Goal: Information Seeking & Learning: Find specific fact

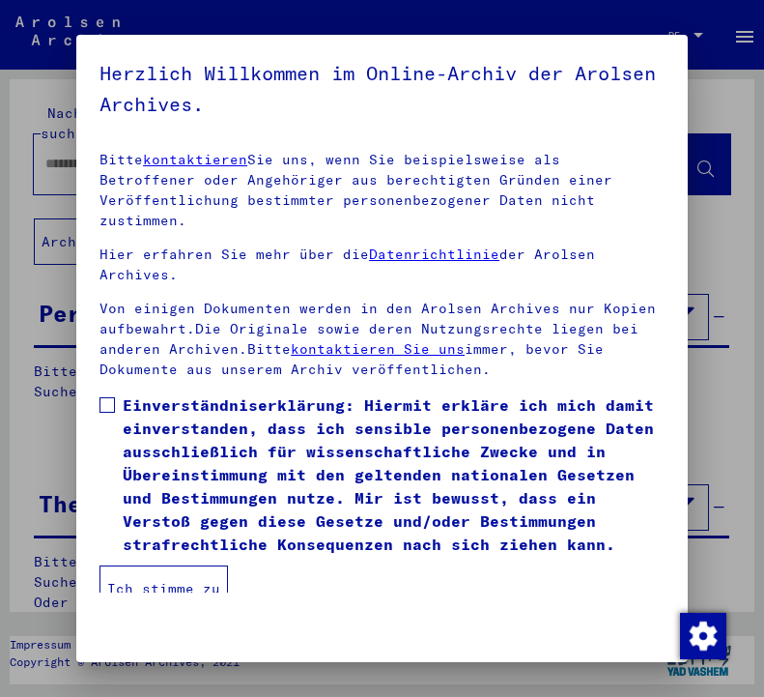
scroll to position [293, 0]
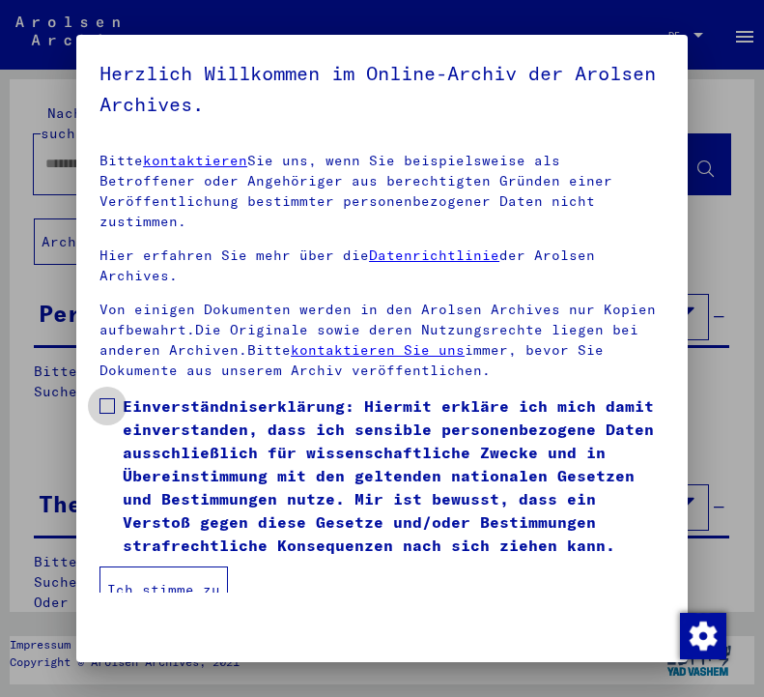
click at [106, 398] on span at bounding box center [107, 405] width 15 height 15
click at [206, 566] on button "Ich stimme zu" at bounding box center [164, 589] width 129 height 46
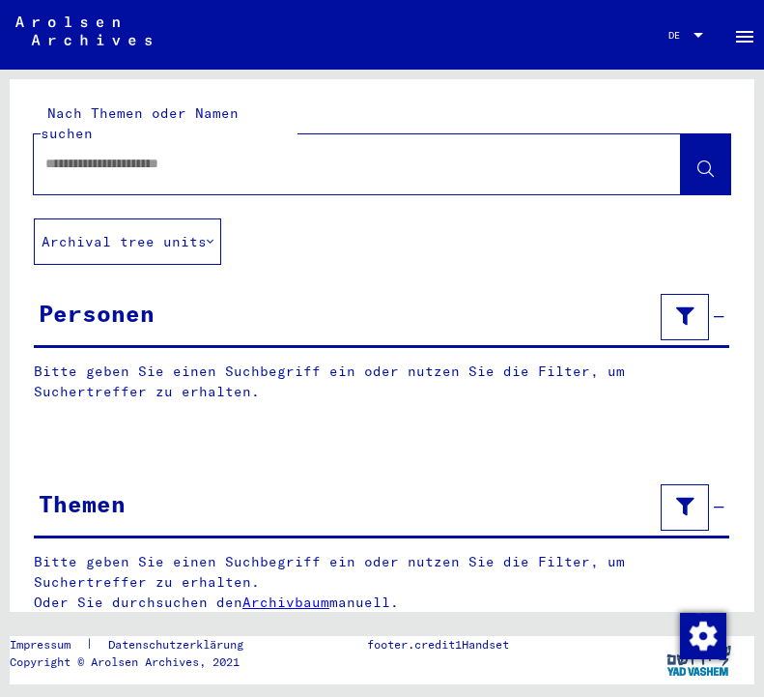
scroll to position [0, 0]
click at [244, 154] on input "text" at bounding box center [339, 164] width 589 height 20
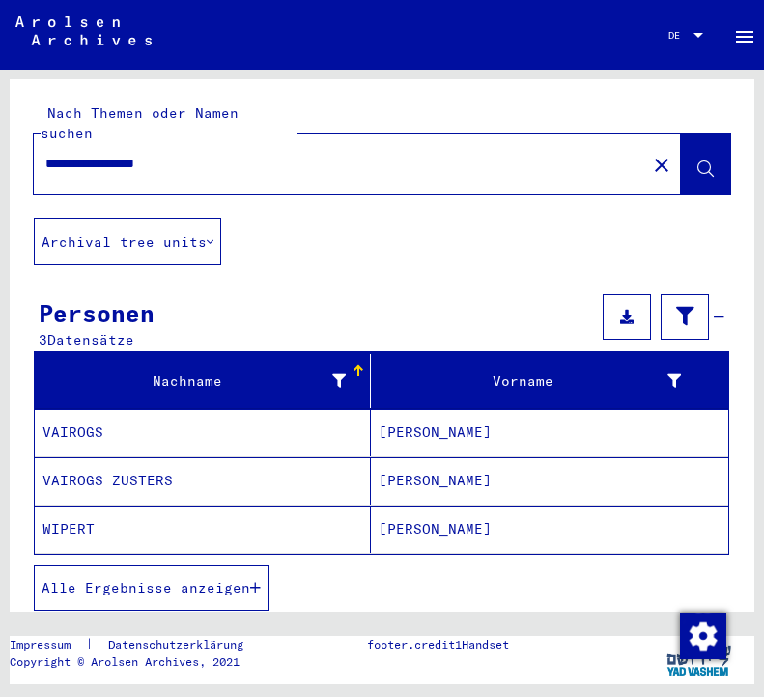
click at [137, 579] on span "Alle Ergebnisse anzeigen" at bounding box center [146, 587] width 209 height 17
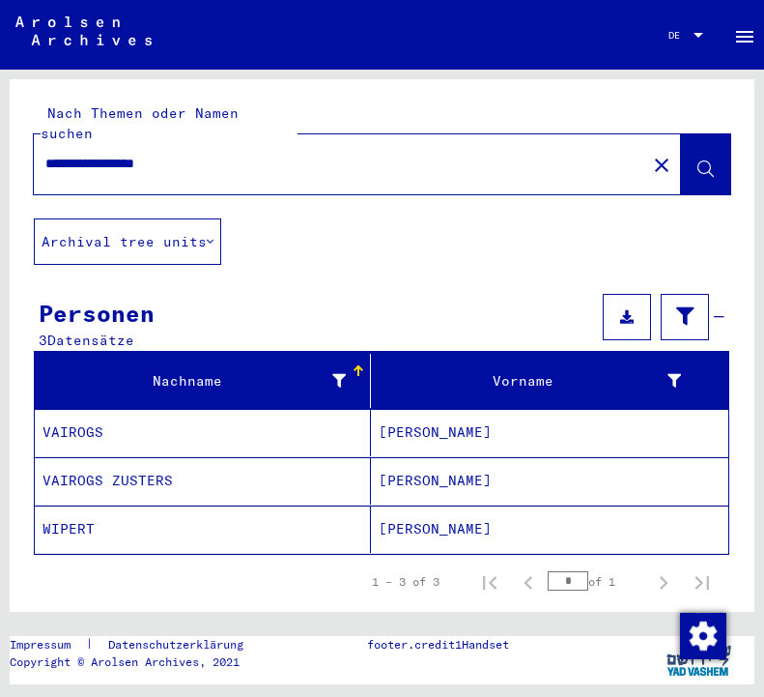
click at [137, 567] on div "1 – 3 of 3 * of 1" at bounding box center [382, 582] width 696 height 54
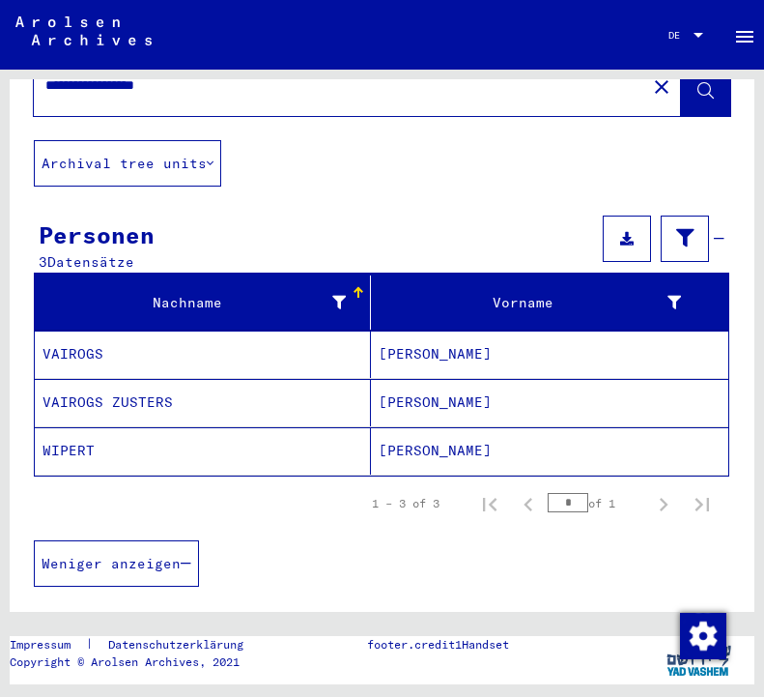
scroll to position [80, 0]
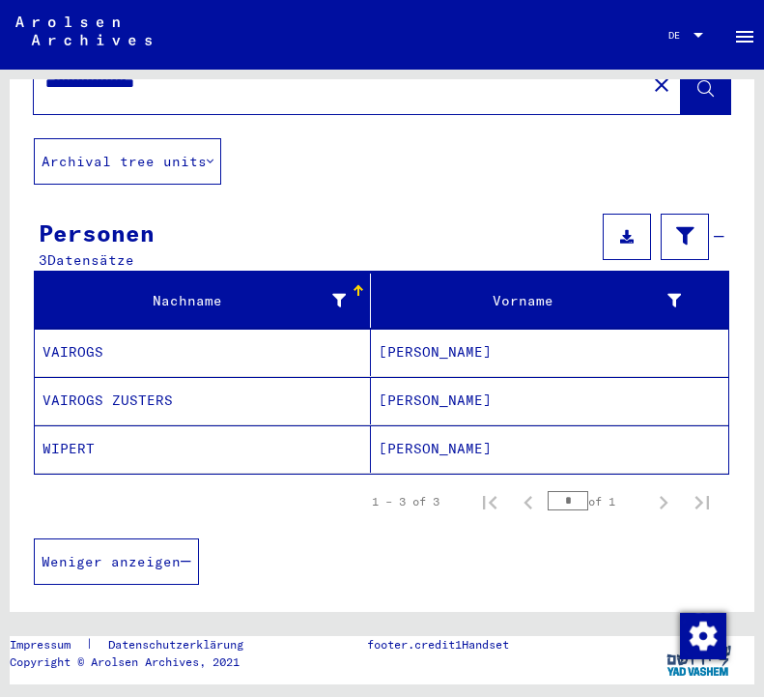
click at [137, 567] on div "Weniger anzeigen" at bounding box center [382, 562] width 696 height 66
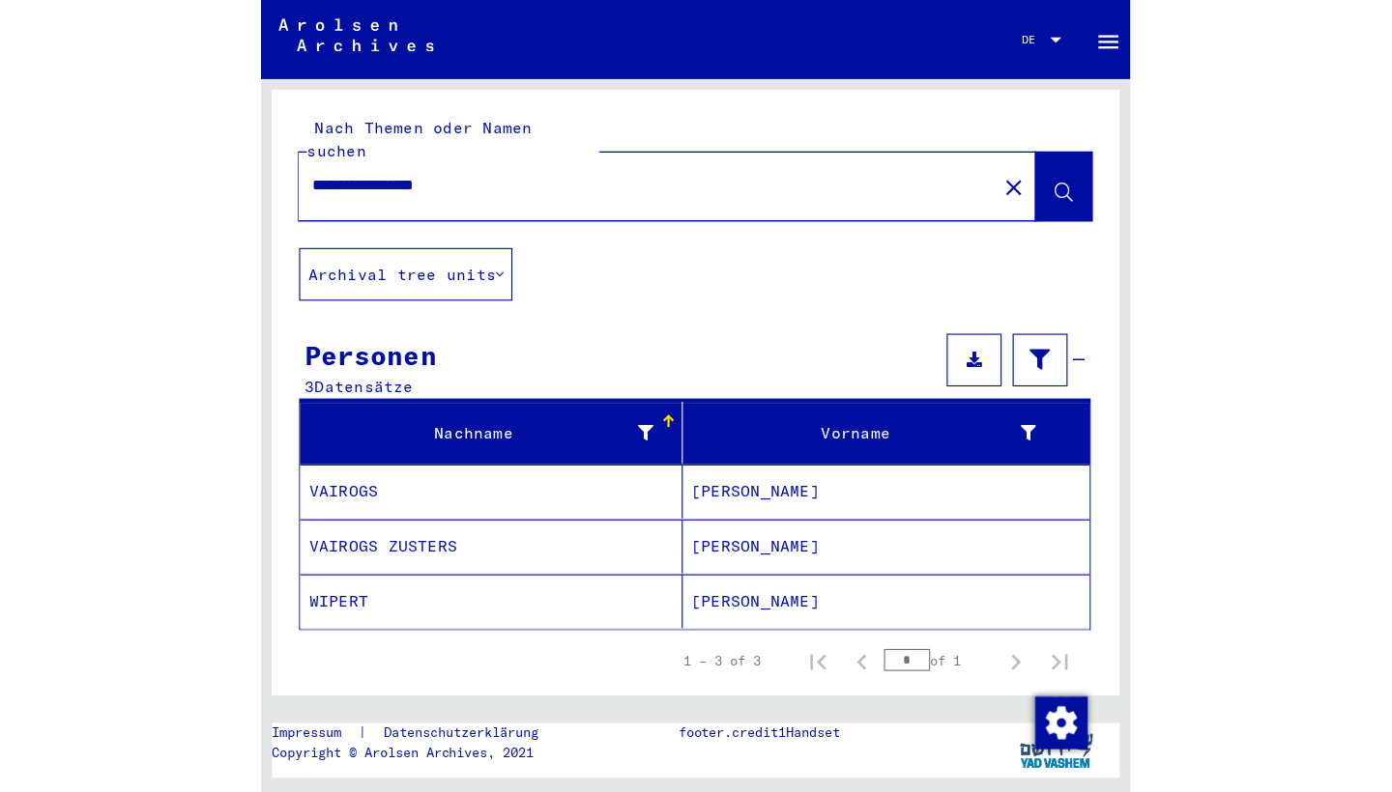
scroll to position [0, 0]
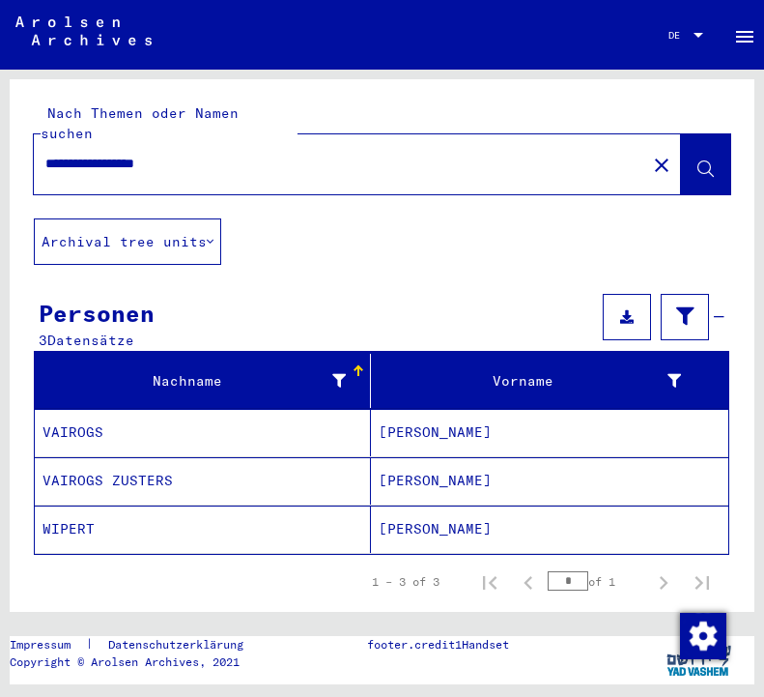
drag, startPoint x: 116, startPoint y: 144, endPoint x: 3, endPoint y: 142, distance: 113.1
click at [4, 143] on div "**********" at bounding box center [382, 380] width 764 height 620
type input "*********"
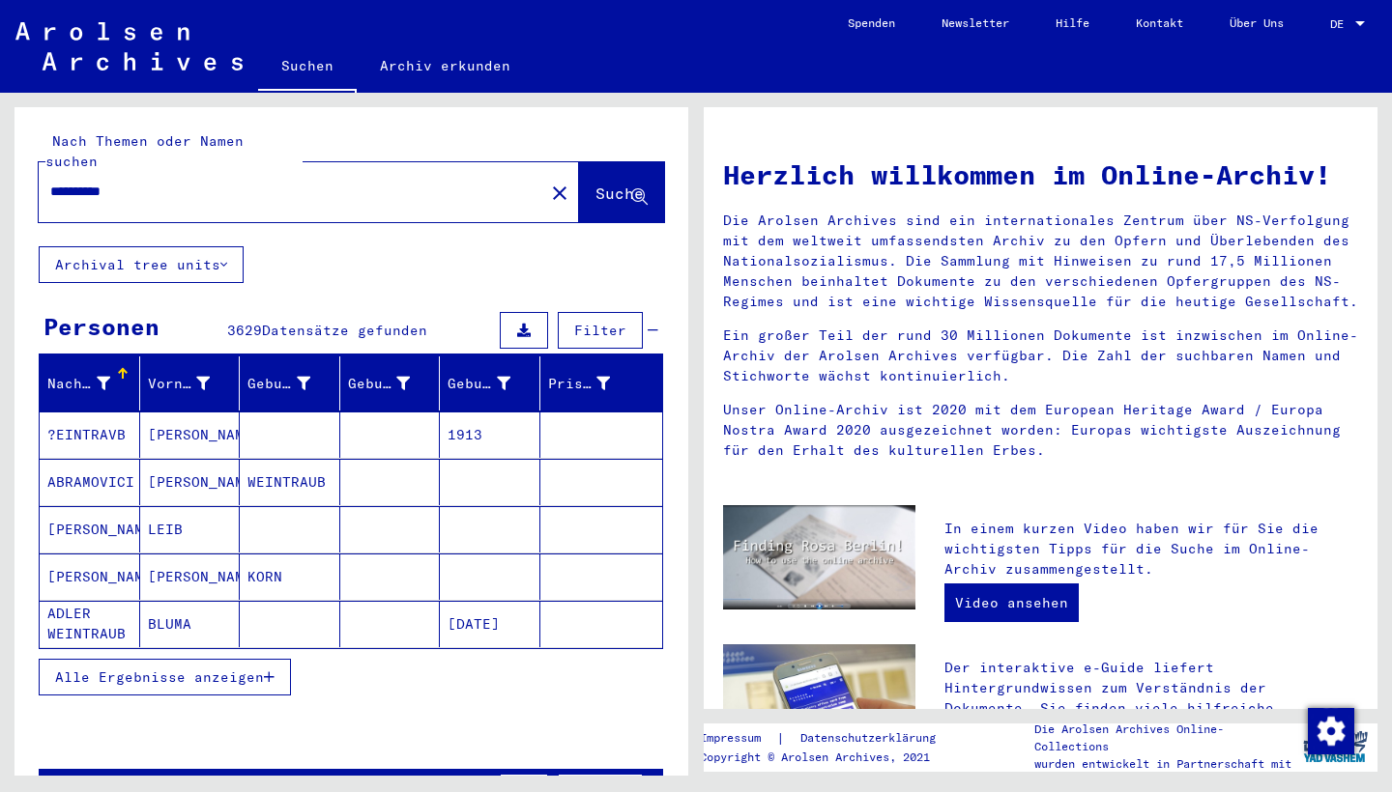
click at [177, 669] on span "Alle Ergebnisse anzeigen" at bounding box center [159, 677] width 209 height 17
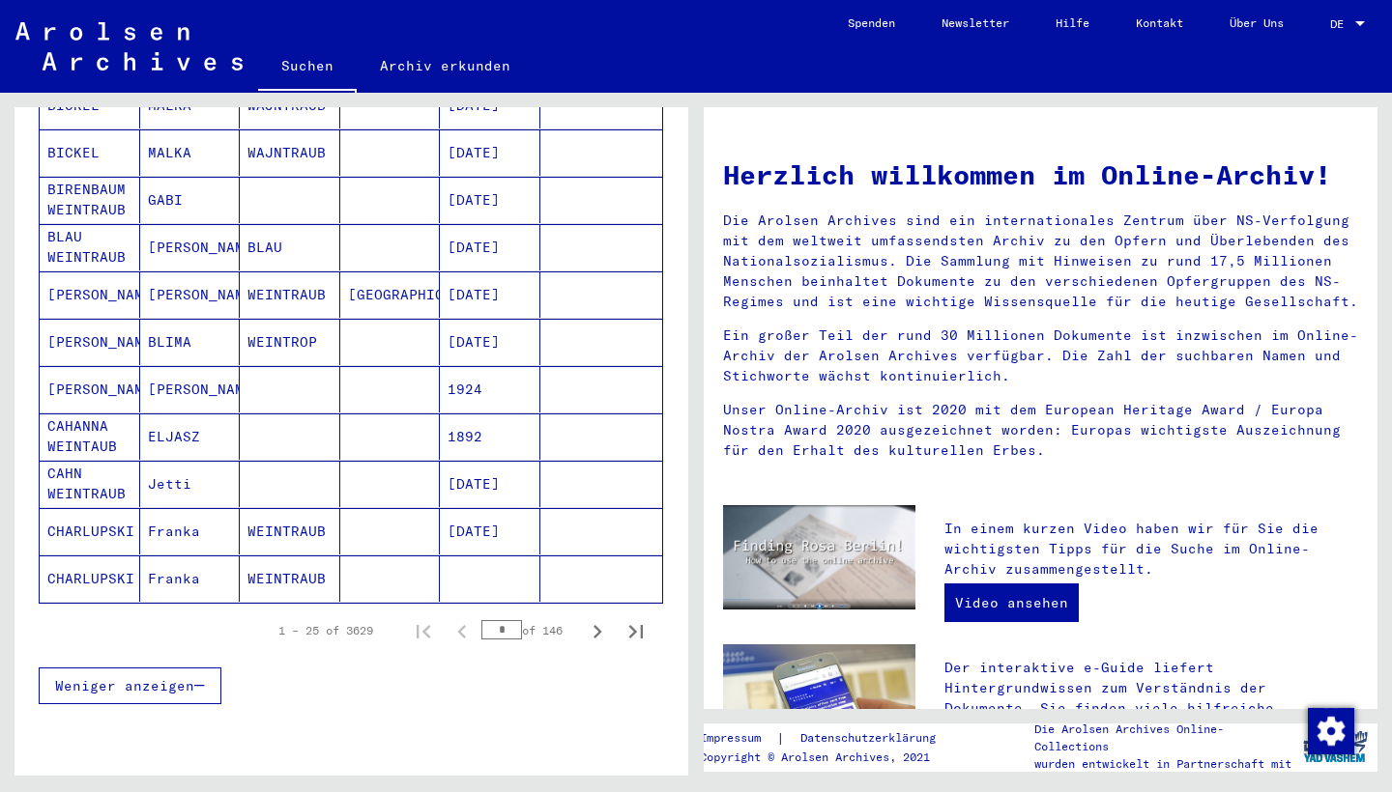
scroll to position [991, 0]
click at [598, 626] on icon "Next page" at bounding box center [597, 633] width 9 height 14
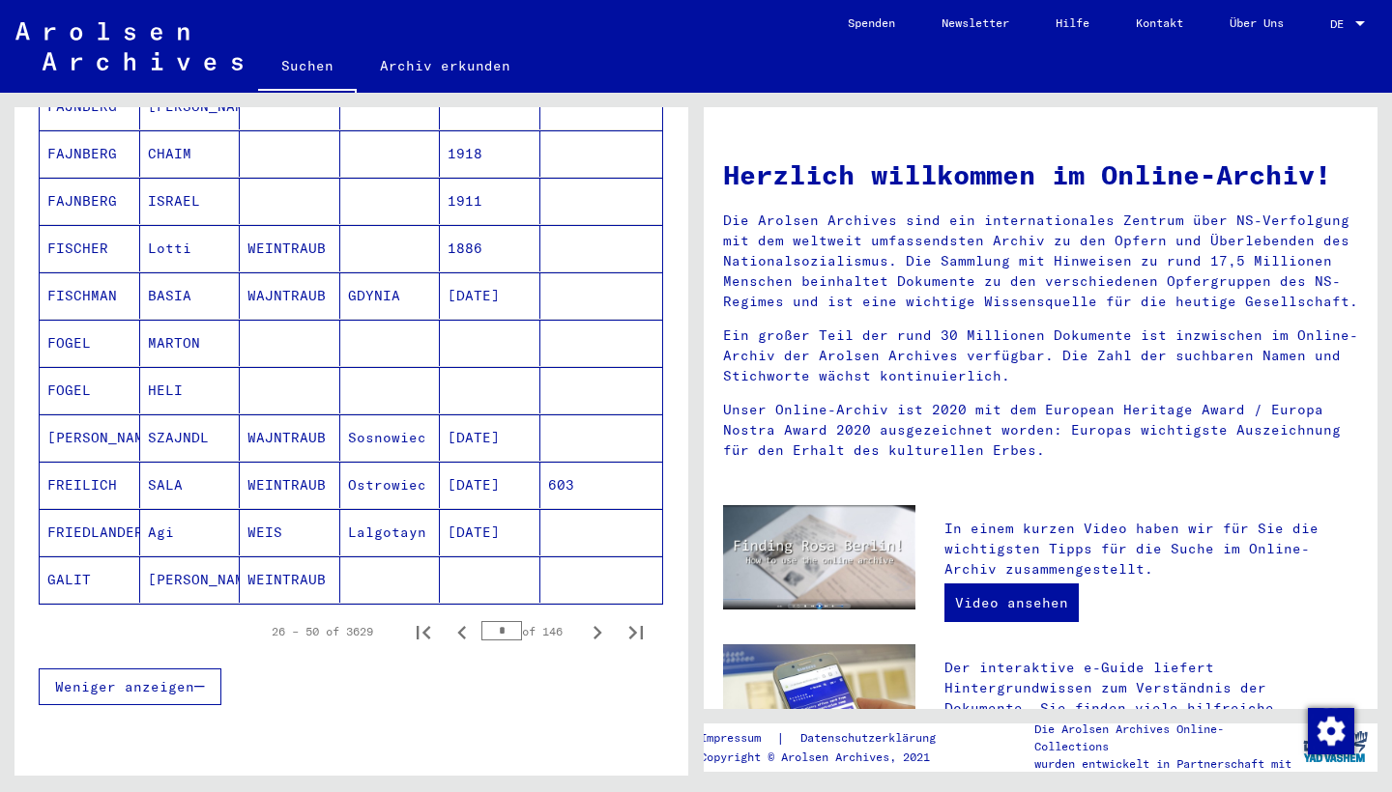
click at [598, 626] on icon "Next page" at bounding box center [597, 633] width 9 height 14
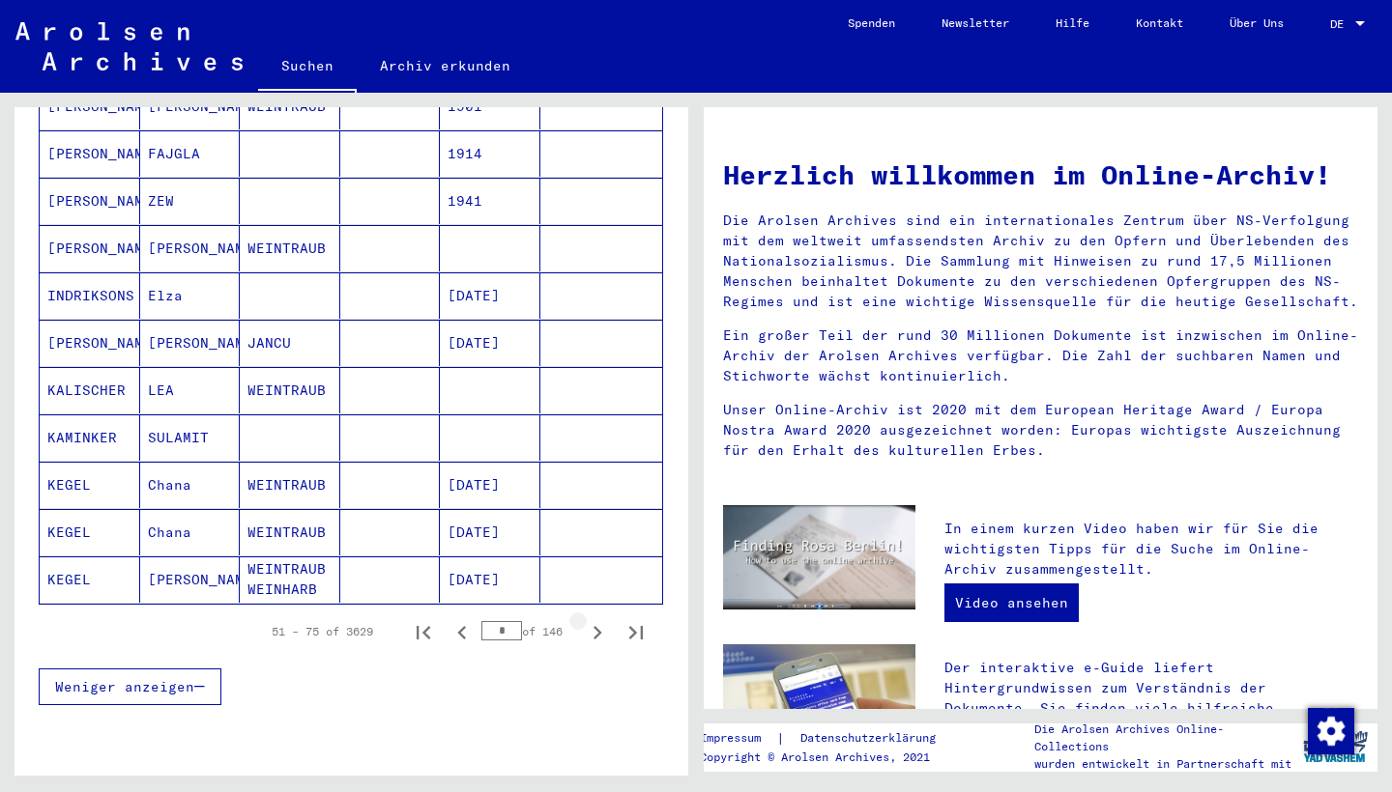
click at [598, 626] on icon "Next page" at bounding box center [597, 633] width 9 height 14
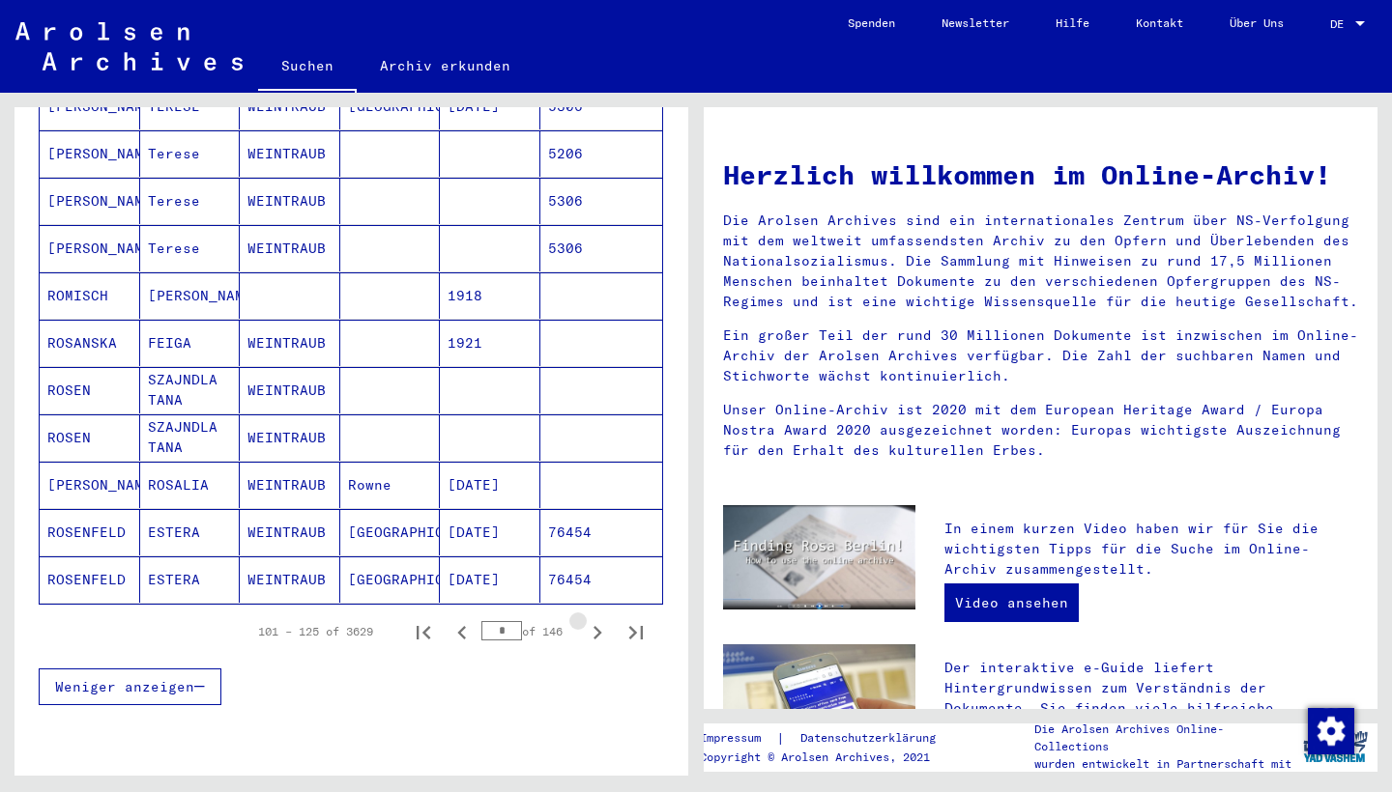
click at [598, 626] on icon "Next page" at bounding box center [597, 633] width 9 height 14
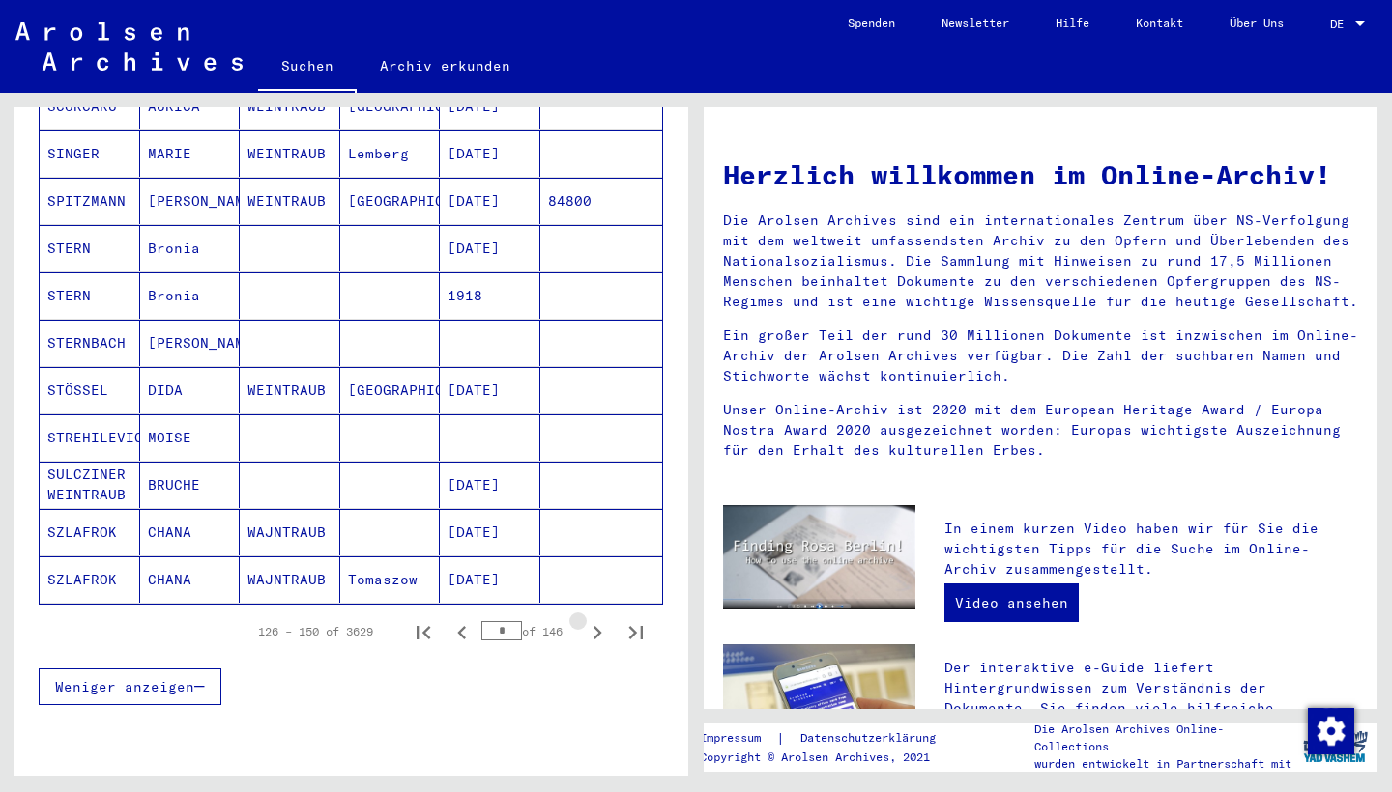
click at [598, 626] on icon "Next page" at bounding box center [597, 633] width 9 height 14
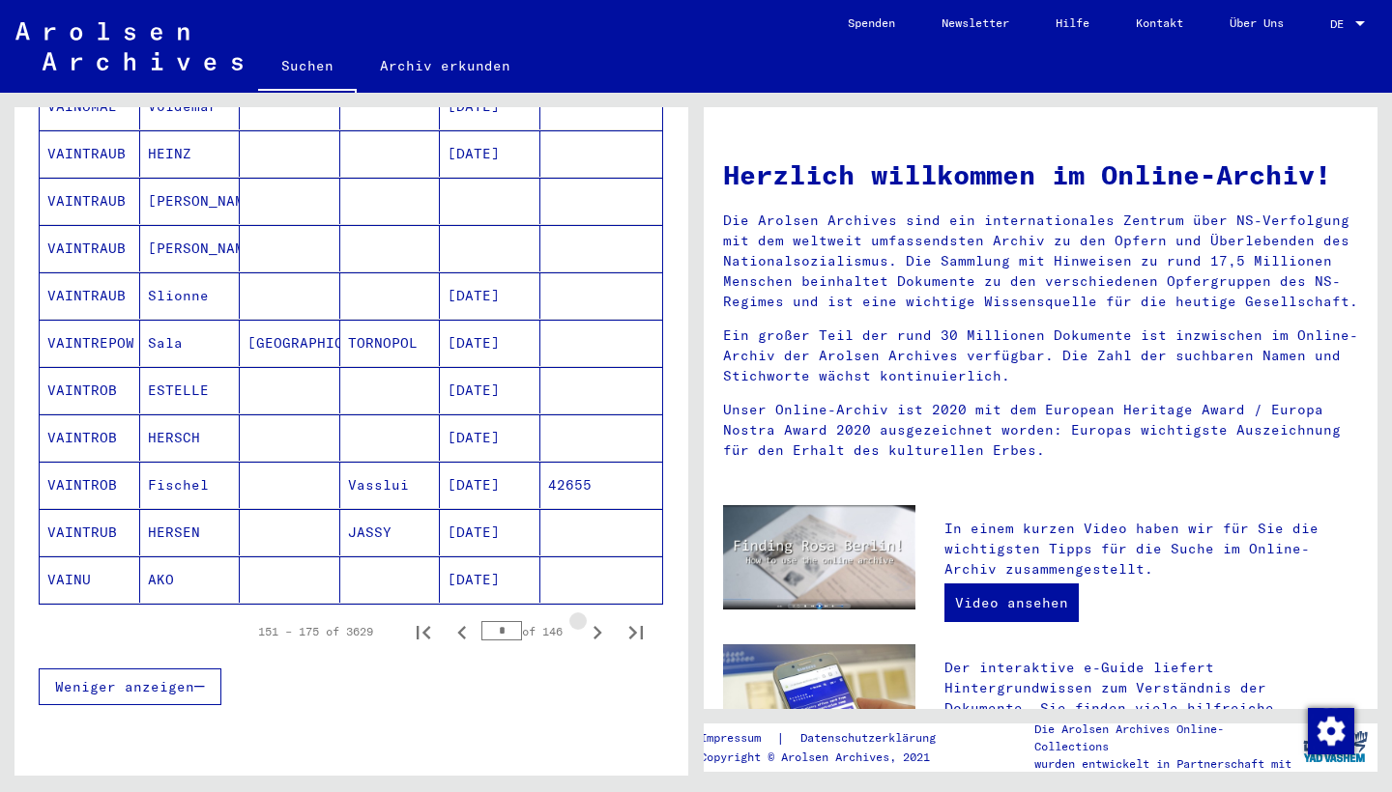
click at [598, 626] on icon "Next page" at bounding box center [597, 633] width 9 height 14
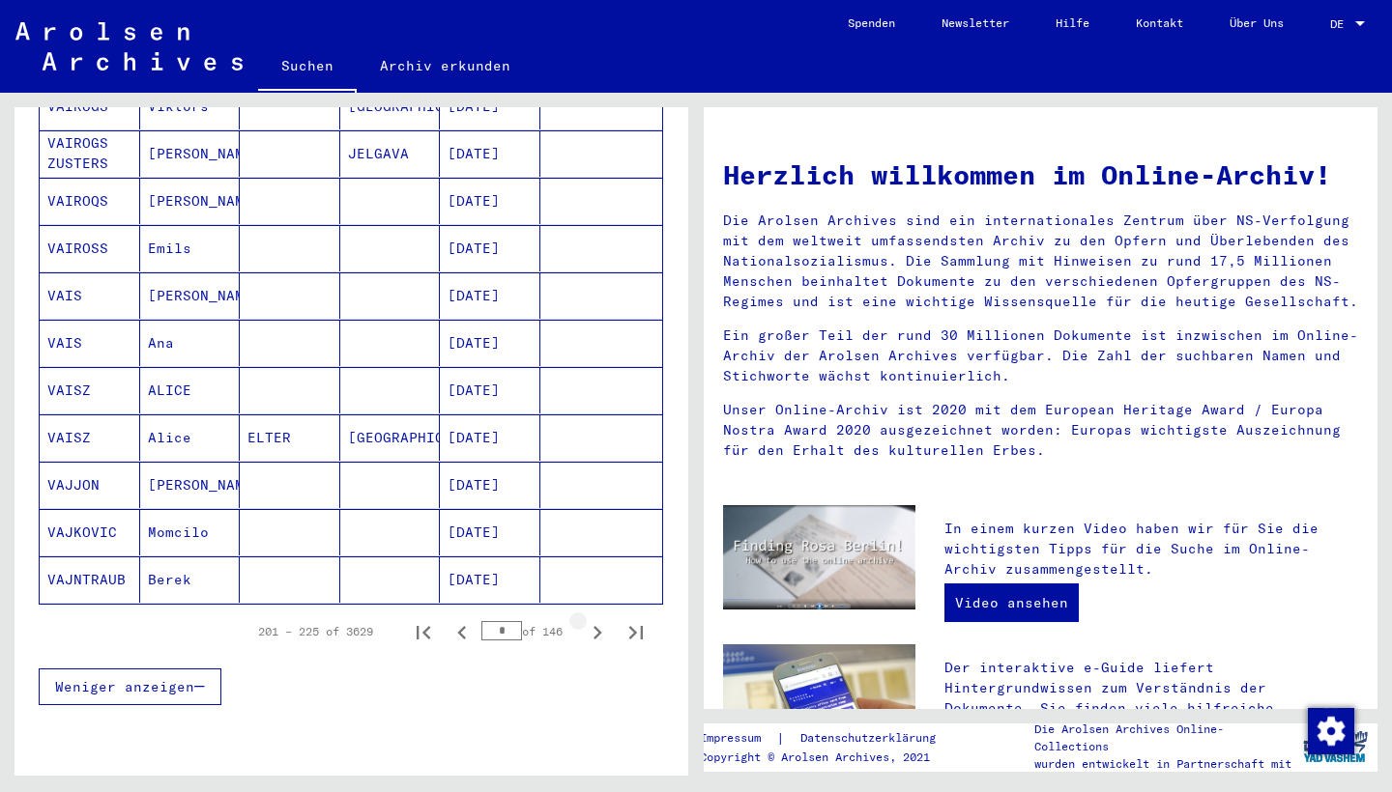
click at [598, 626] on icon "Next page" at bounding box center [597, 633] width 9 height 14
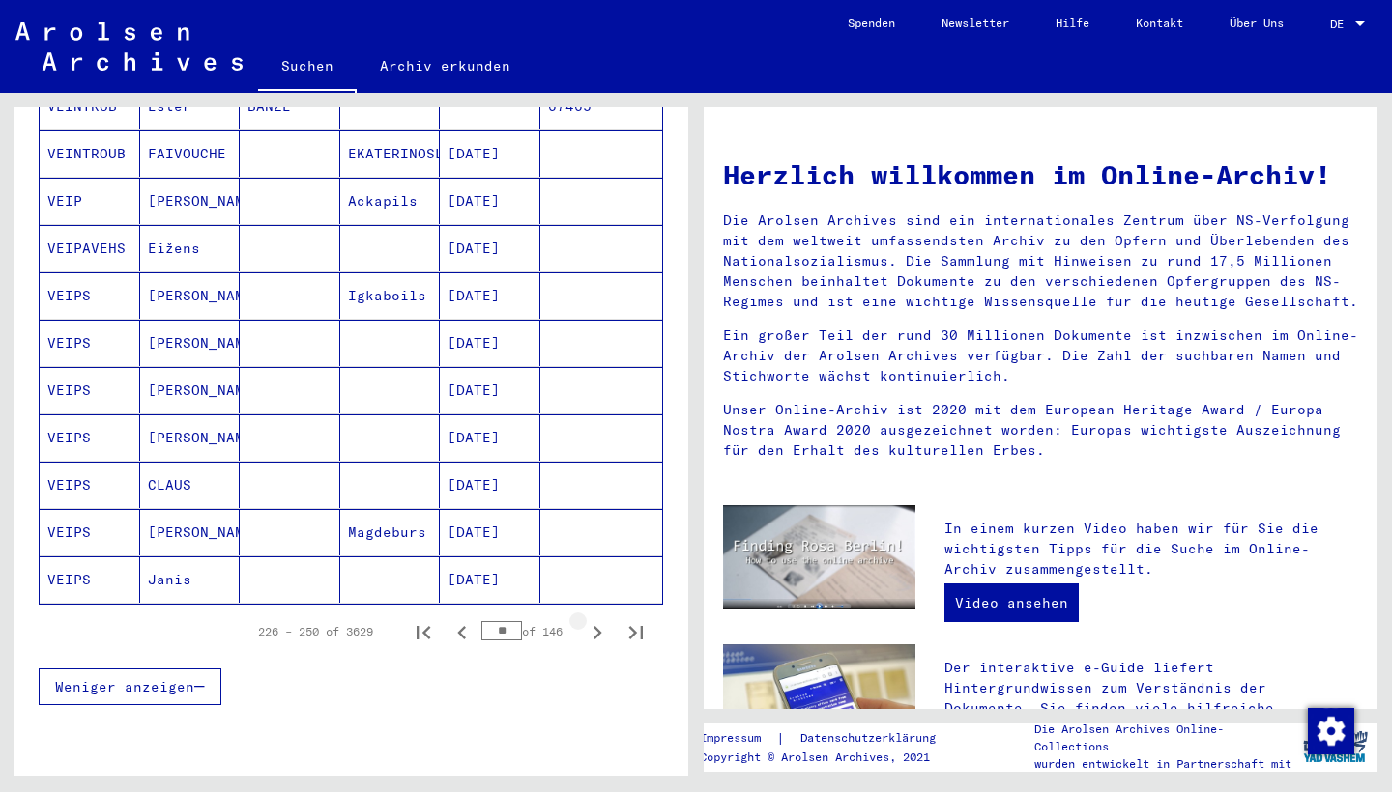
click at [598, 626] on icon "Next page" at bounding box center [597, 633] width 9 height 14
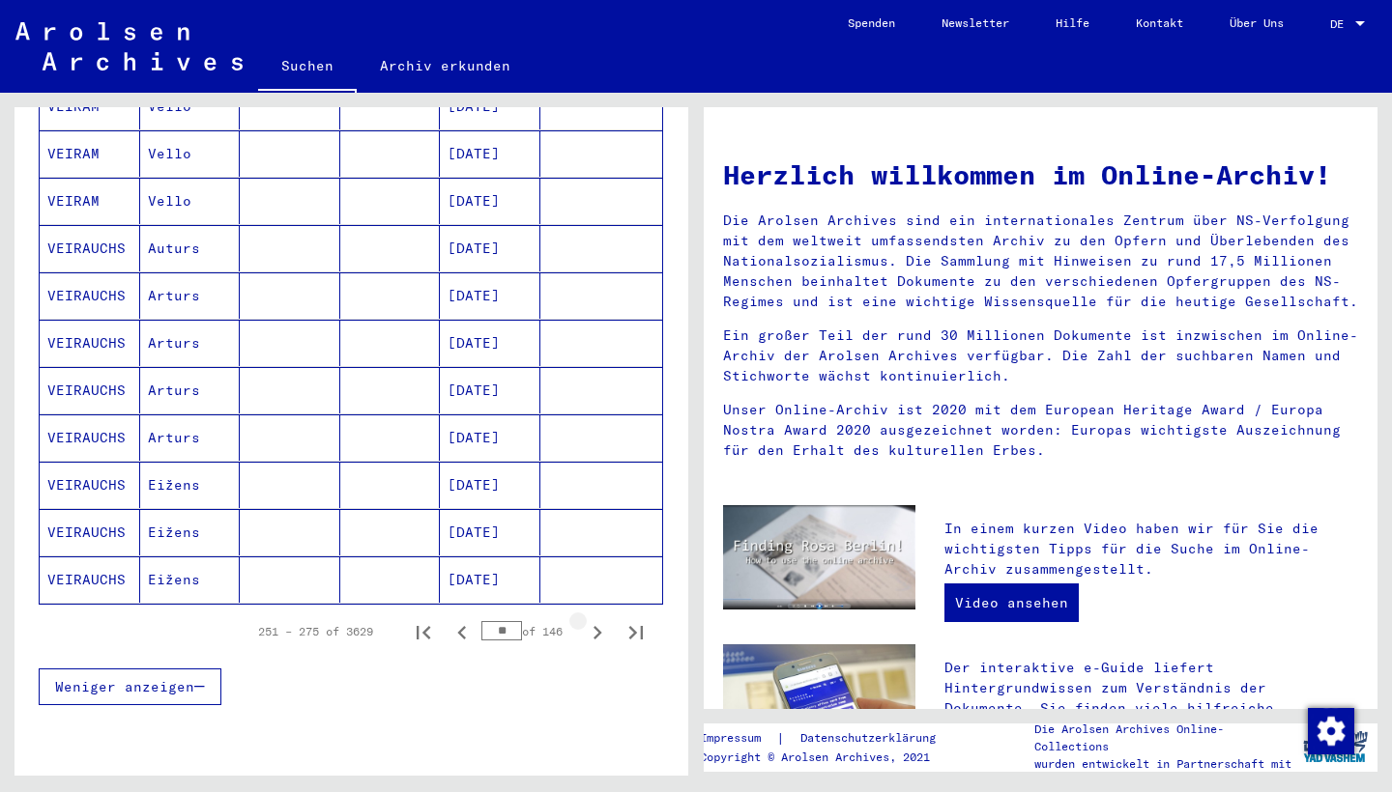
click at [598, 626] on icon "Next page" at bounding box center [597, 633] width 9 height 14
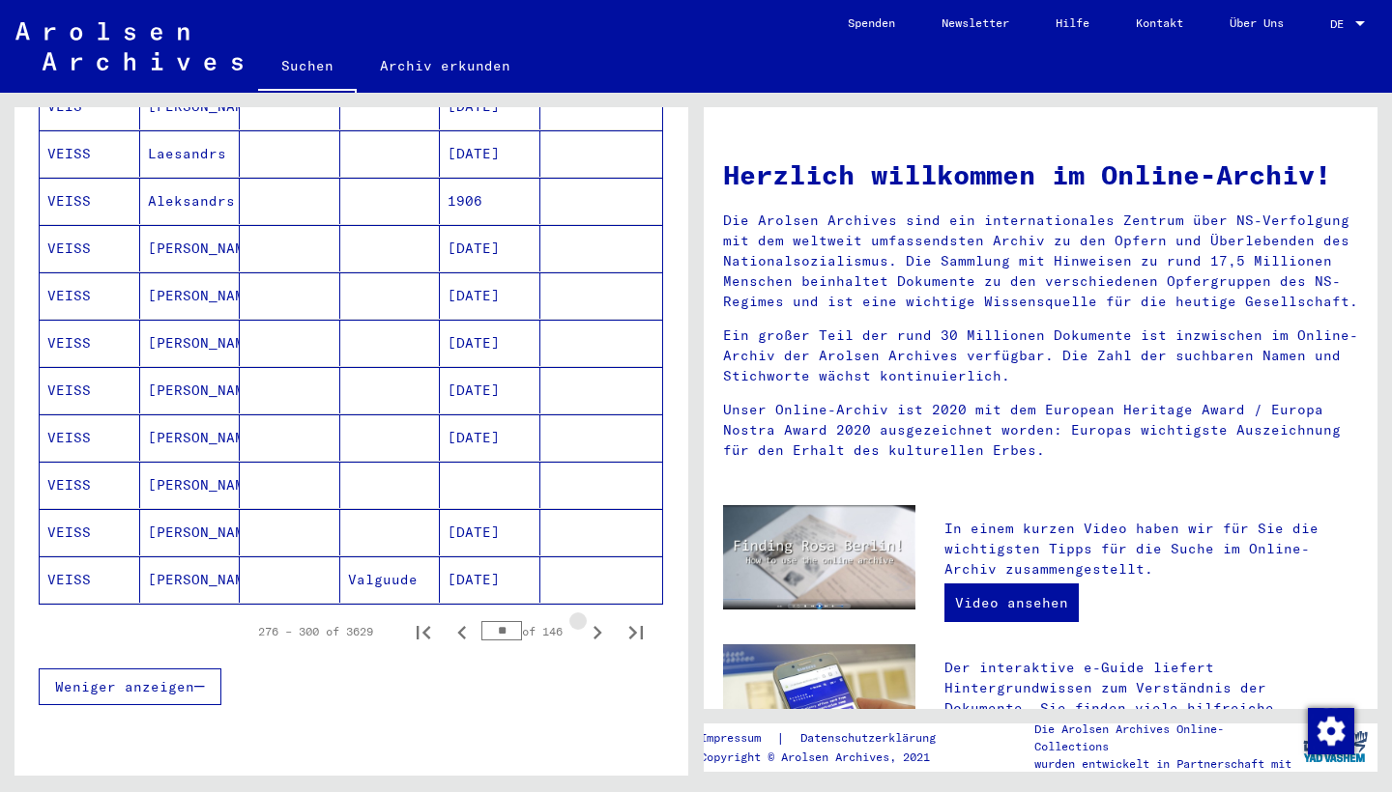
click at [598, 626] on icon "Next page" at bounding box center [597, 633] width 9 height 14
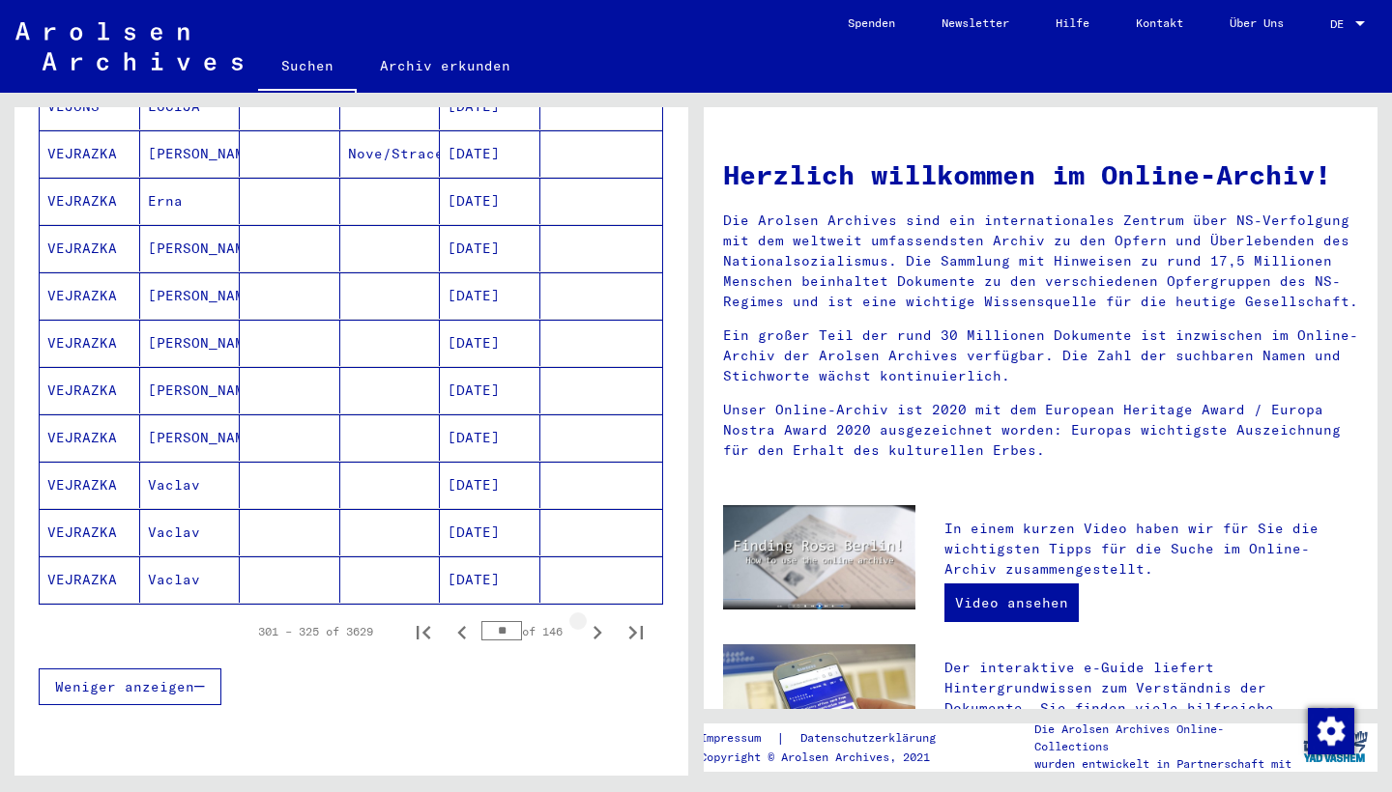
click at [598, 626] on icon "Next page" at bounding box center [597, 633] width 9 height 14
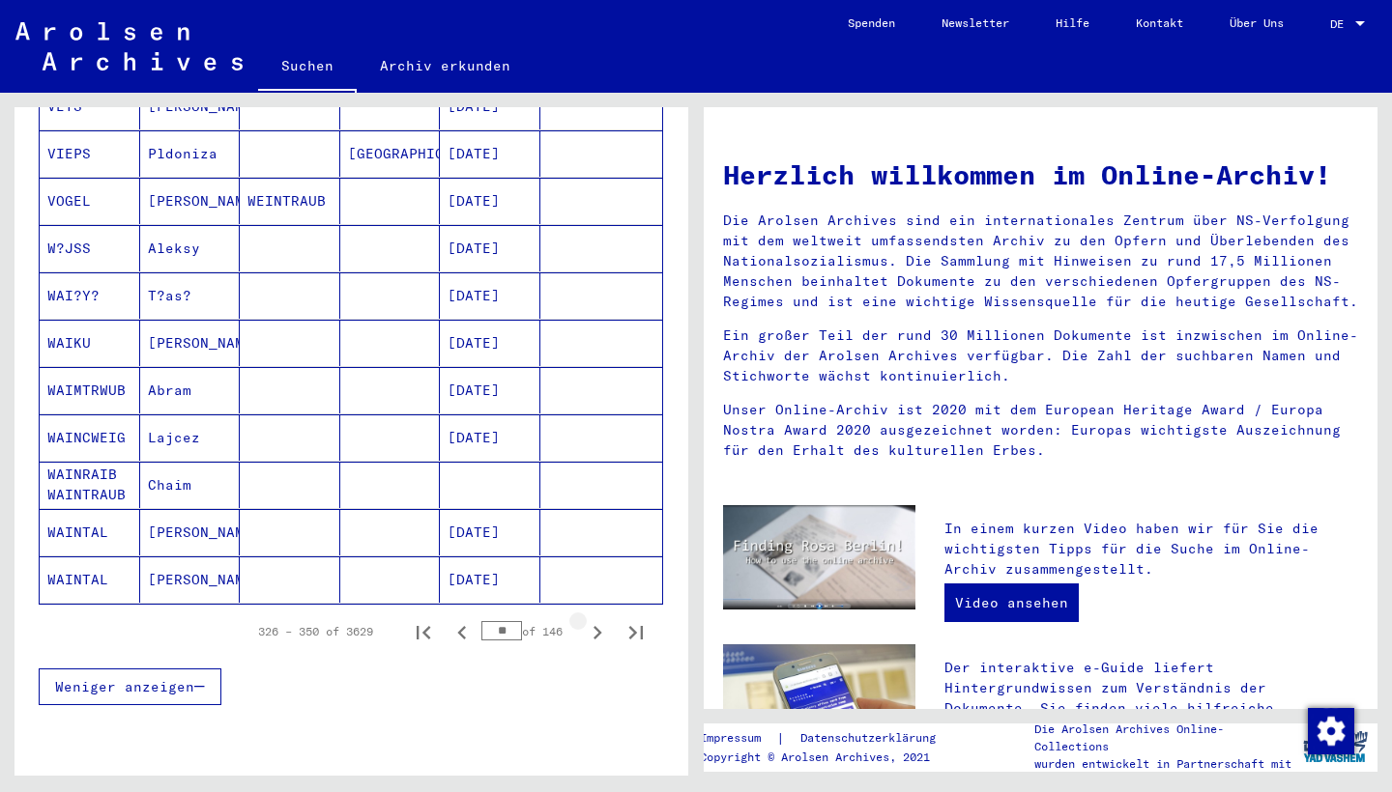
click at [598, 626] on icon "Next page" at bounding box center [597, 633] width 9 height 14
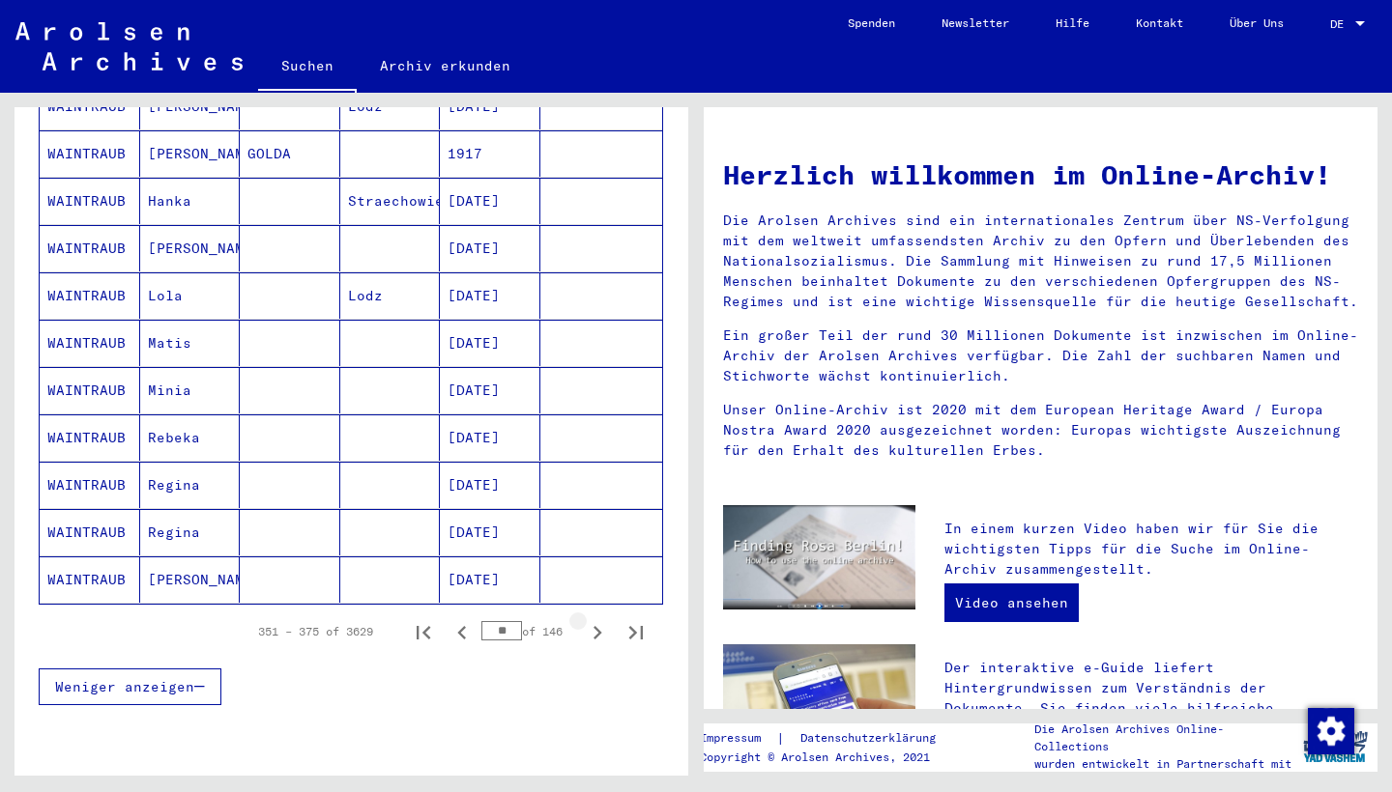
click at [598, 626] on icon "Next page" at bounding box center [597, 633] width 9 height 14
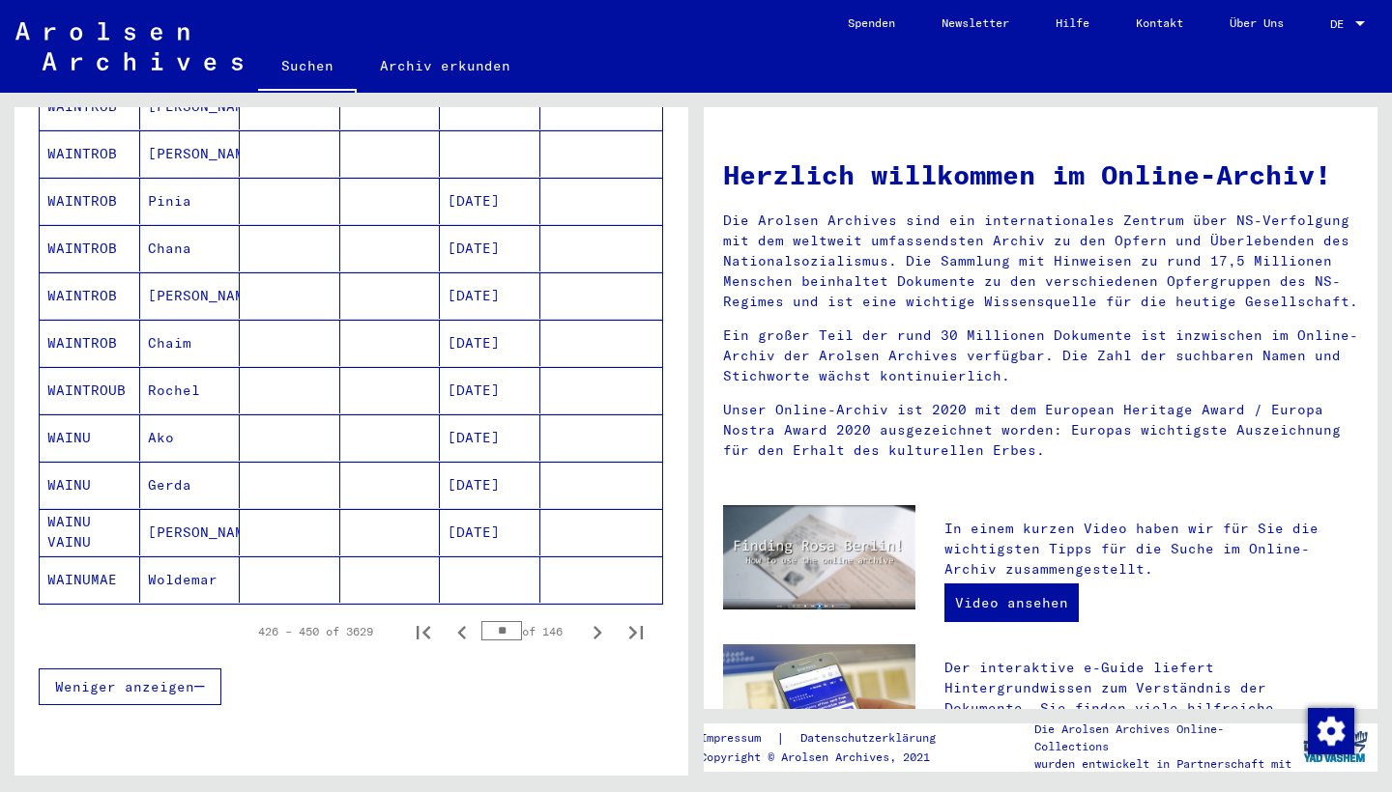
click at [598, 626] on icon "Next page" at bounding box center [597, 633] width 9 height 14
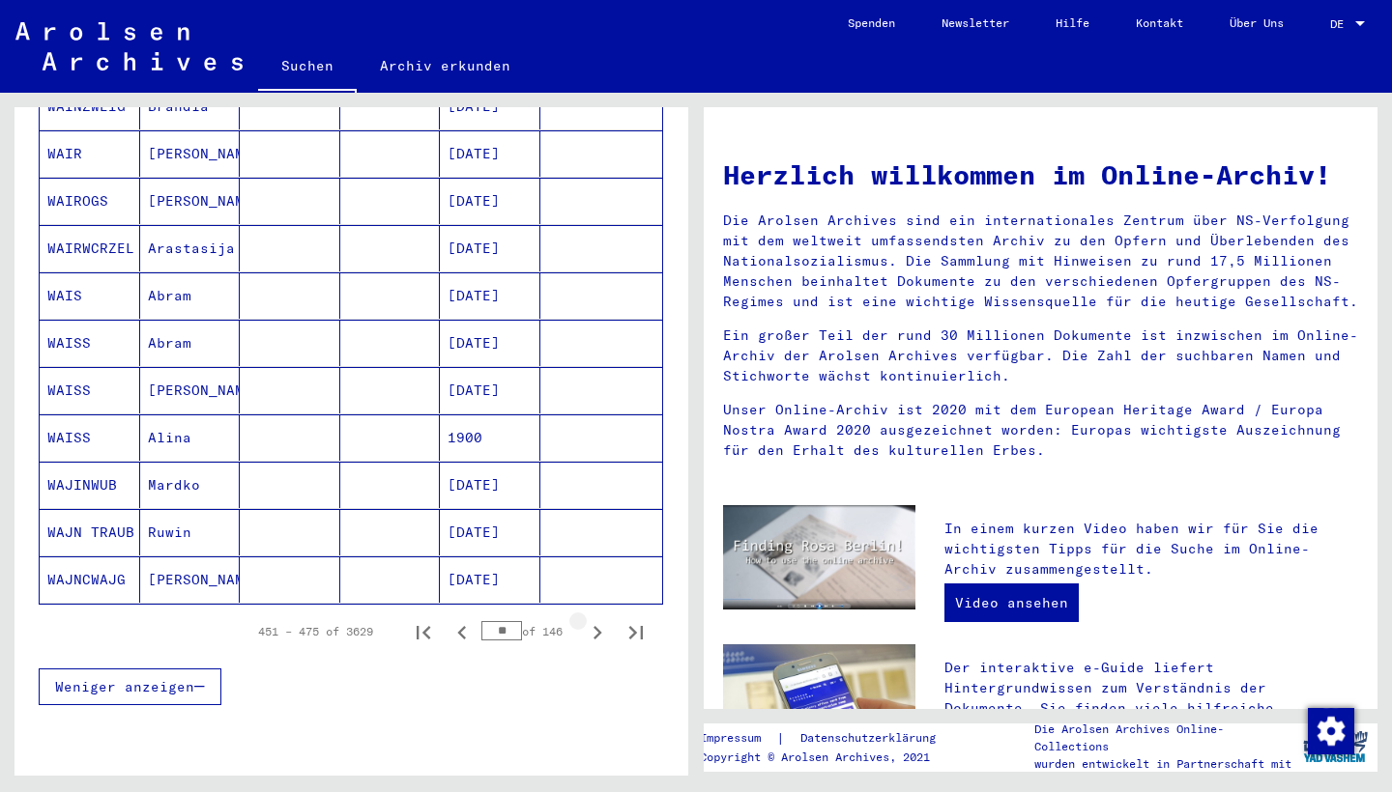
click at [598, 626] on icon "Next page" at bounding box center [597, 633] width 9 height 14
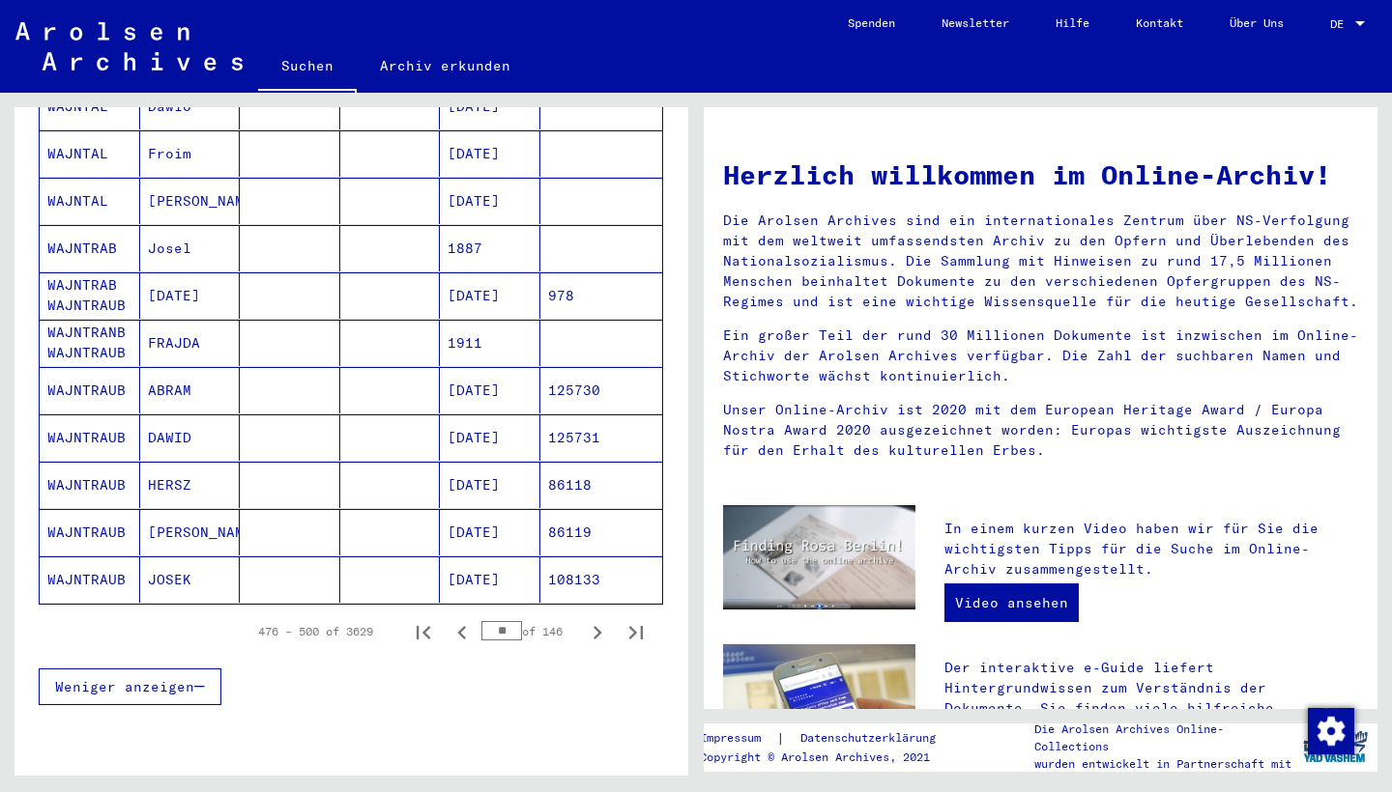
click at [598, 626] on icon "Next page" at bounding box center [597, 633] width 9 height 14
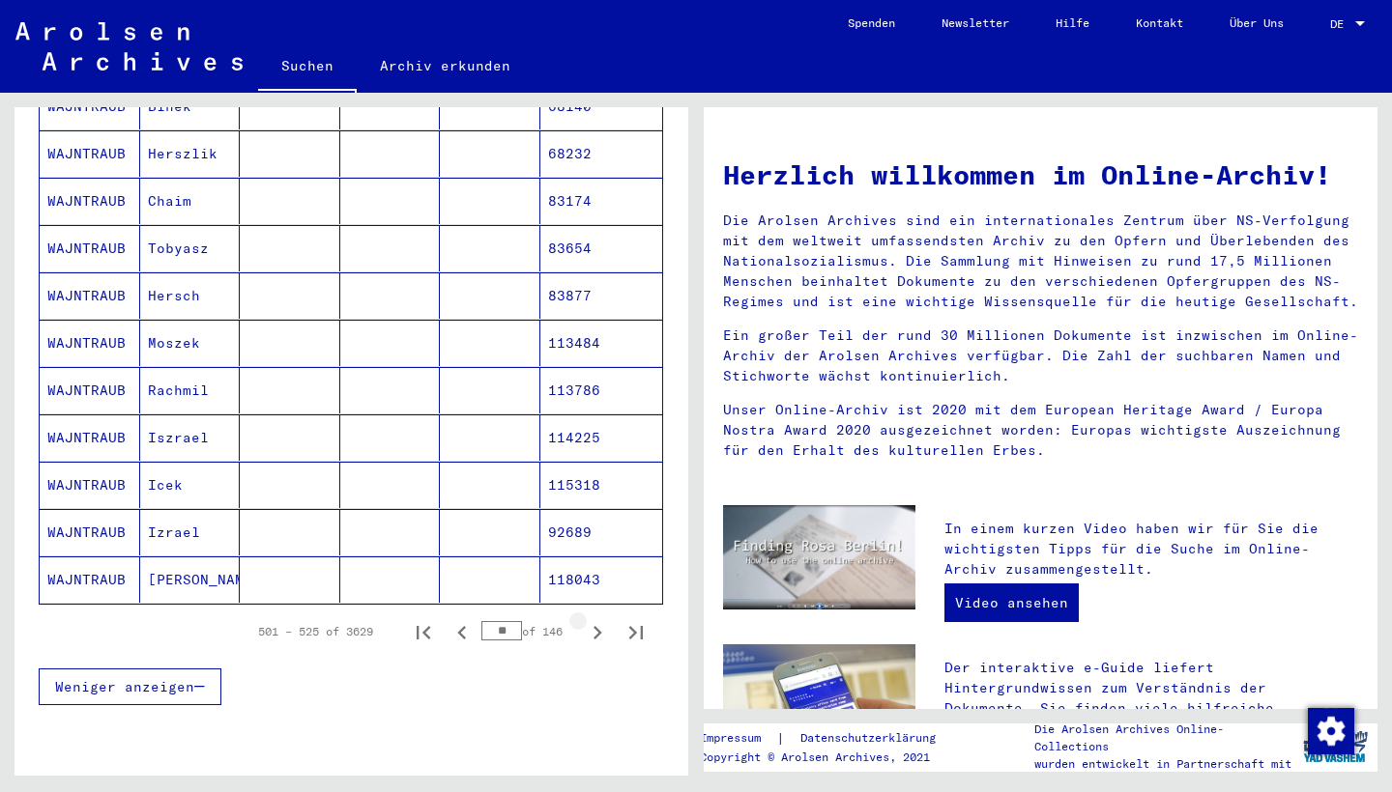
click at [598, 626] on icon "Next page" at bounding box center [597, 633] width 9 height 14
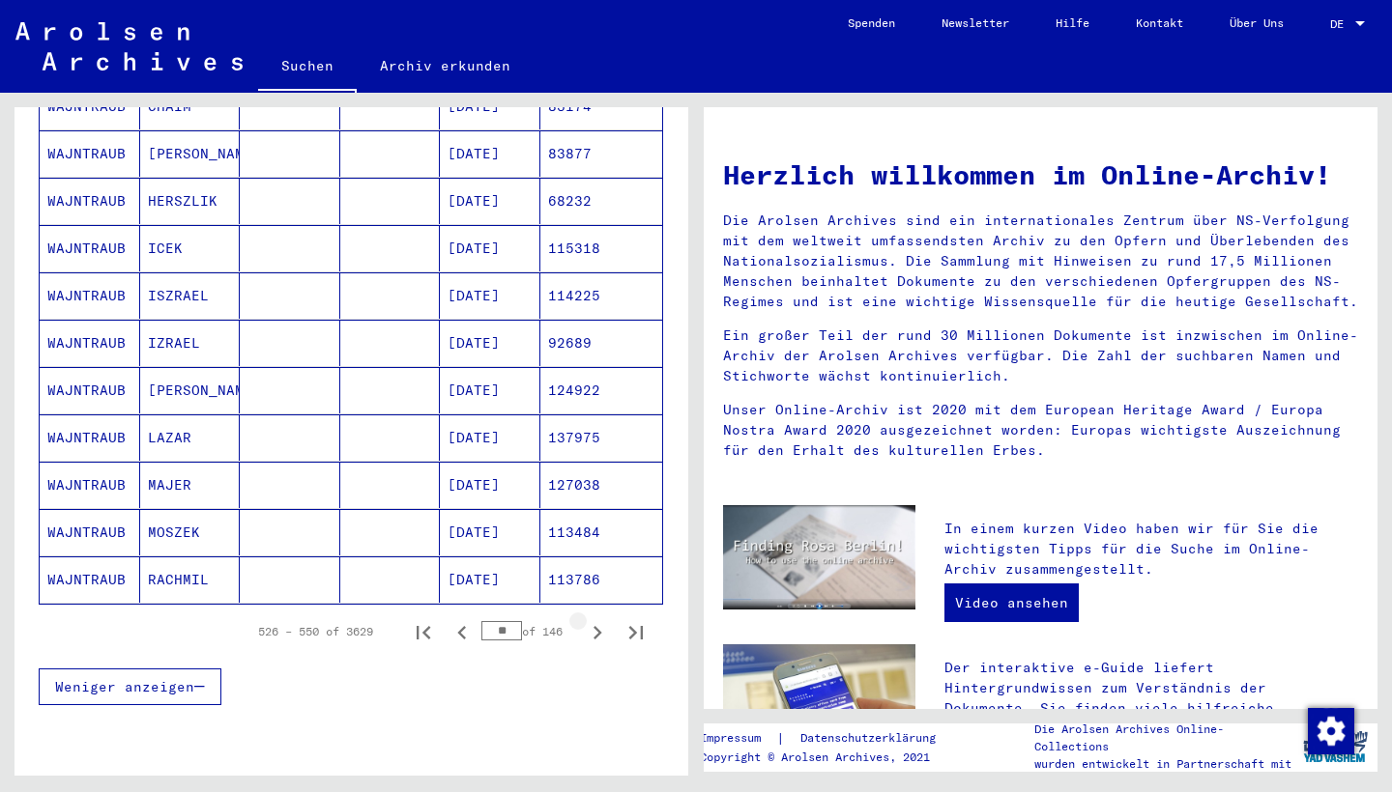
click at [598, 626] on icon "Next page" at bounding box center [597, 633] width 9 height 14
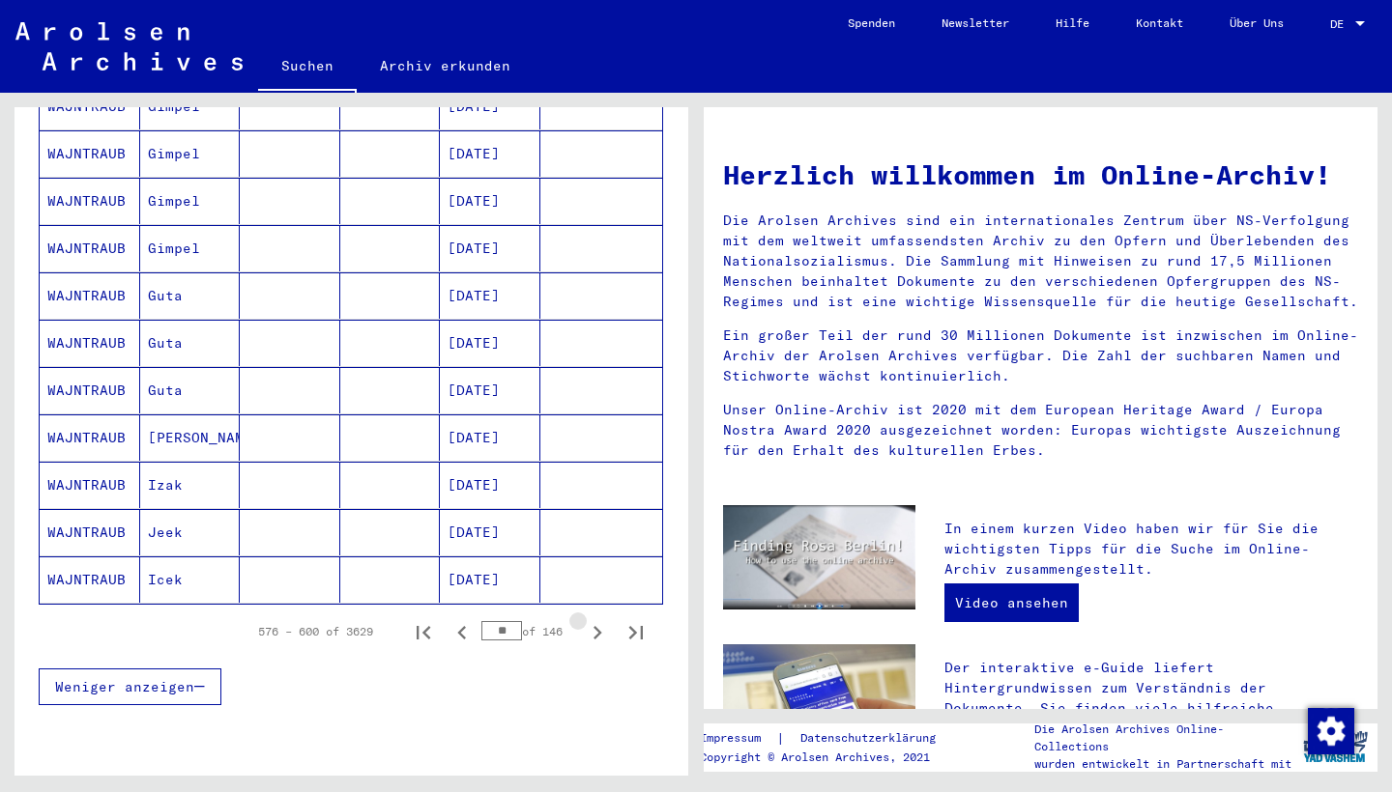
click at [598, 626] on icon "Next page" at bounding box center [597, 633] width 9 height 14
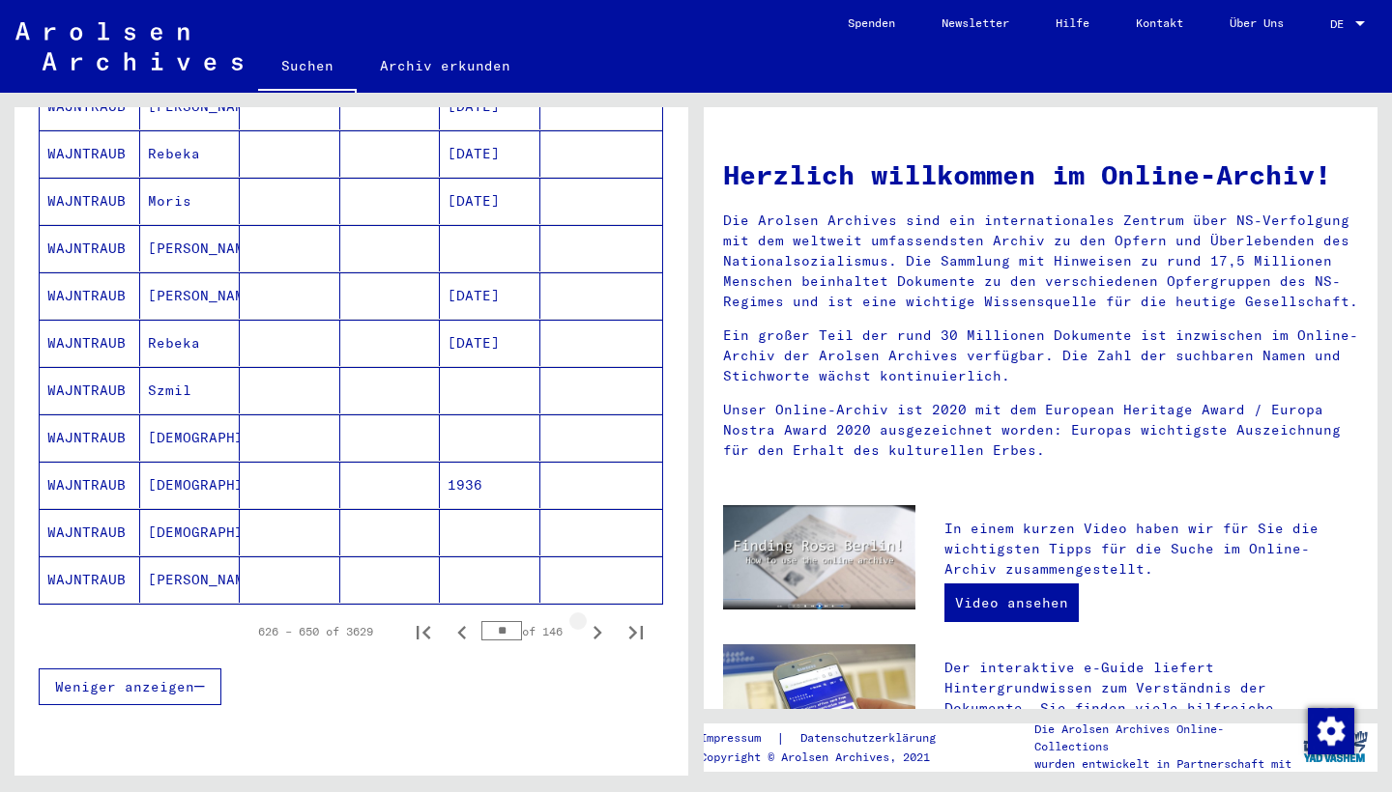
click at [598, 626] on icon "Next page" at bounding box center [597, 633] width 9 height 14
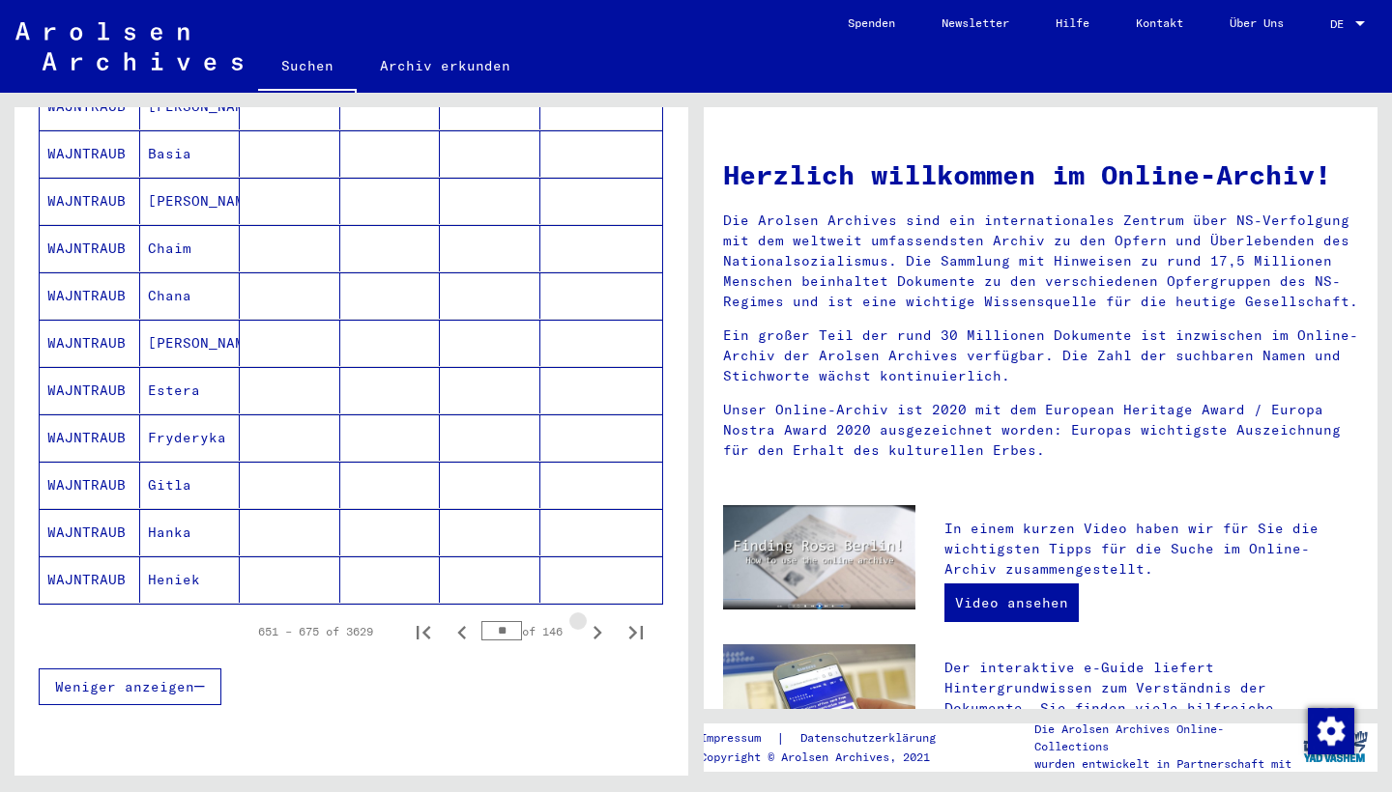
click at [598, 626] on icon "Next page" at bounding box center [597, 633] width 9 height 14
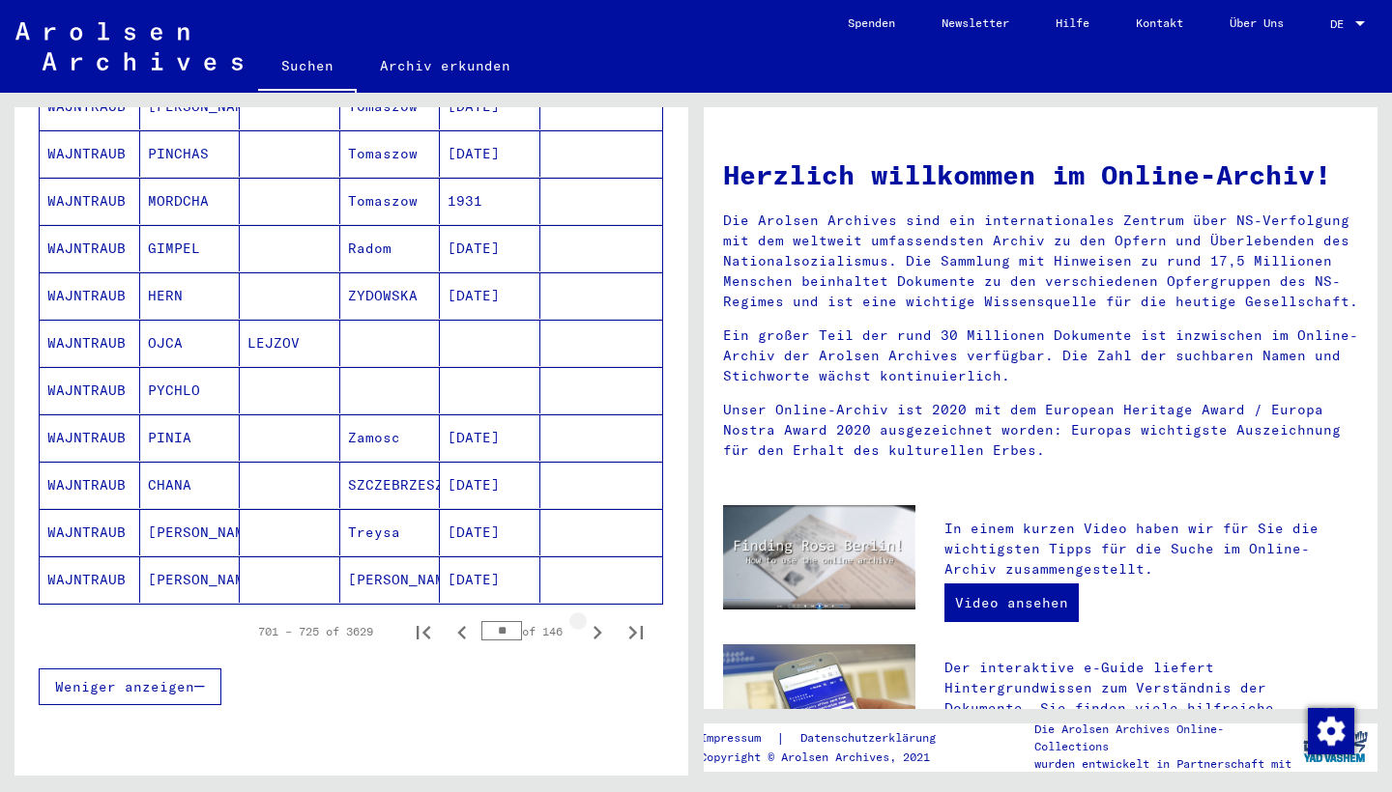
click at [598, 626] on icon "Next page" at bounding box center [597, 633] width 9 height 14
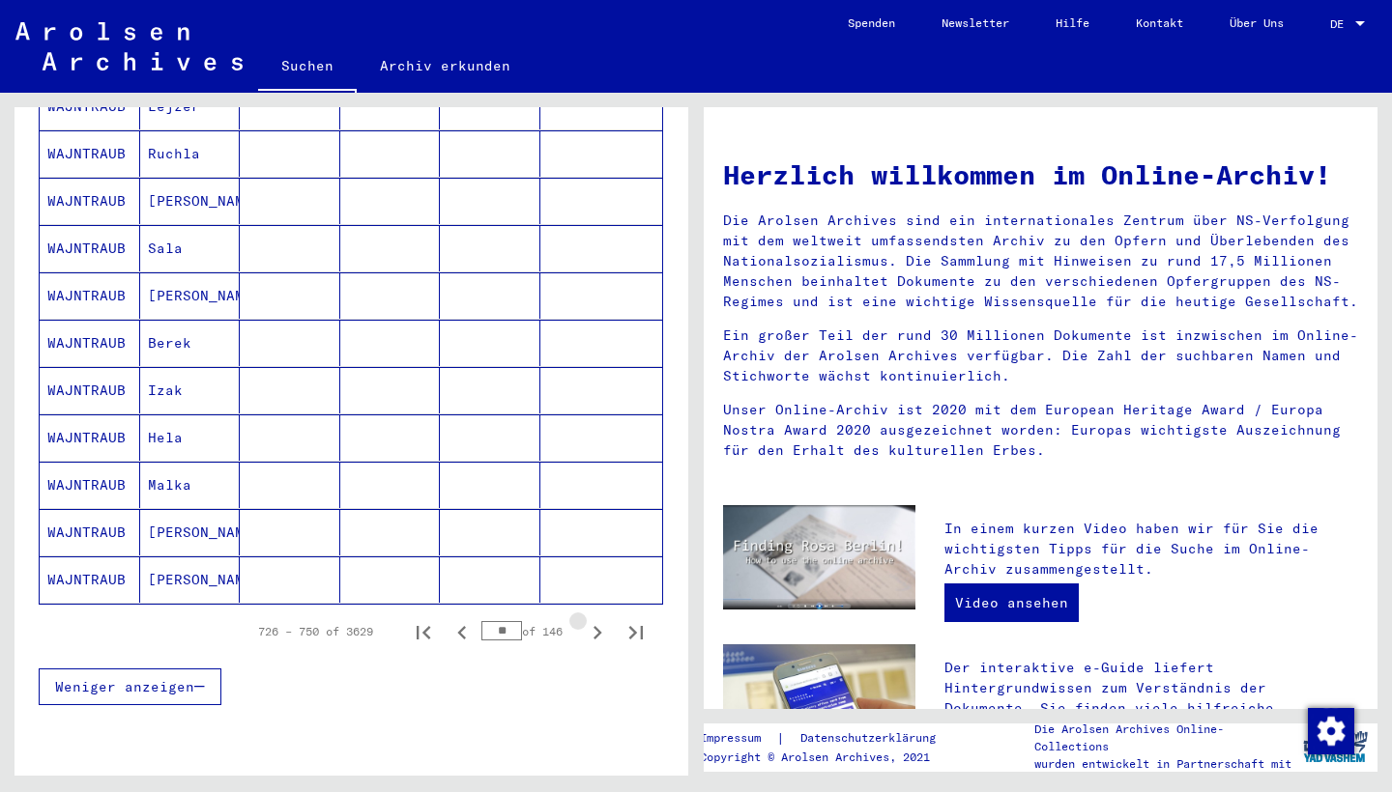
click at [598, 626] on icon "Next page" at bounding box center [597, 633] width 9 height 14
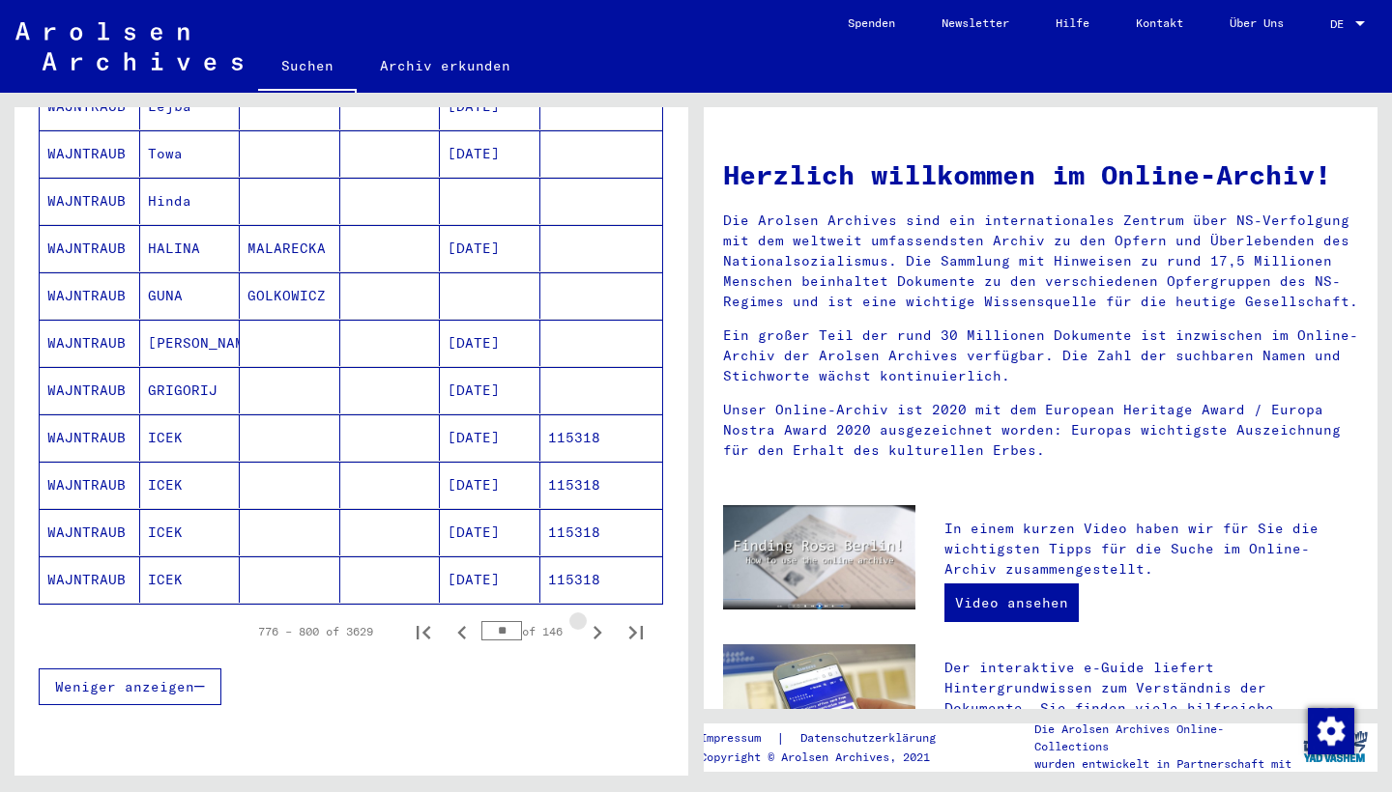
click at [598, 626] on icon "Next page" at bounding box center [597, 633] width 9 height 14
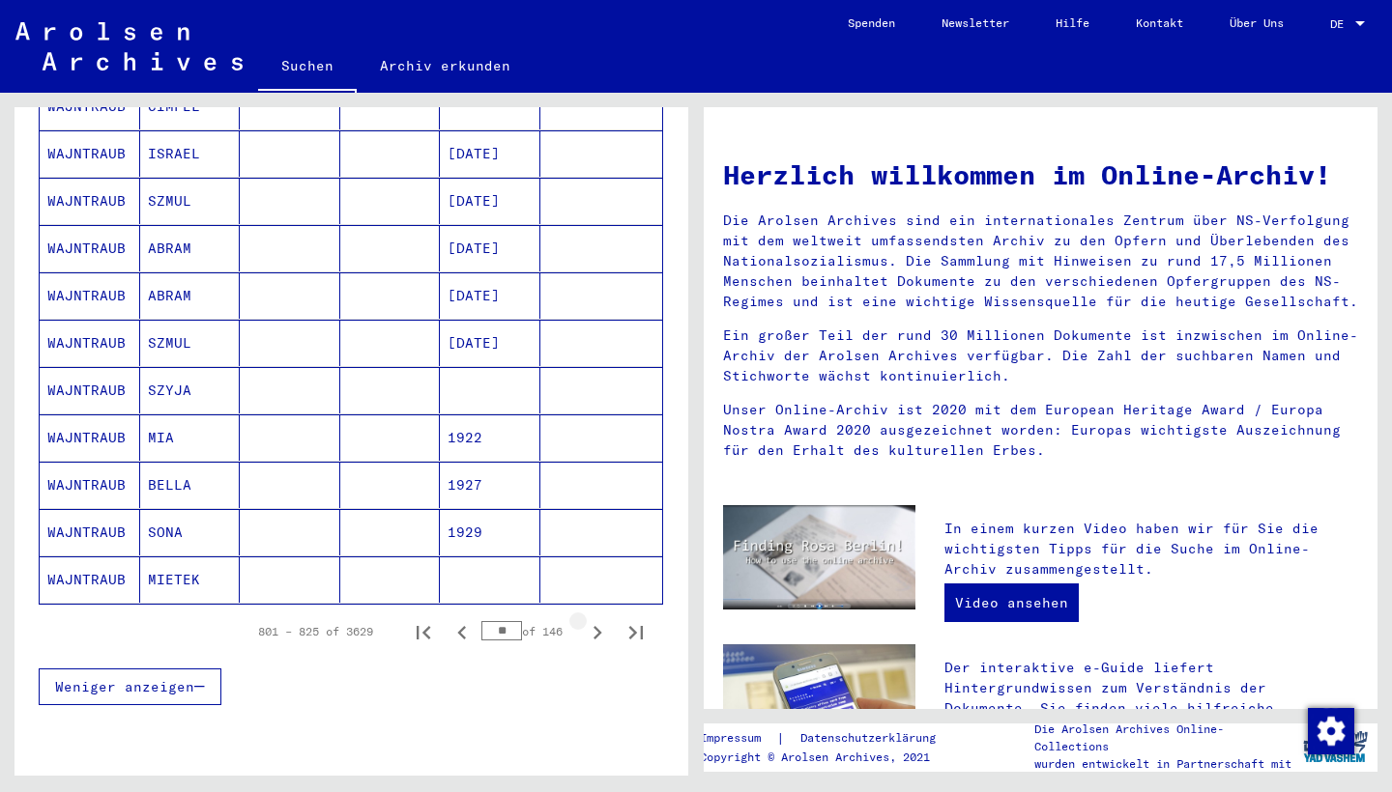
click at [598, 626] on icon "Next page" at bounding box center [597, 633] width 9 height 14
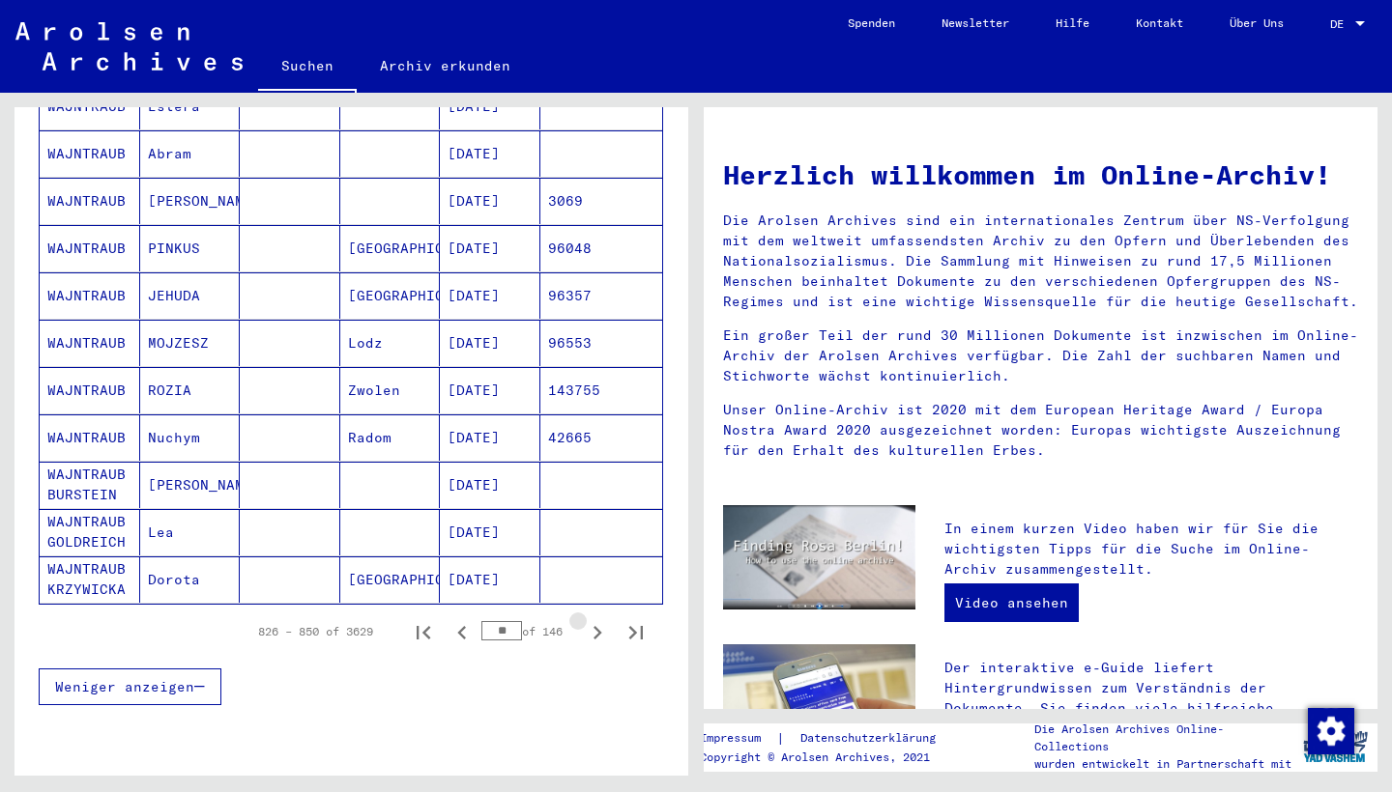
click at [598, 626] on icon "Next page" at bounding box center [597, 633] width 9 height 14
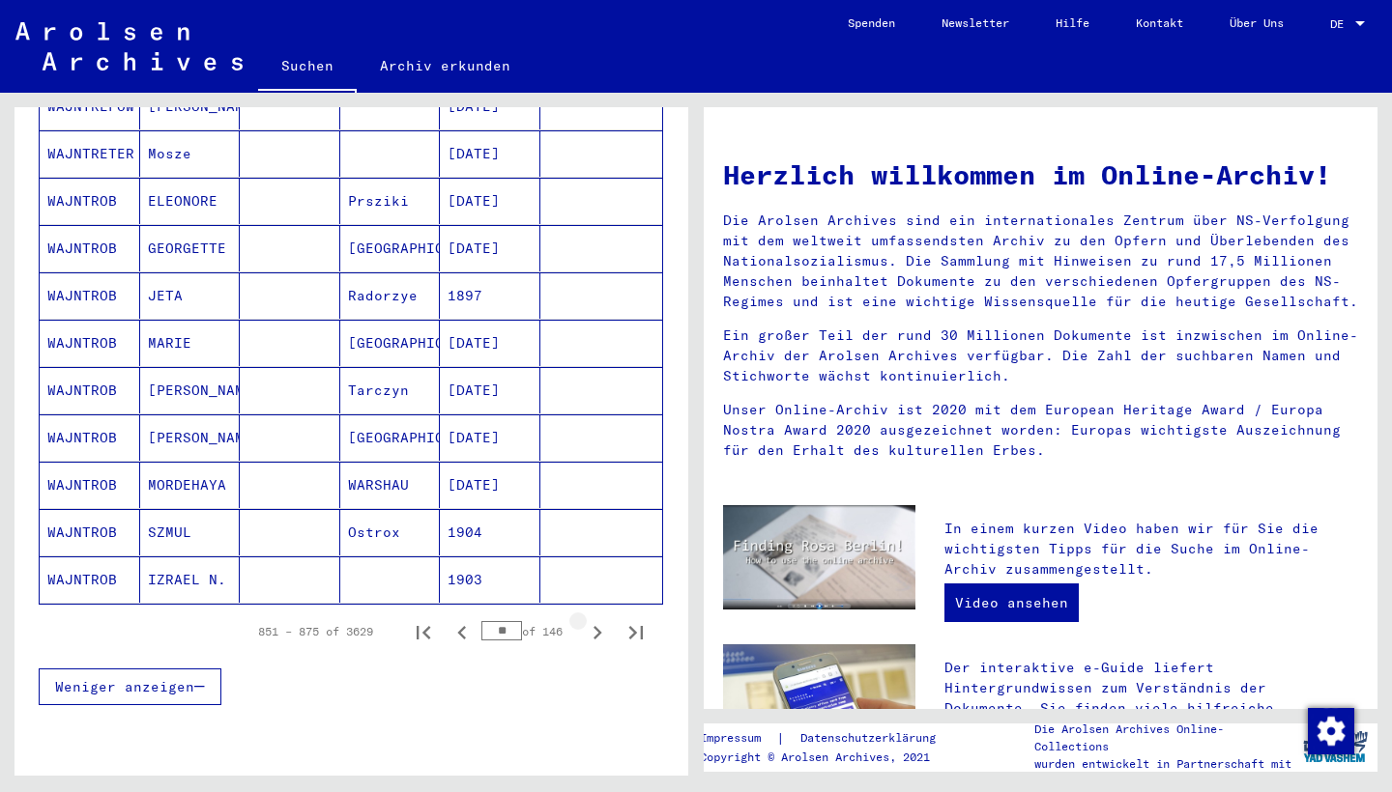
click at [598, 626] on icon "Next page" at bounding box center [597, 633] width 9 height 14
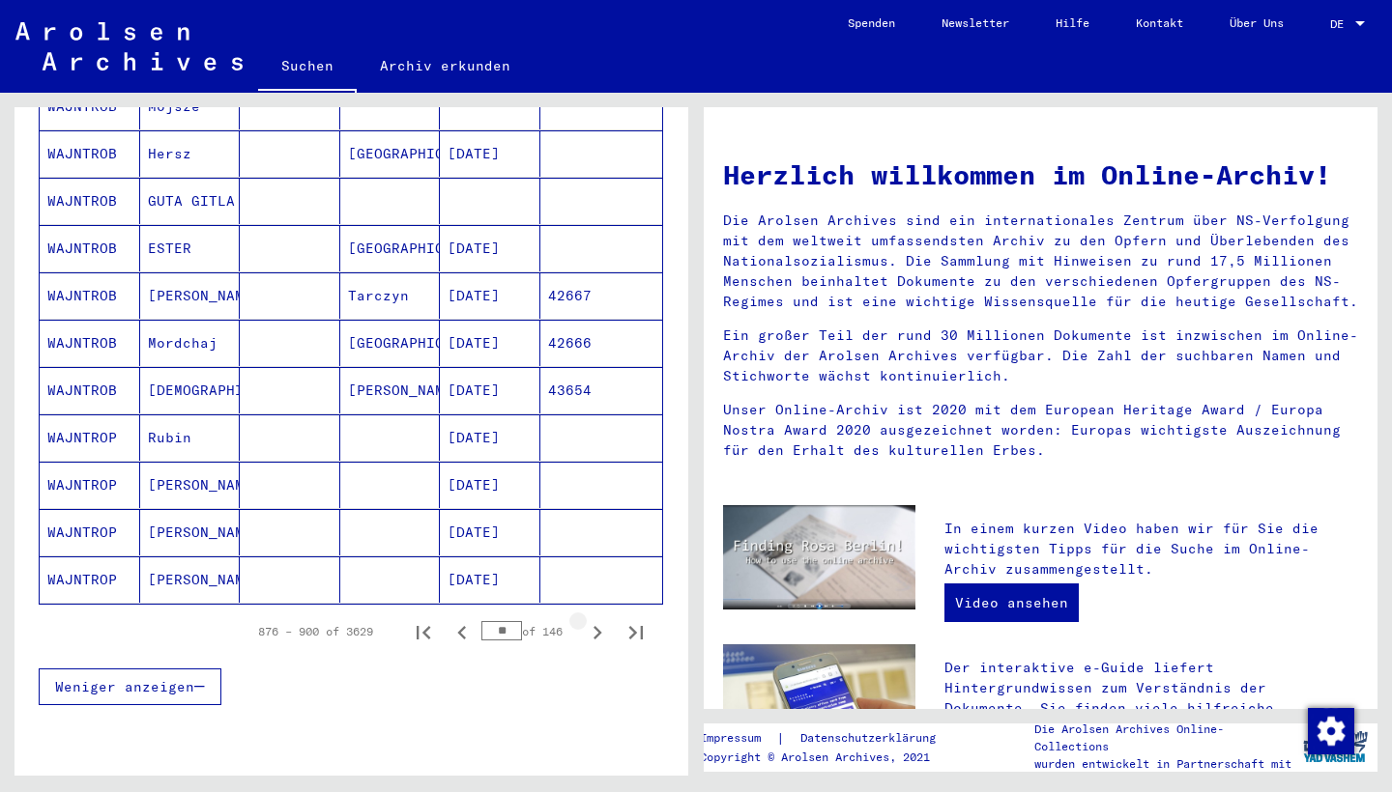
click at [598, 626] on icon "Next page" at bounding box center [597, 633] width 9 height 14
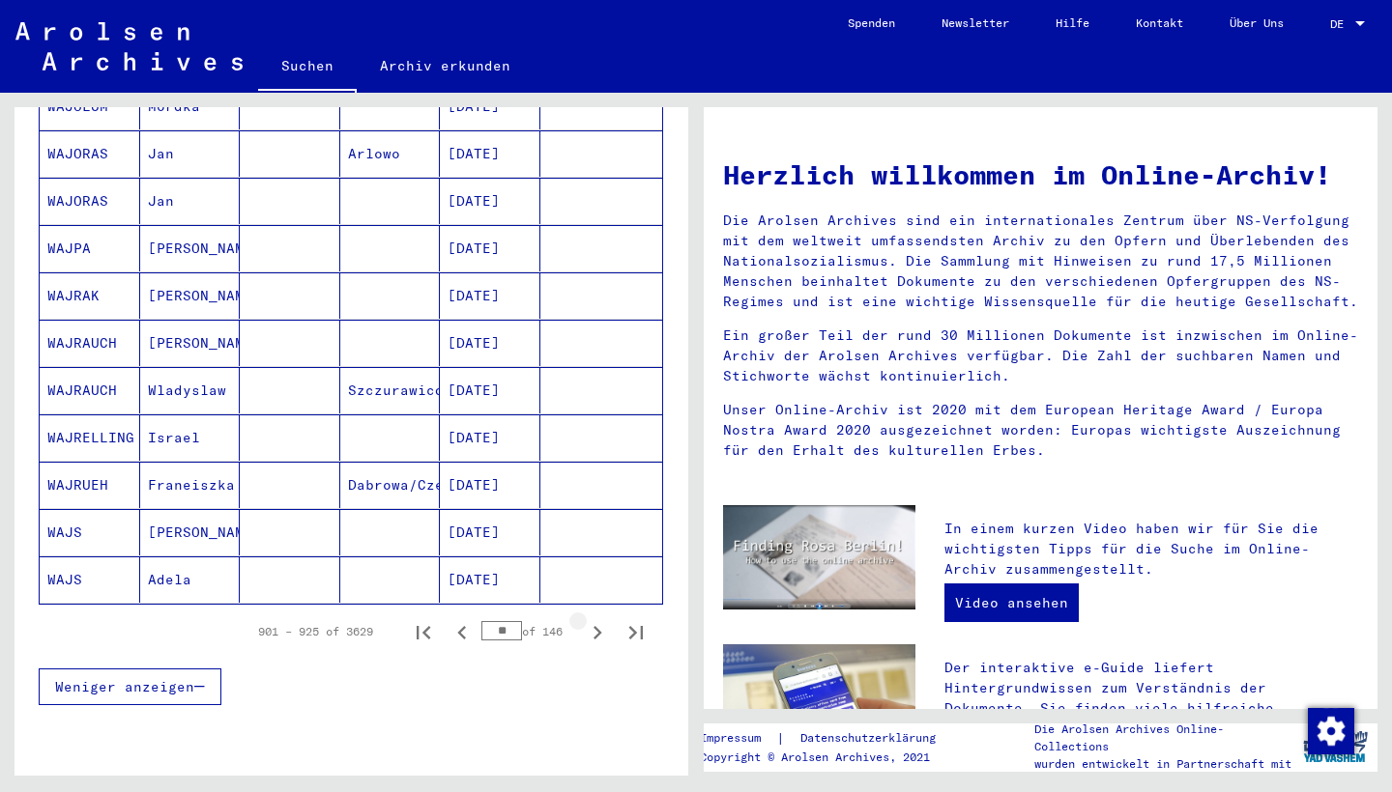
click at [598, 626] on icon "Next page" at bounding box center [597, 633] width 9 height 14
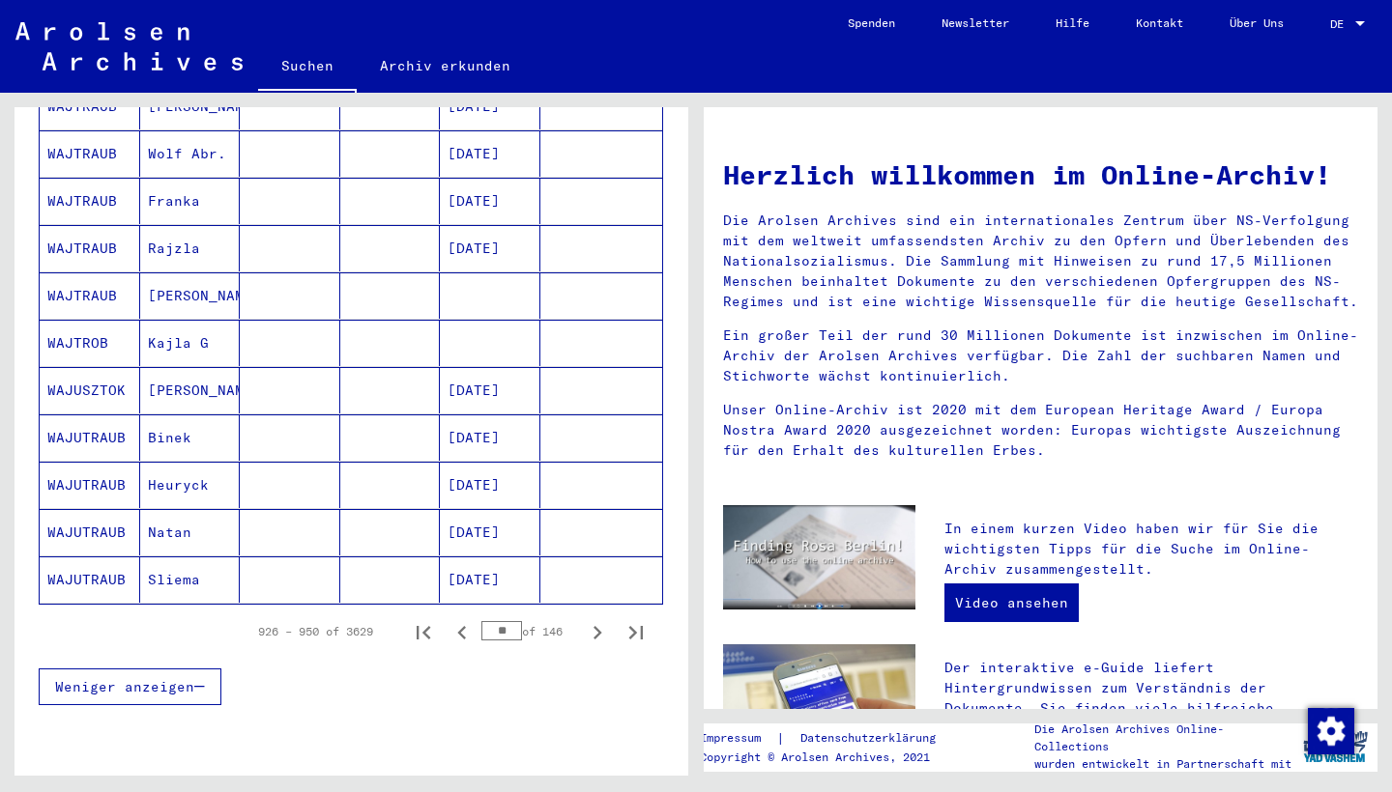
click at [598, 626] on icon "Next page" at bounding box center [597, 633] width 9 height 14
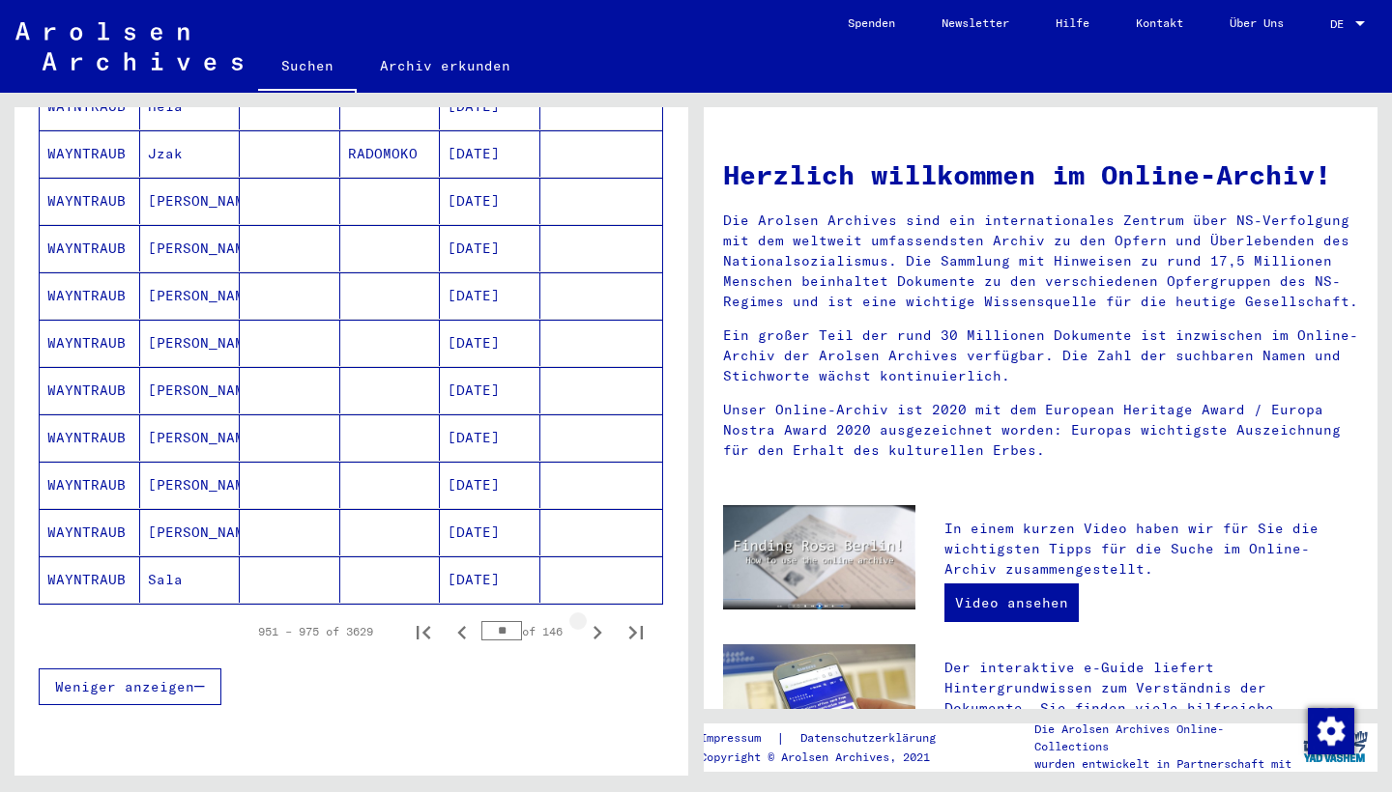
click at [598, 626] on icon "Next page" at bounding box center [597, 633] width 9 height 14
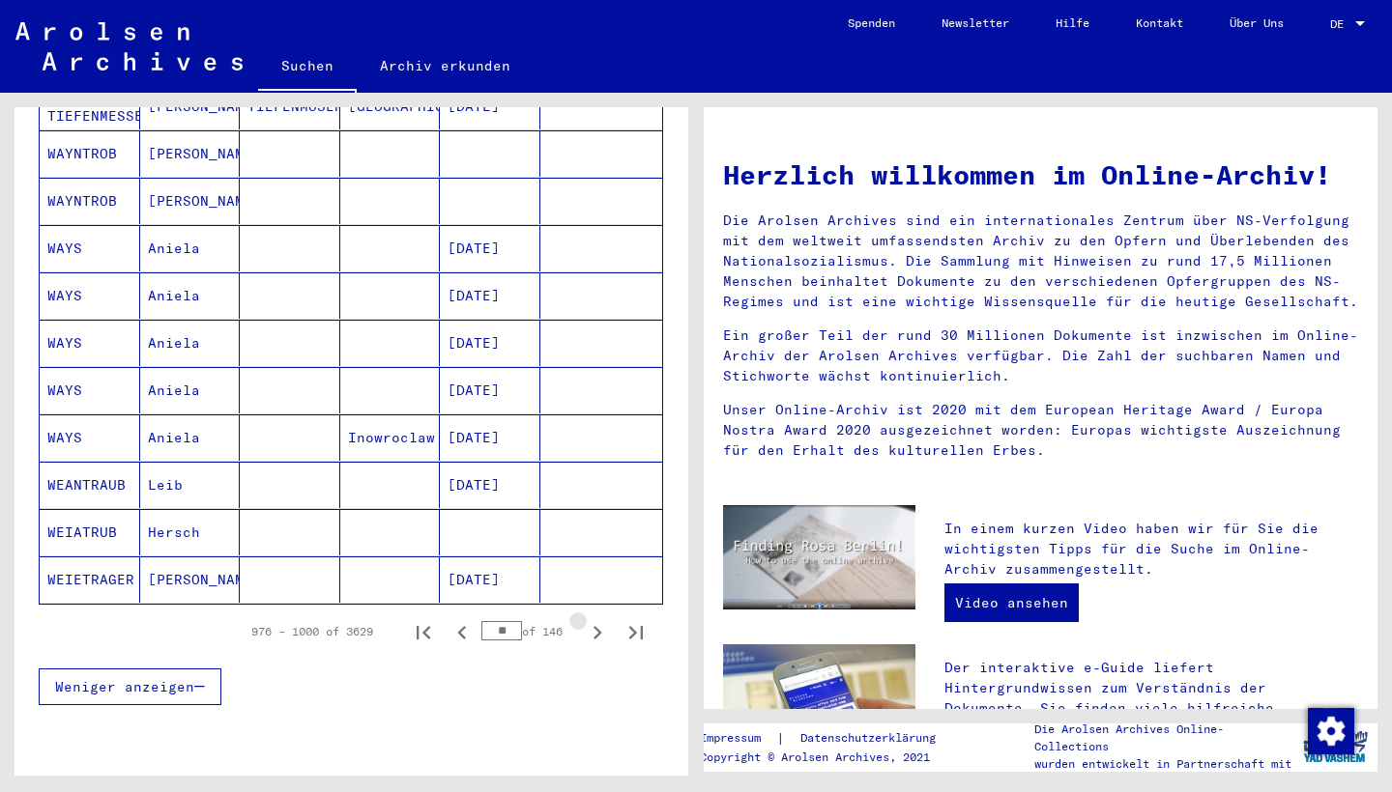
click at [598, 626] on icon "Next page" at bounding box center [597, 633] width 9 height 14
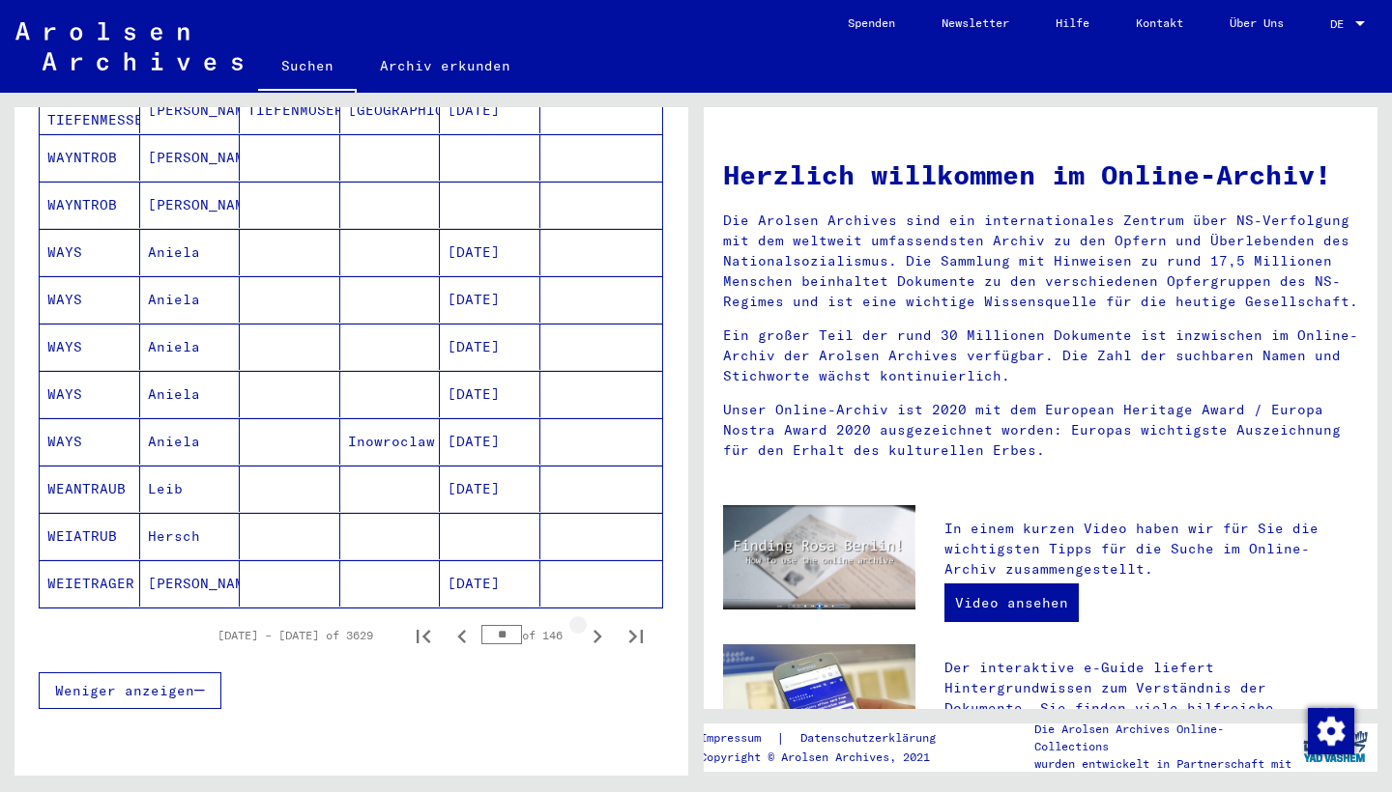
click at [598, 623] on icon "Next page" at bounding box center [597, 636] width 27 height 27
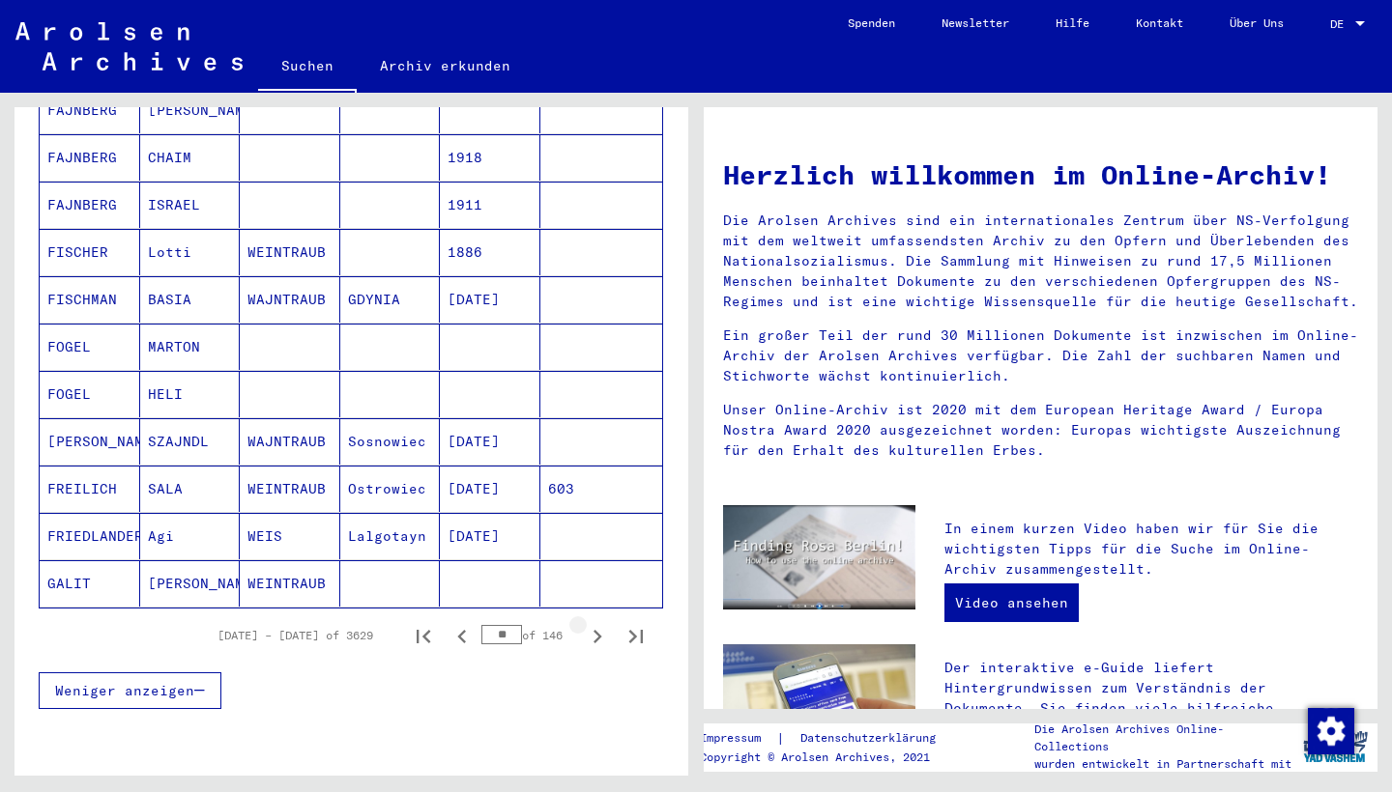
click at [598, 623] on icon "Next page" at bounding box center [597, 636] width 27 height 27
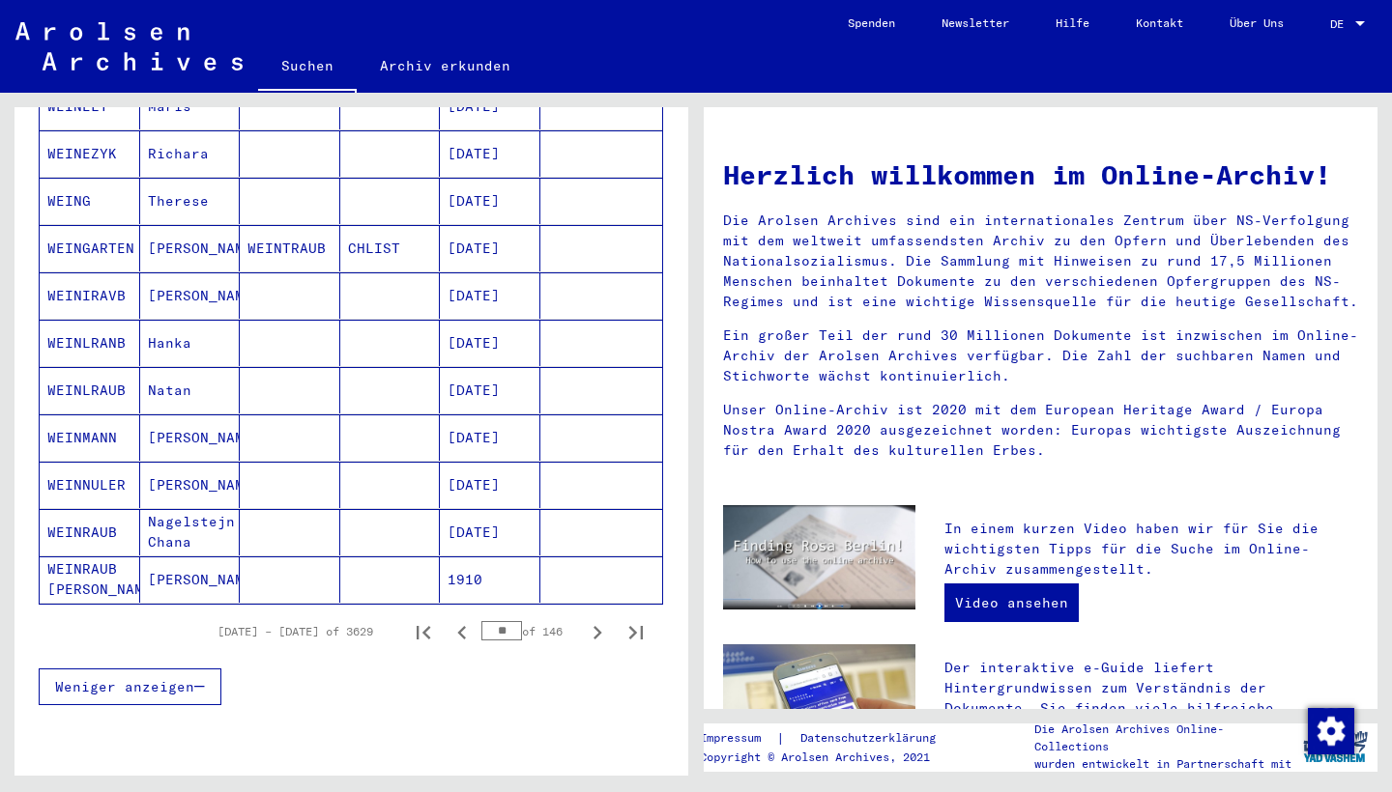
click at [598, 626] on icon "Next page" at bounding box center [597, 633] width 9 height 14
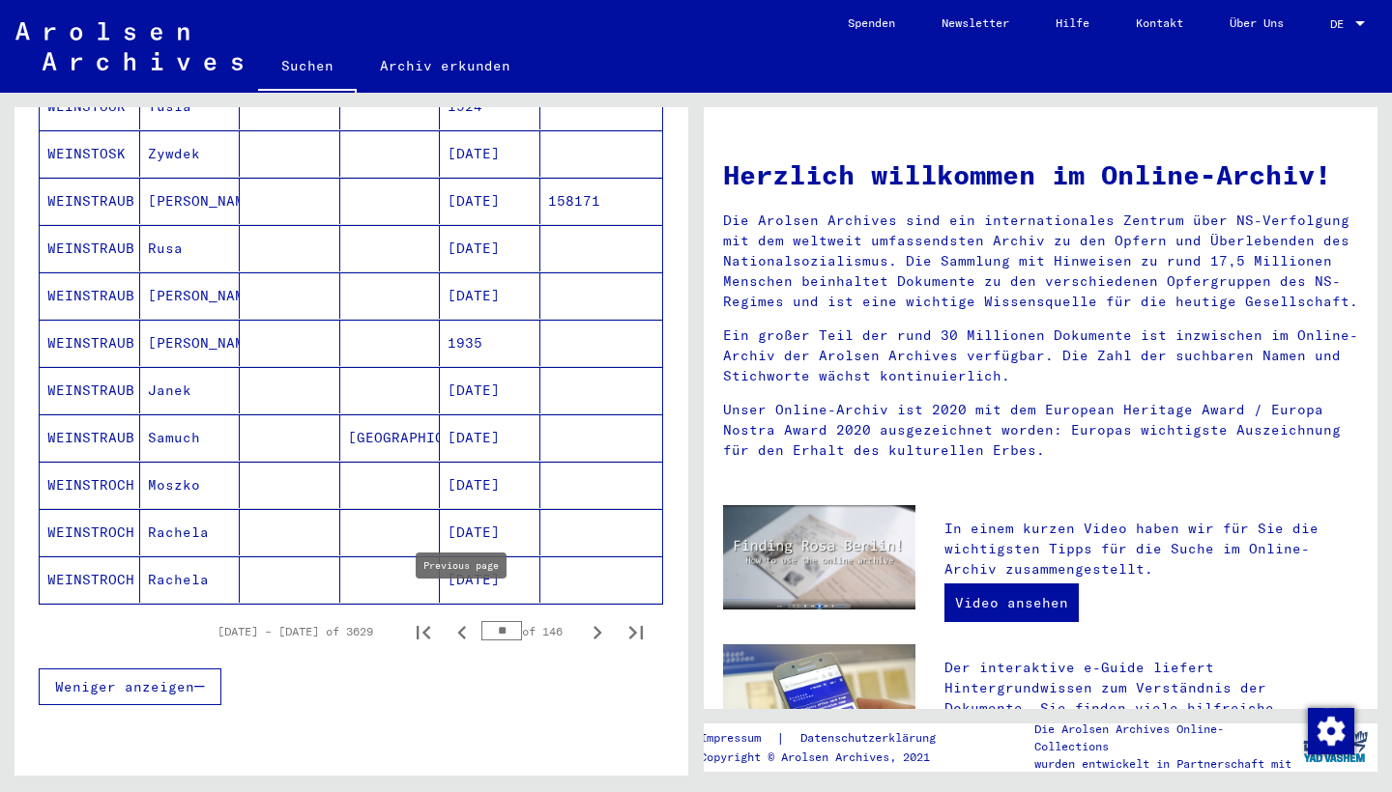
click at [457, 619] on icon "Previous page" at bounding box center [461, 632] width 27 height 27
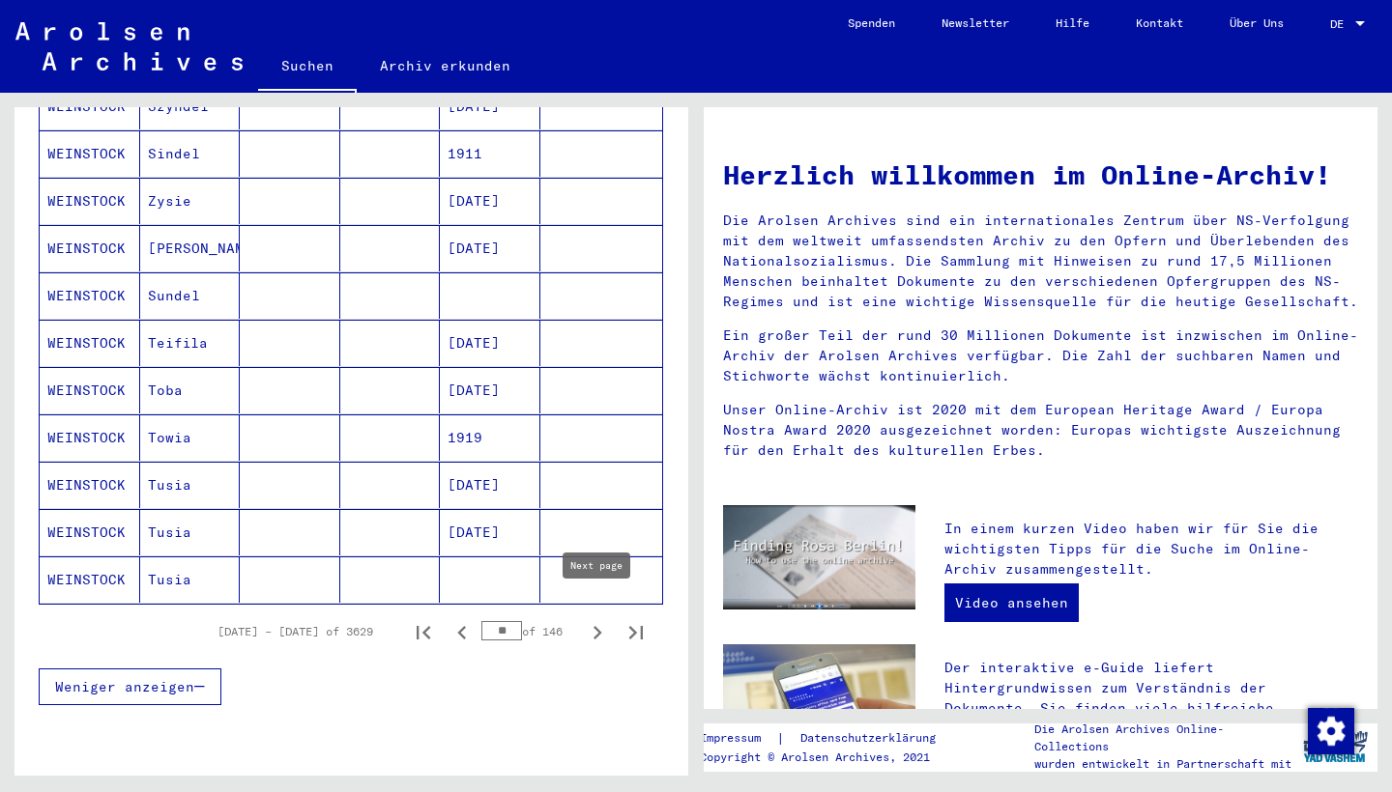
click at [595, 626] on icon "Next page" at bounding box center [597, 633] width 9 height 14
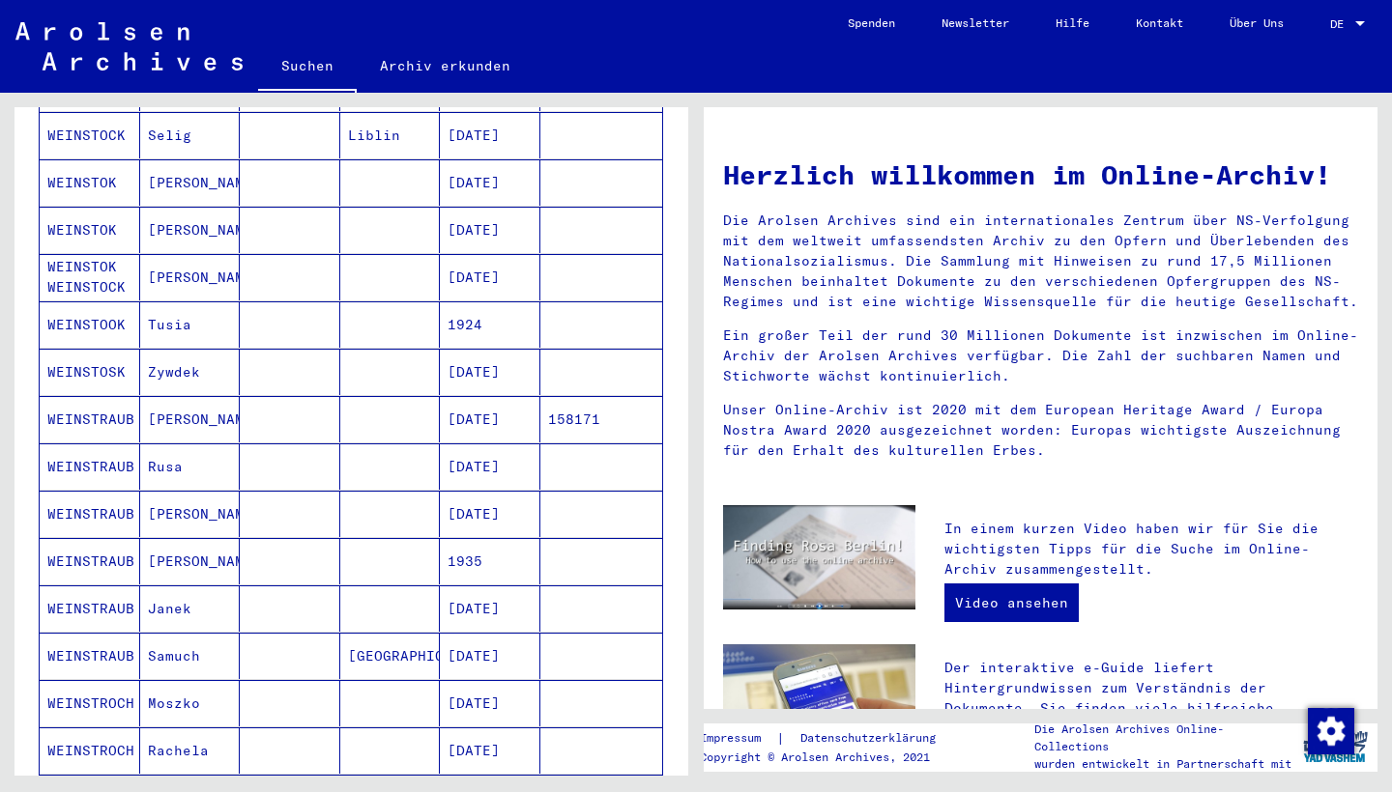
scroll to position [774, 0]
click at [165, 253] on mat-cell "[PERSON_NAME]" at bounding box center [190, 276] width 100 height 46
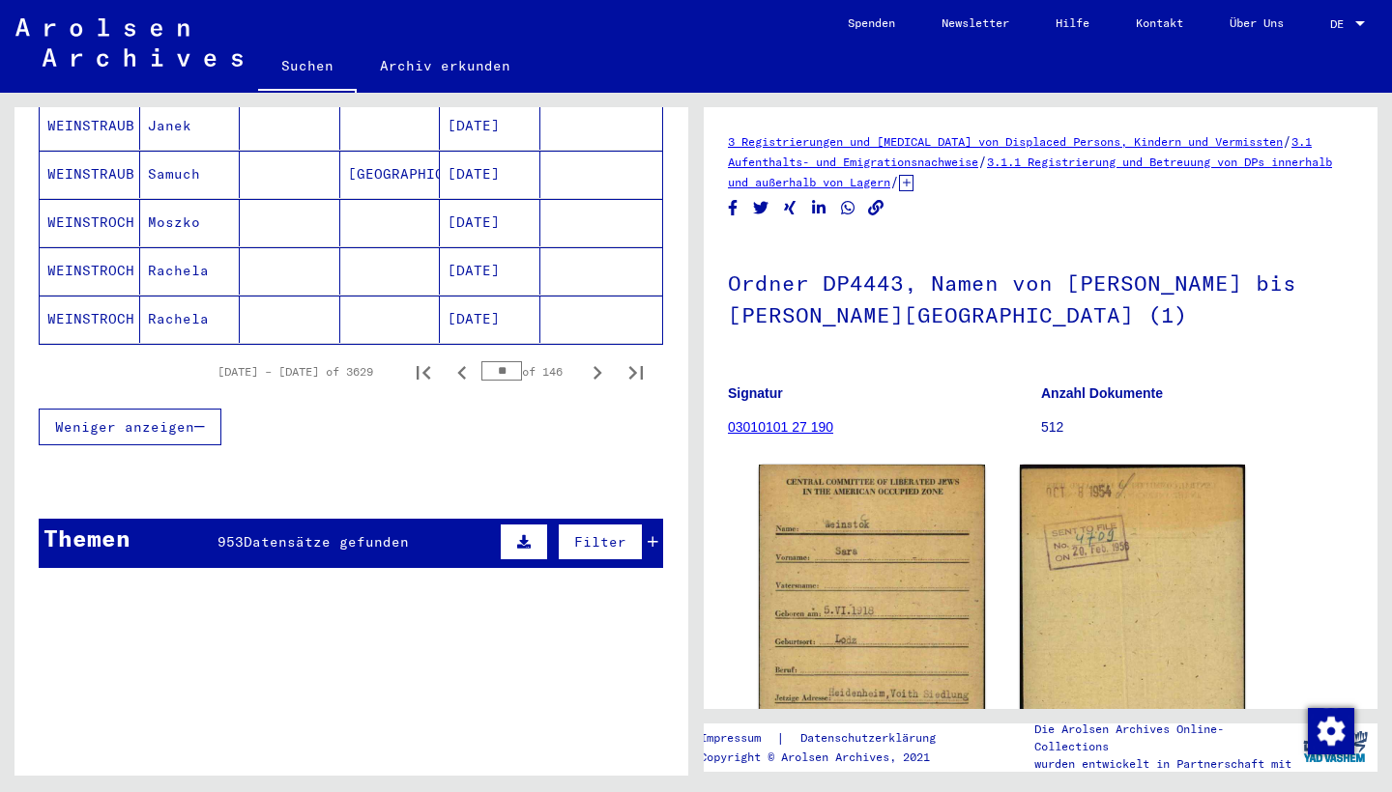
scroll to position [1279, 0]
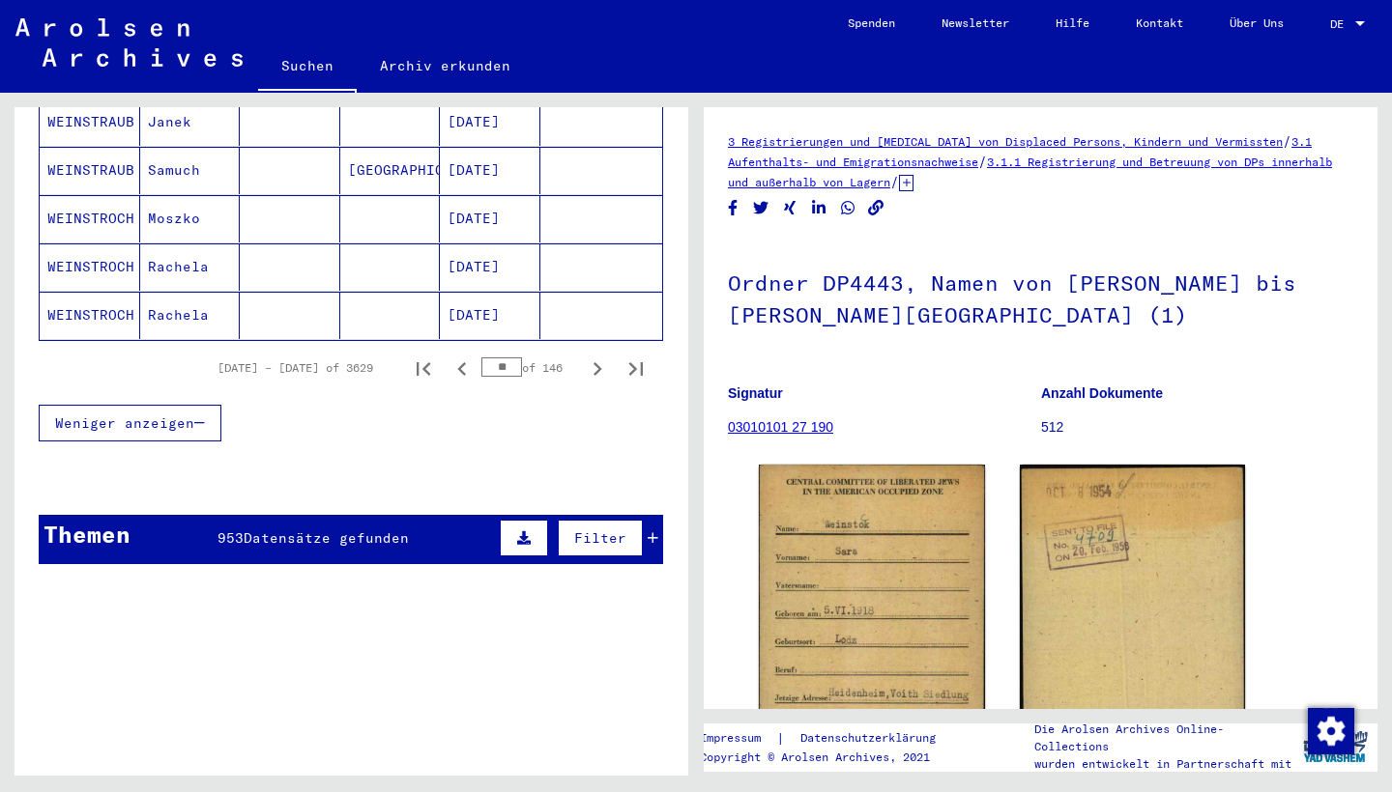
click at [187, 424] on div "Weniger anzeigen" at bounding box center [351, 423] width 624 height 56
click at [601, 356] on icon "Next page" at bounding box center [597, 369] width 27 height 27
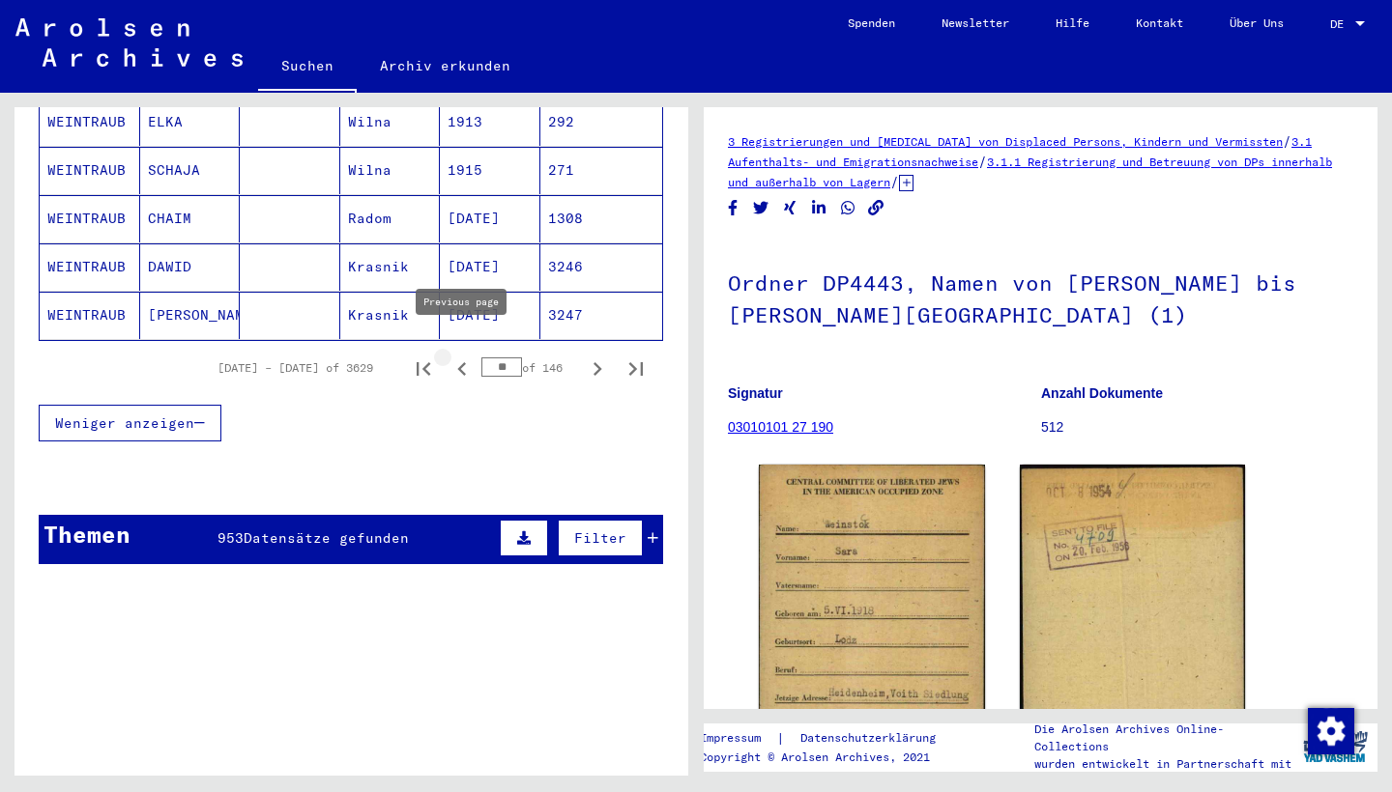
click at [457, 356] on icon "Previous page" at bounding box center [461, 369] width 27 height 27
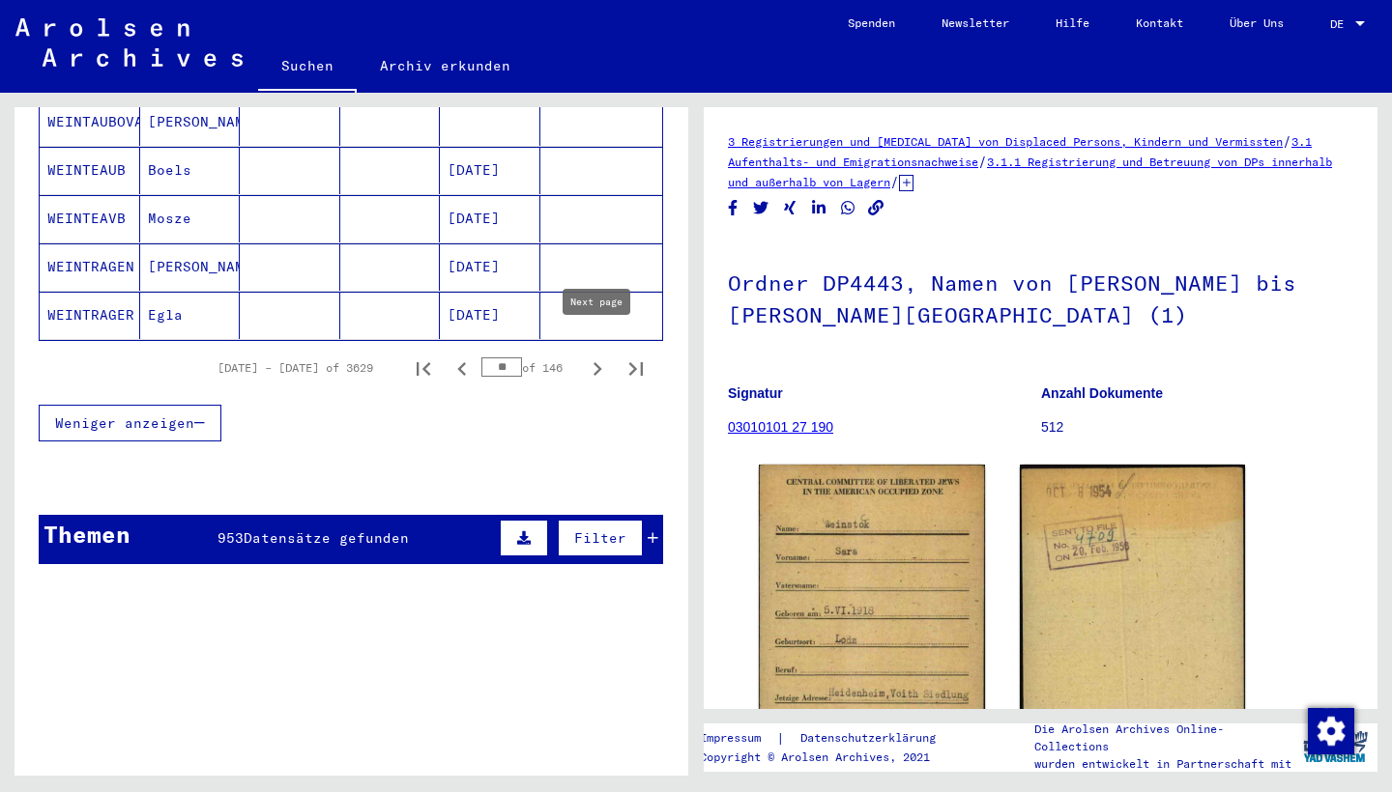
click at [590, 356] on icon "Next page" at bounding box center [597, 369] width 27 height 27
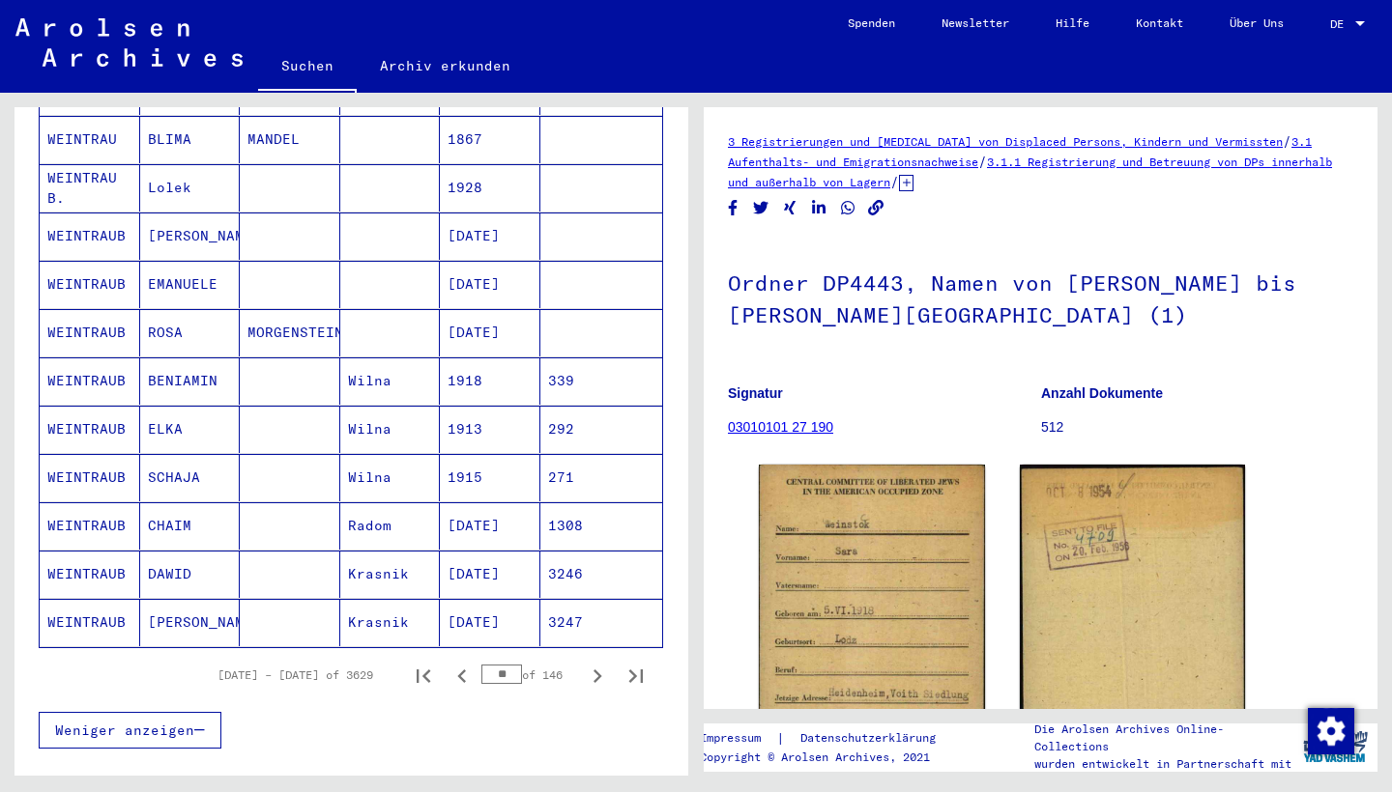
scroll to position [982, 0]
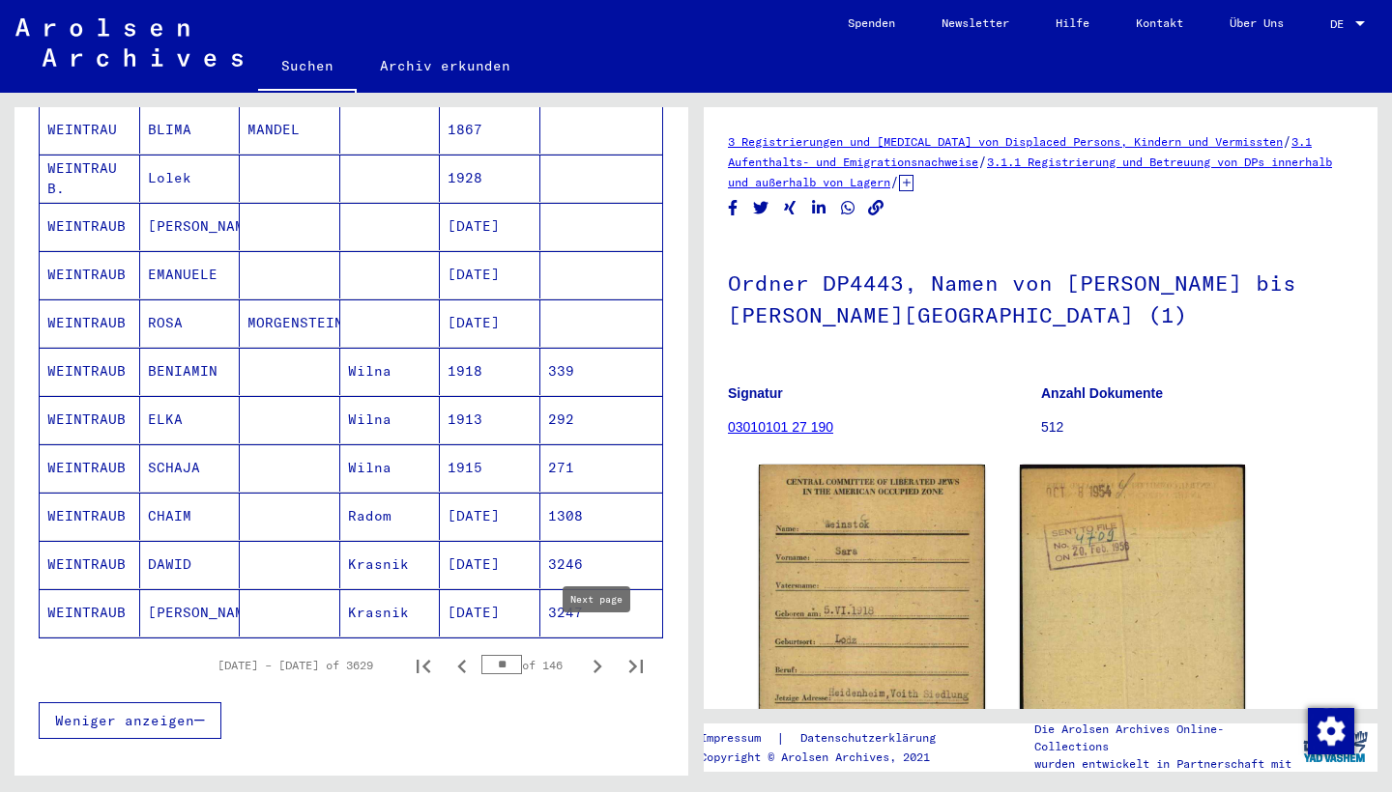
click at [595, 660] on icon "Next page" at bounding box center [597, 667] width 9 height 14
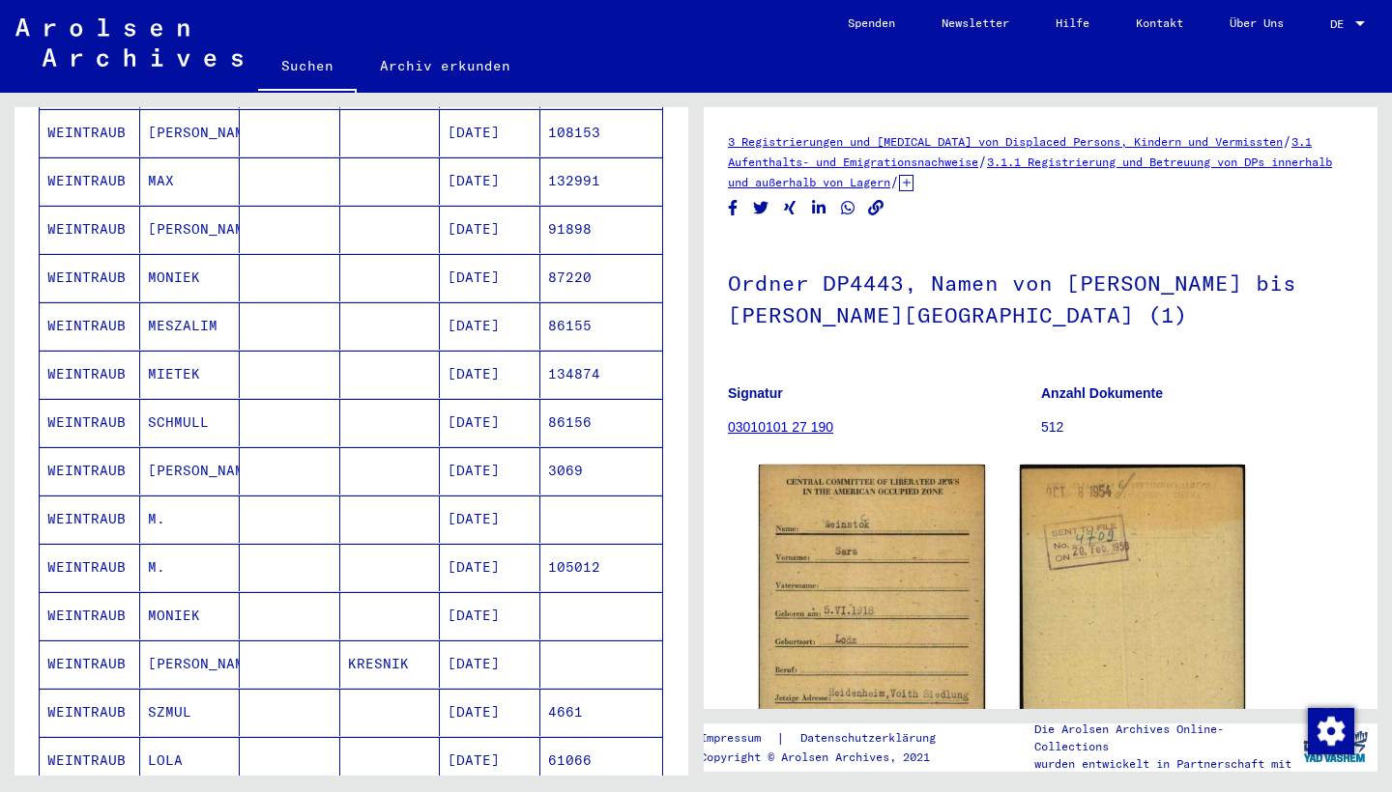
scroll to position [803, 0]
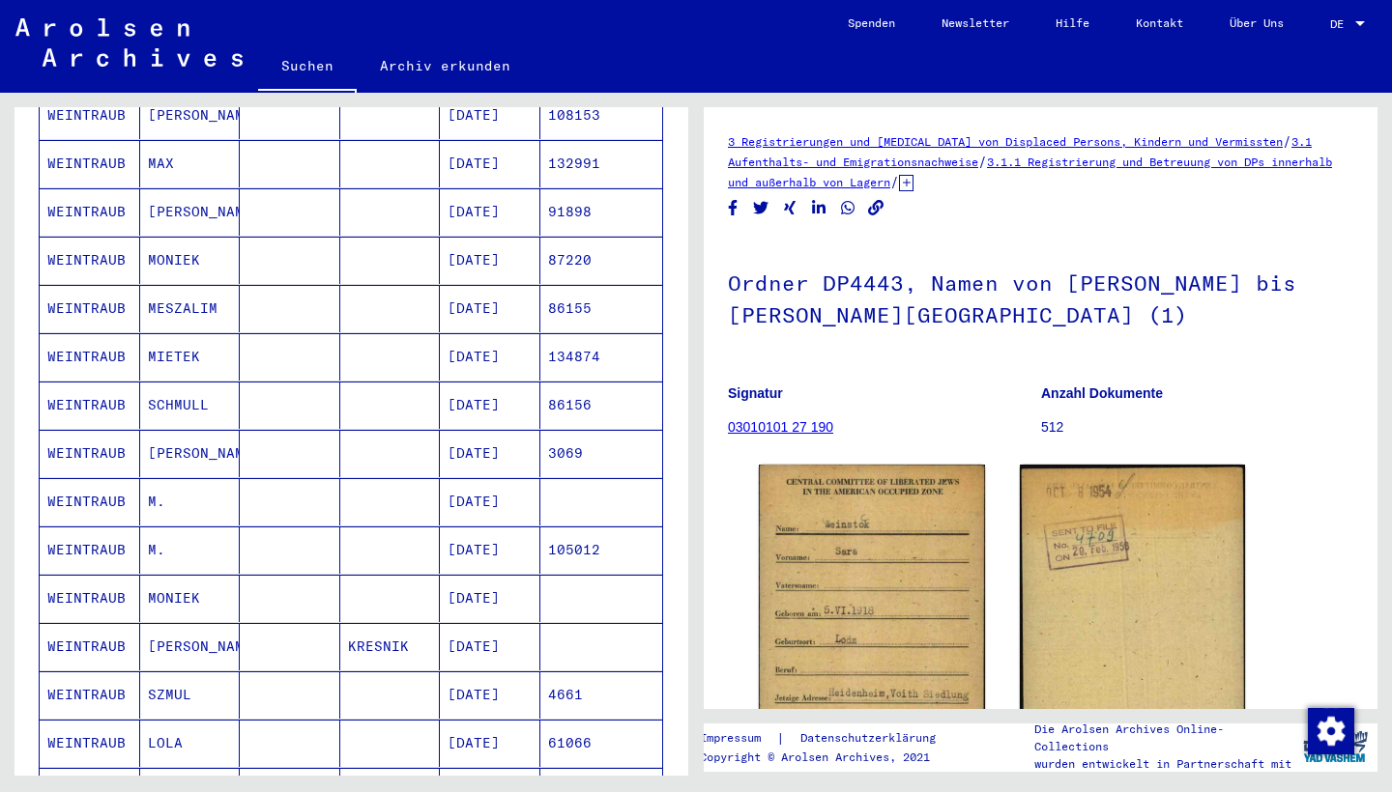
click at [416, 432] on mat-cell at bounding box center [390, 453] width 100 height 47
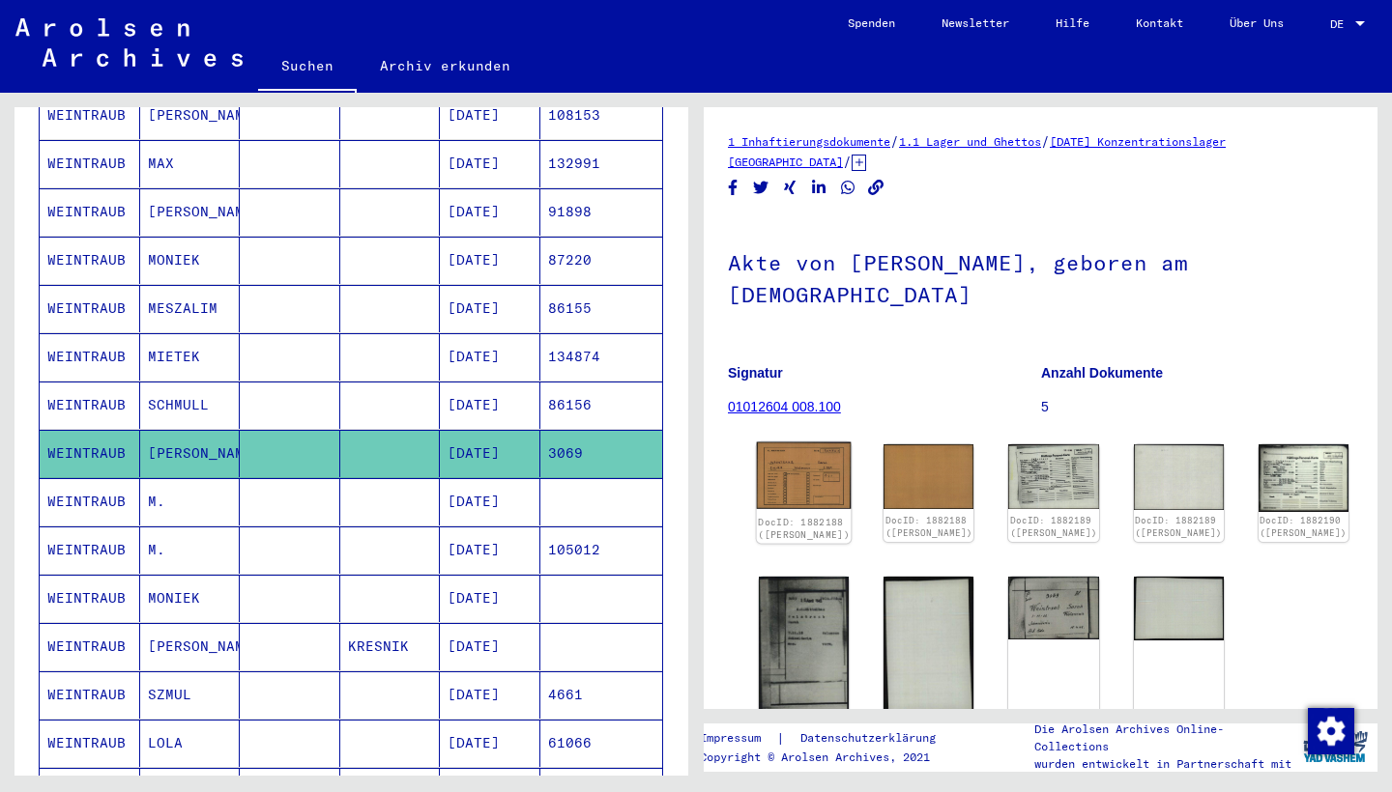
click at [763, 471] on img at bounding box center [804, 477] width 95 height 68
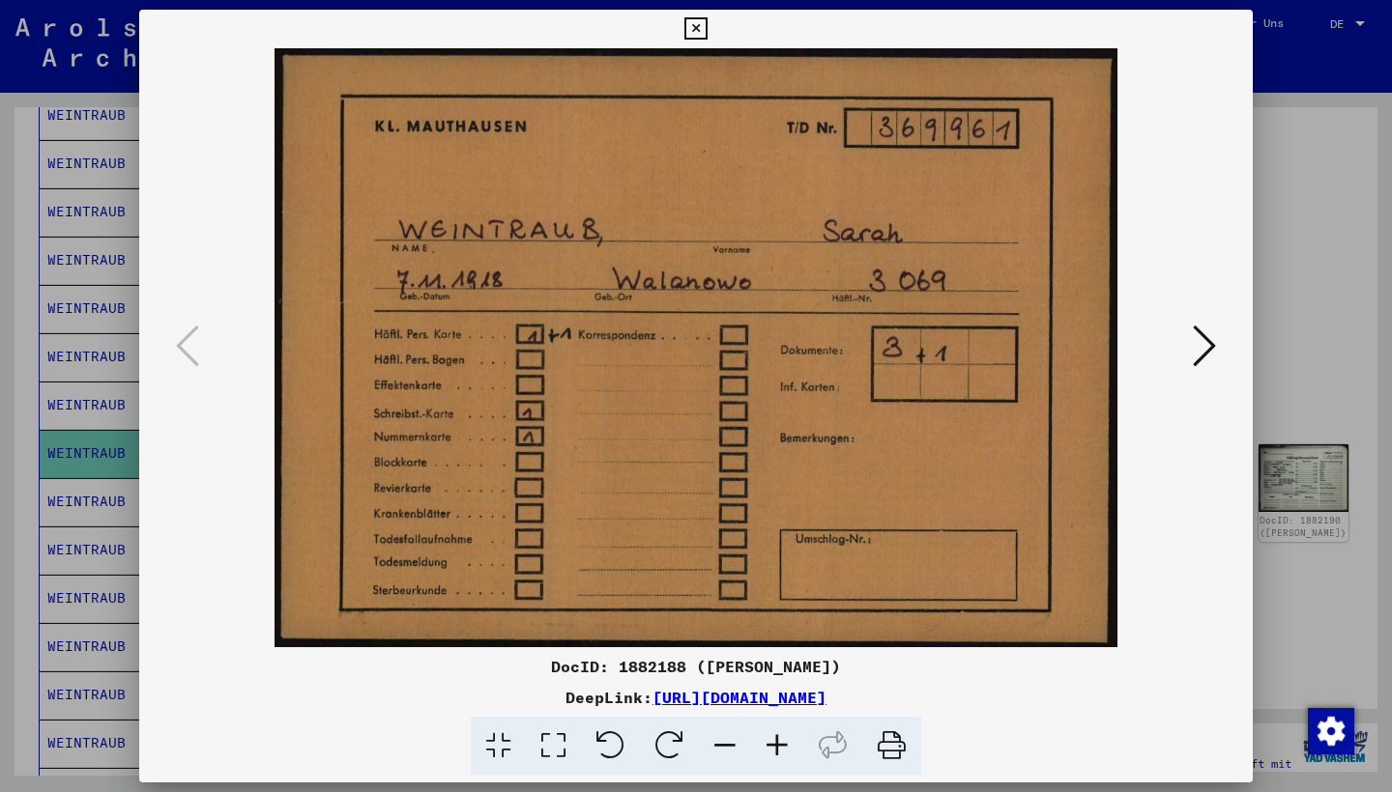
click at [706, 31] on icon at bounding box center [695, 28] width 22 height 23
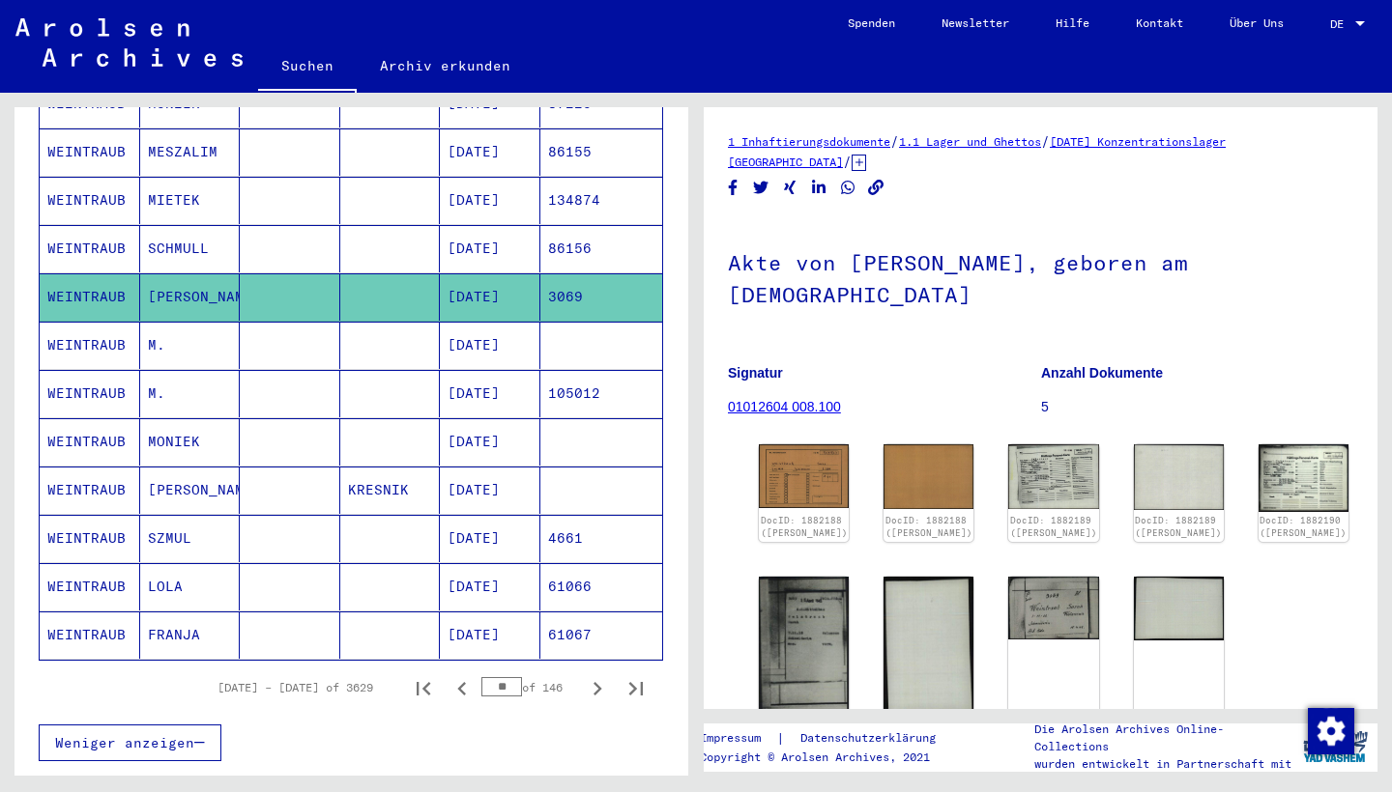
scroll to position [963, 0]
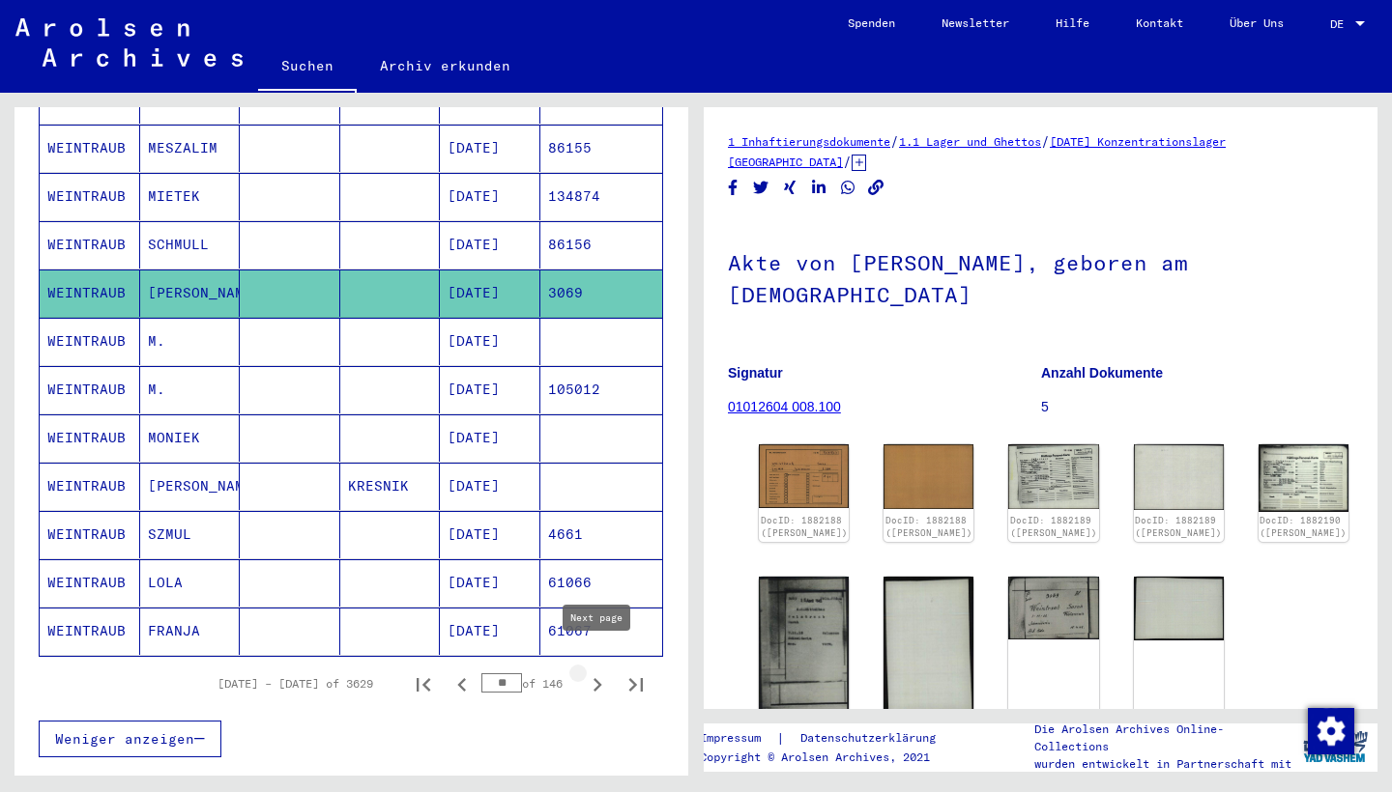
click at [594, 672] on icon "Next page" at bounding box center [597, 685] width 27 height 27
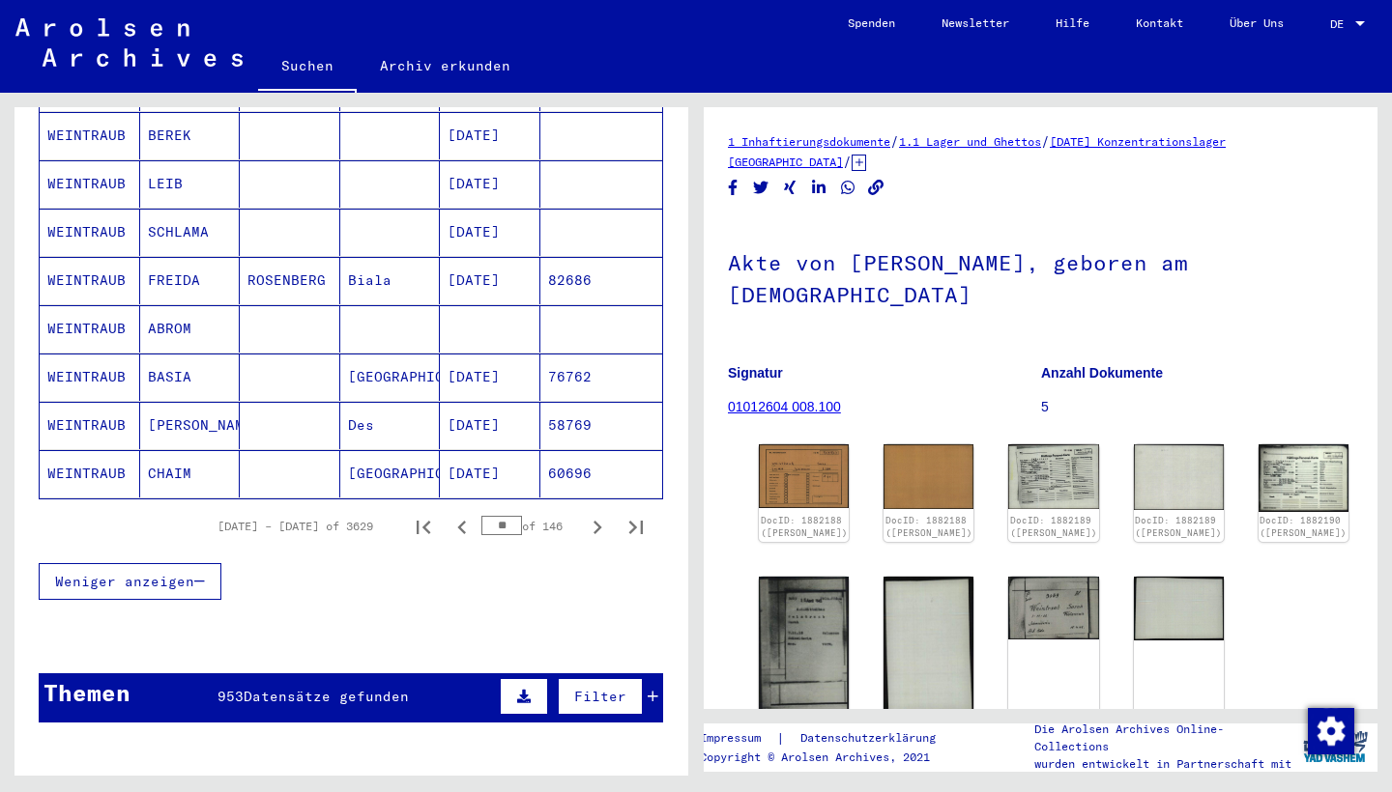
scroll to position [1136, 0]
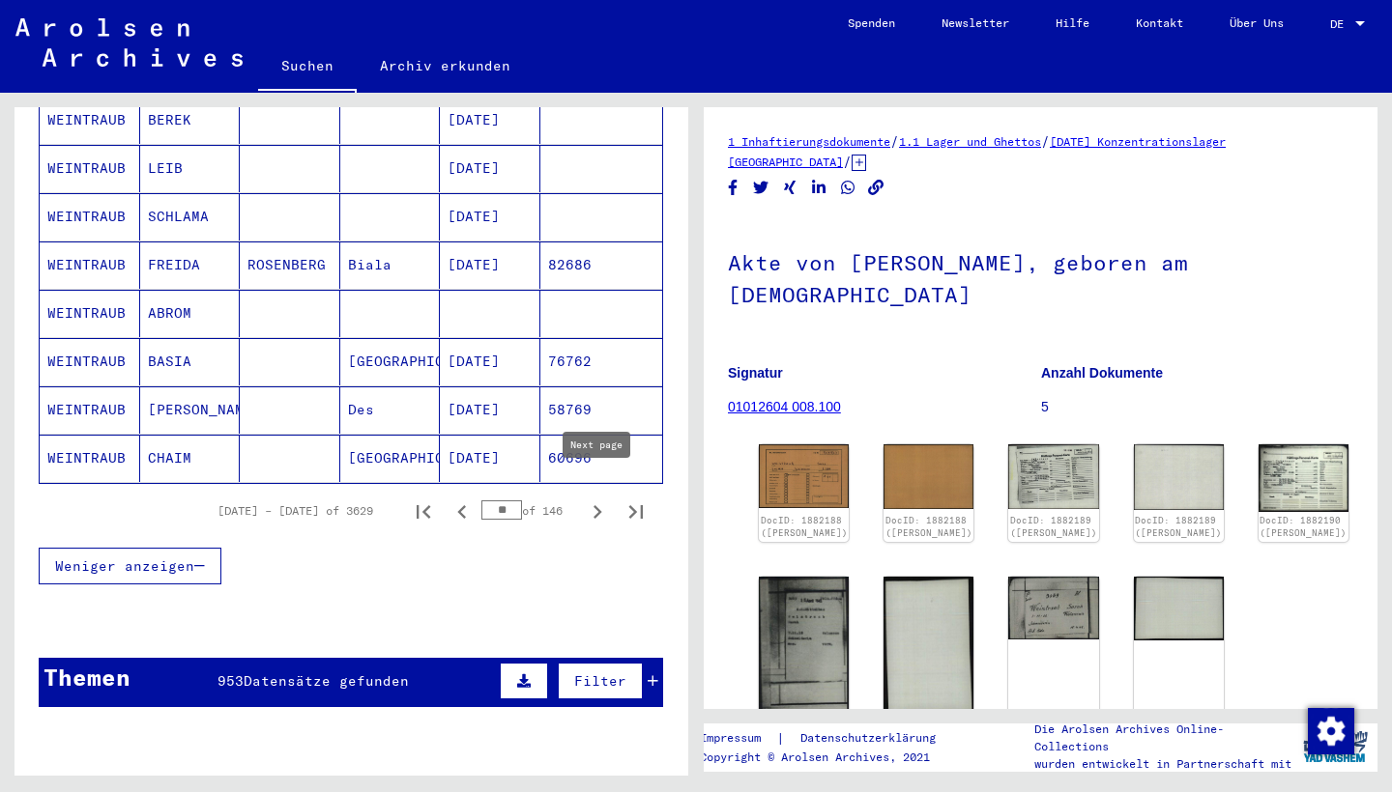
click at [588, 499] on icon "Next page" at bounding box center [597, 512] width 27 height 27
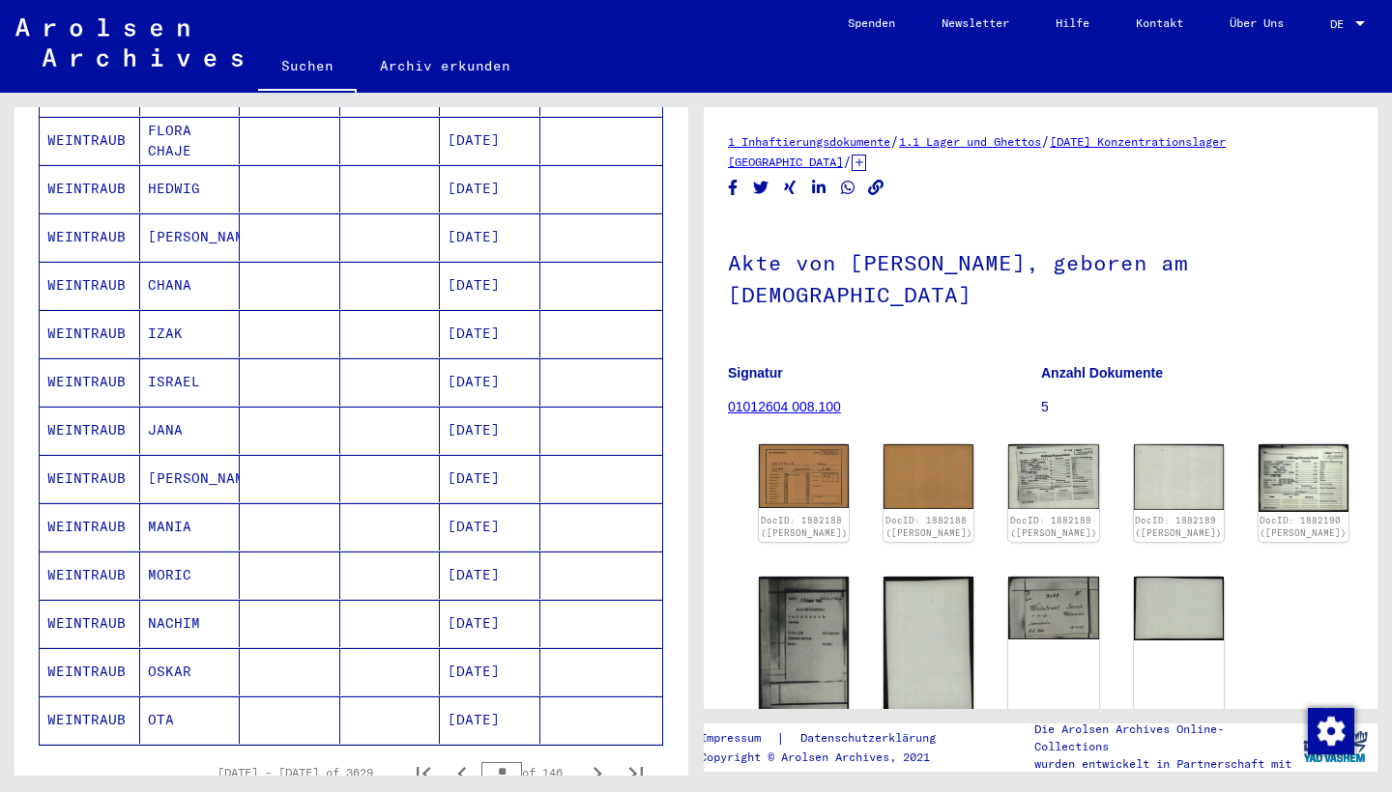
scroll to position [912, 0]
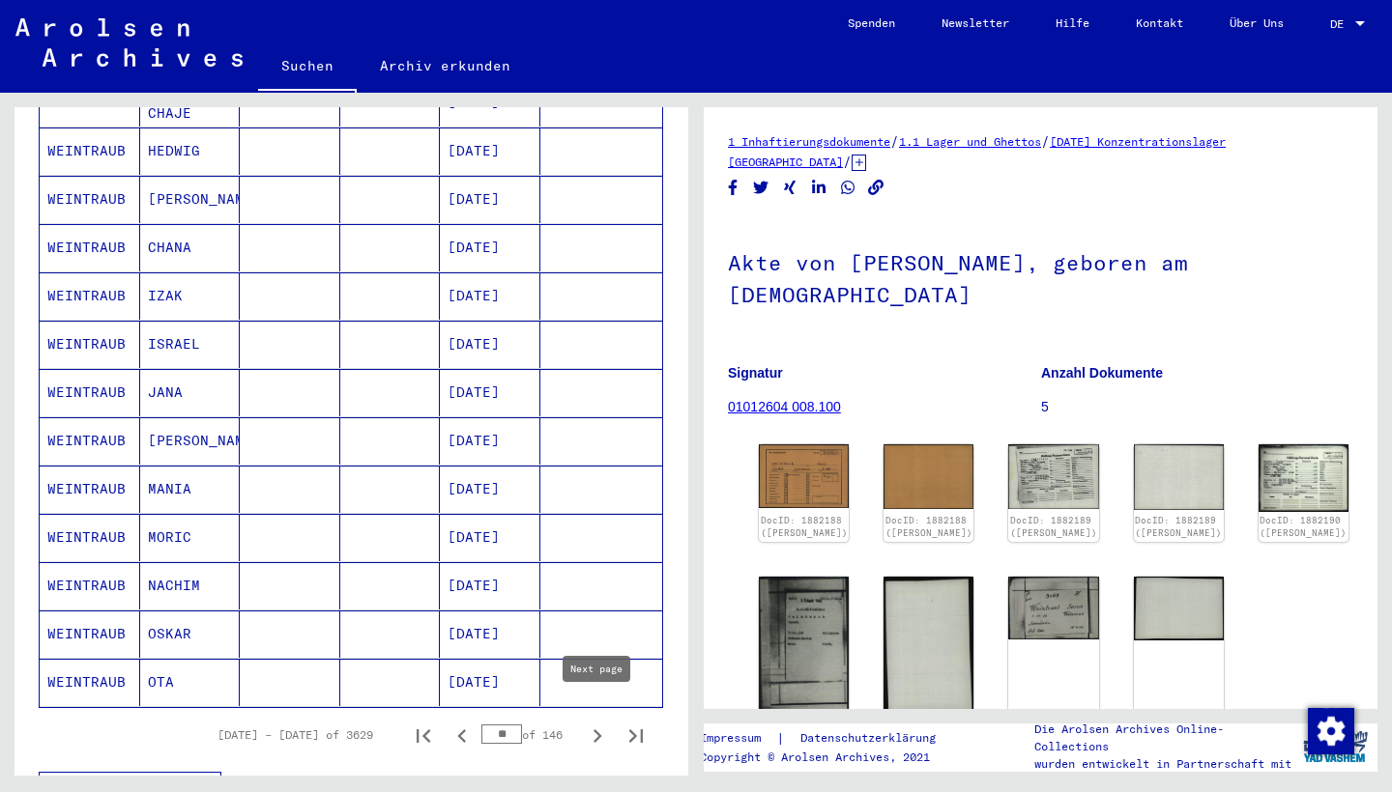
click at [591, 696] on icon "Next page" at bounding box center [597, 736] width 27 height 27
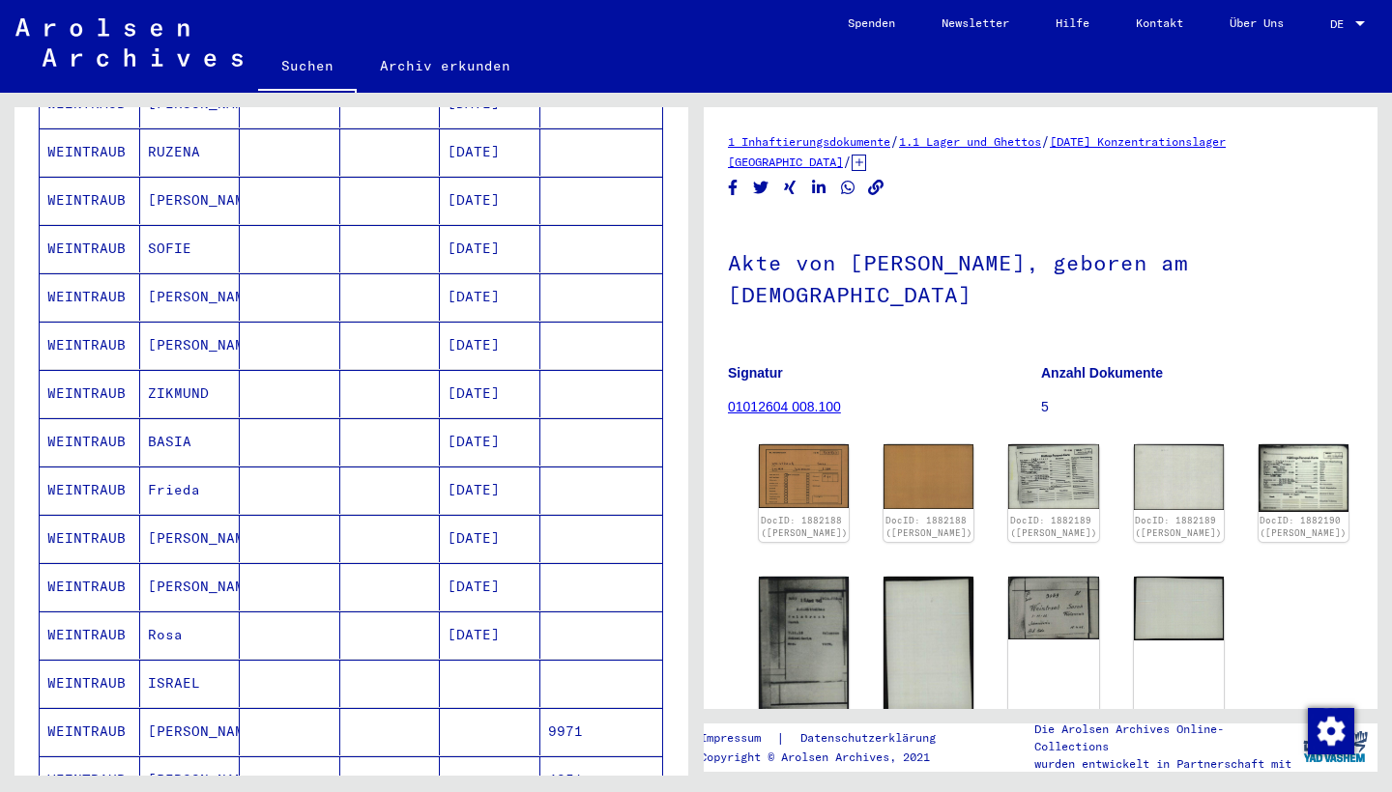
scroll to position [387, 0]
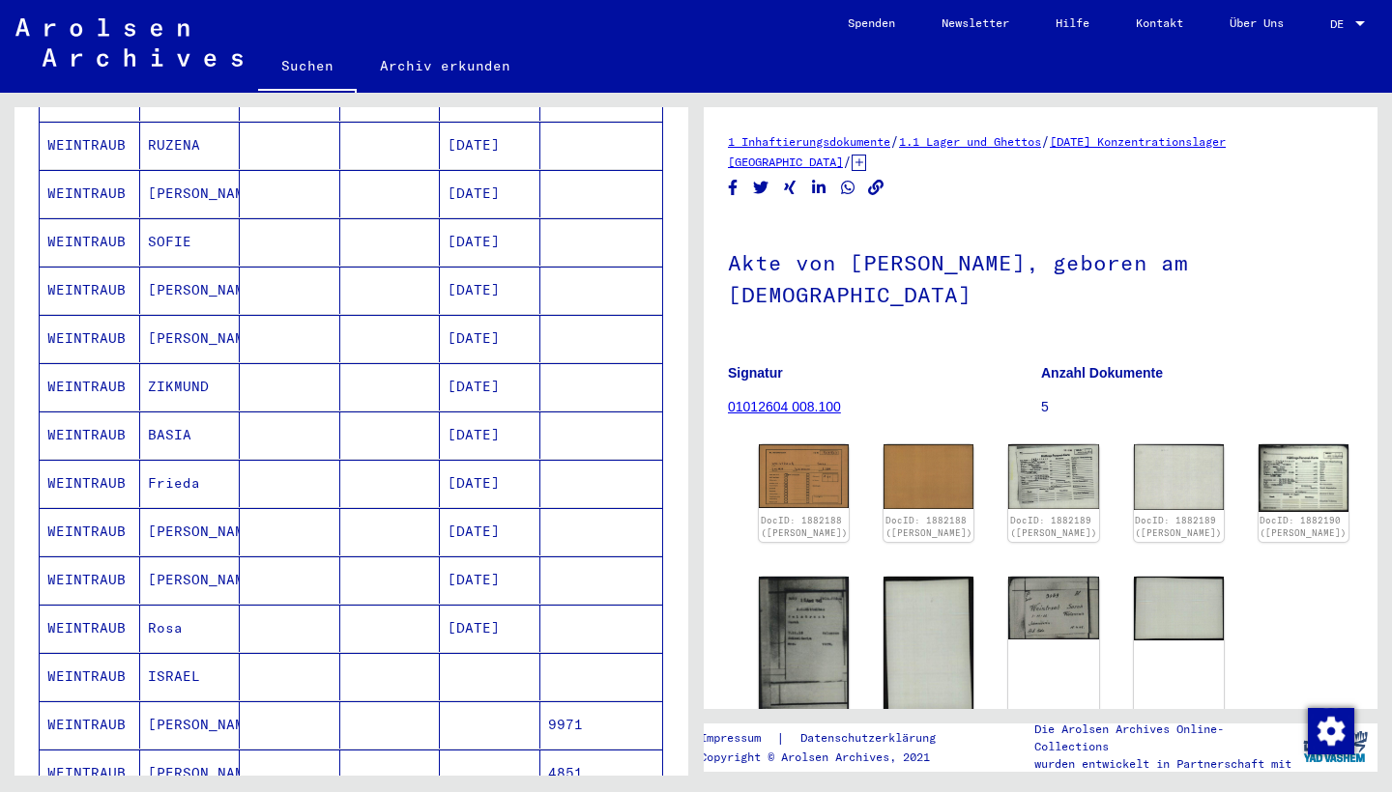
click at [496, 322] on mat-cell "[DATE]" at bounding box center [490, 338] width 100 height 47
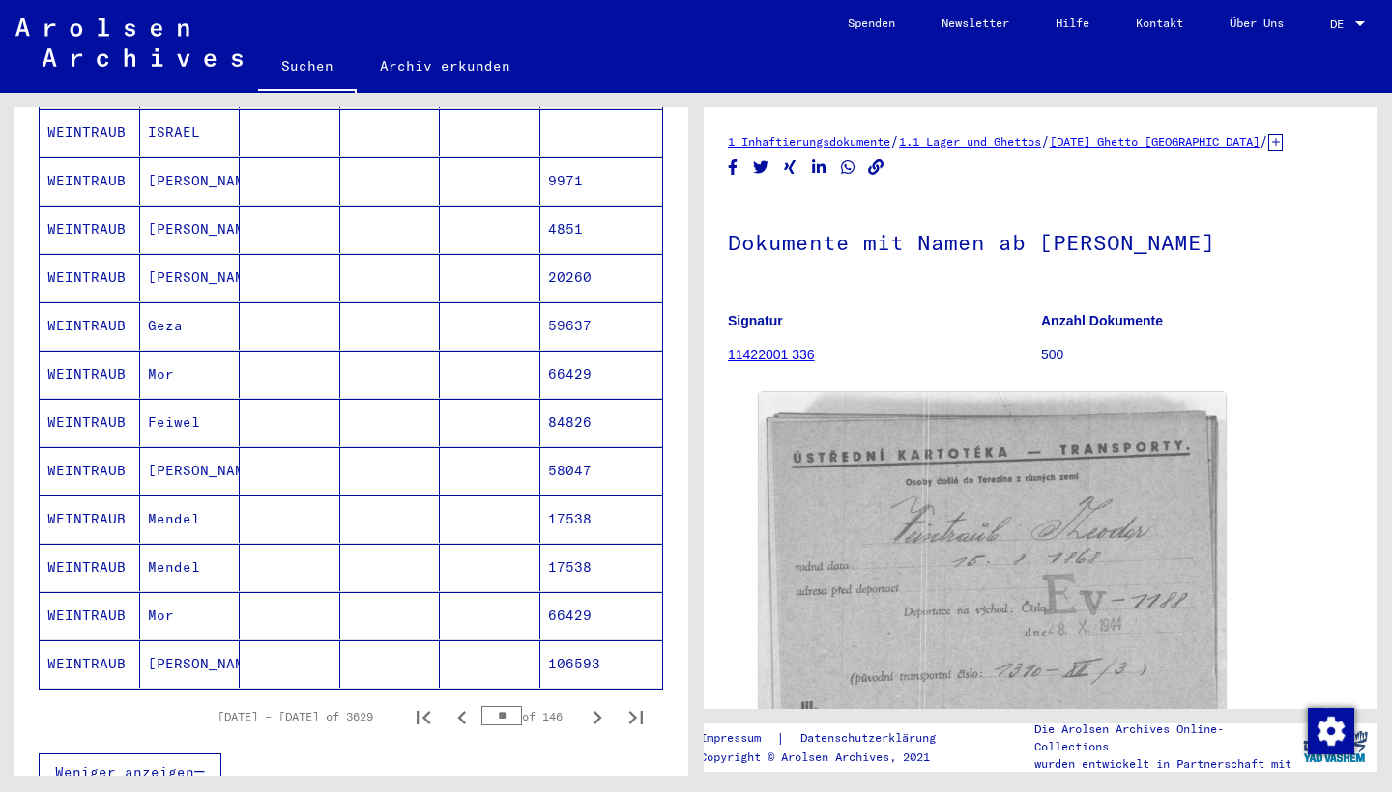
scroll to position [932, 0]
click at [599, 696] on icon "Next page" at bounding box center [597, 716] width 27 height 27
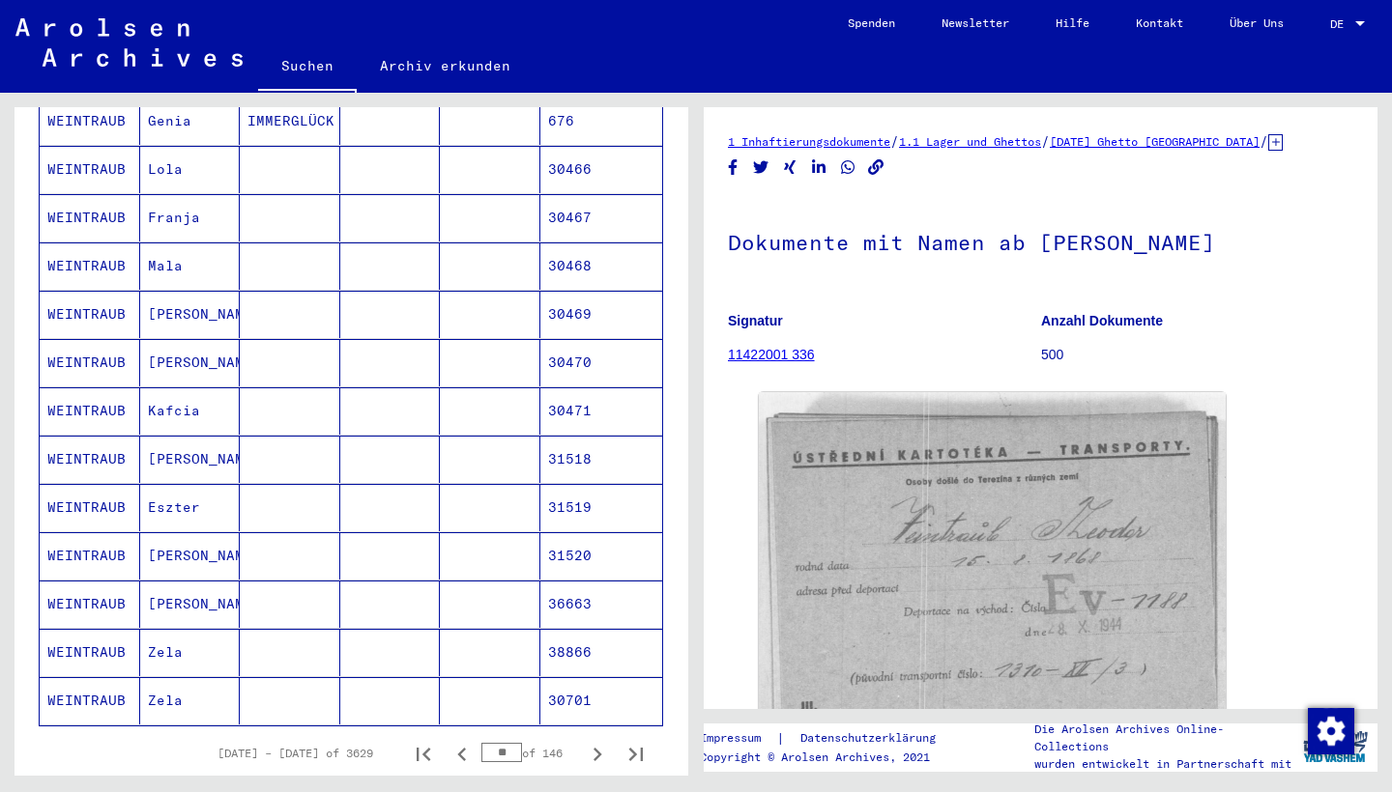
scroll to position [895, 0]
click at [601, 696] on icon "Next page" at bounding box center [597, 754] width 9 height 14
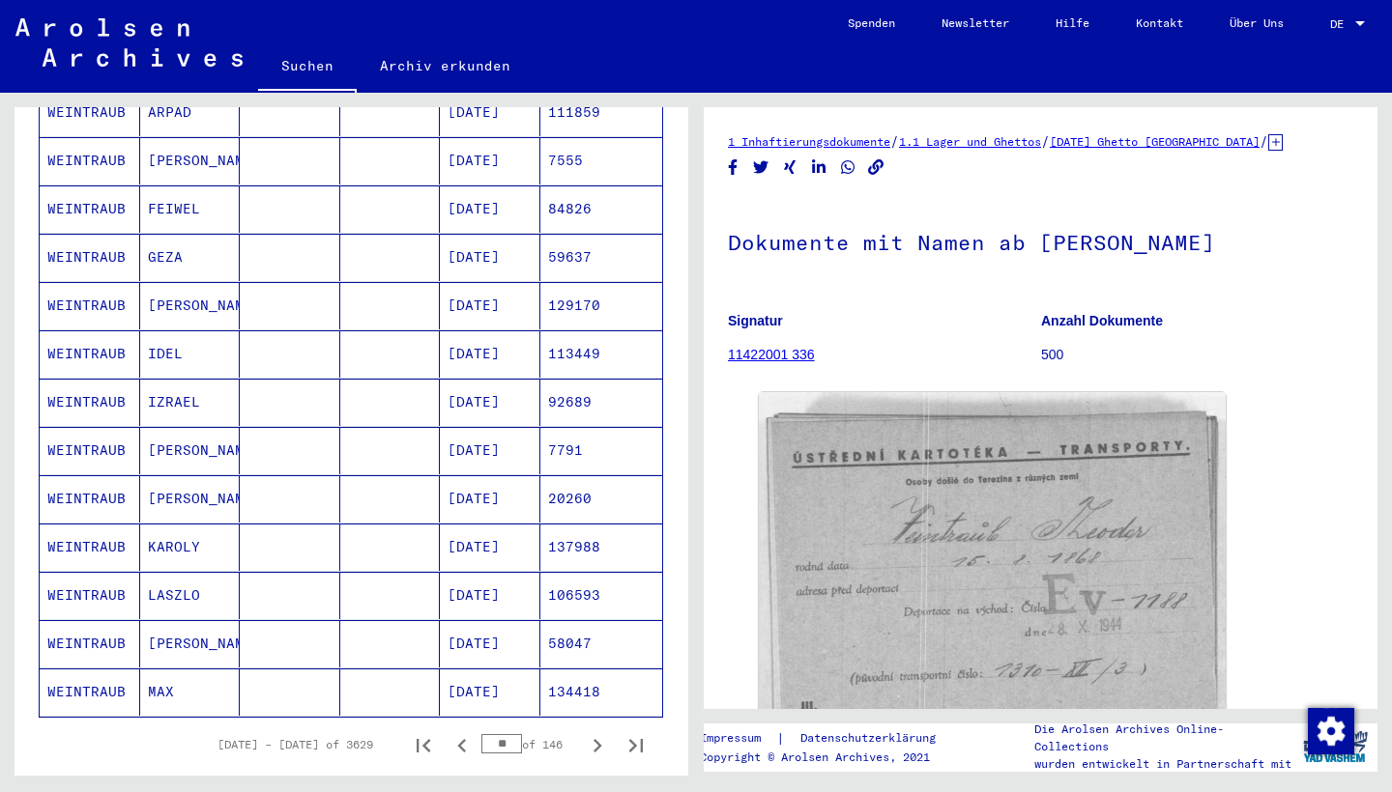
scroll to position [905, 0]
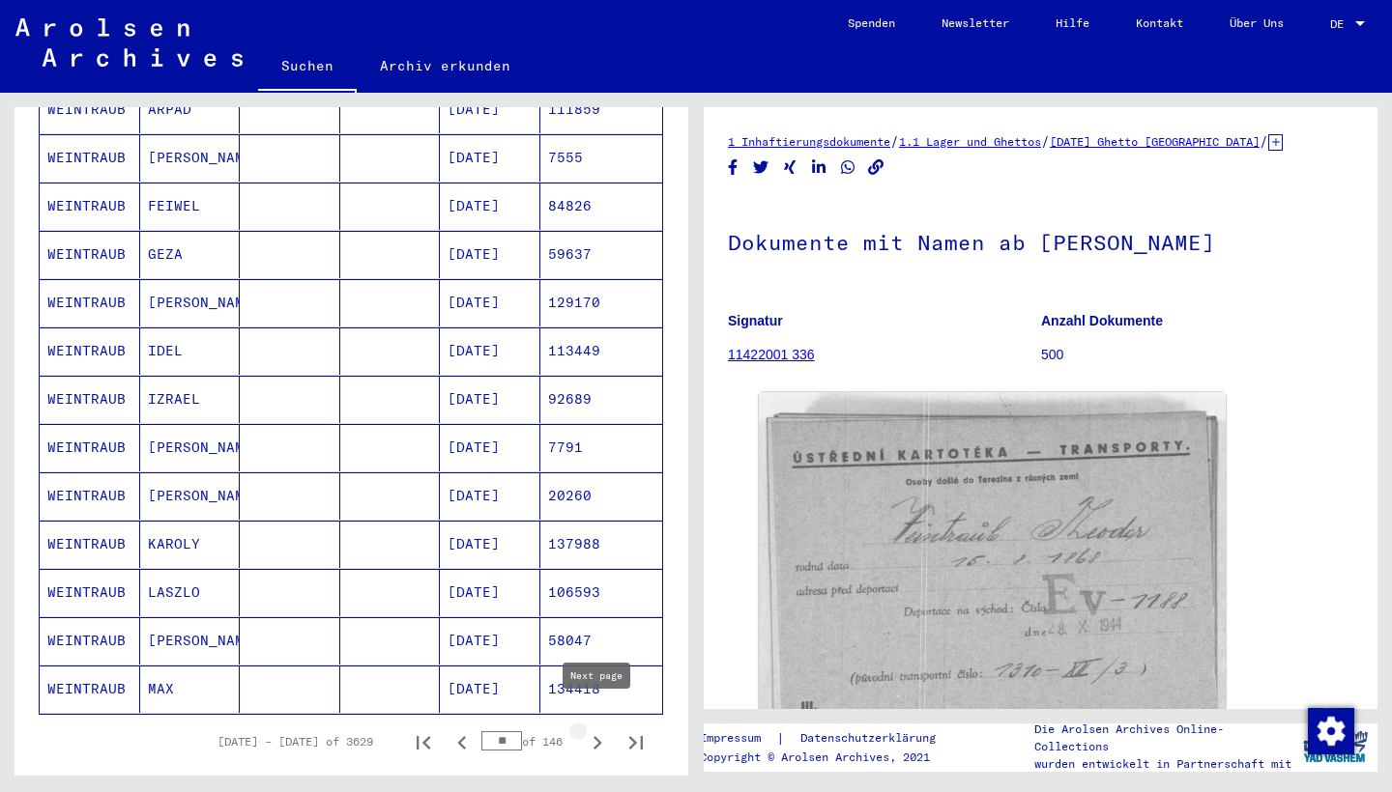
click at [594, 696] on icon "Next page" at bounding box center [597, 743] width 27 height 27
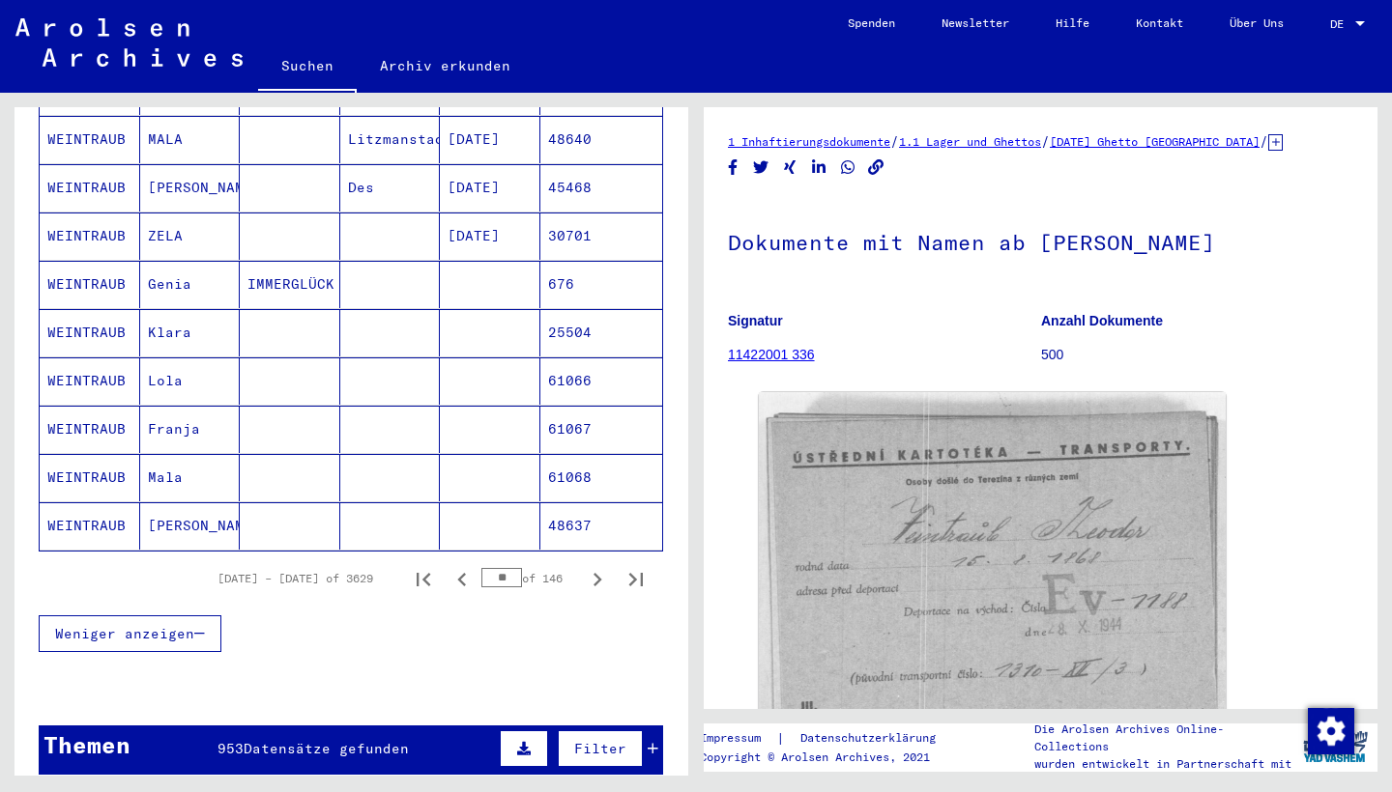
scroll to position [1093, 0]
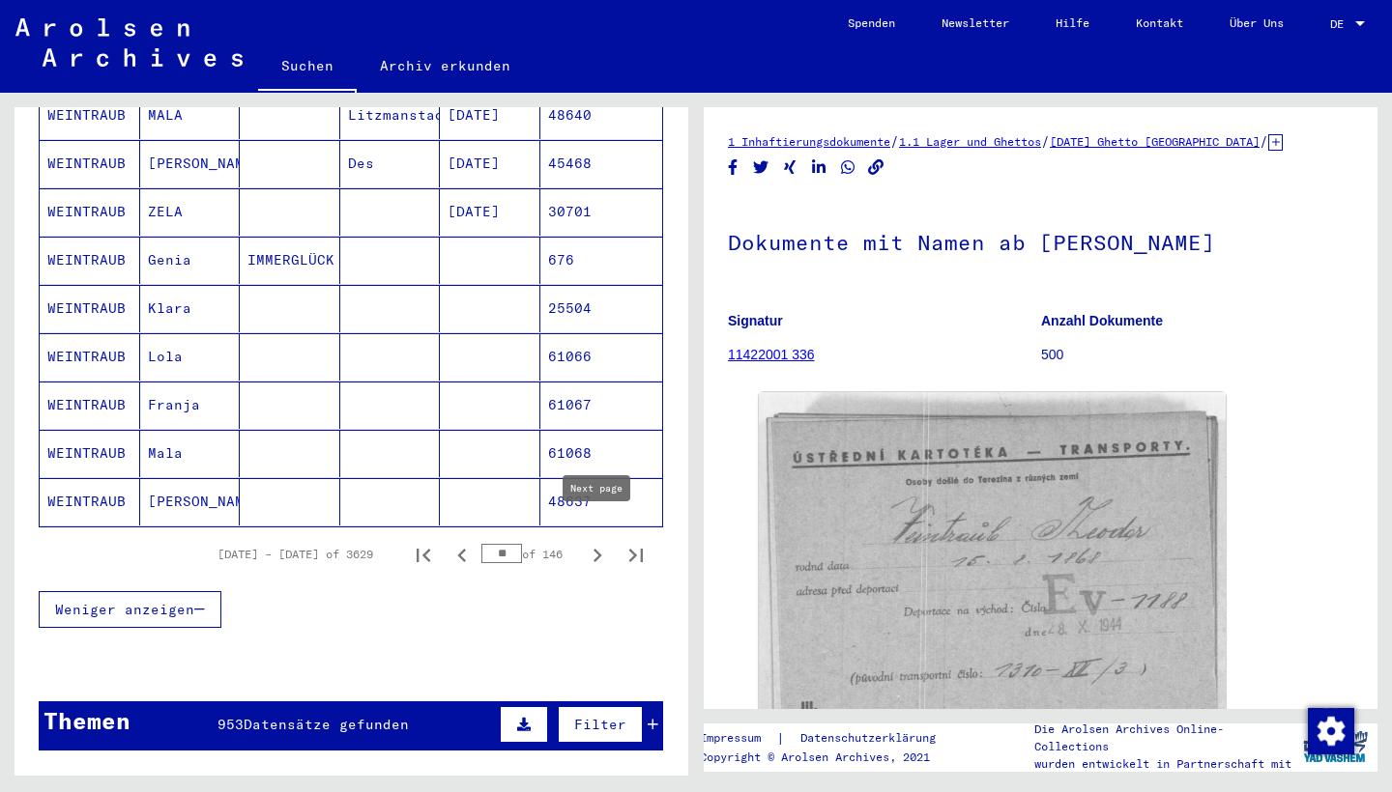
click at [590, 542] on icon "Next page" at bounding box center [597, 555] width 27 height 27
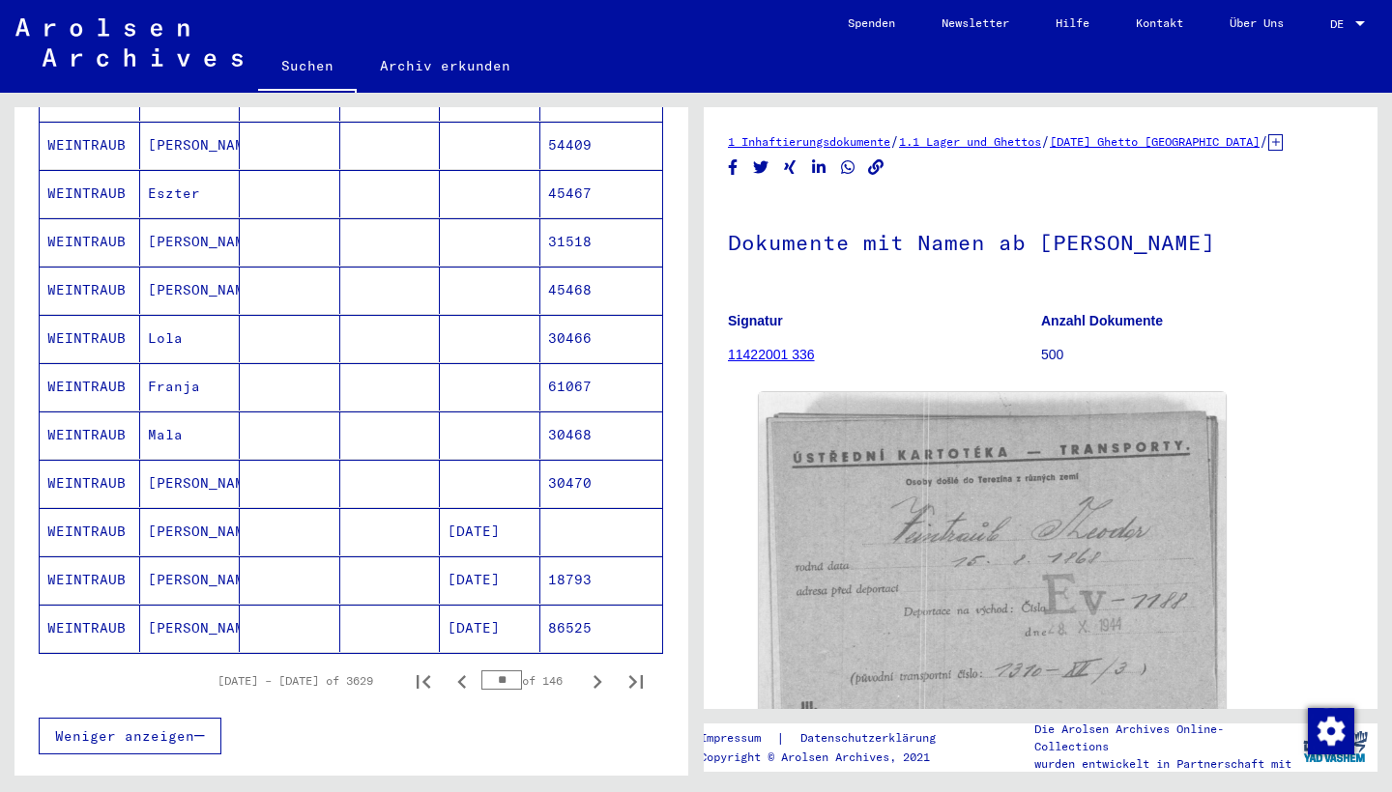
scroll to position [969, 0]
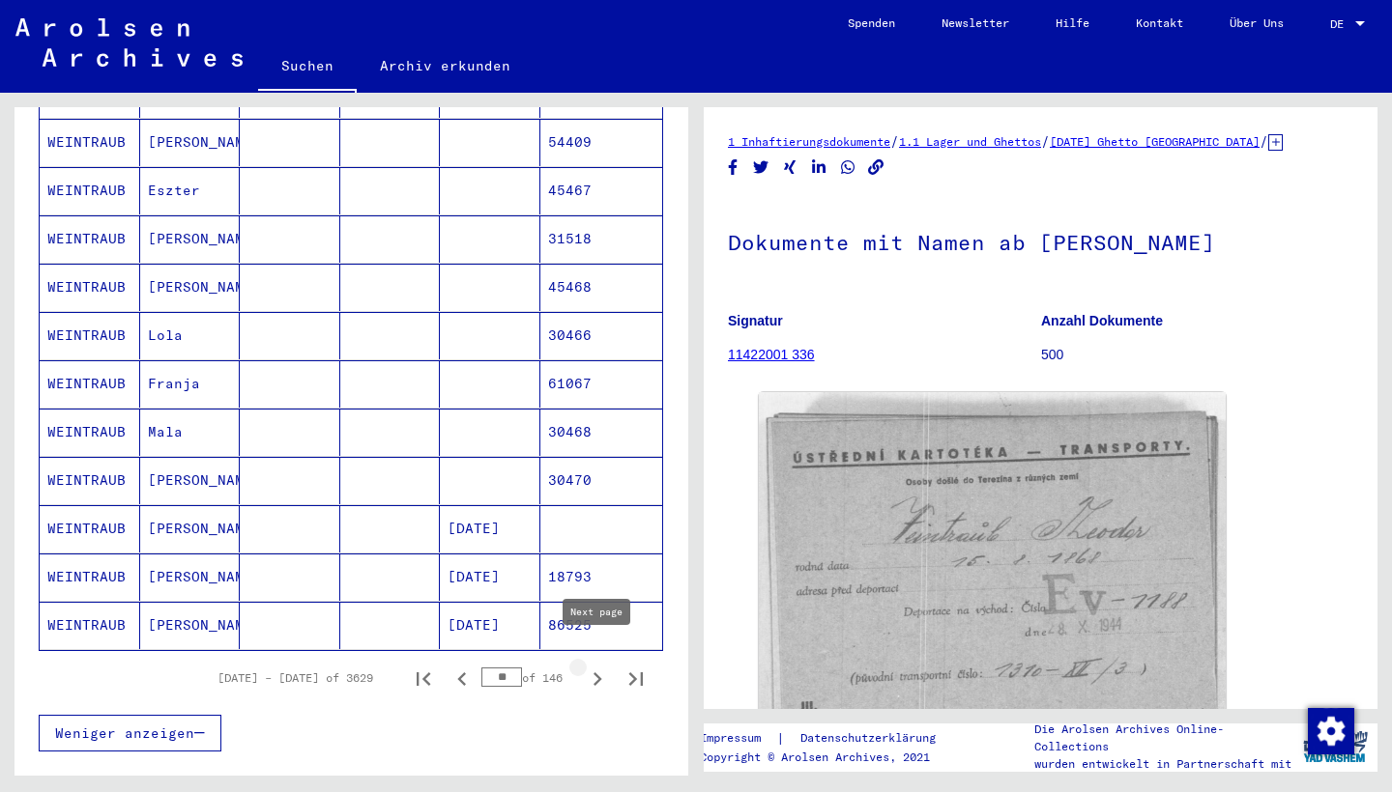
click at [594, 673] on icon "Next page" at bounding box center [597, 680] width 9 height 14
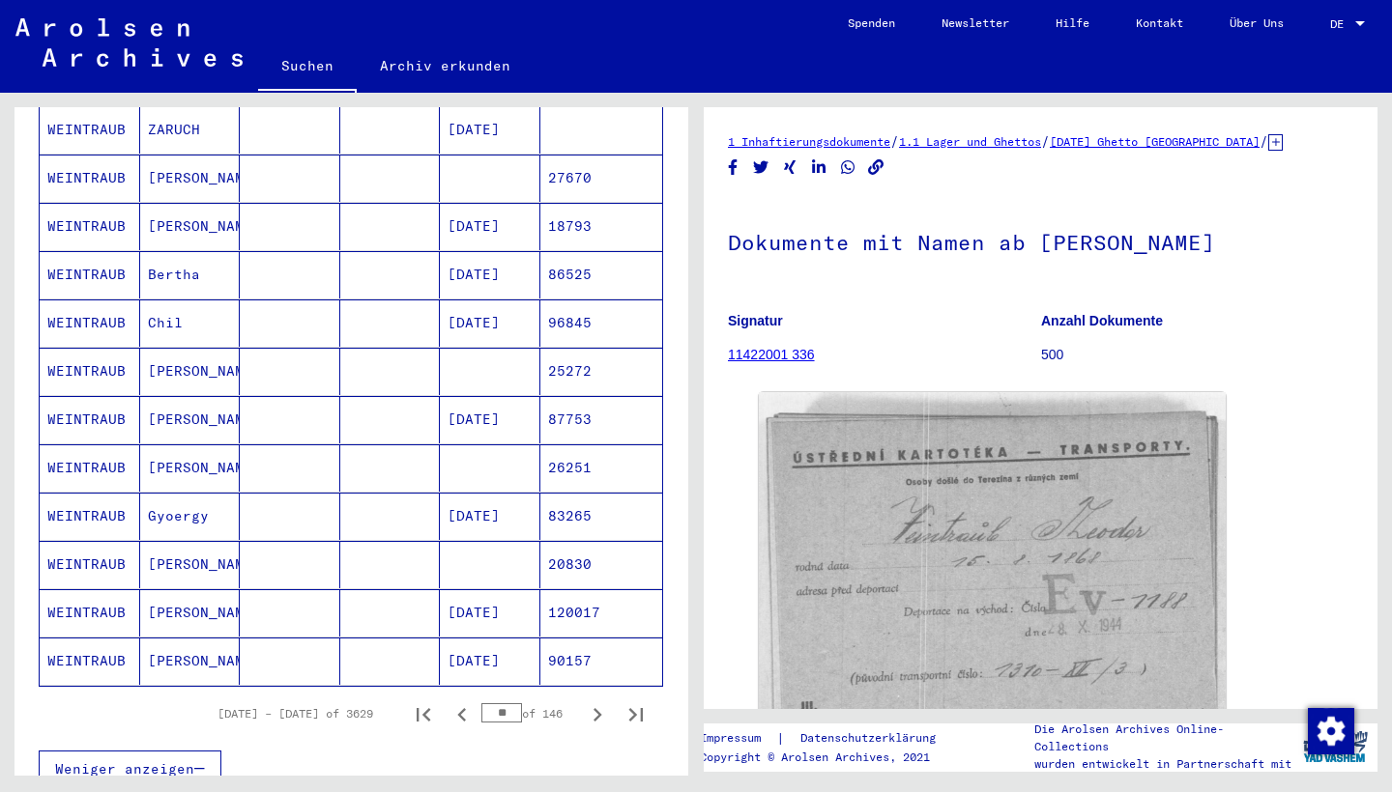
scroll to position [934, 0]
click at [593, 696] on icon "Next page" at bounding box center [597, 714] width 27 height 27
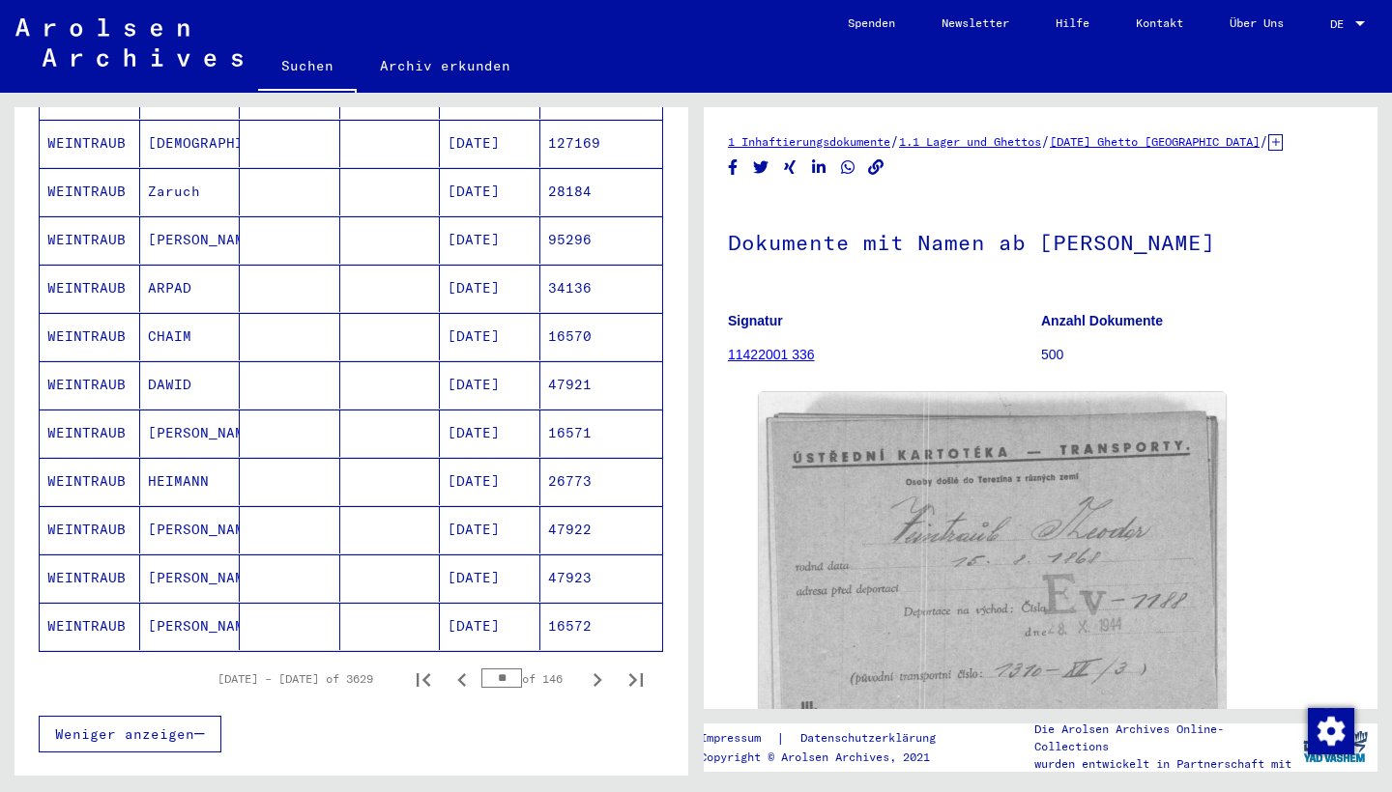
scroll to position [970, 0]
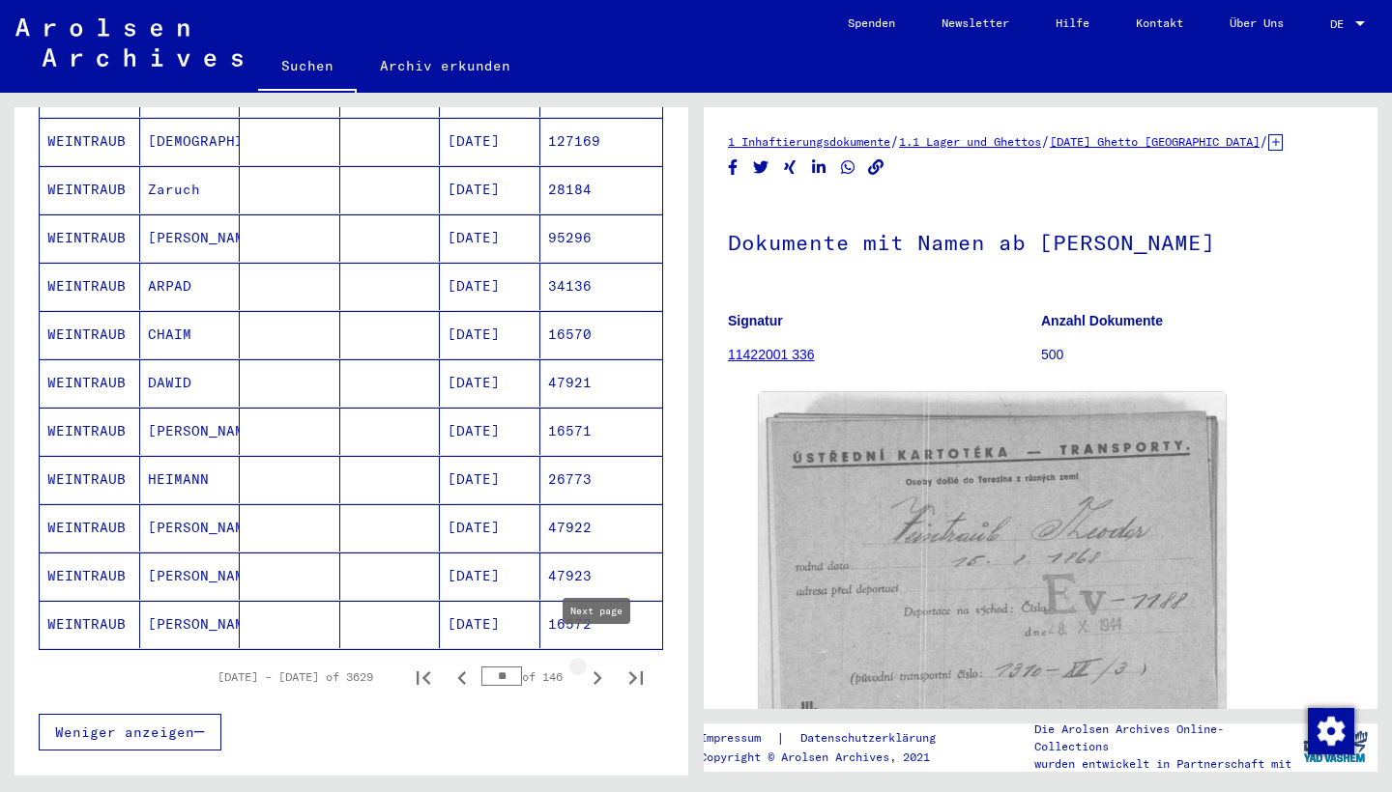
click at [588, 665] on icon "Next page" at bounding box center [597, 678] width 27 height 27
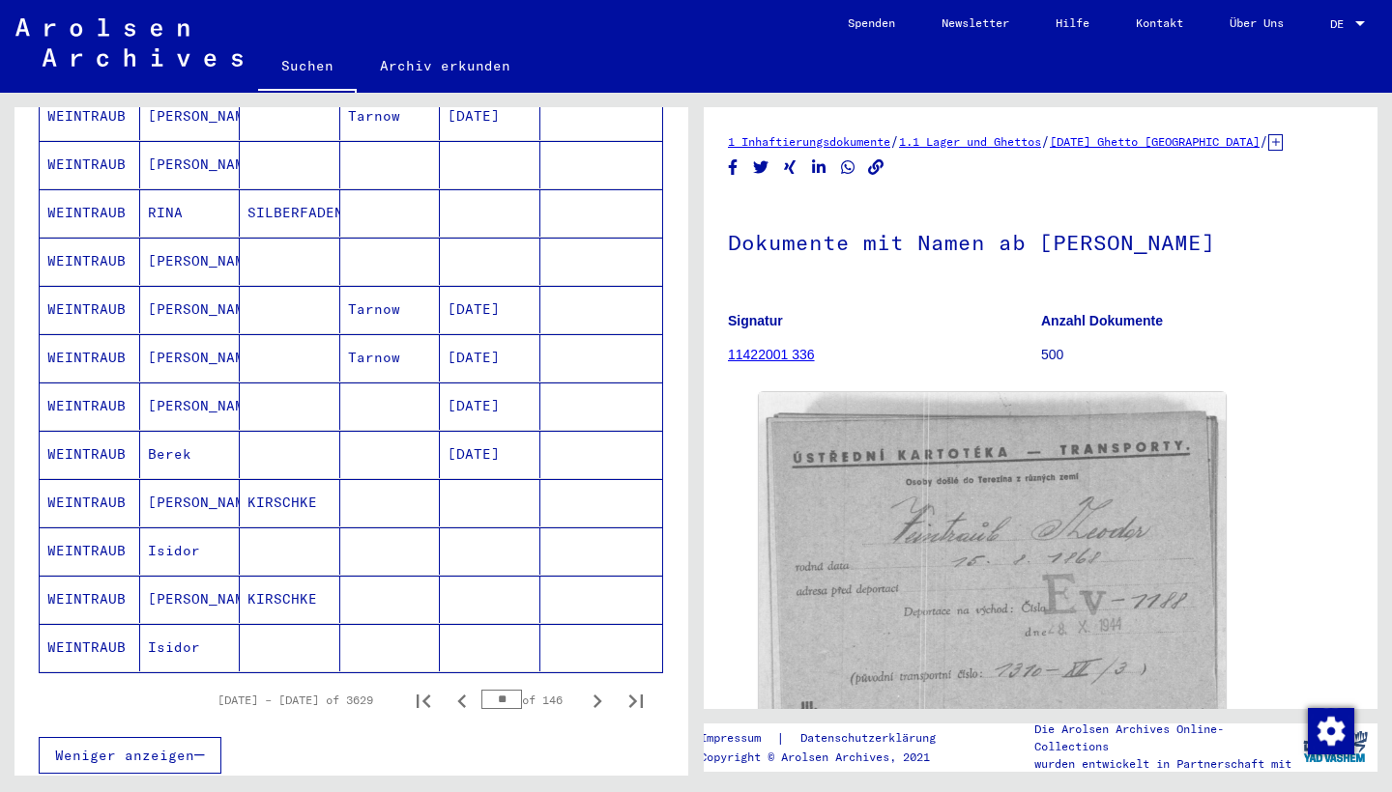
scroll to position [948, 0]
click at [599, 694] on icon "Next page" at bounding box center [597, 701] width 9 height 14
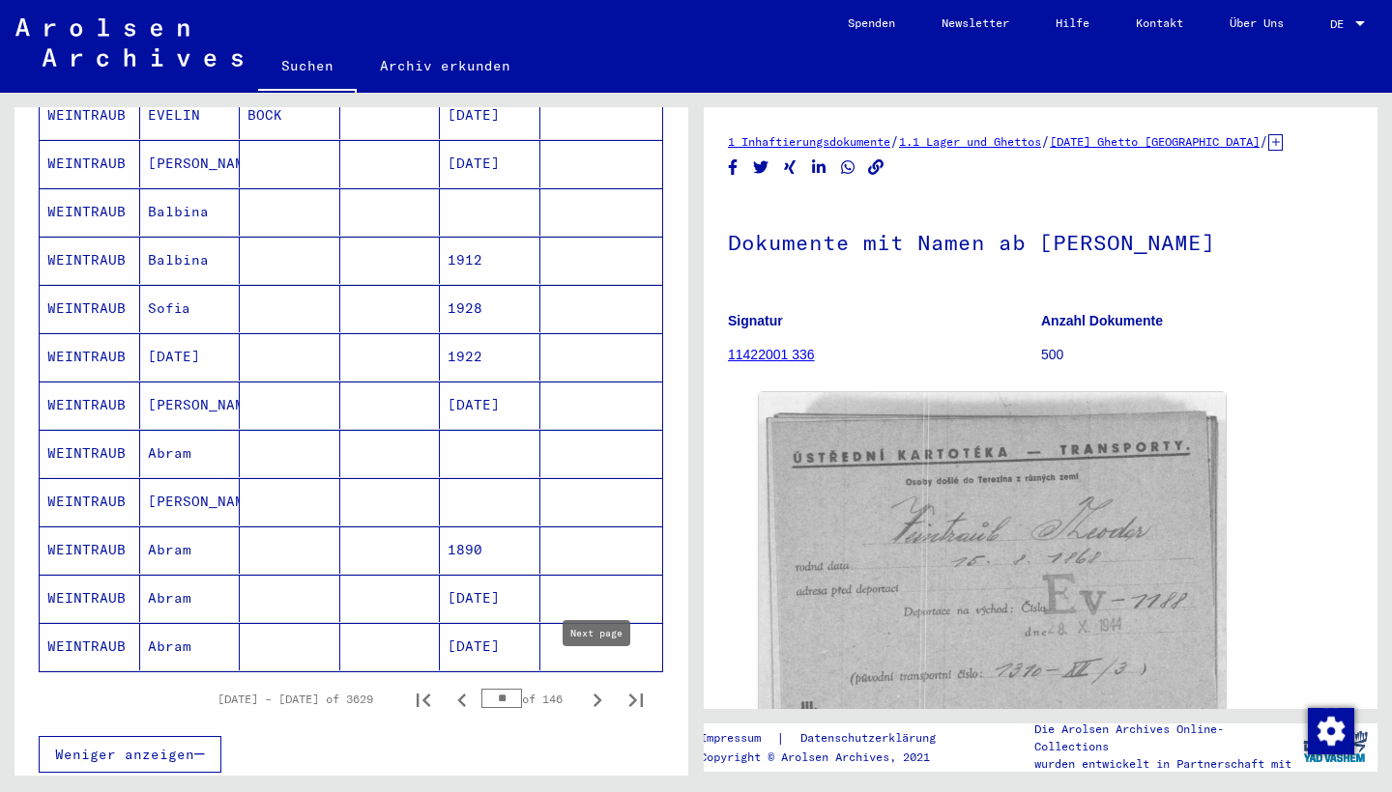
click at [596, 694] on icon "Next page" at bounding box center [597, 701] width 9 height 14
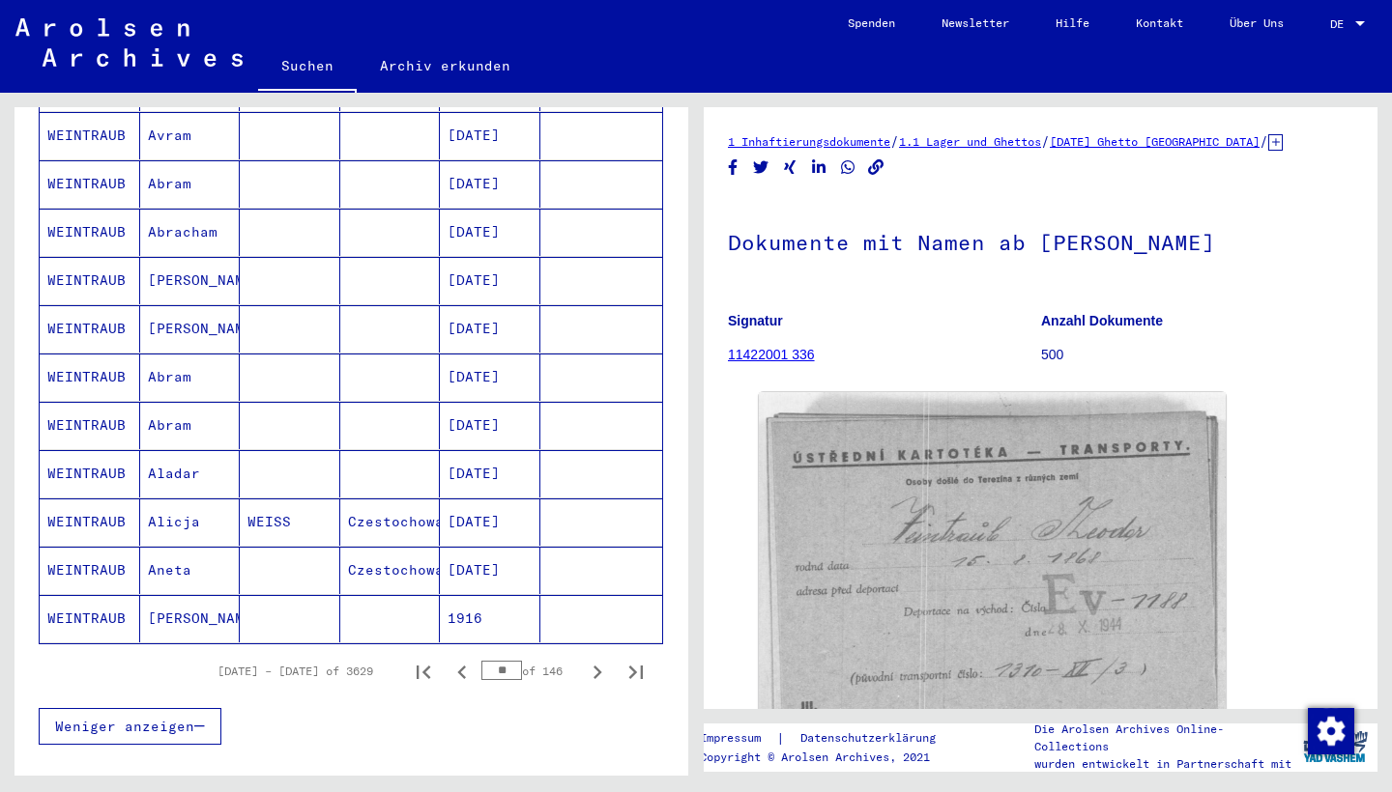
scroll to position [977, 0]
click at [593, 658] on icon "Next page" at bounding box center [597, 671] width 27 height 27
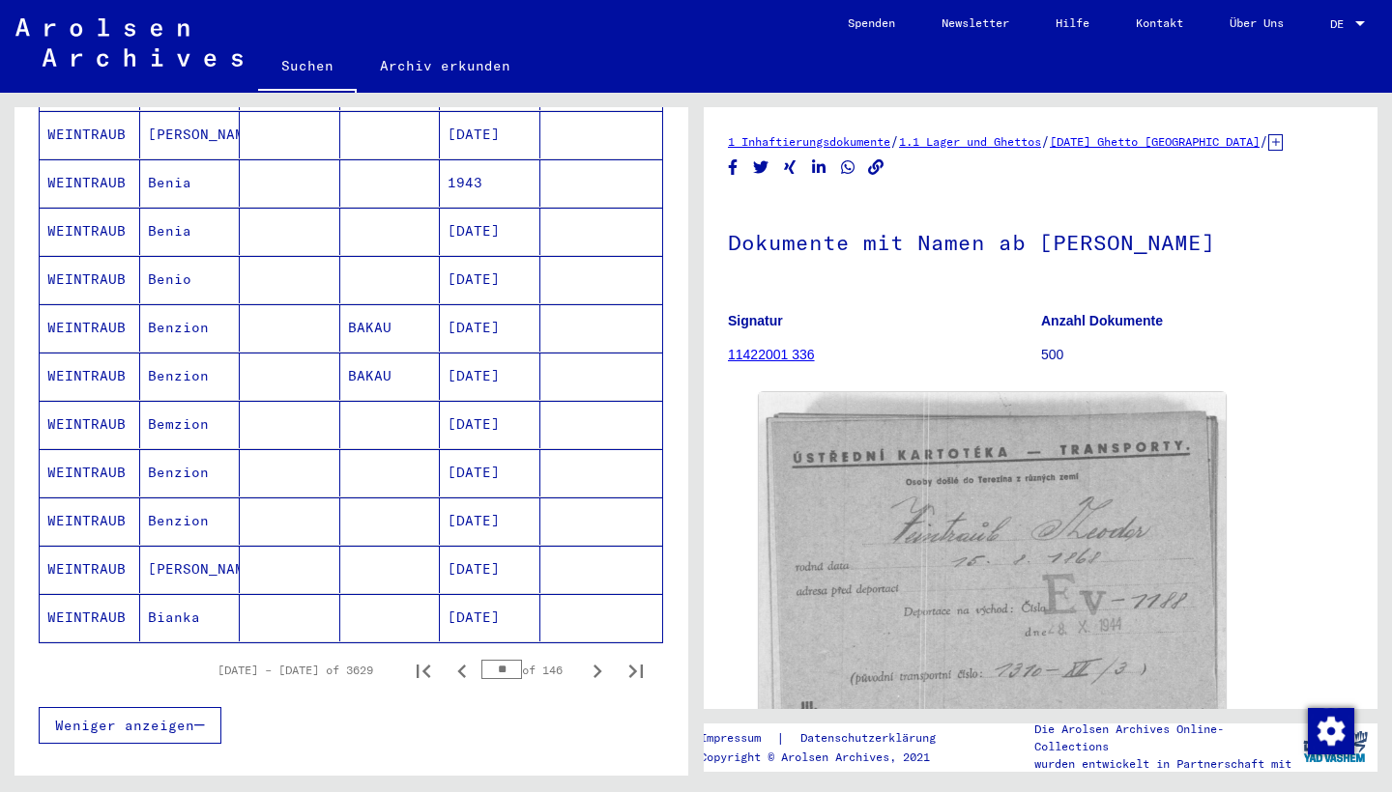
scroll to position [983, 0]
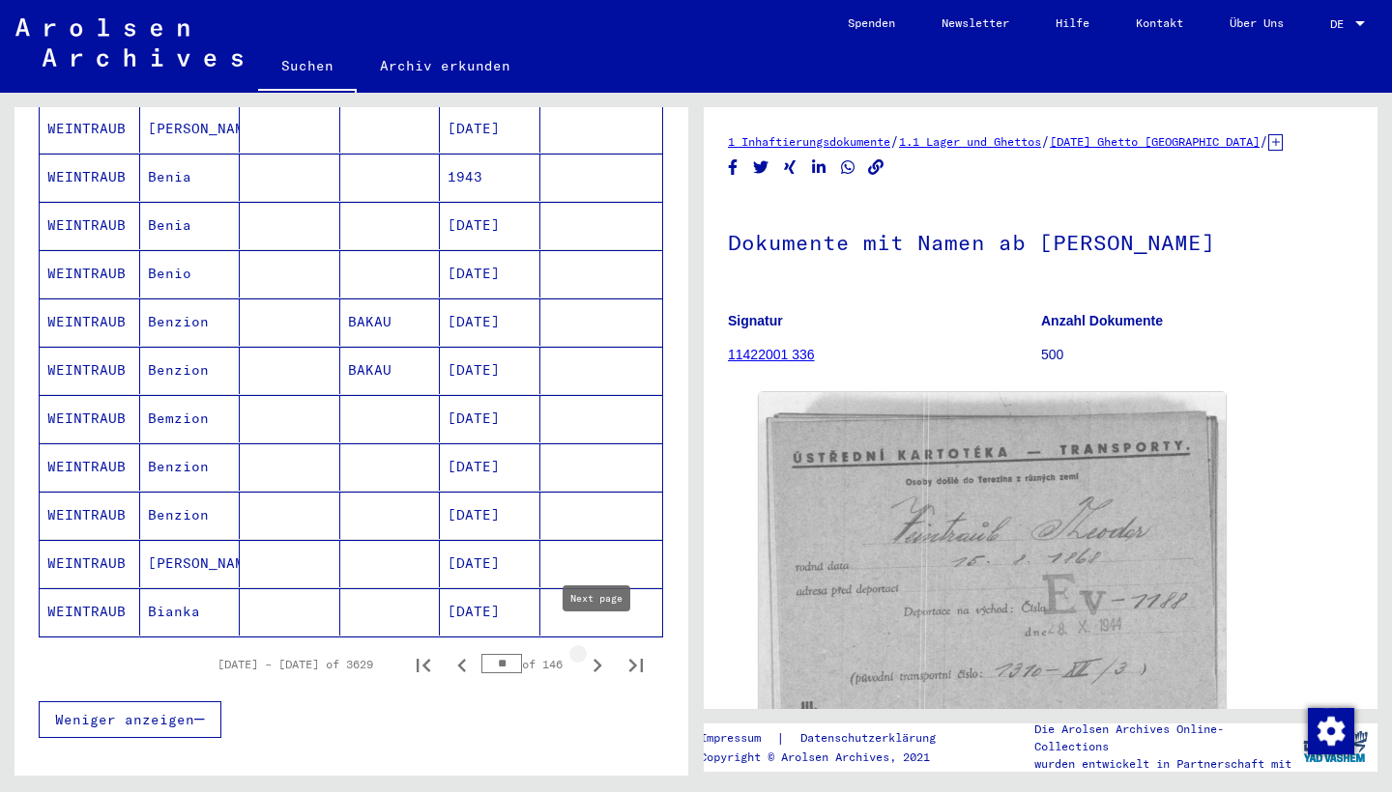
click at [596, 659] on icon "Next page" at bounding box center [597, 666] width 9 height 14
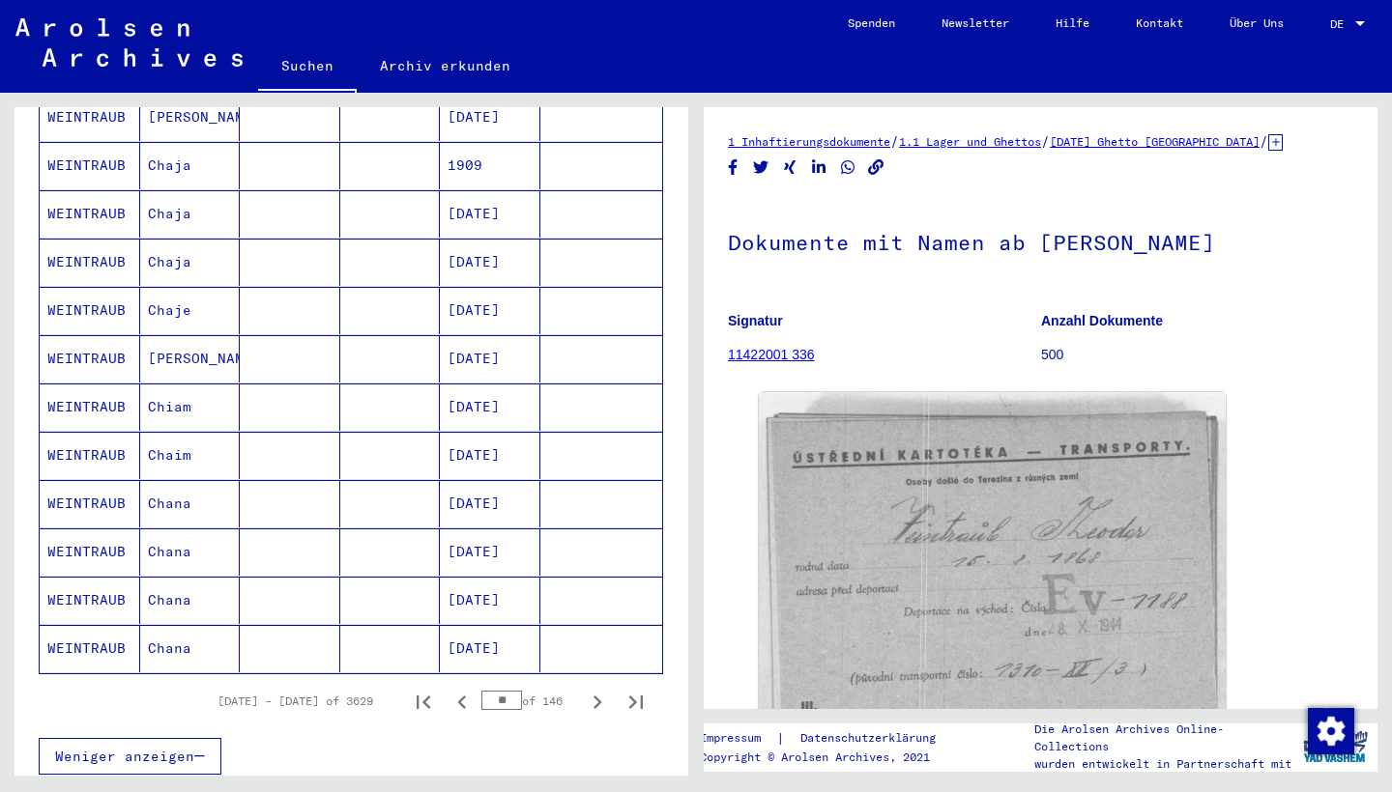
scroll to position [949, 0]
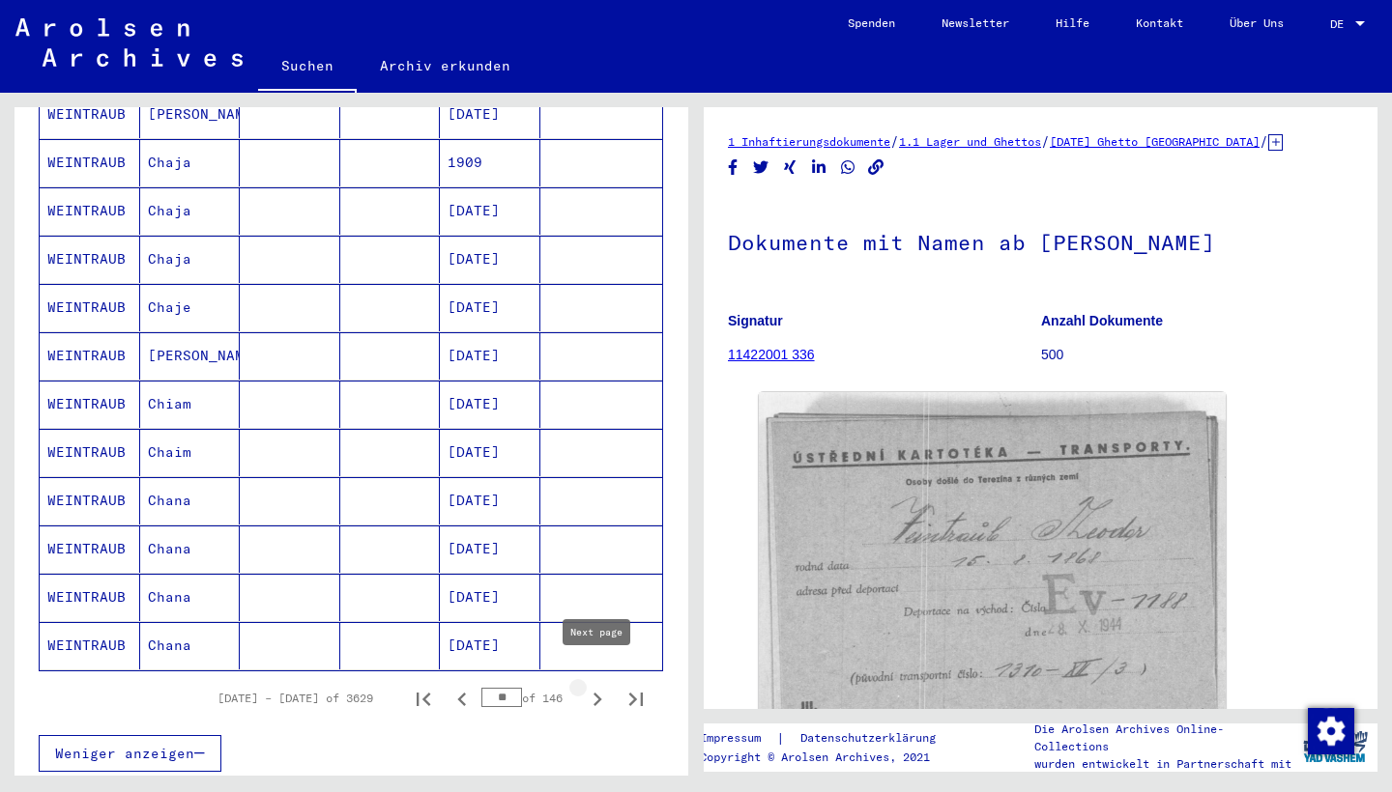
click at [596, 693] on icon "Next page" at bounding box center [597, 700] width 9 height 14
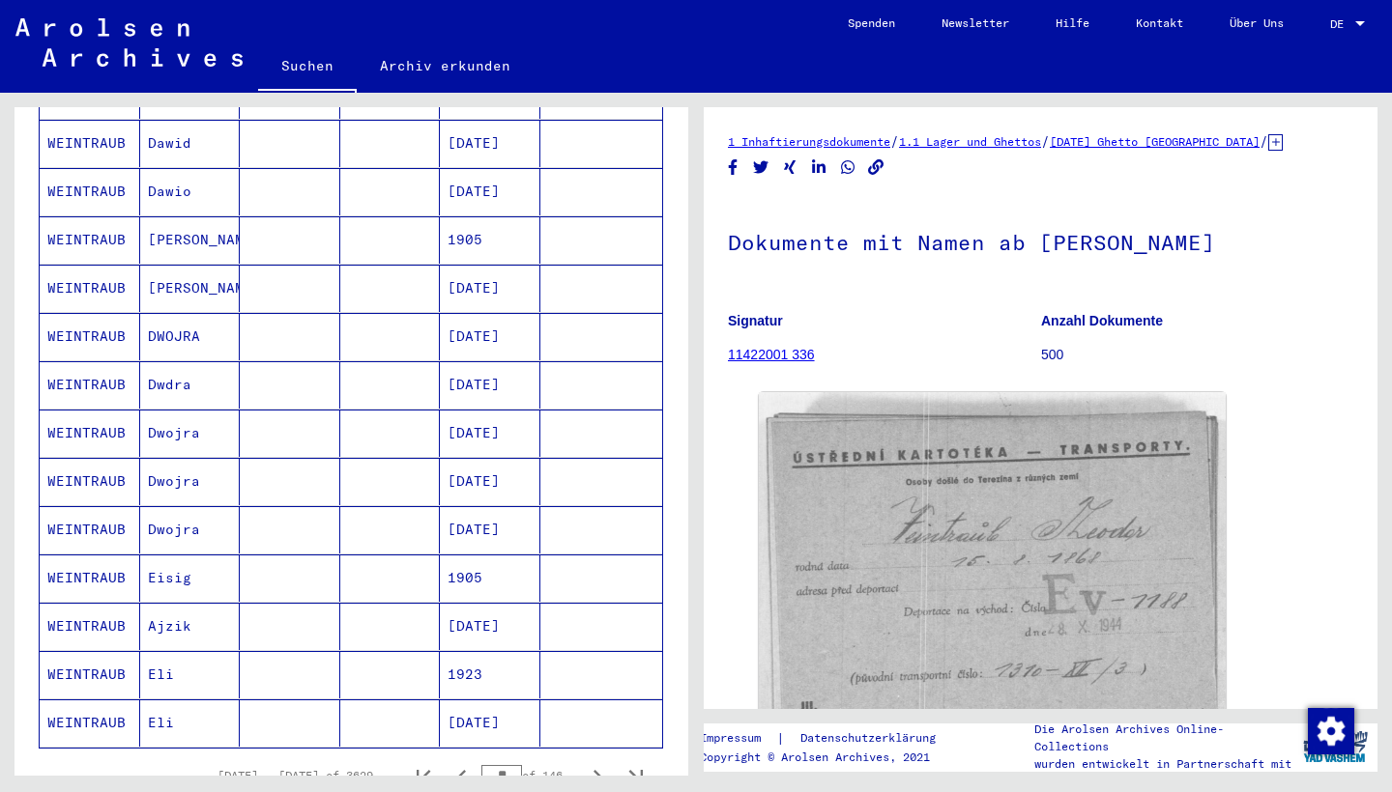
scroll to position [880, 0]
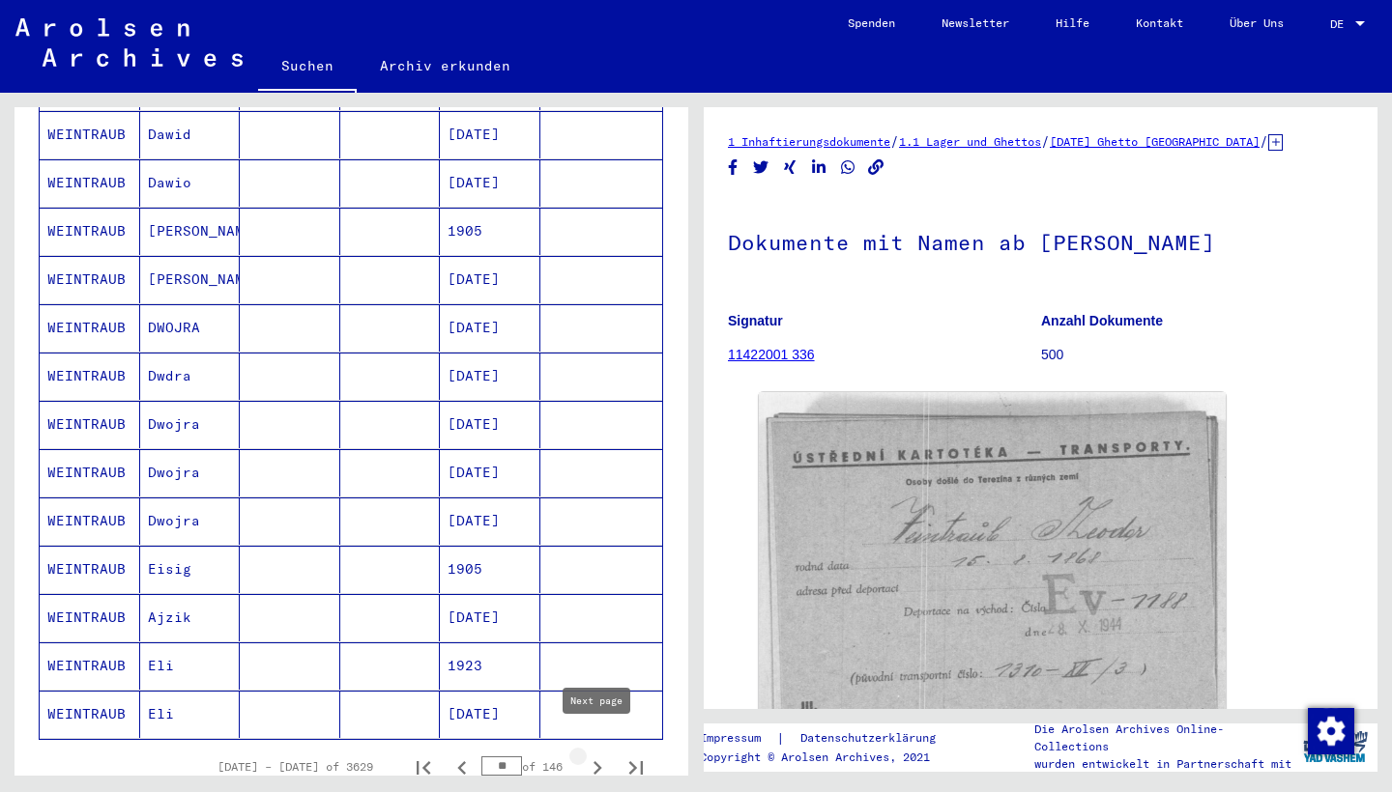
click at [586, 696] on icon "Next page" at bounding box center [597, 768] width 27 height 27
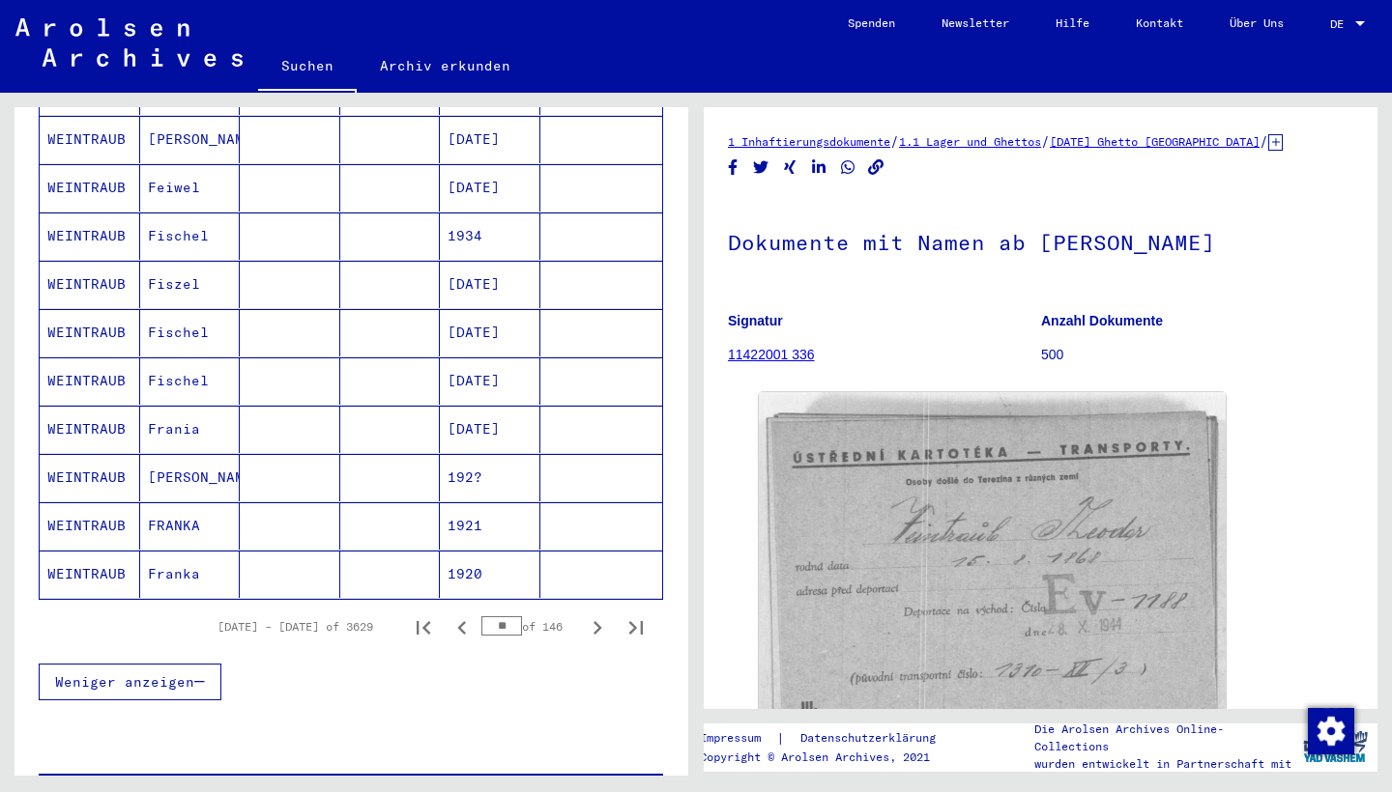
scroll to position [1023, 0]
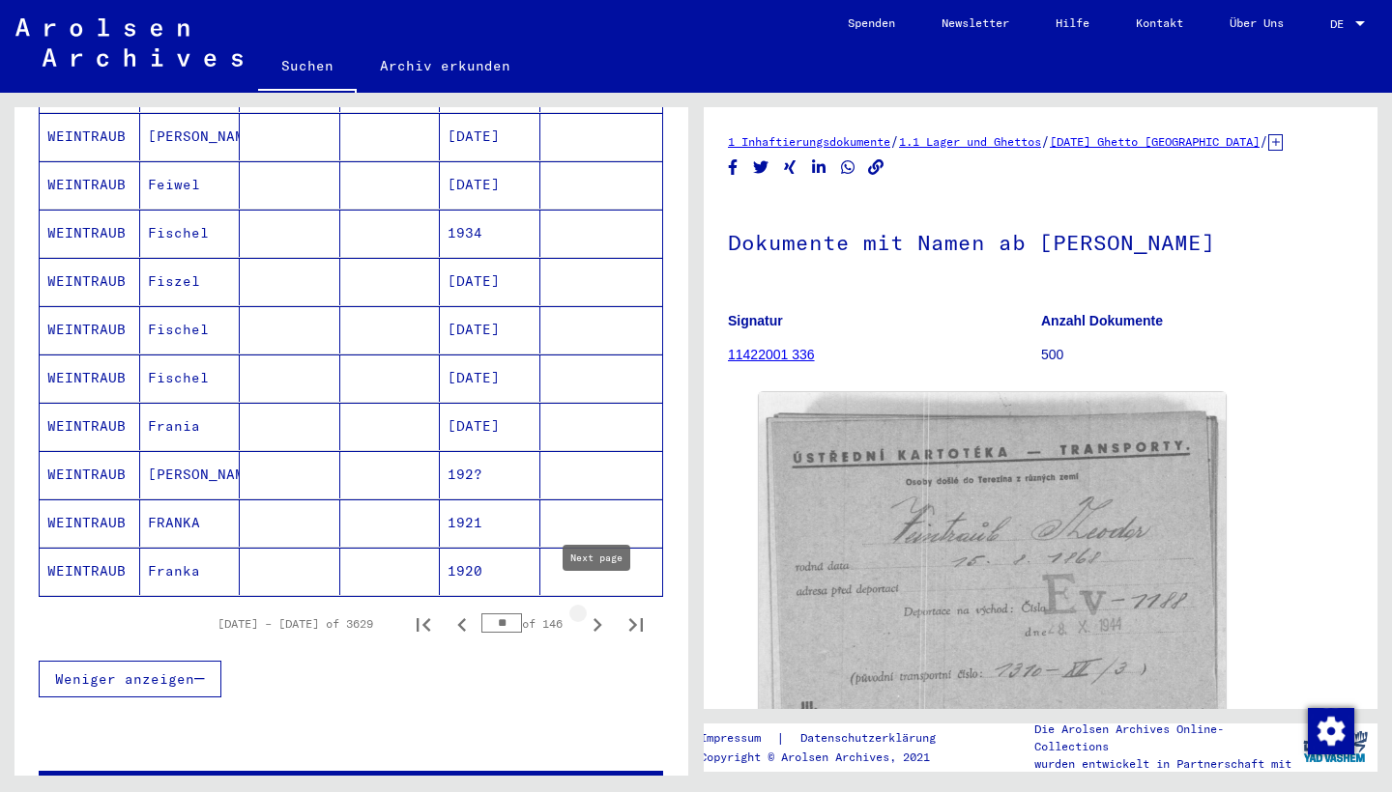
click at [597, 612] on icon "Next page" at bounding box center [597, 625] width 27 height 27
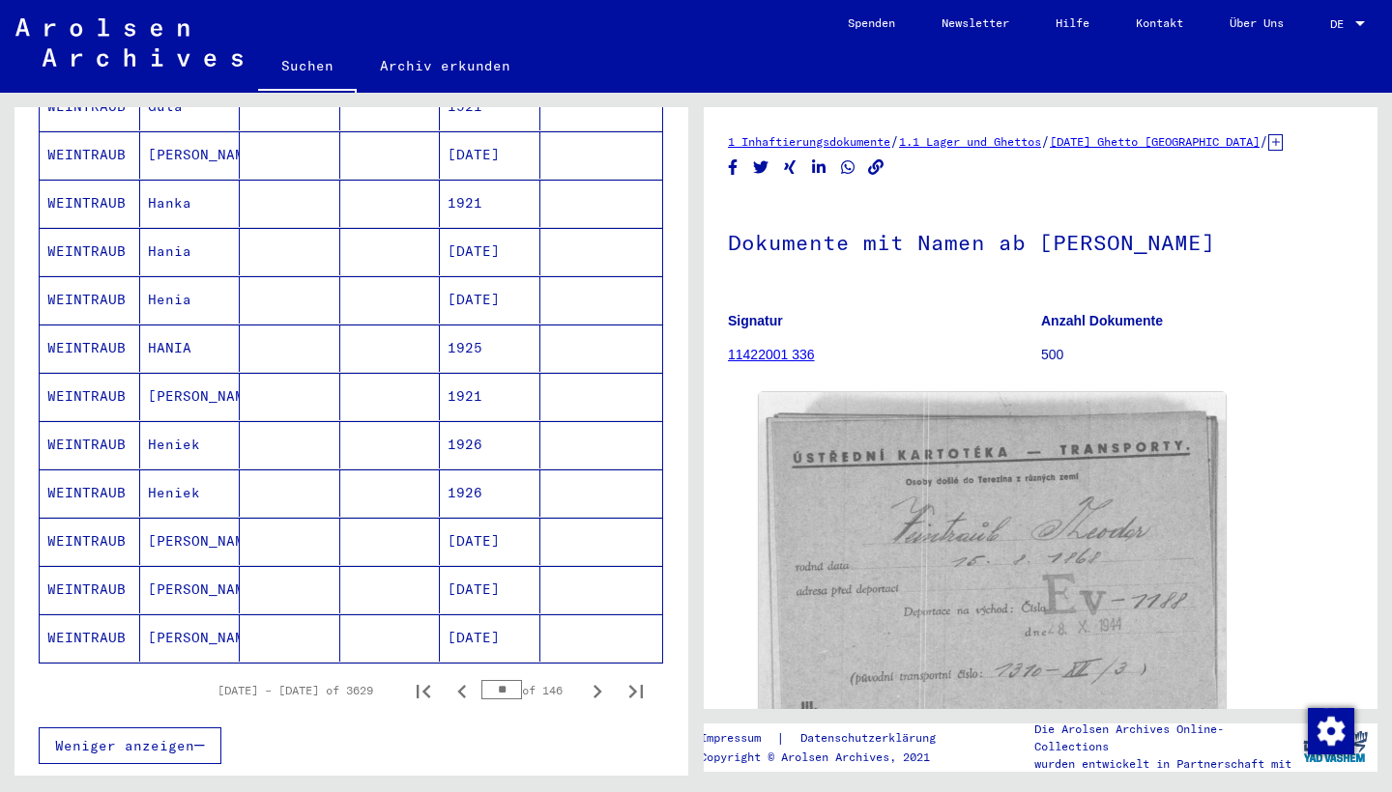
scroll to position [966, 0]
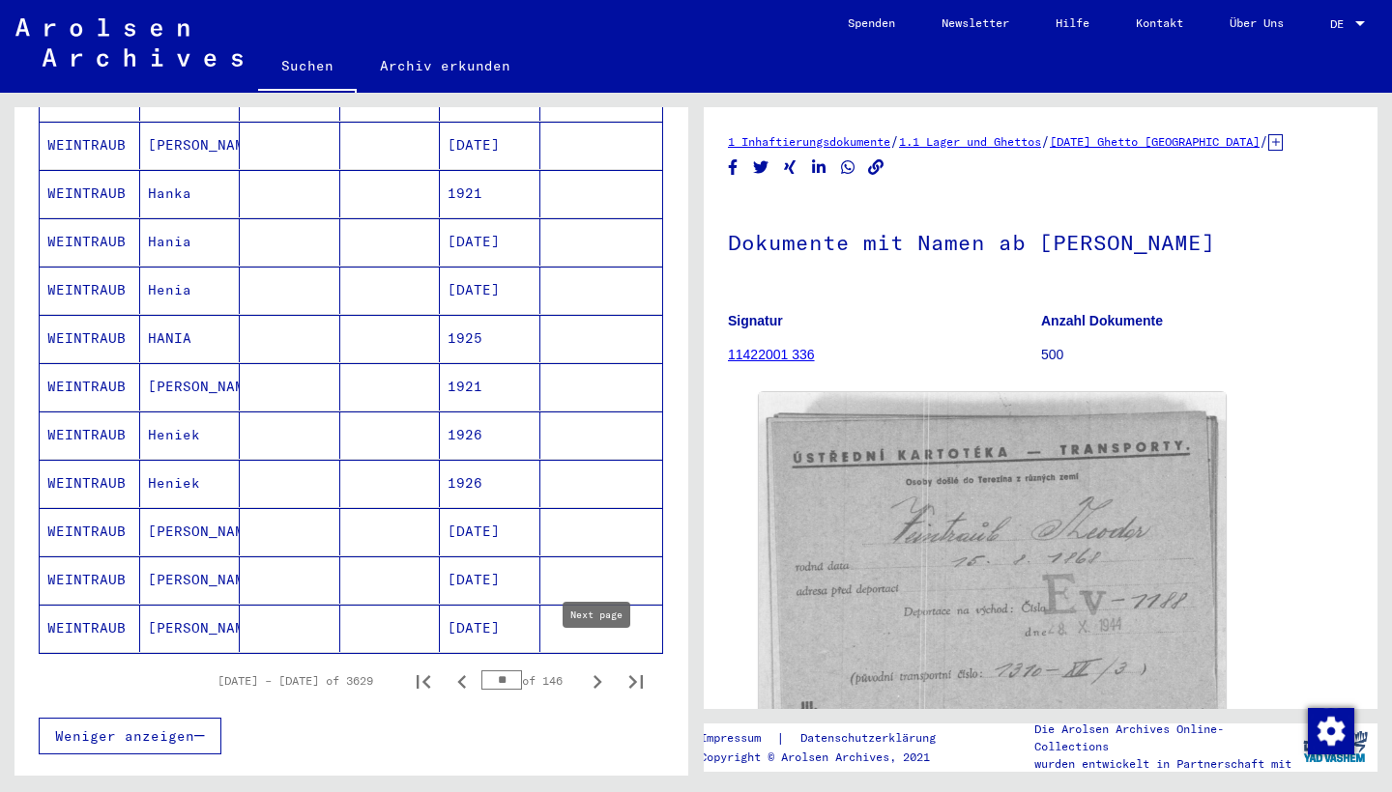
click at [598, 675] on icon "Next page" at bounding box center [597, 682] width 9 height 14
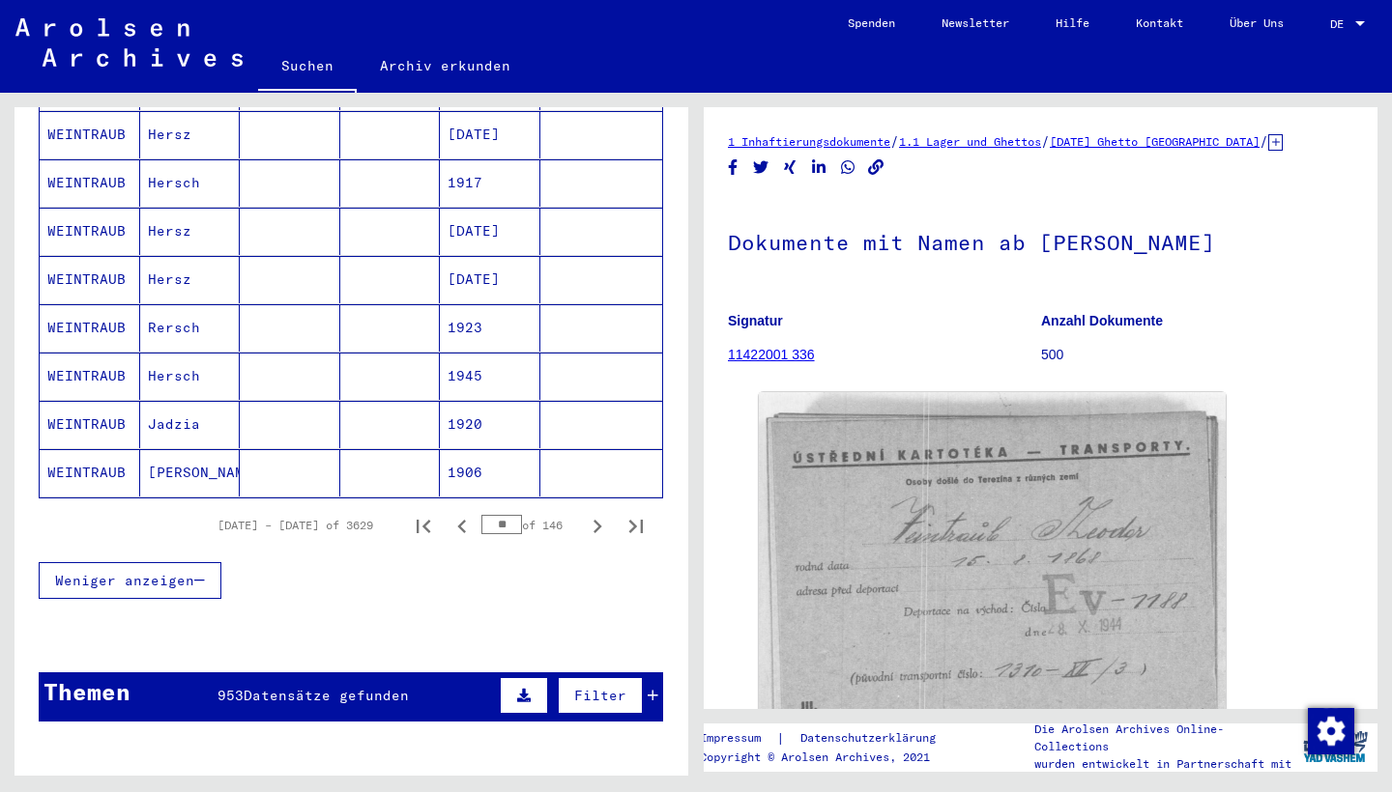
scroll to position [1140, 0]
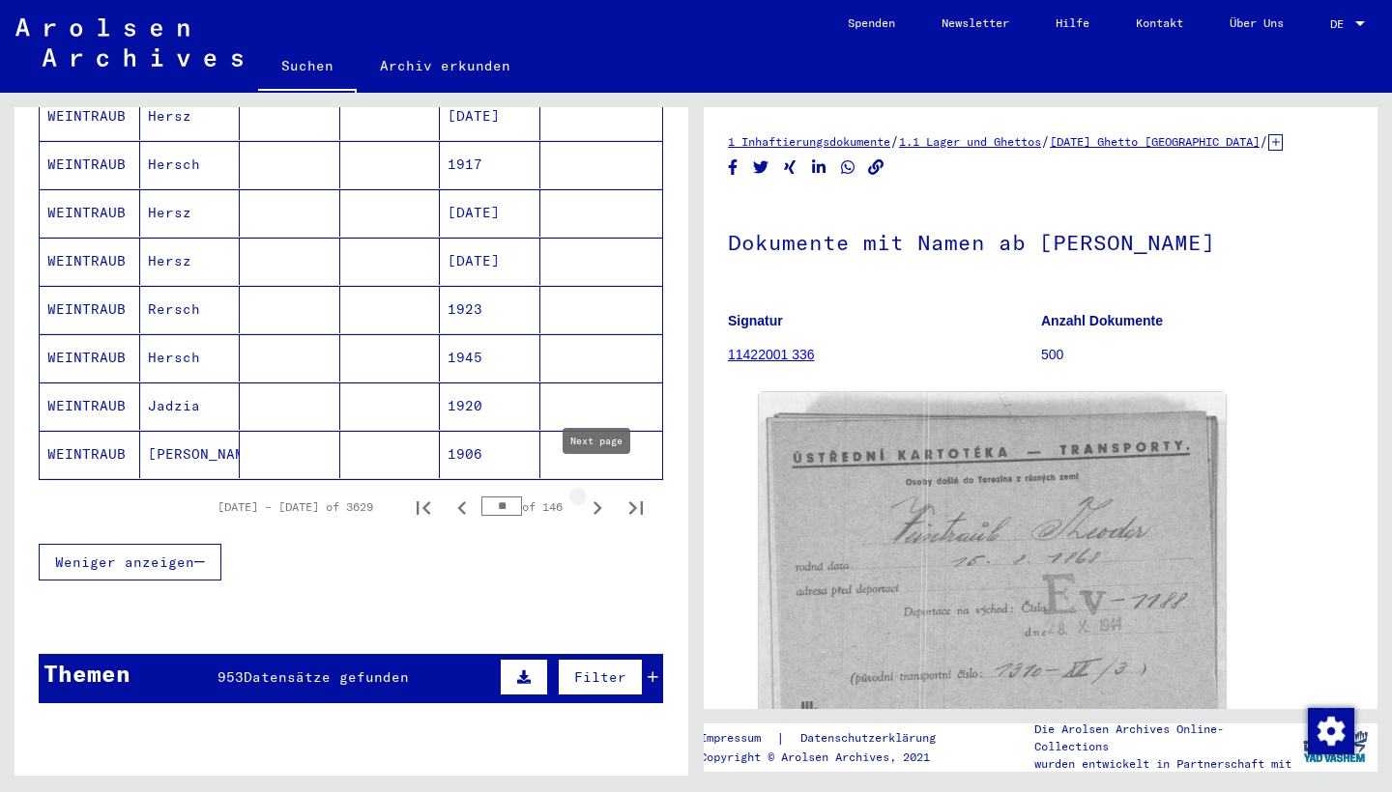
click at [596, 502] on icon "Next page" at bounding box center [597, 509] width 9 height 14
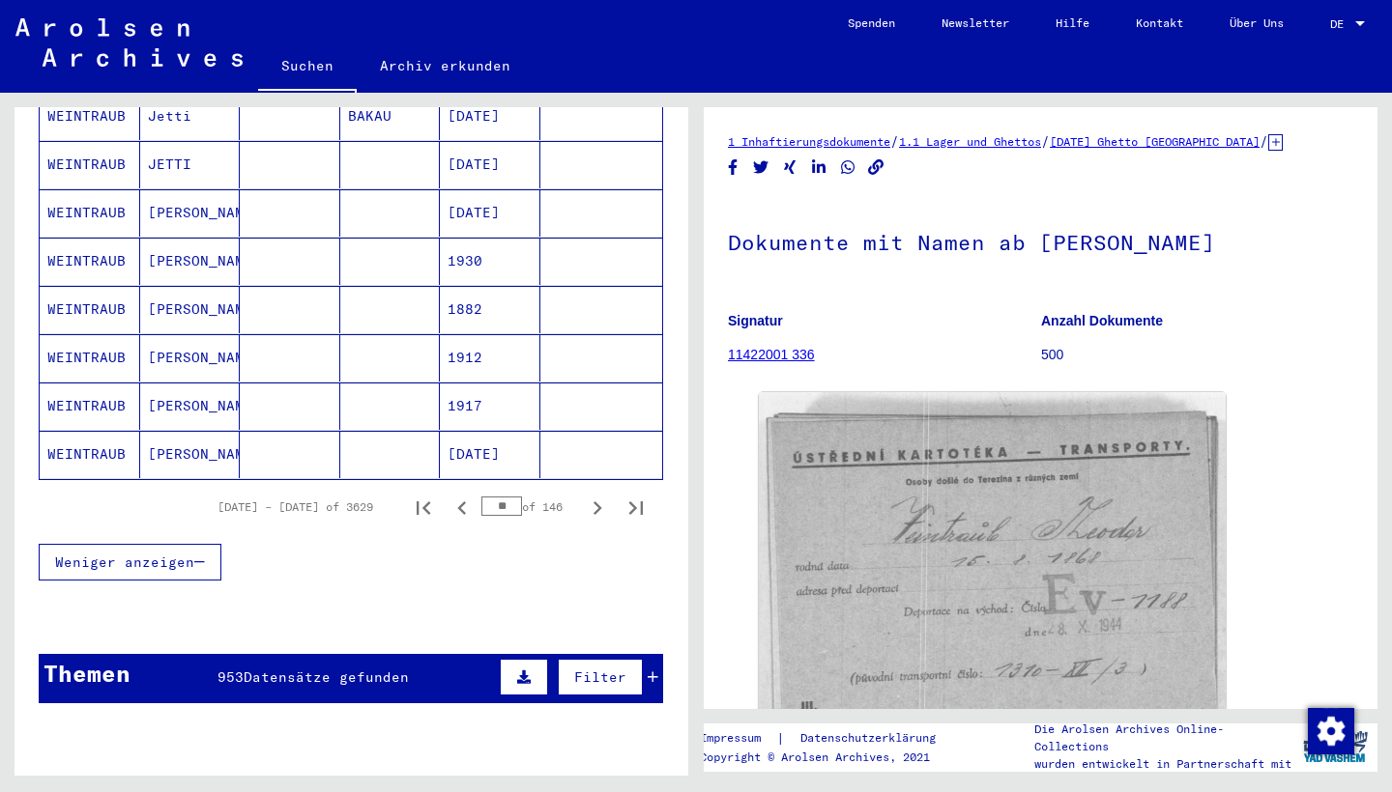
click at [596, 502] on icon "Next page" at bounding box center [597, 509] width 9 height 14
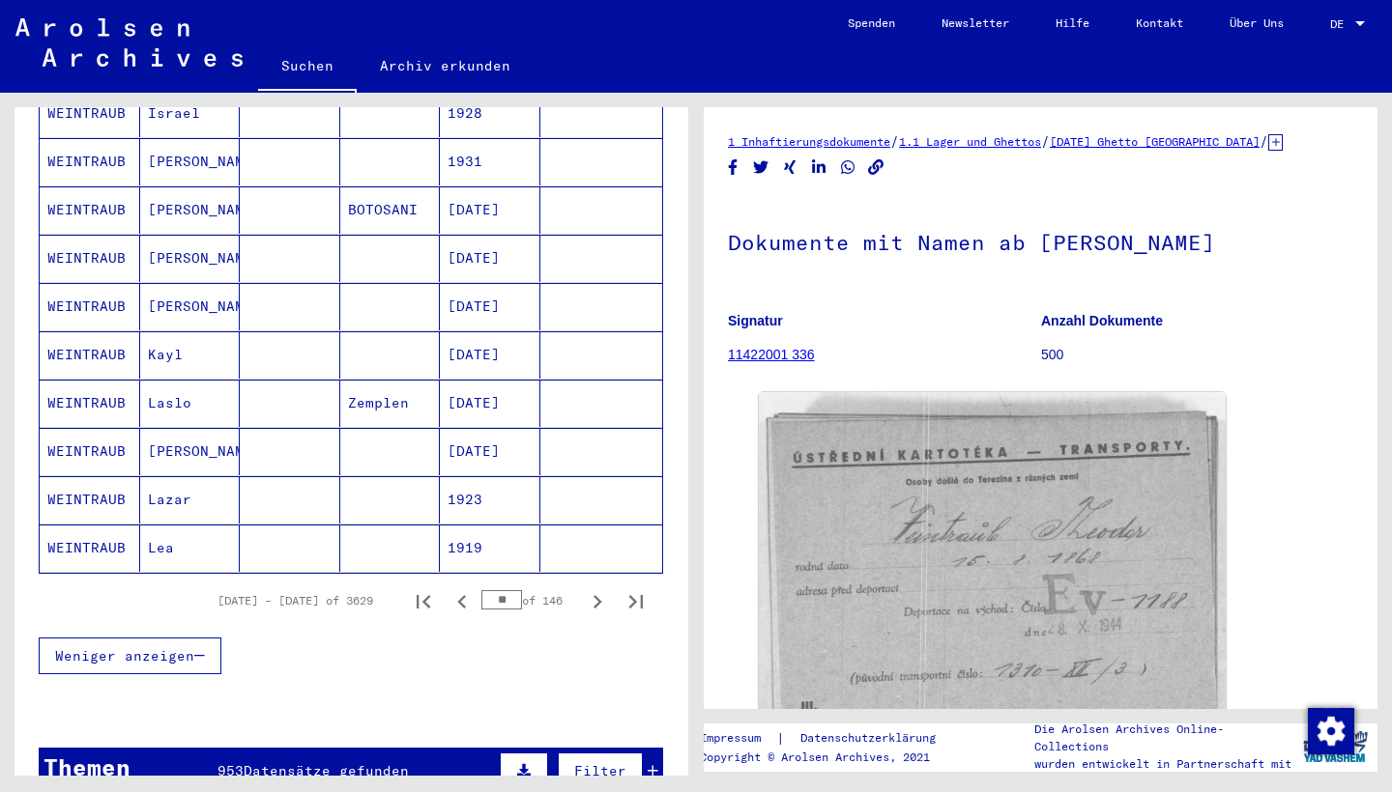
scroll to position [1061, 0]
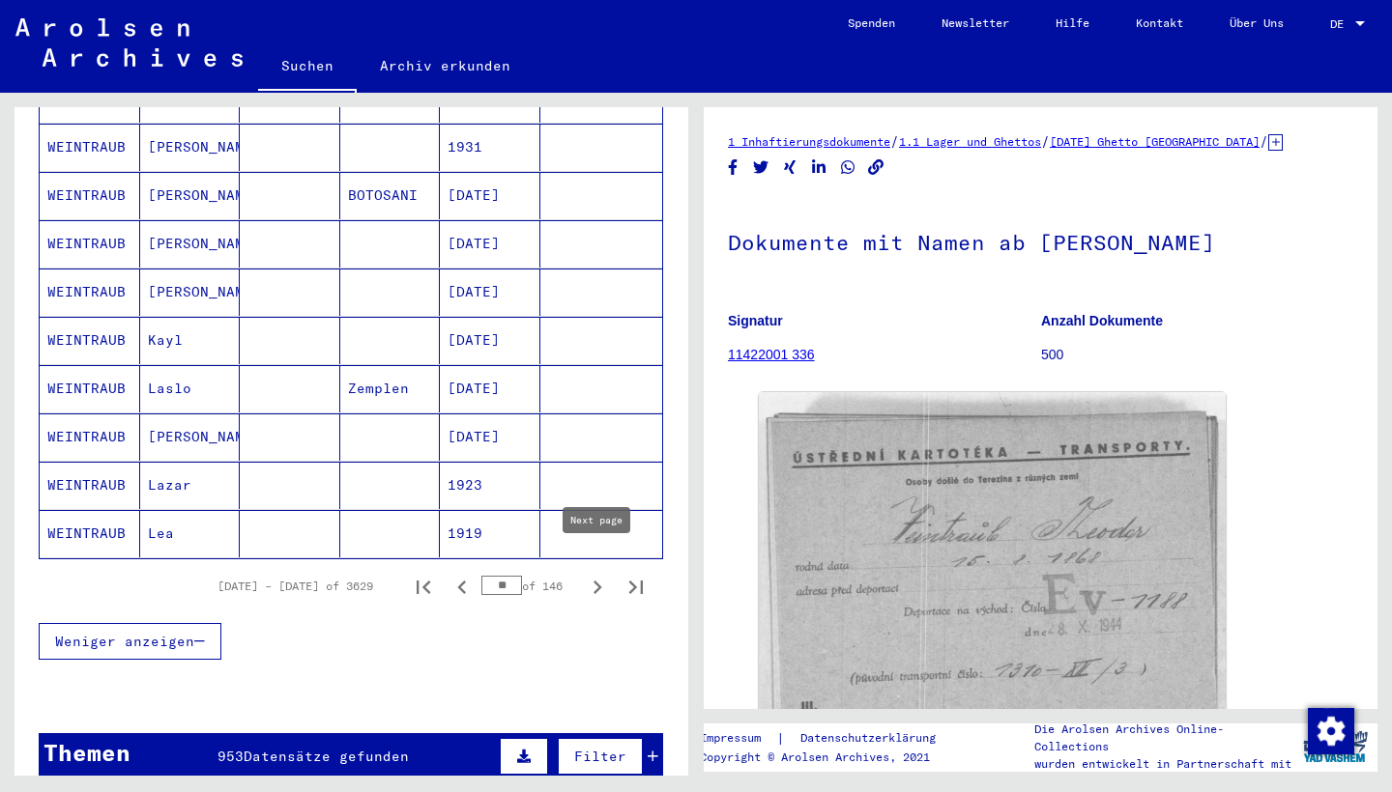
click at [599, 581] on icon "Next page" at bounding box center [597, 588] width 9 height 14
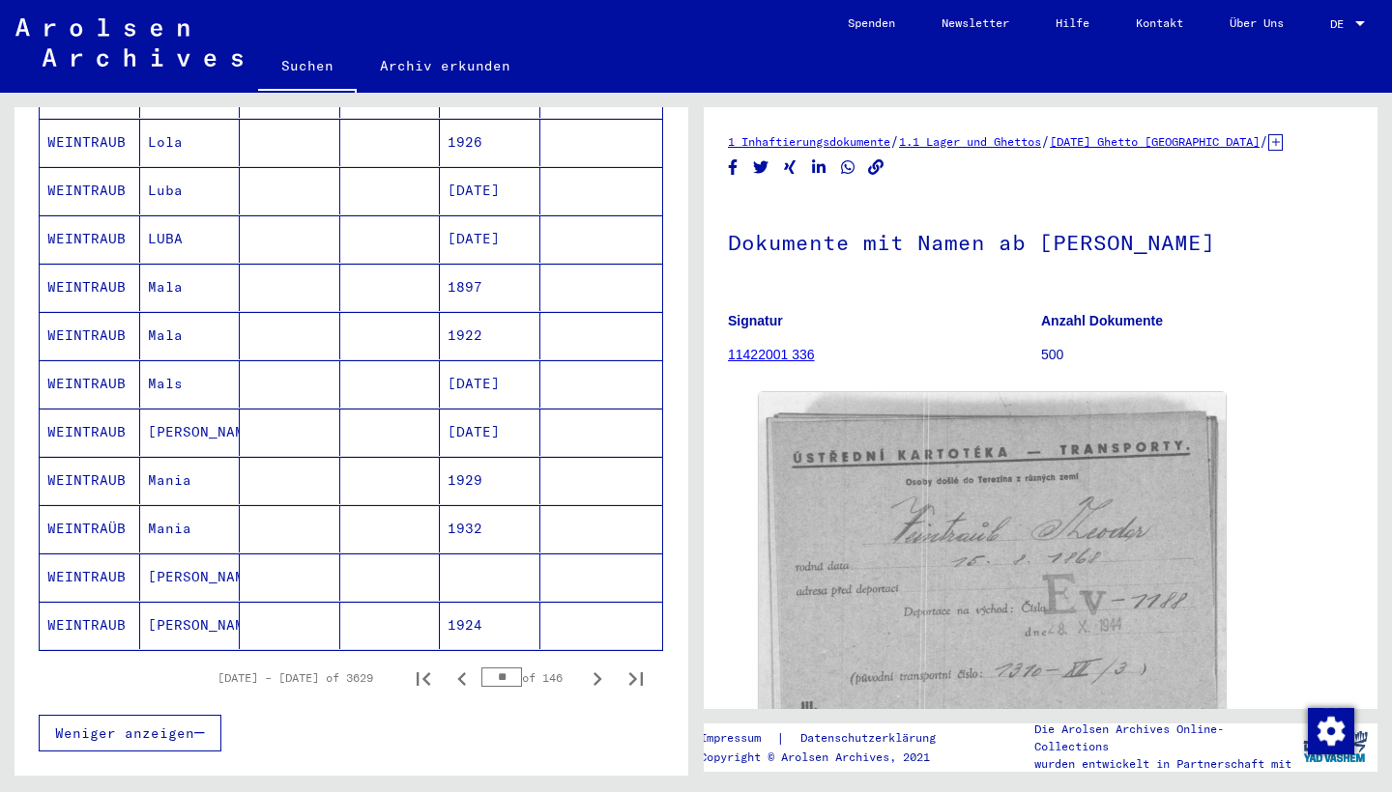
scroll to position [971, 0]
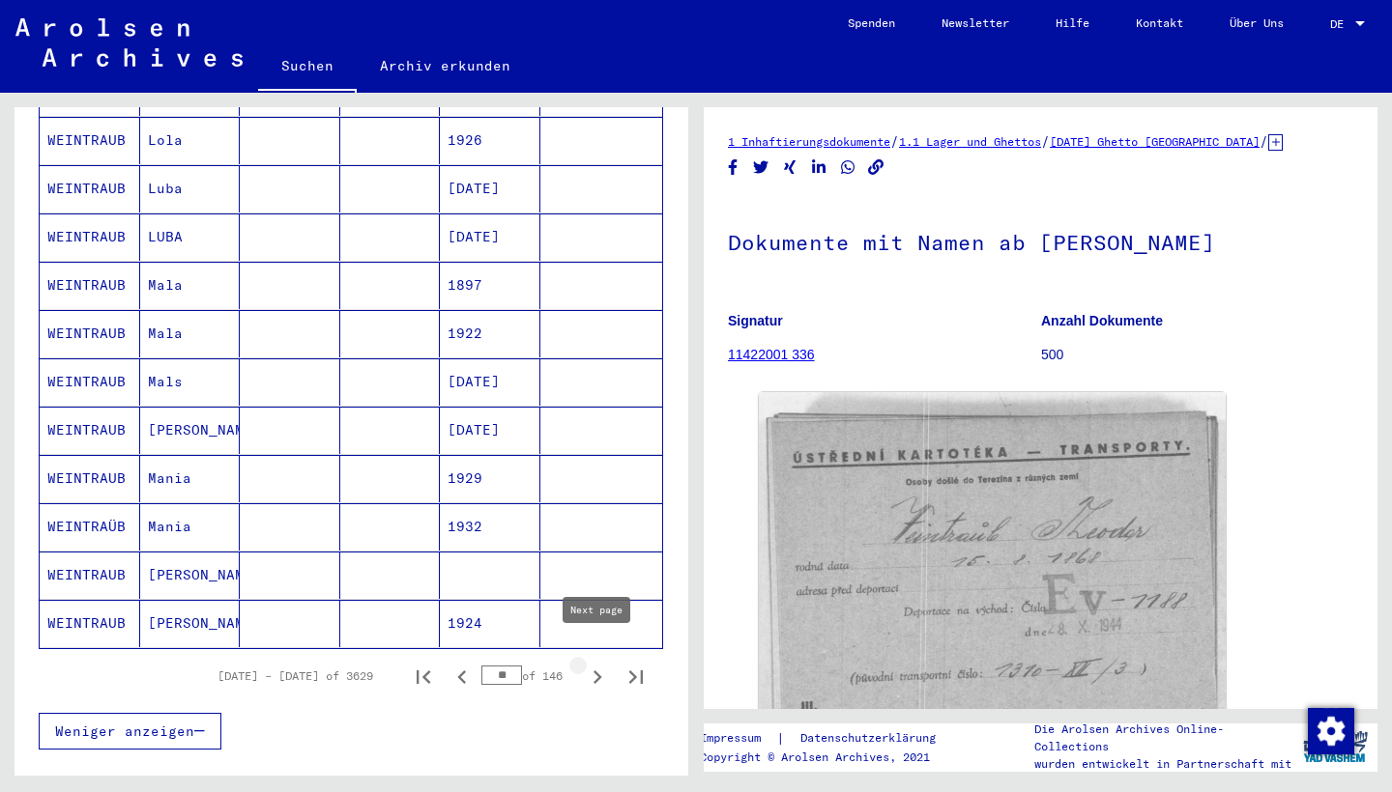
click at [592, 664] on icon "Next page" at bounding box center [597, 677] width 27 height 27
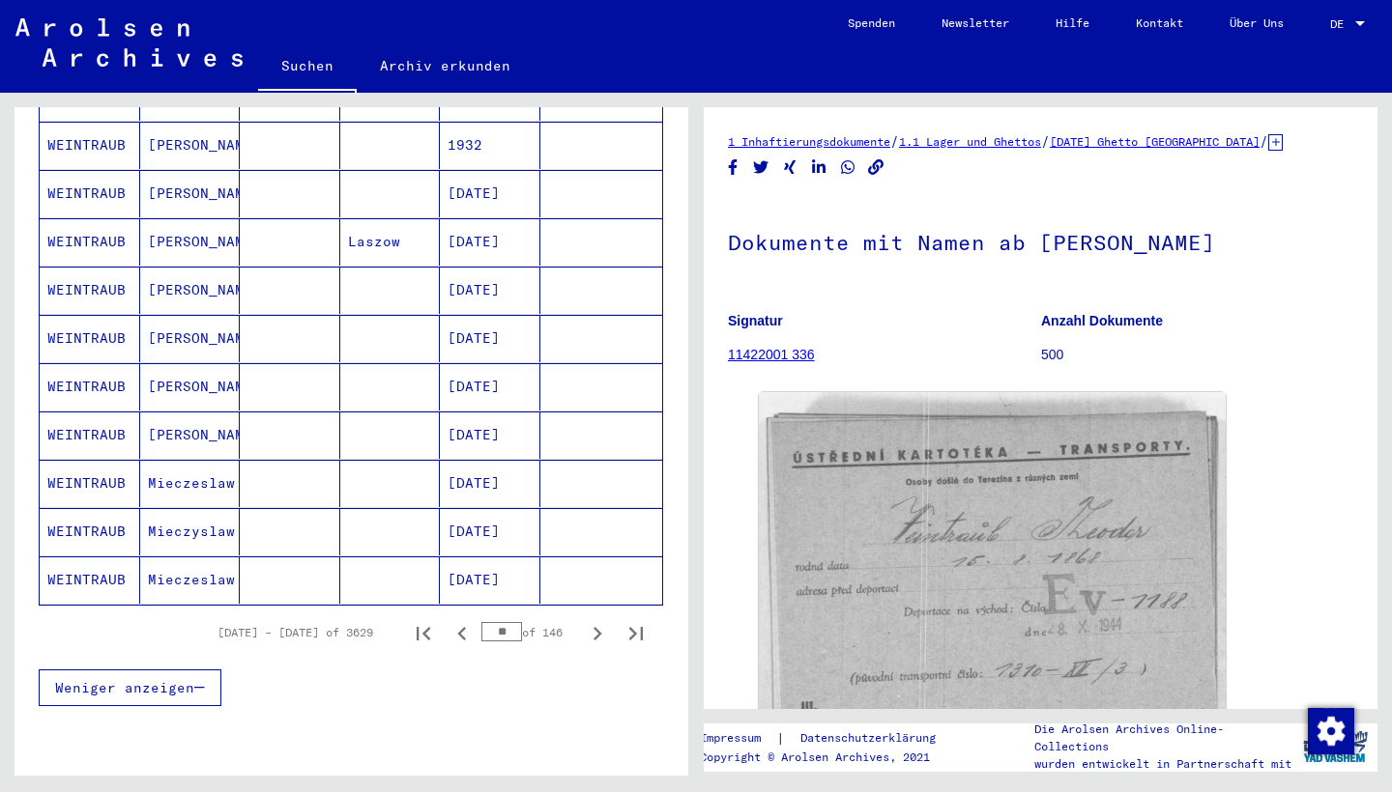
scroll to position [1017, 0]
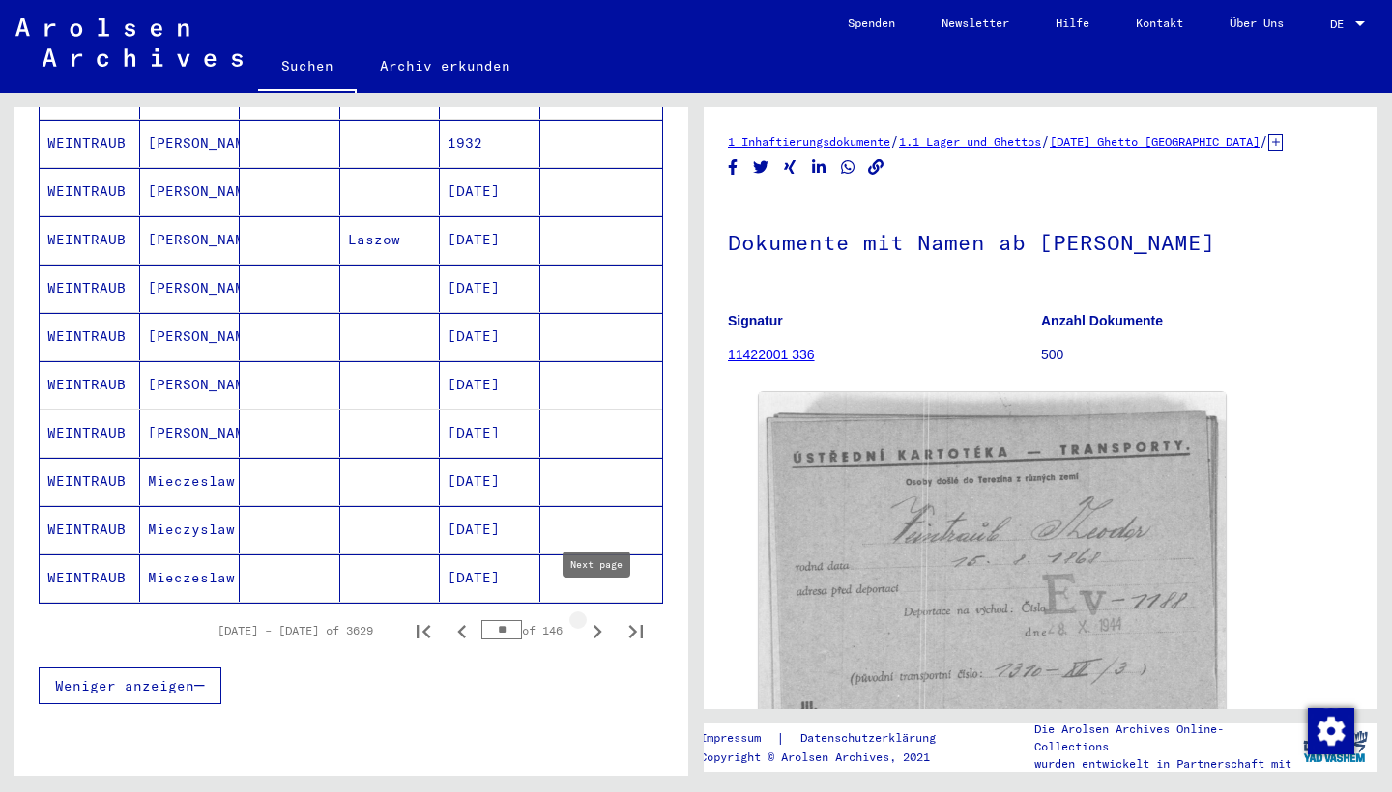
click at [590, 618] on icon "Next page" at bounding box center [597, 631] width 27 height 27
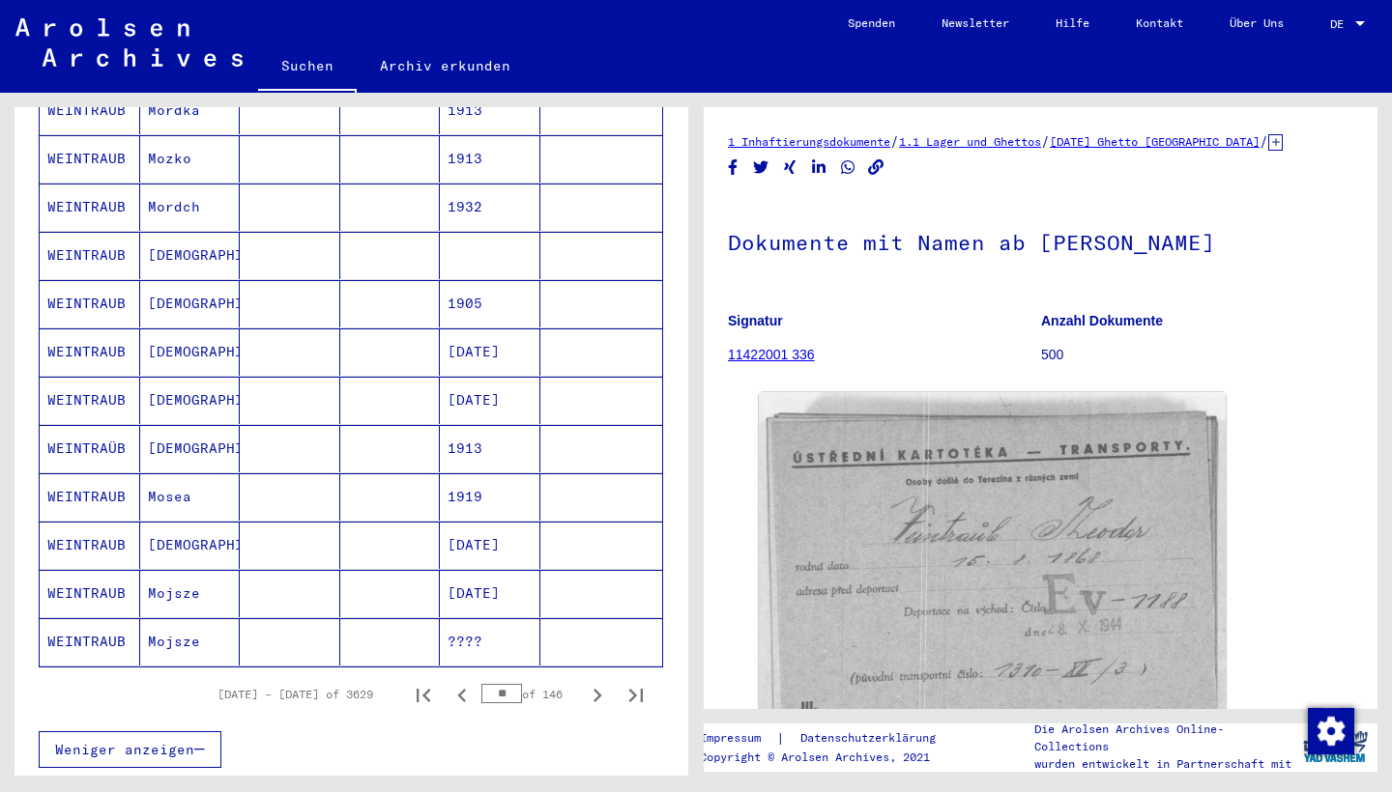
scroll to position [994, 0]
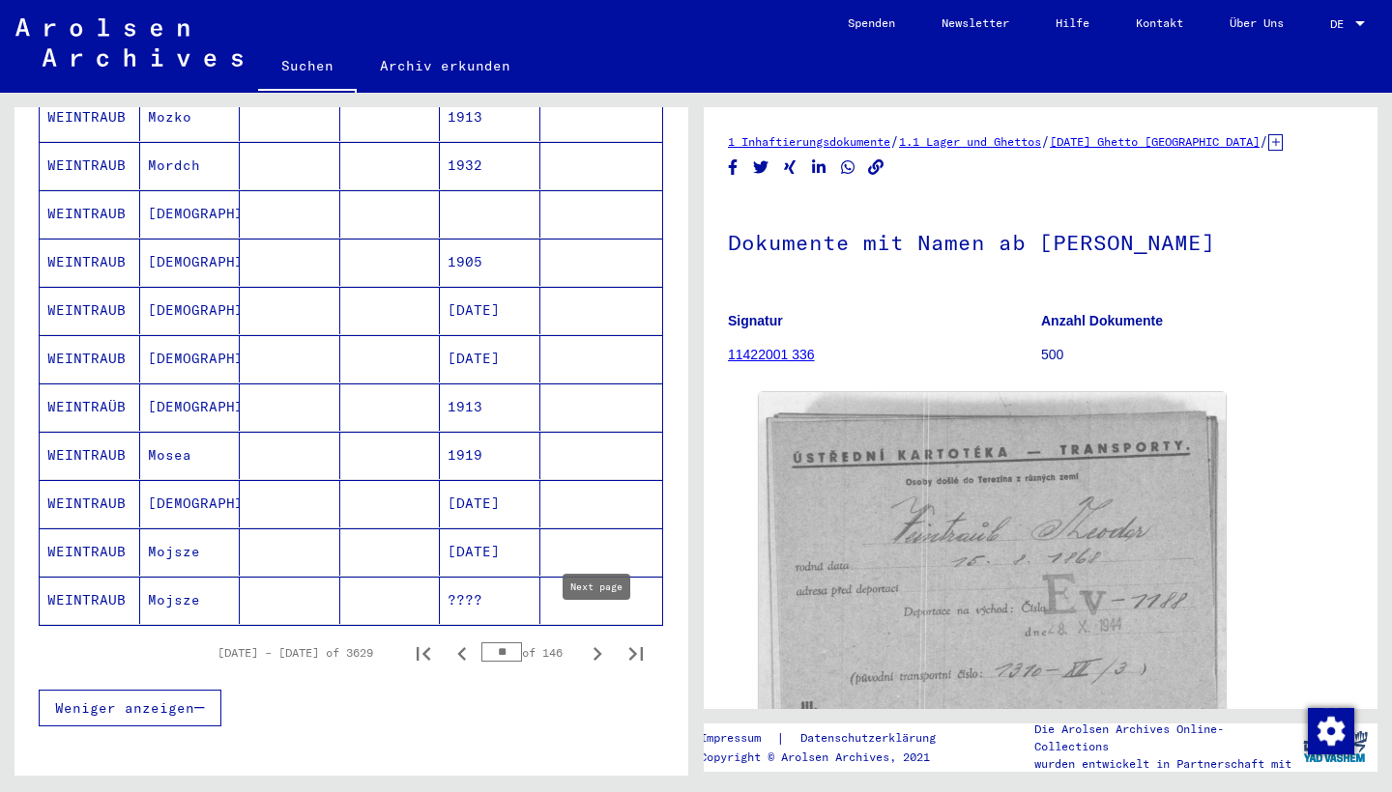
click at [590, 641] on icon "Next page" at bounding box center [597, 654] width 27 height 27
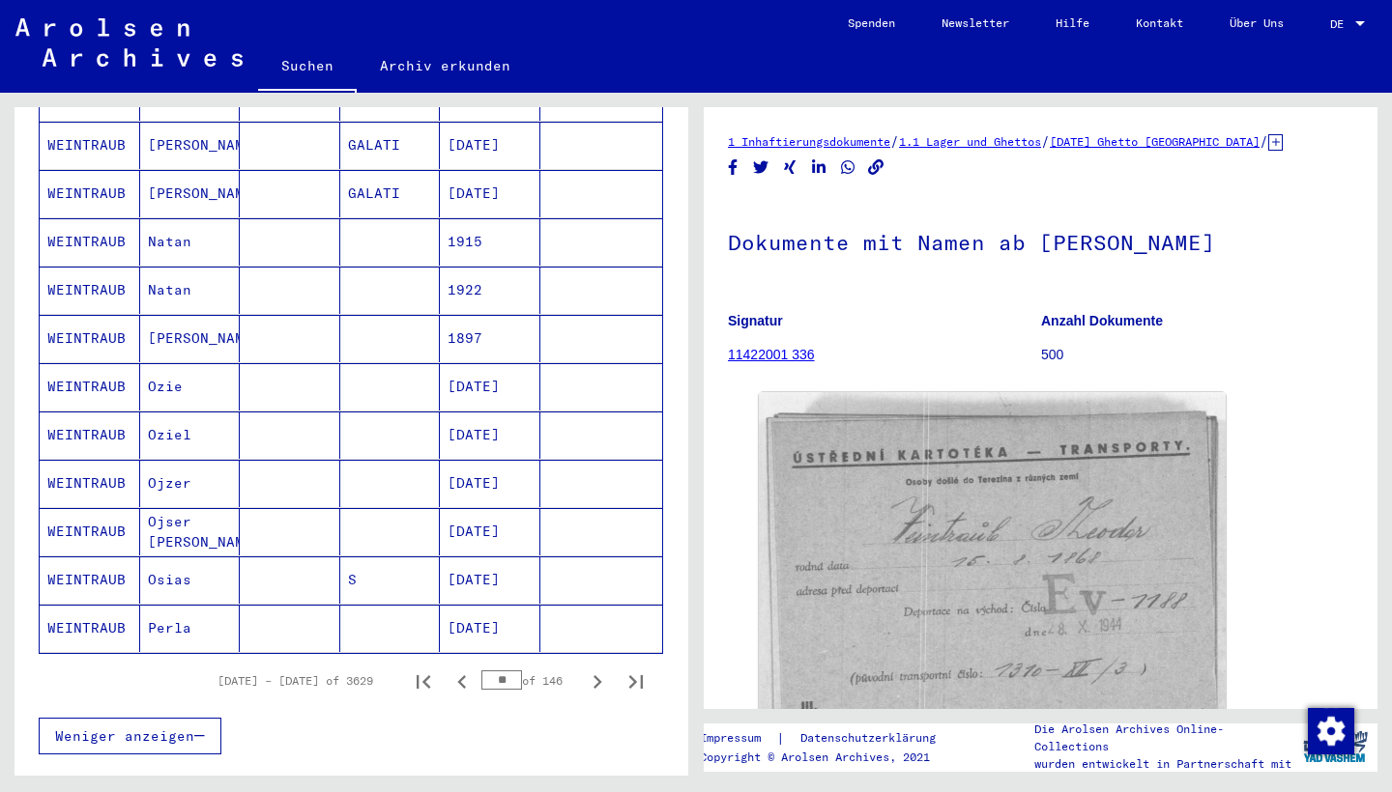
scroll to position [1007, 0]
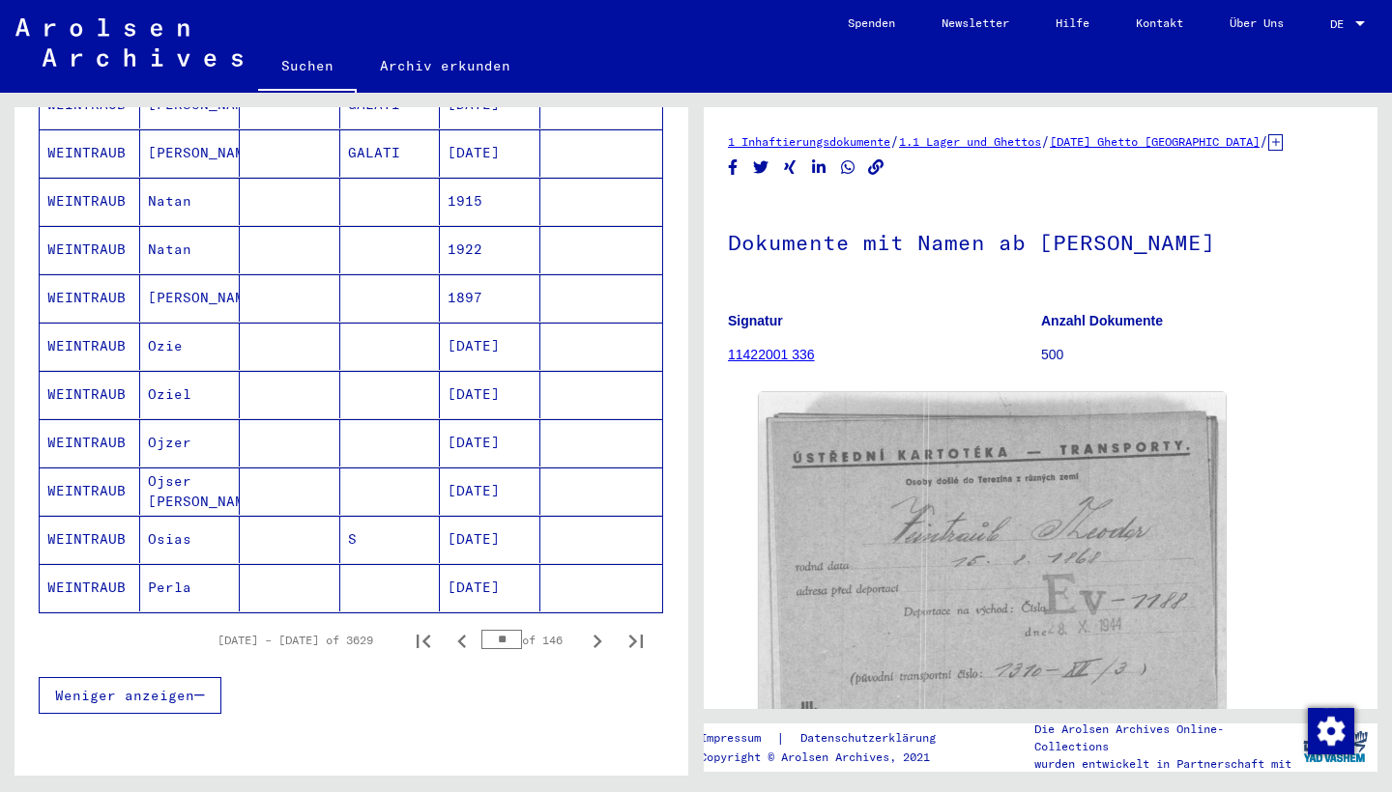
click at [594, 628] on icon "Next page" at bounding box center [597, 641] width 27 height 27
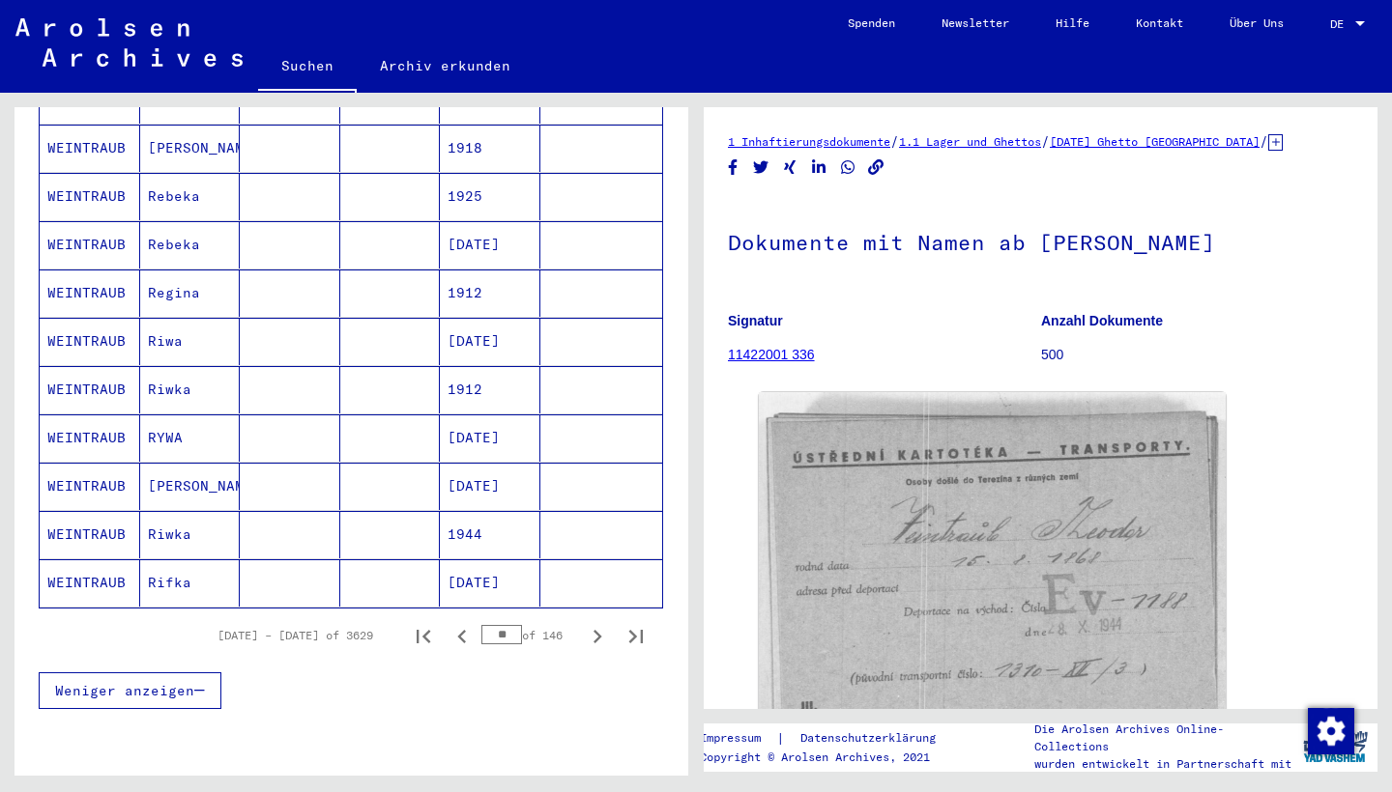
scroll to position [1013, 0]
click at [590, 622] on icon "Next page" at bounding box center [597, 635] width 27 height 27
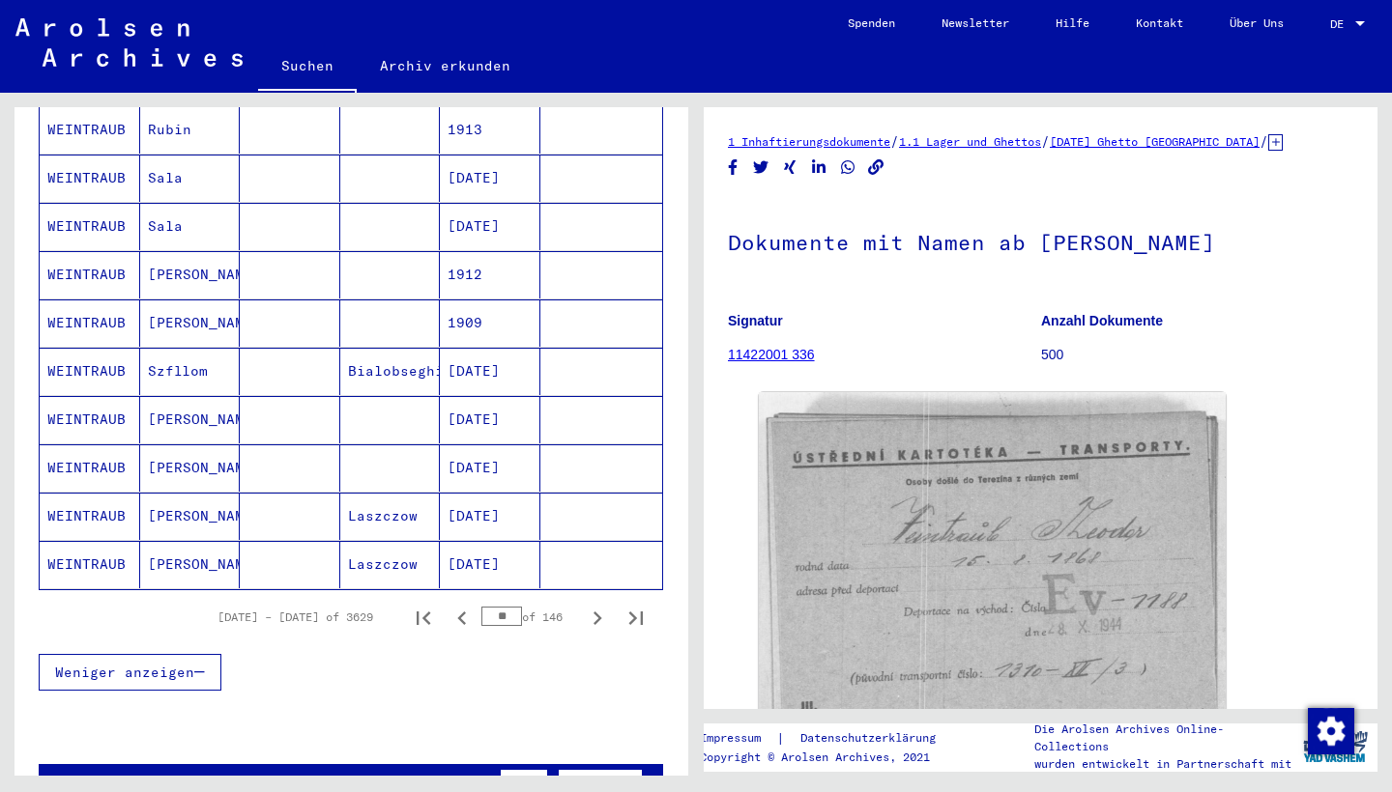
scroll to position [1041, 0]
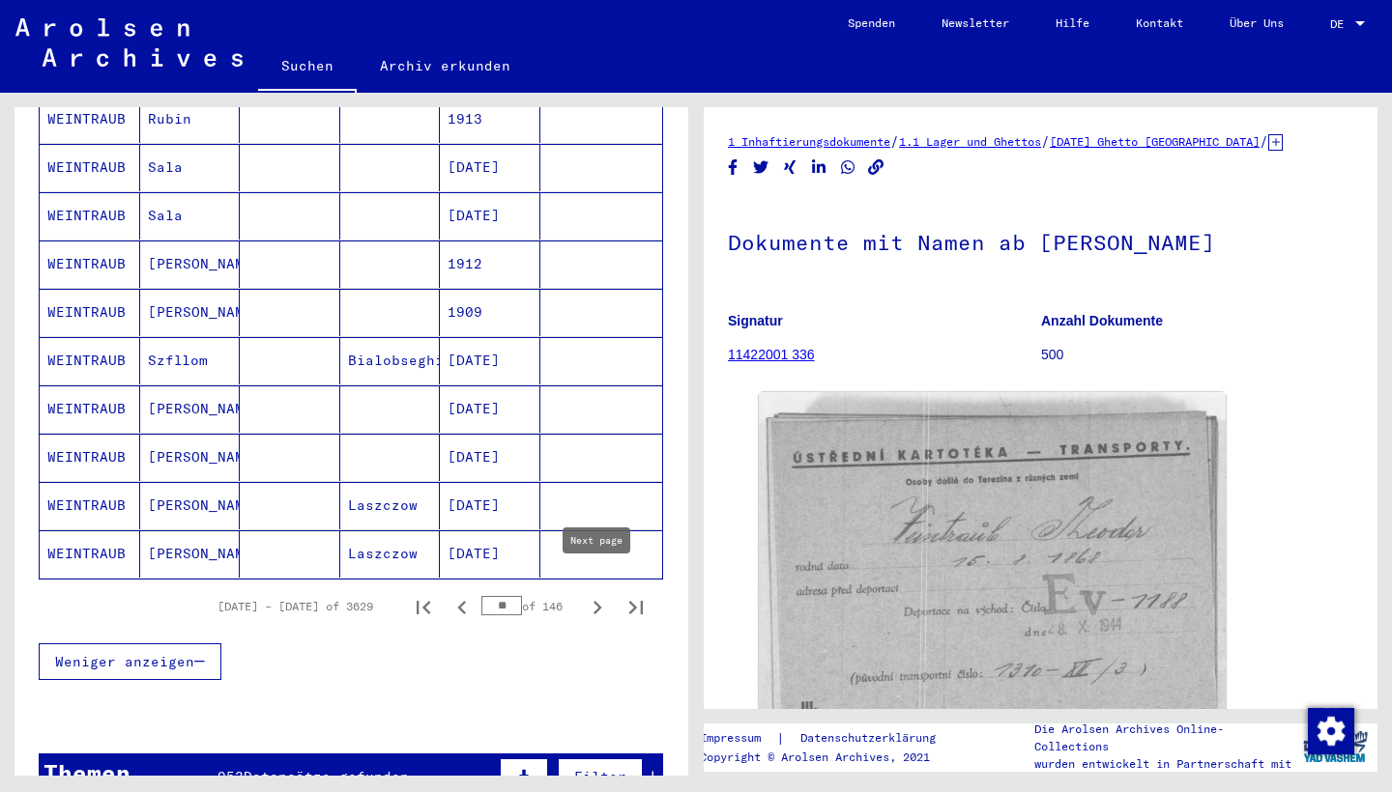
click at [595, 594] on icon "Next page" at bounding box center [597, 607] width 27 height 27
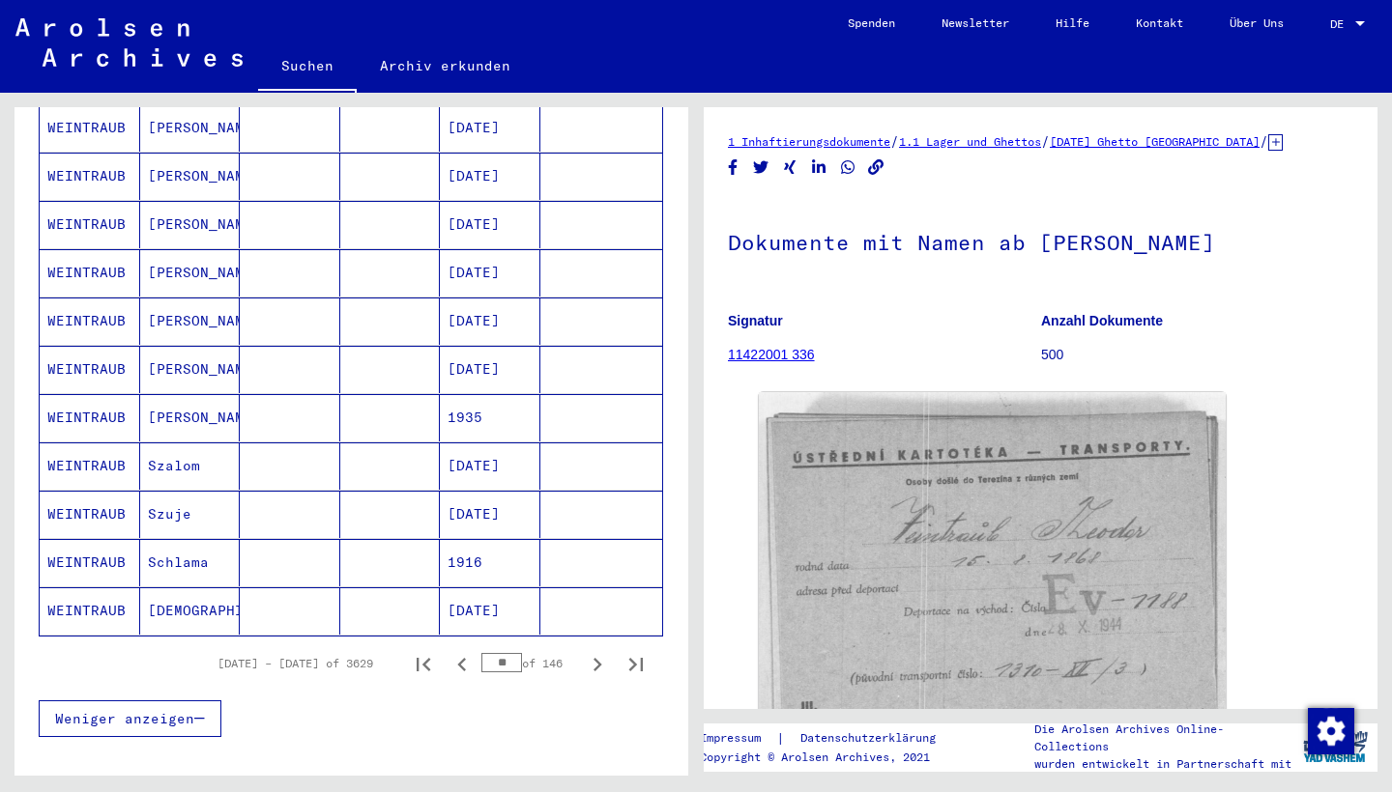
scroll to position [985, 0]
click at [597, 657] on icon "Next page" at bounding box center [597, 664] width 9 height 14
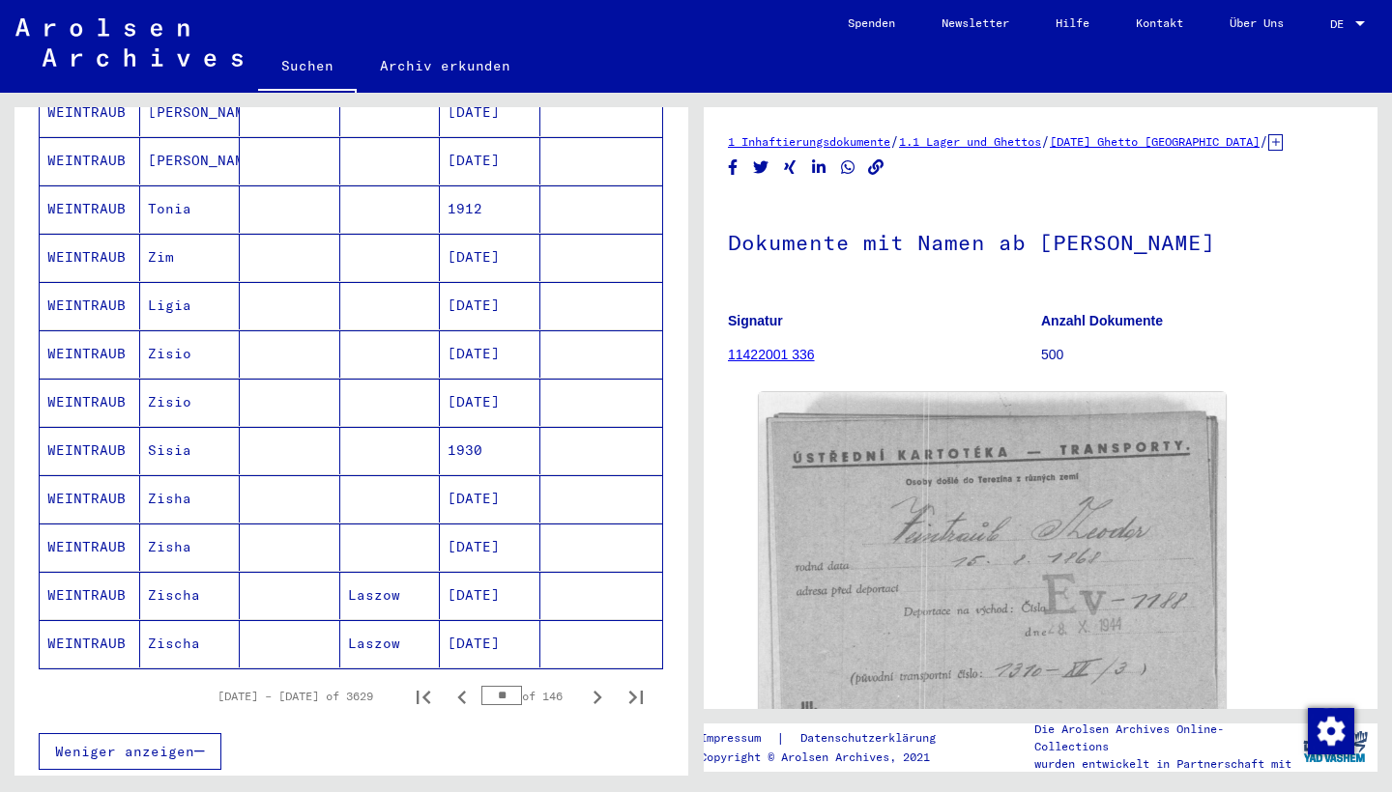
scroll to position [989, 0]
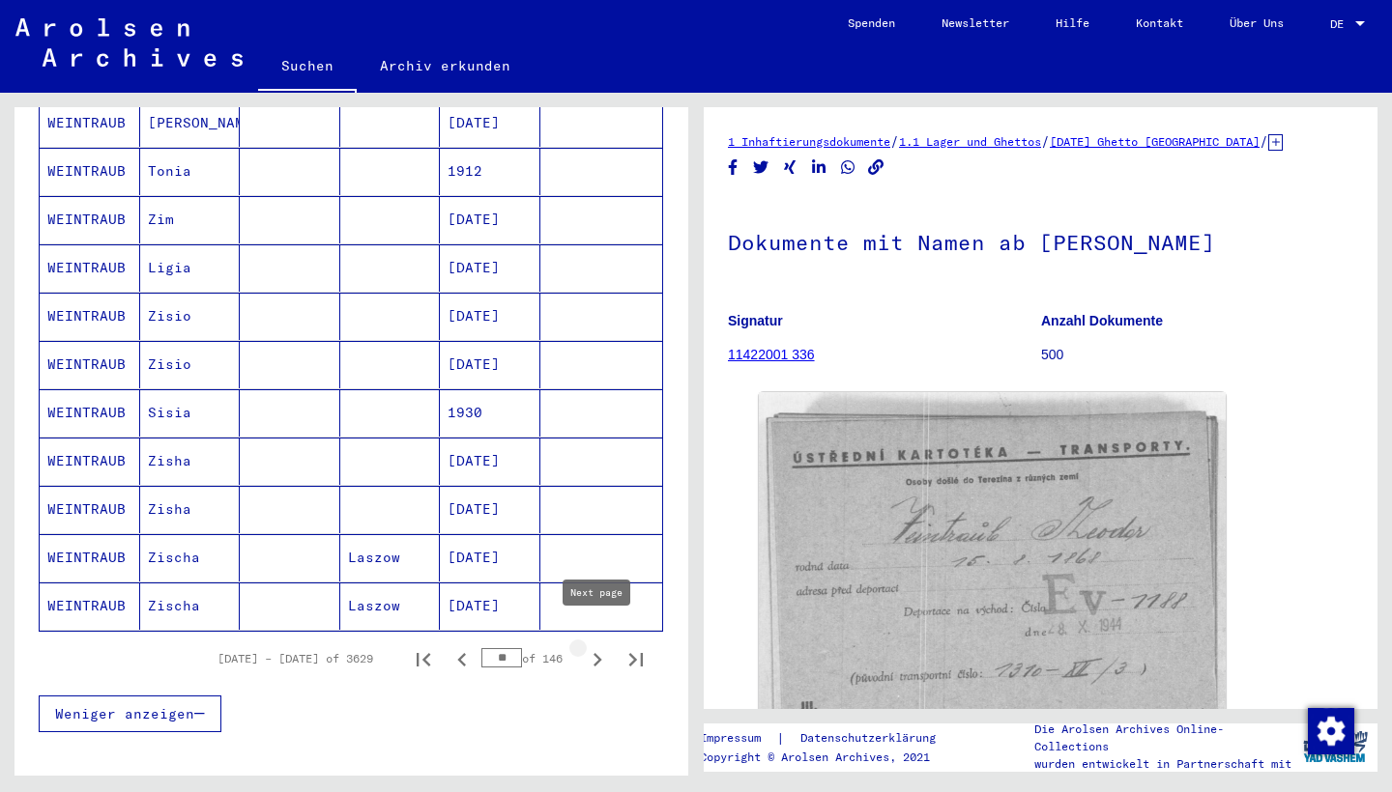
click at [593, 646] on icon "Next page" at bounding box center [597, 659] width 27 height 27
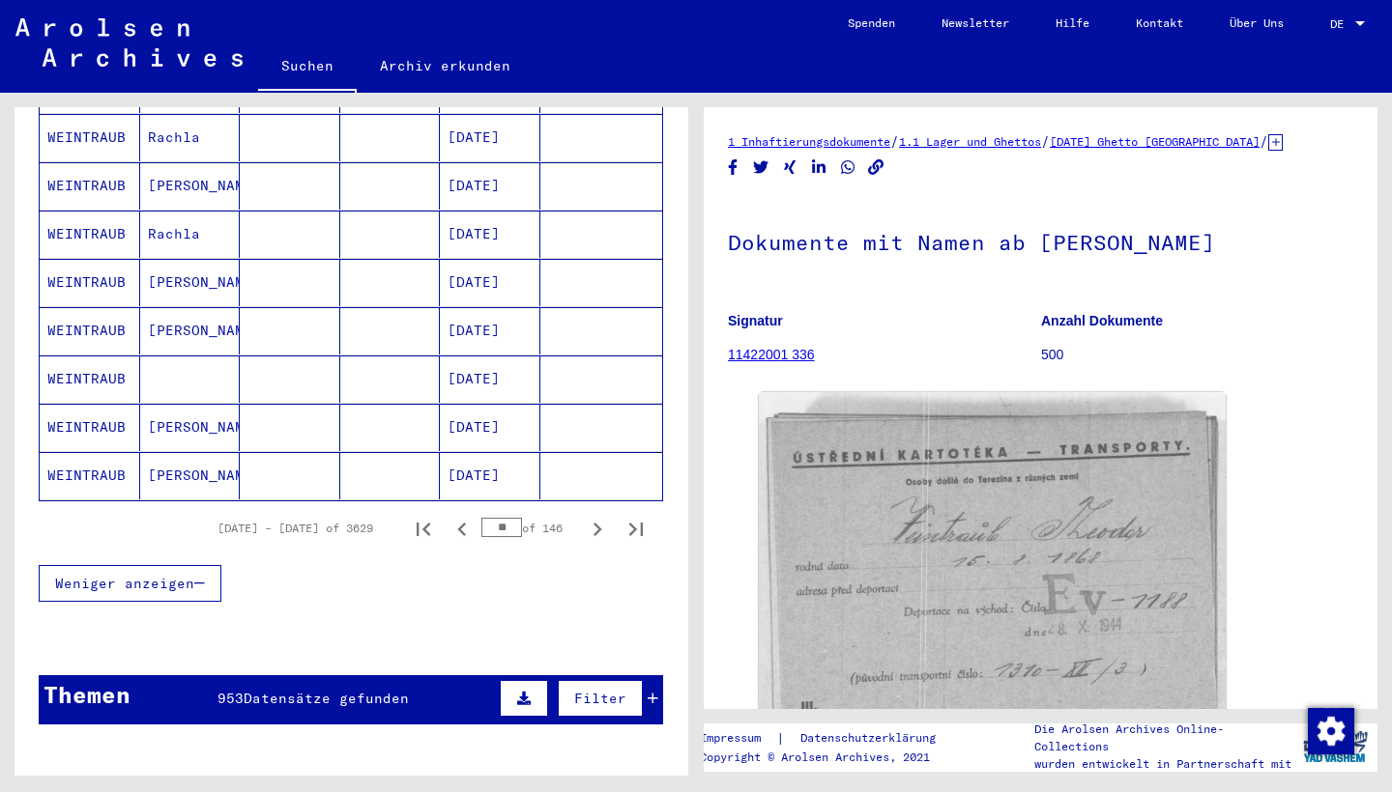
scroll to position [1134, 0]
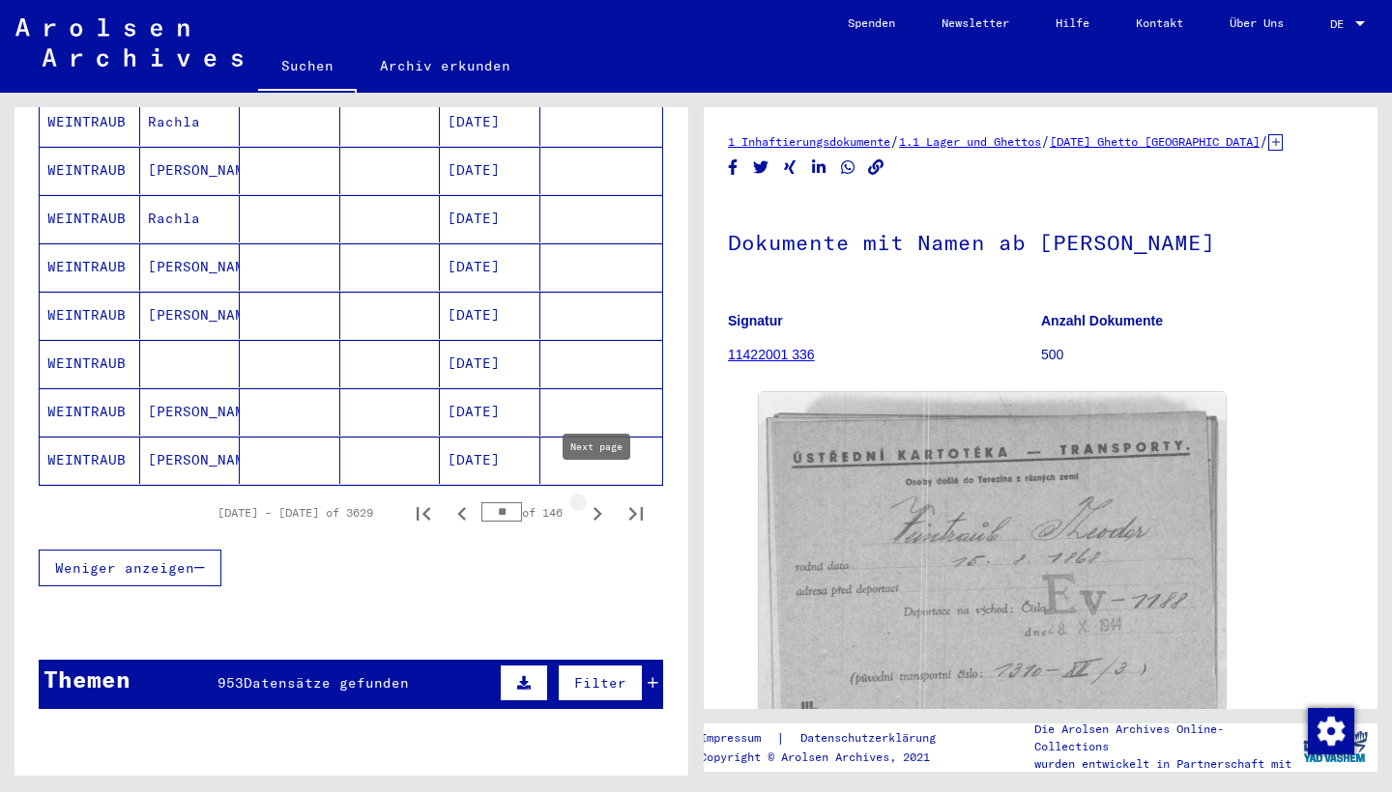
click at [588, 501] on icon "Next page" at bounding box center [597, 514] width 27 height 27
click at [596, 507] on icon "Next page" at bounding box center [597, 514] width 9 height 14
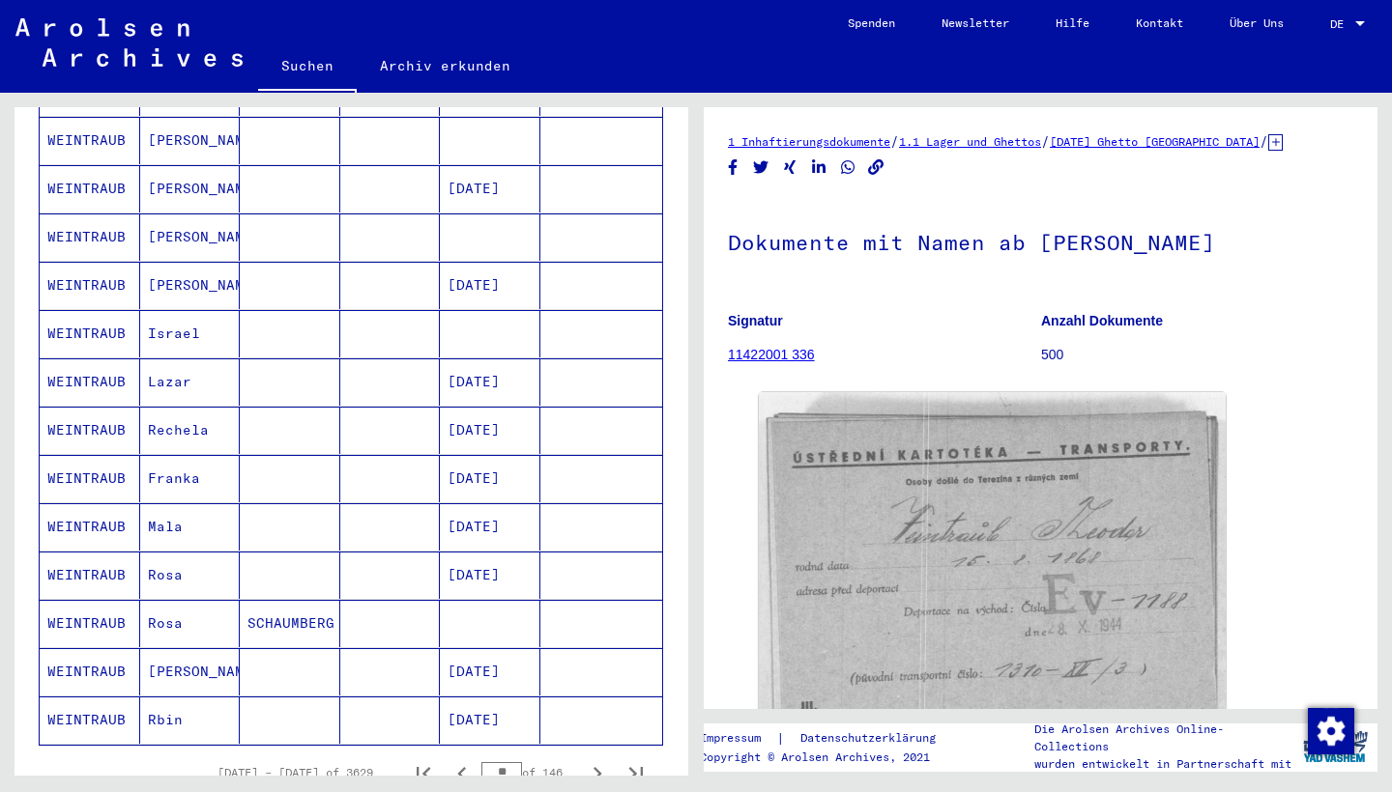
scroll to position [882, 0]
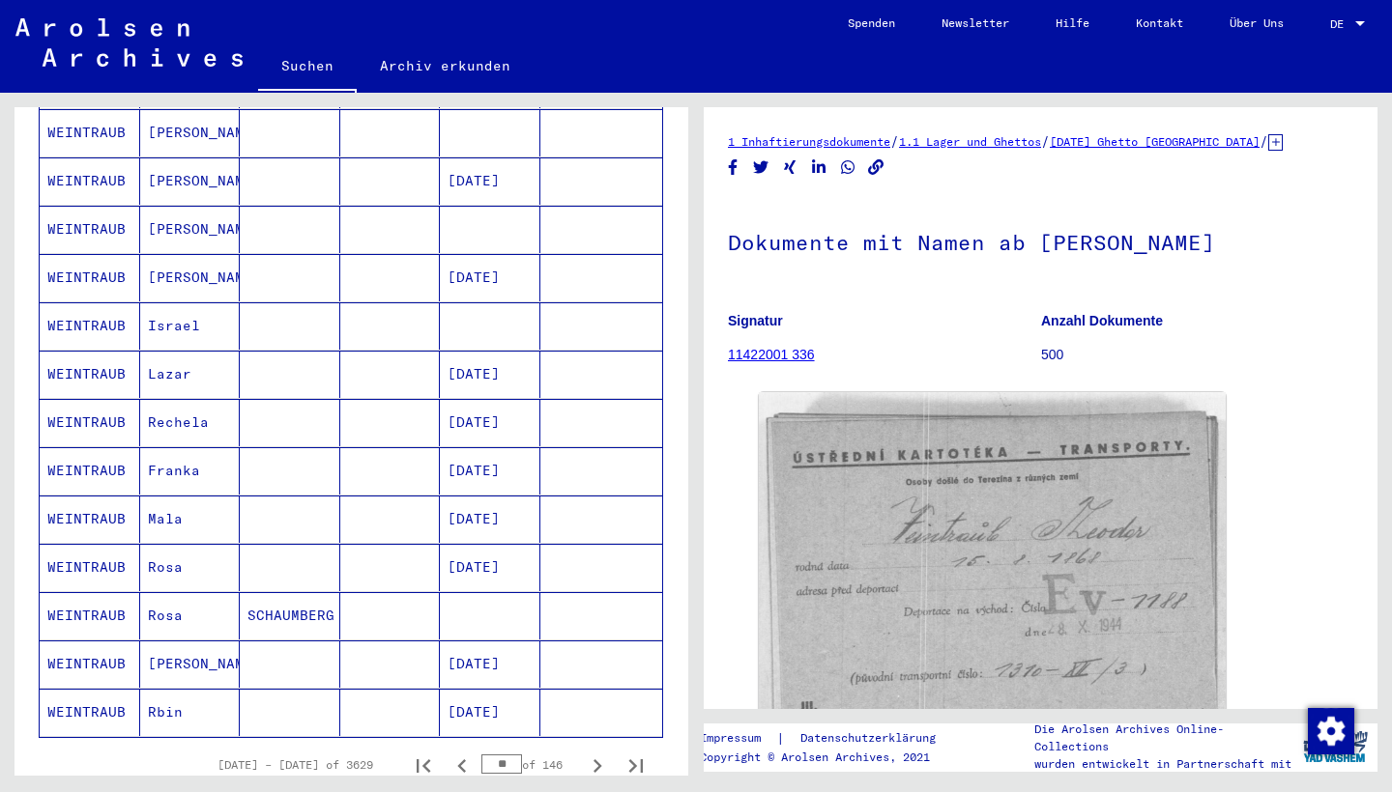
click at [497, 254] on mat-cell "[DATE]" at bounding box center [490, 277] width 100 height 47
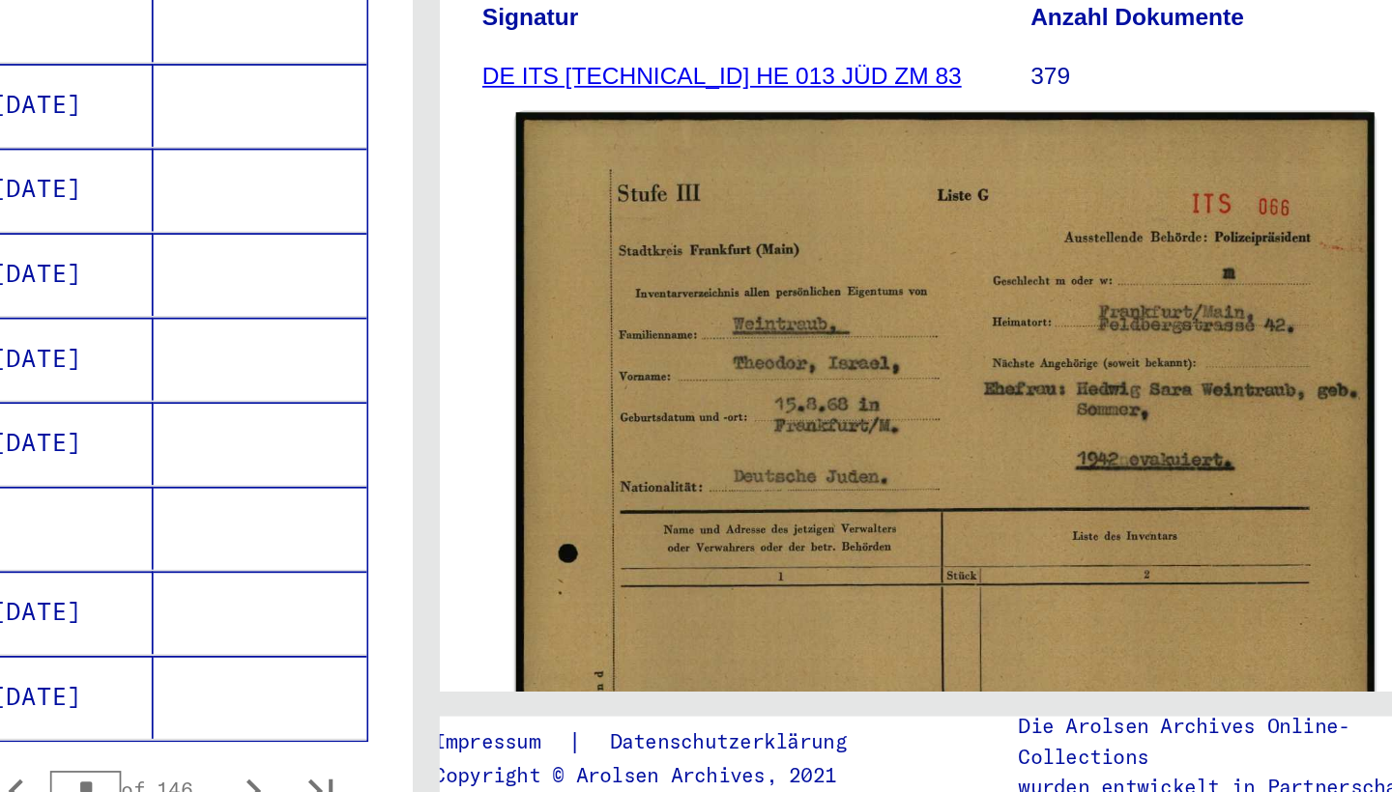
scroll to position [20, 0]
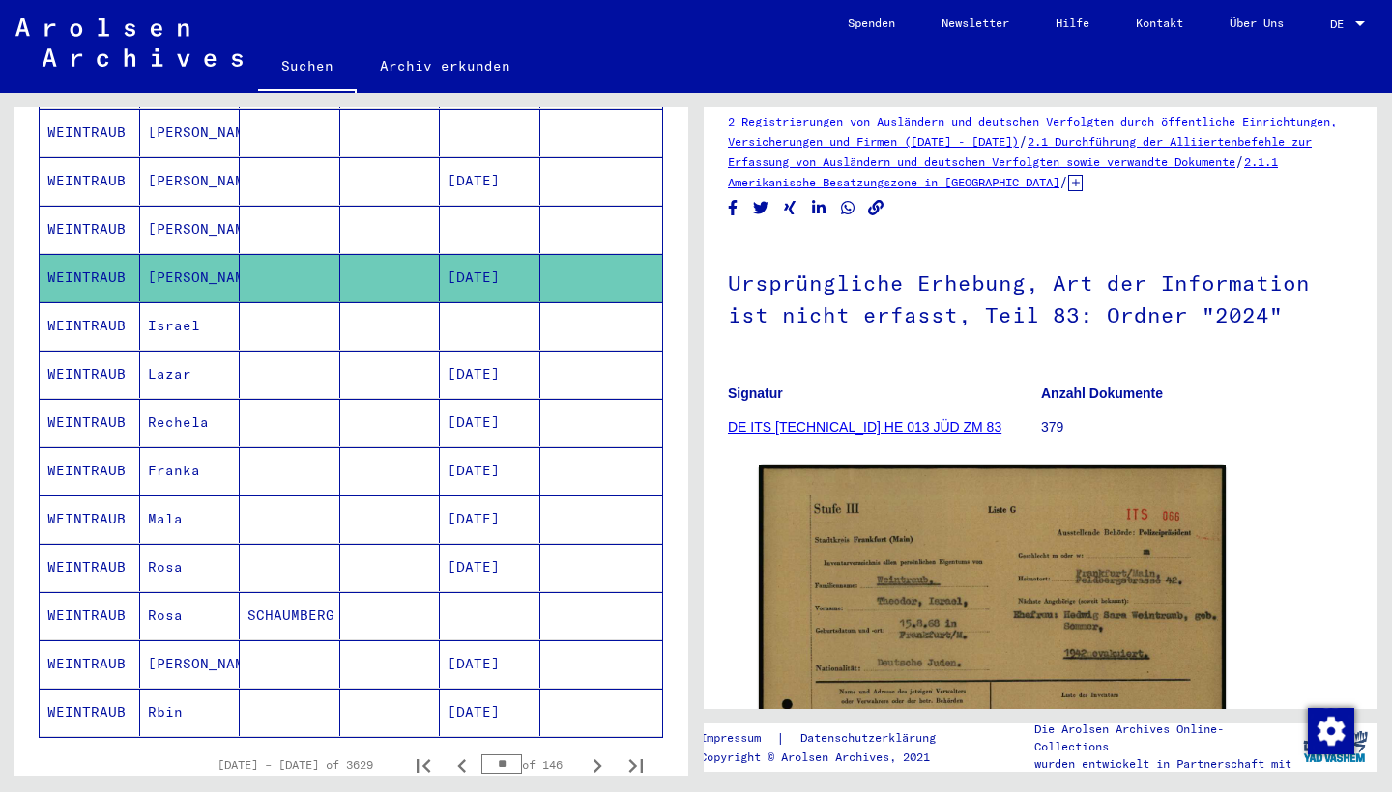
click at [493, 309] on mat-cell at bounding box center [490, 325] width 100 height 47
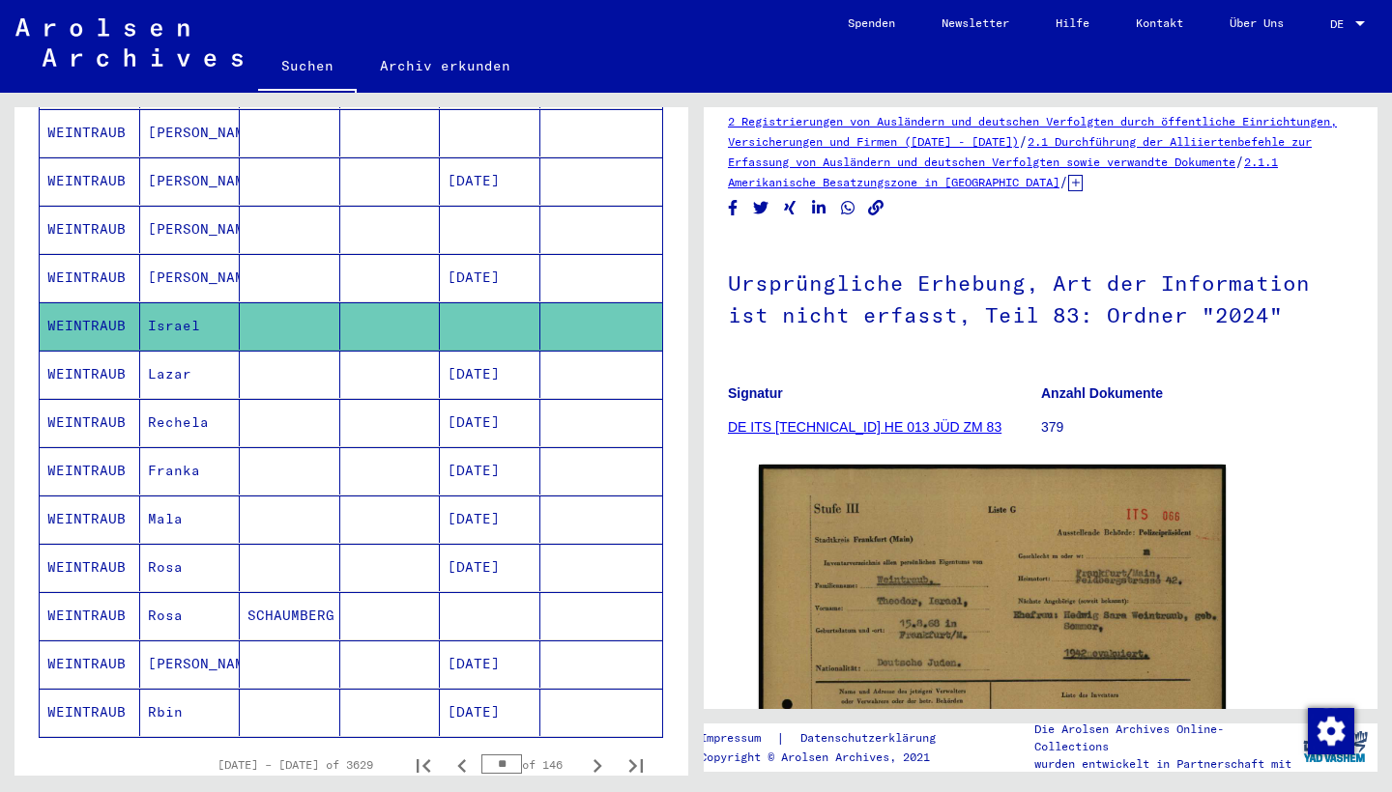
click at [491, 310] on mat-cell at bounding box center [490, 325] width 100 height 47
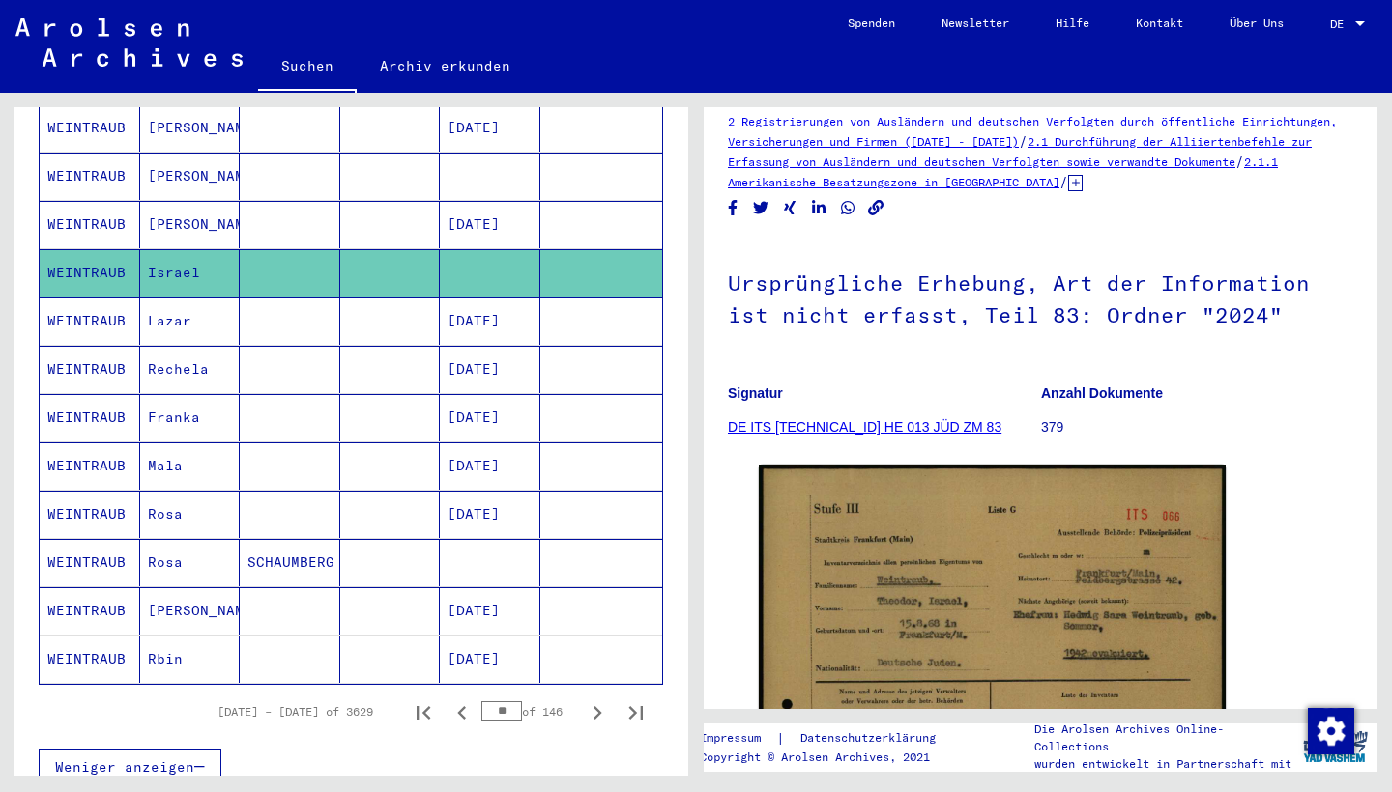
scroll to position [938, 0]
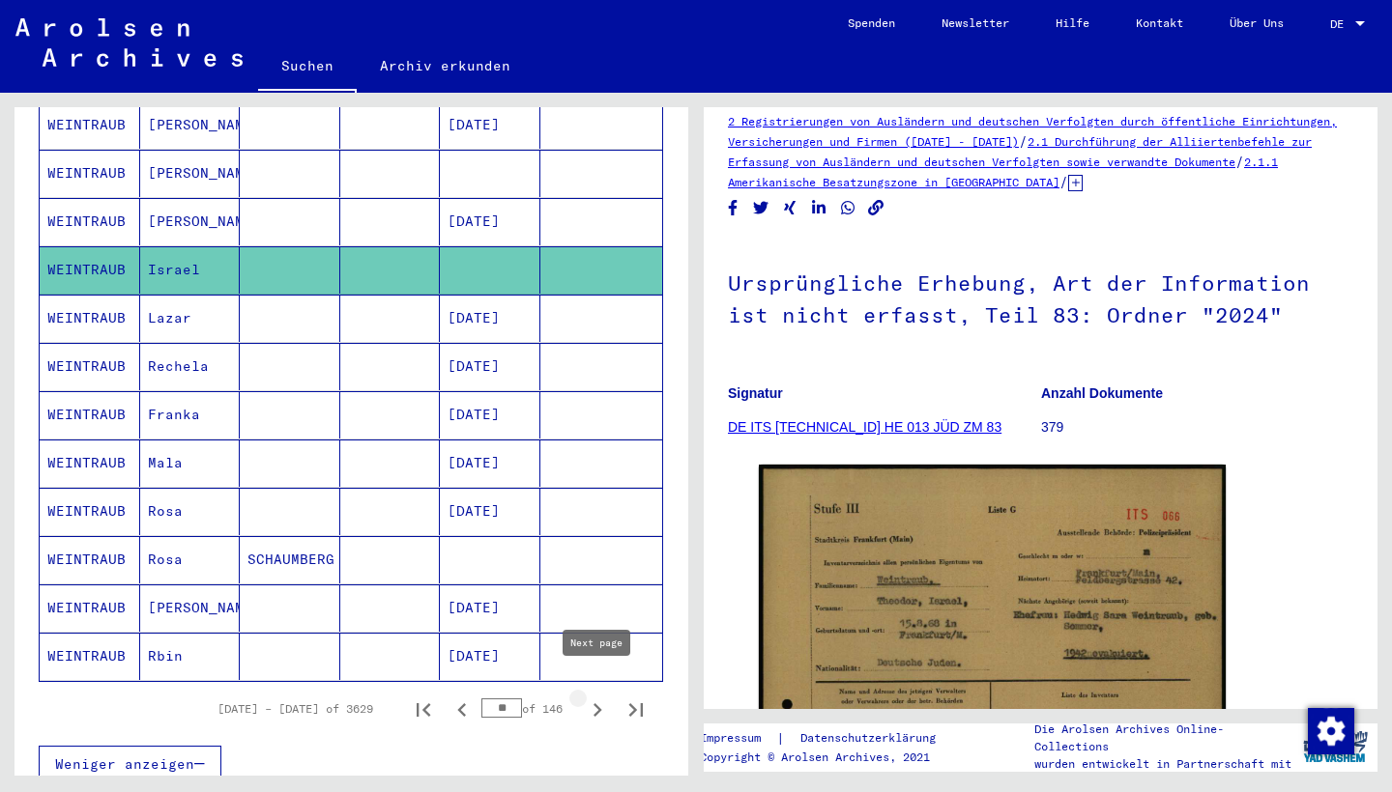
click at [598, 696] on icon "Next page" at bounding box center [597, 710] width 9 height 14
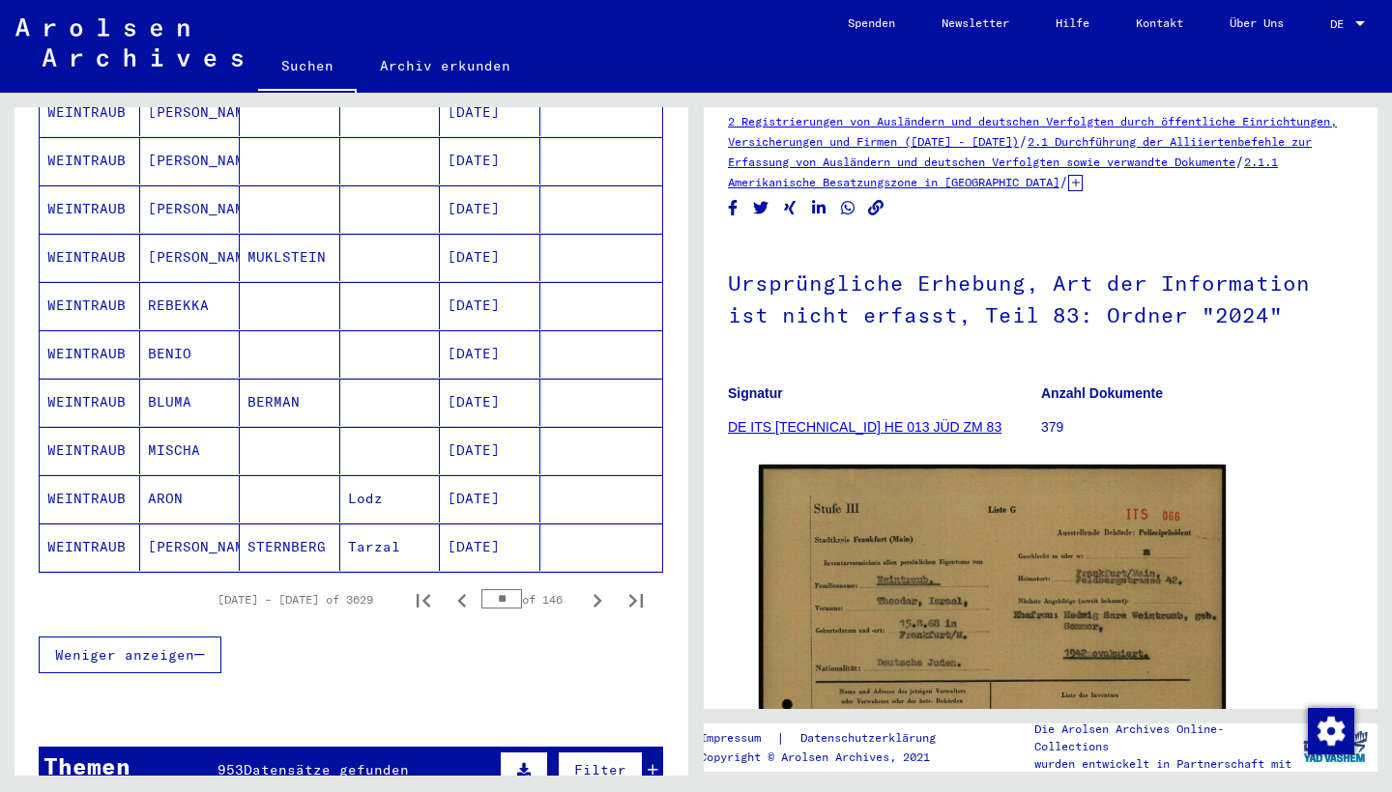
scroll to position [1053, 0]
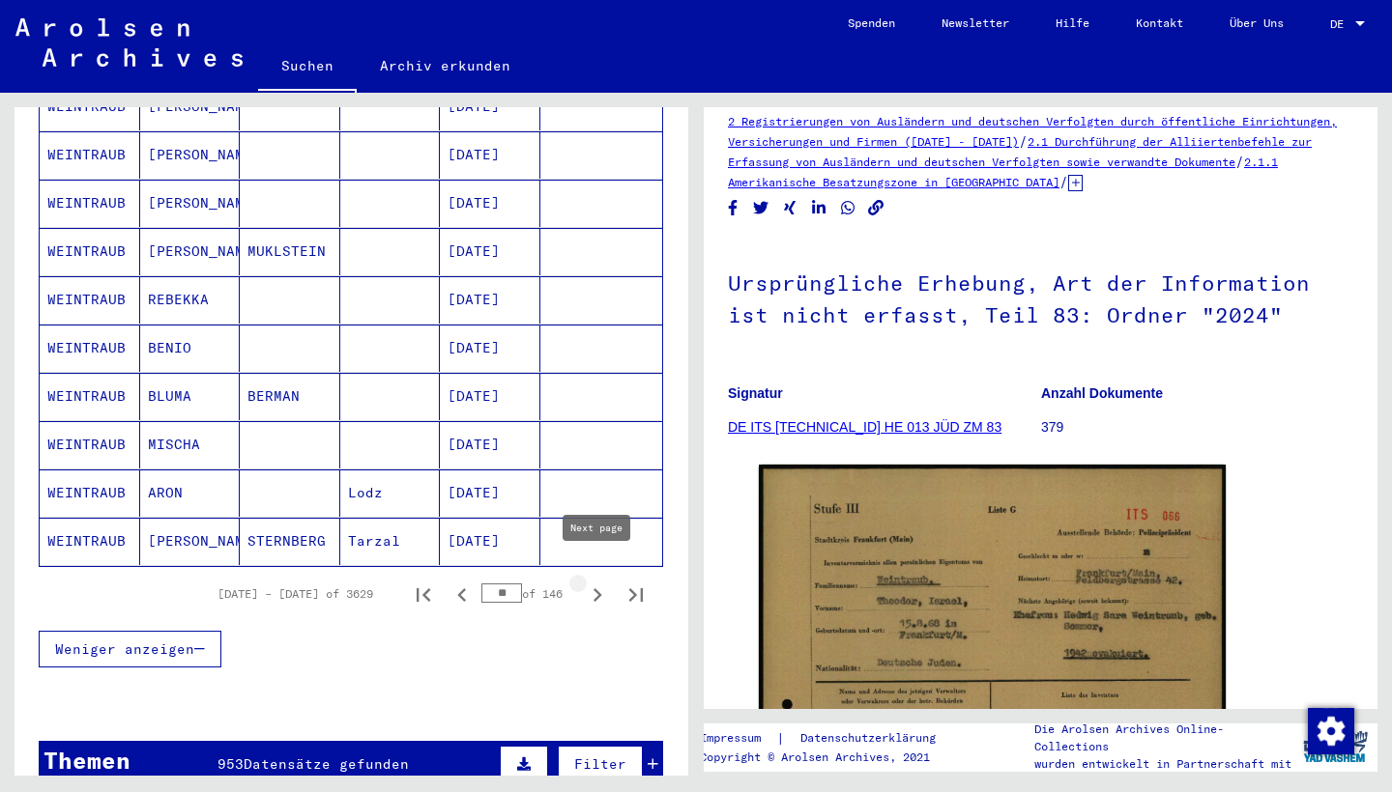
click at [593, 582] on icon "Next page" at bounding box center [597, 595] width 27 height 27
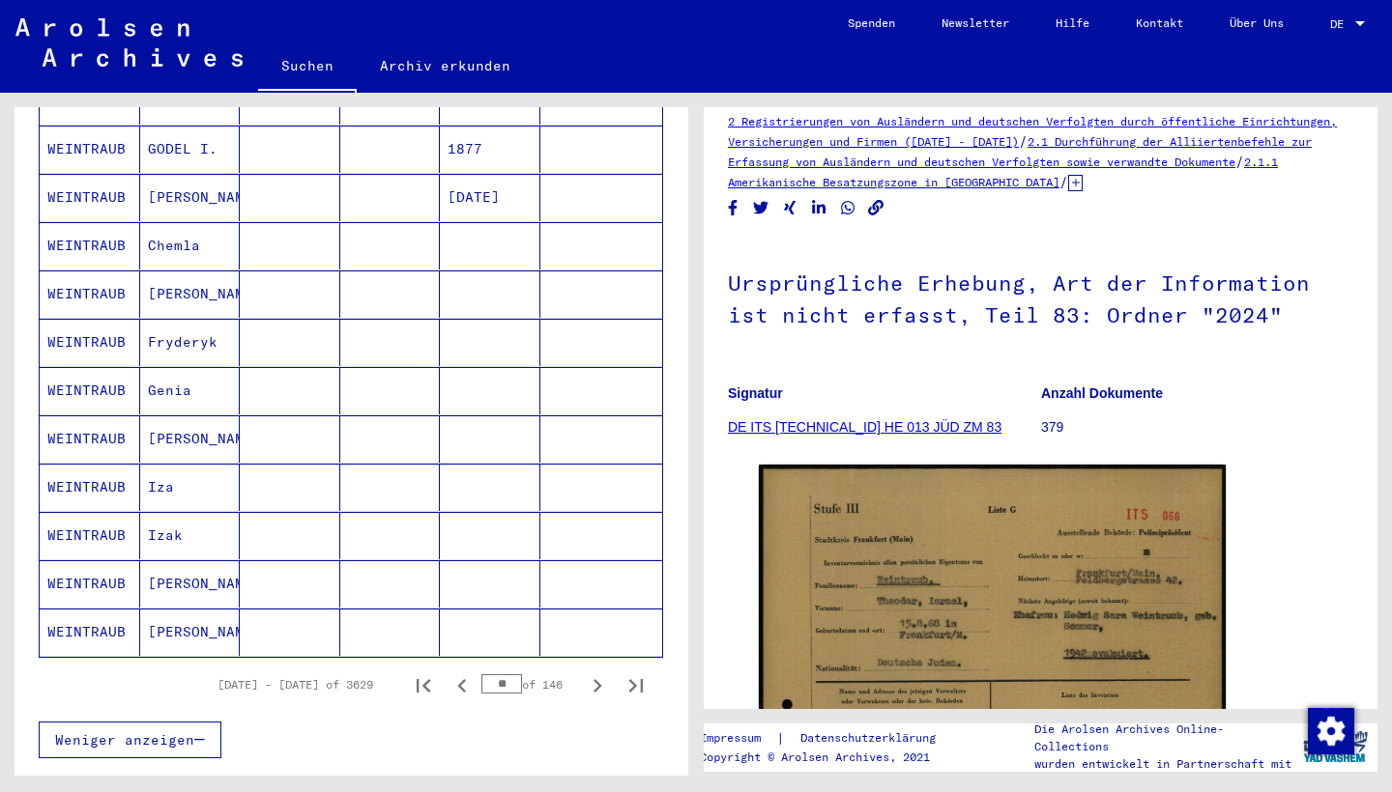
scroll to position [964, 0]
click at [605, 671] on icon "Next page" at bounding box center [597, 684] width 27 height 27
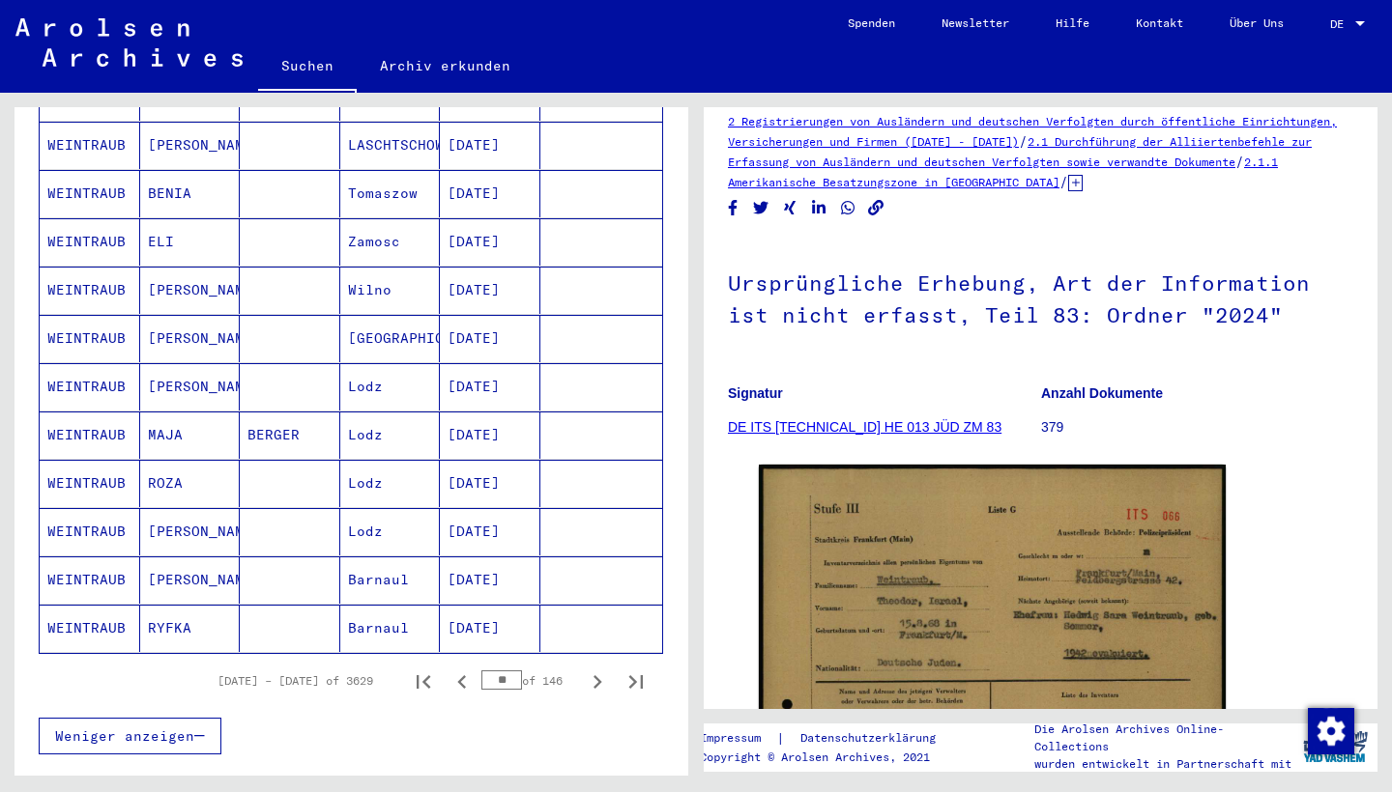
scroll to position [969, 0]
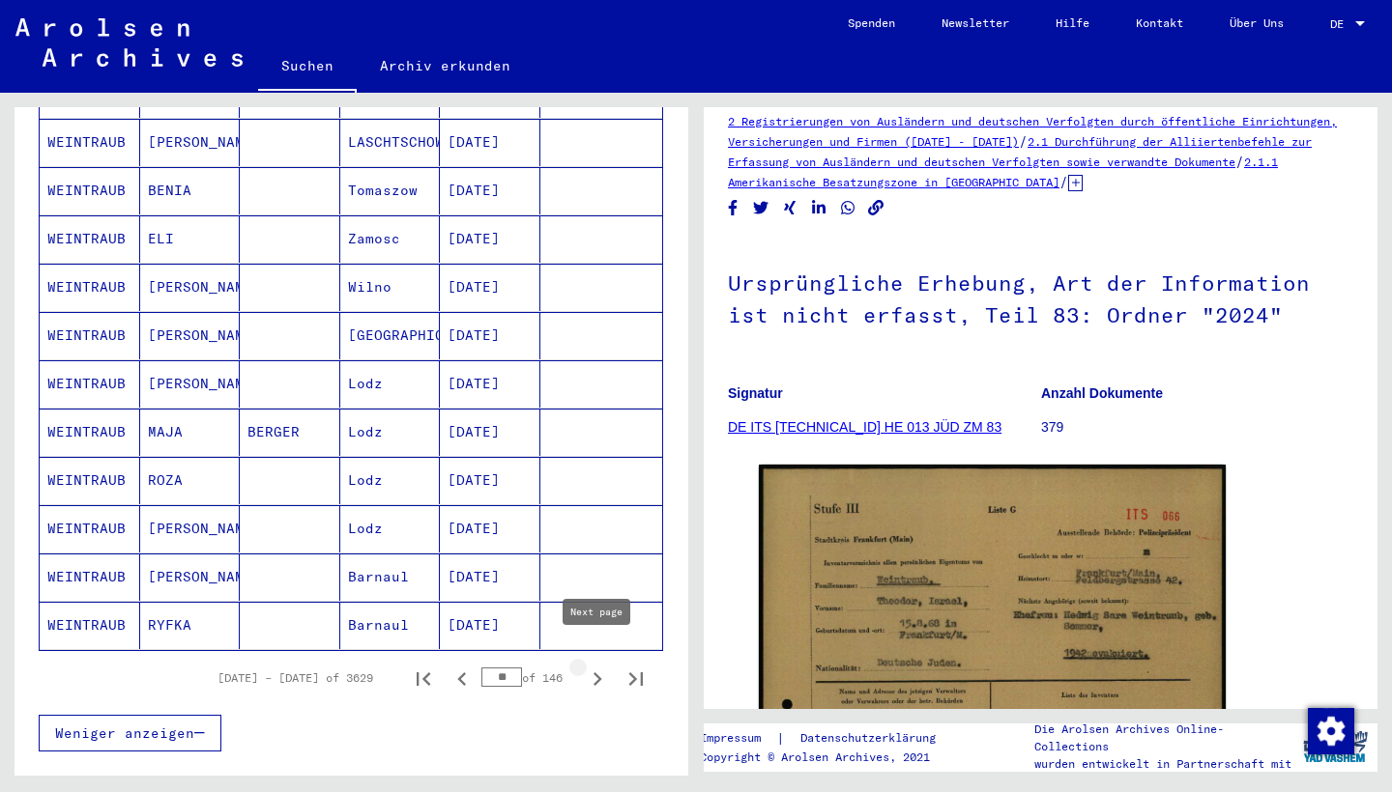
click at [605, 666] on icon "Next page" at bounding box center [597, 679] width 27 height 27
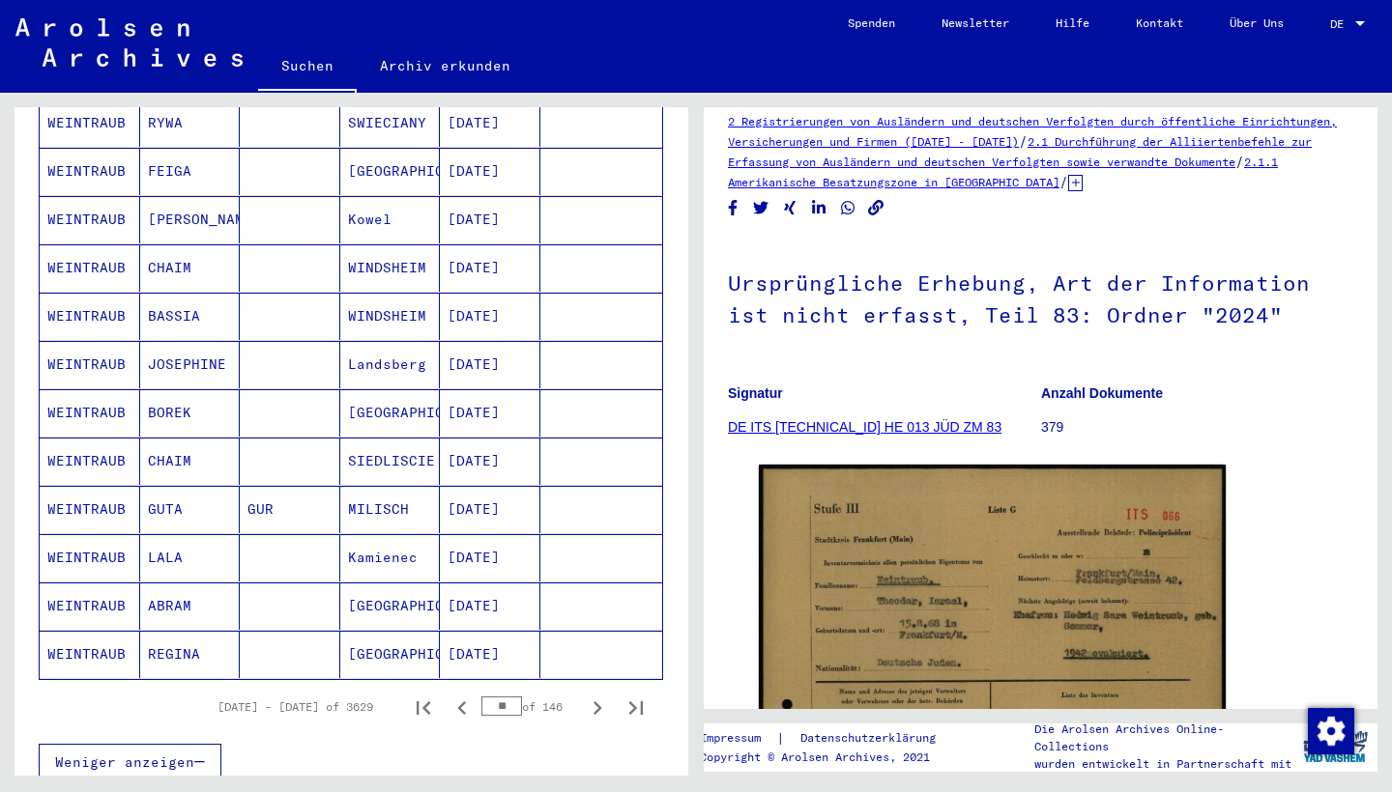
scroll to position [964, 0]
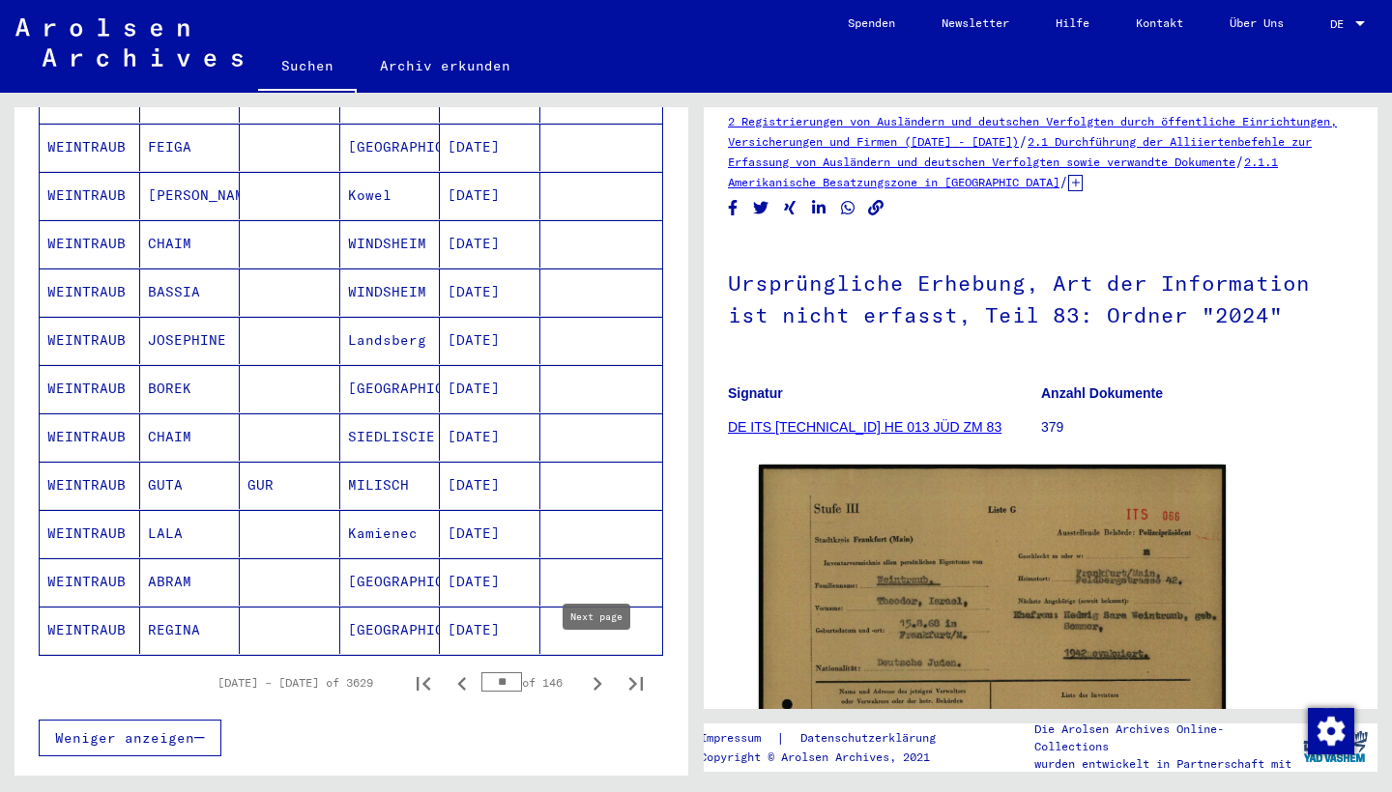
click at [605, 671] on icon "Next page" at bounding box center [597, 684] width 27 height 27
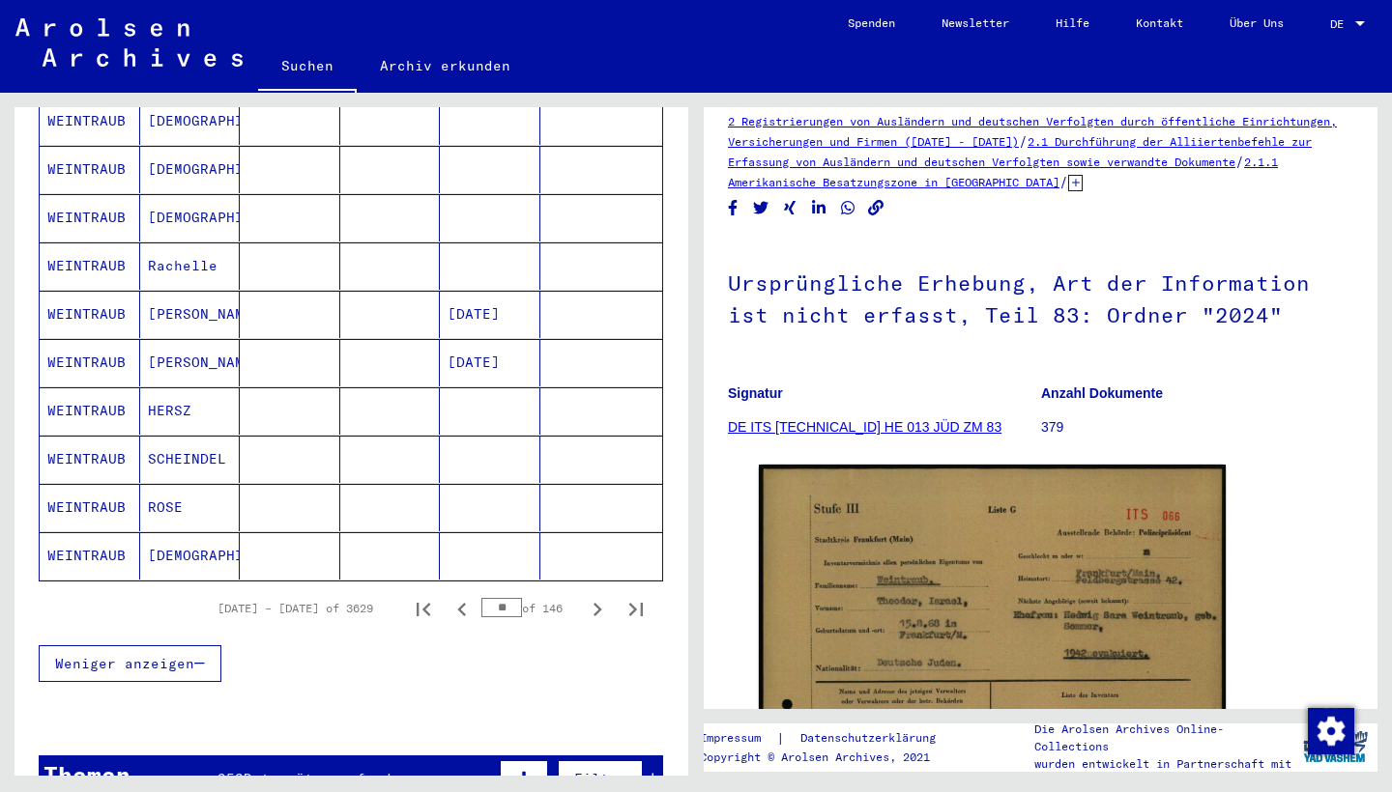
scroll to position [1041, 0]
click at [596, 595] on icon "Next page" at bounding box center [597, 607] width 27 height 27
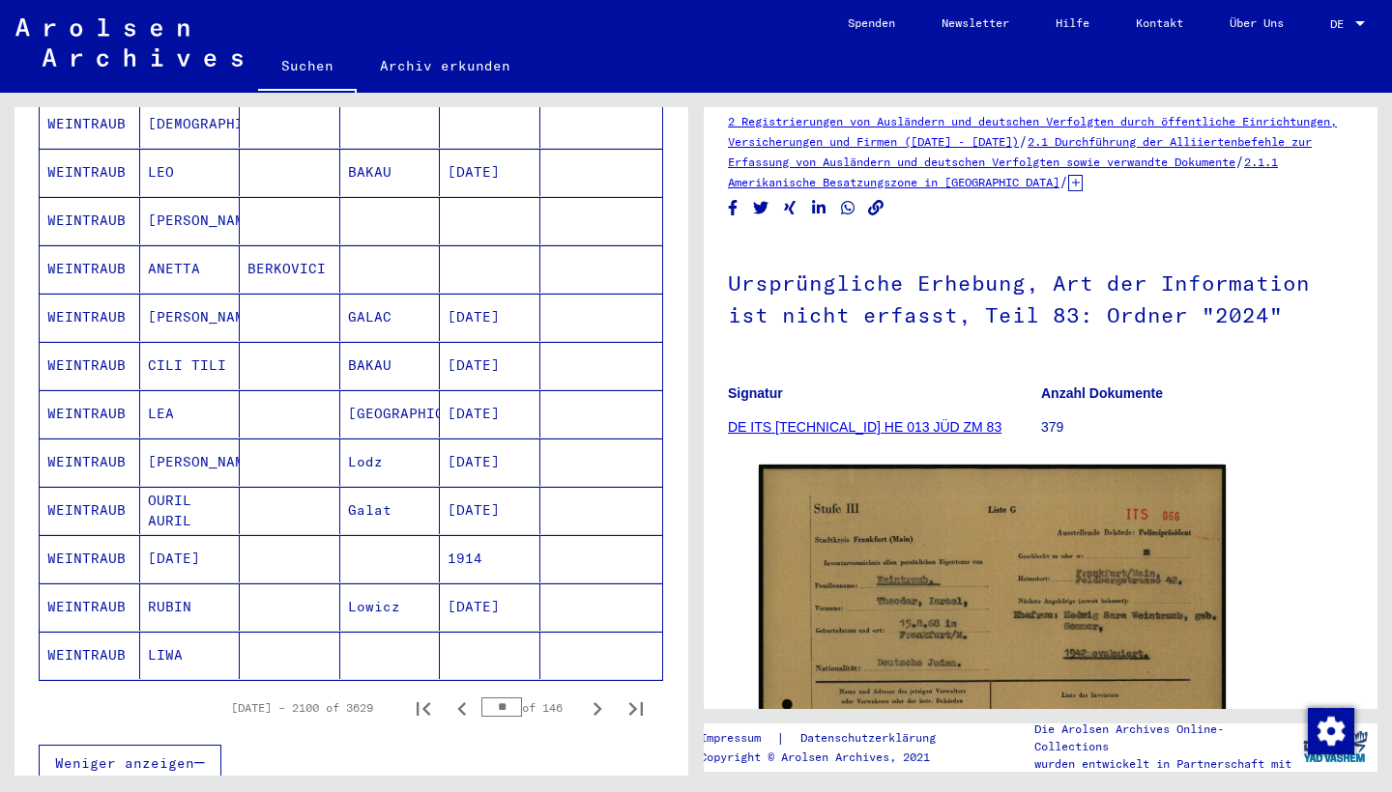
scroll to position [940, 0]
click at [602, 695] on icon "Next page" at bounding box center [597, 708] width 27 height 27
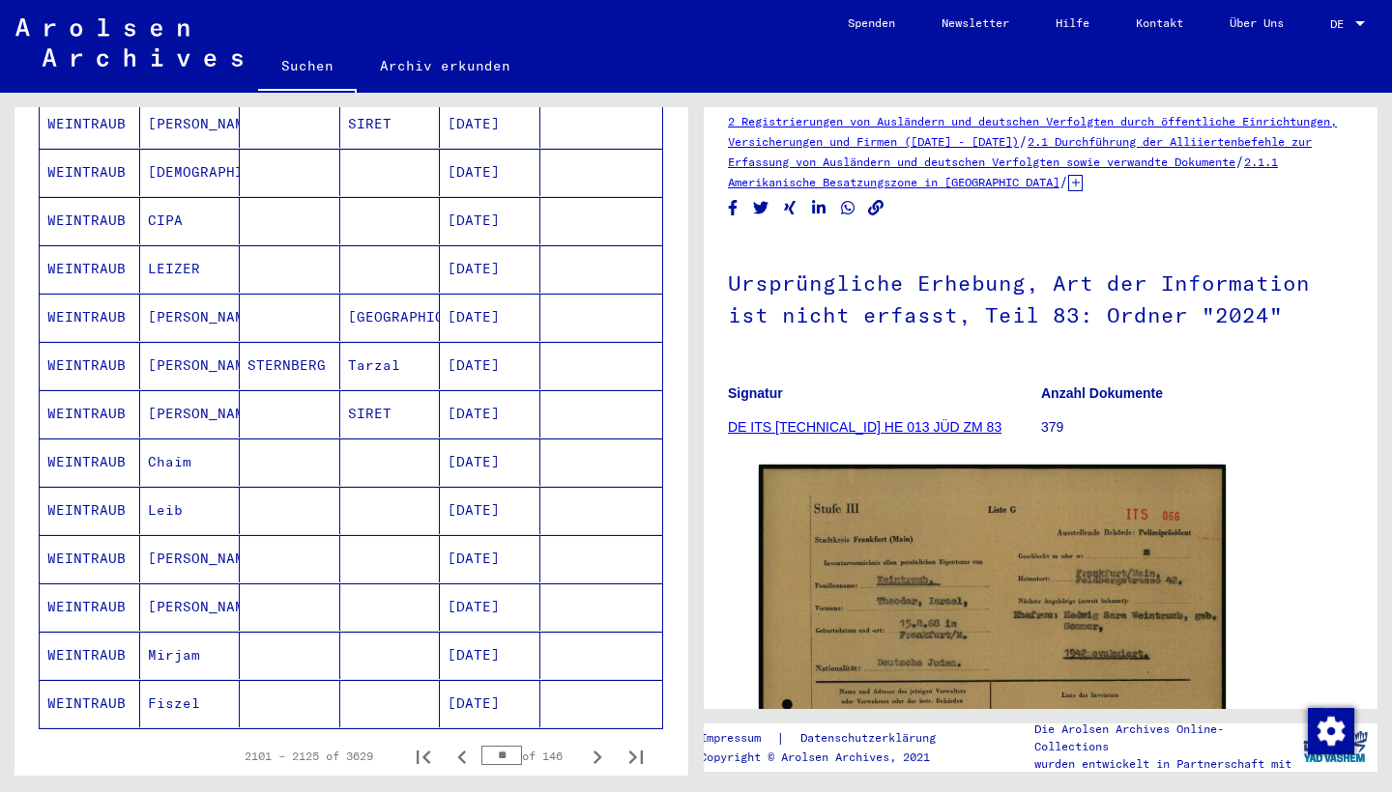
scroll to position [892, 0]
click at [597, 696] on icon "Next page" at bounding box center [597, 757] width 9 height 14
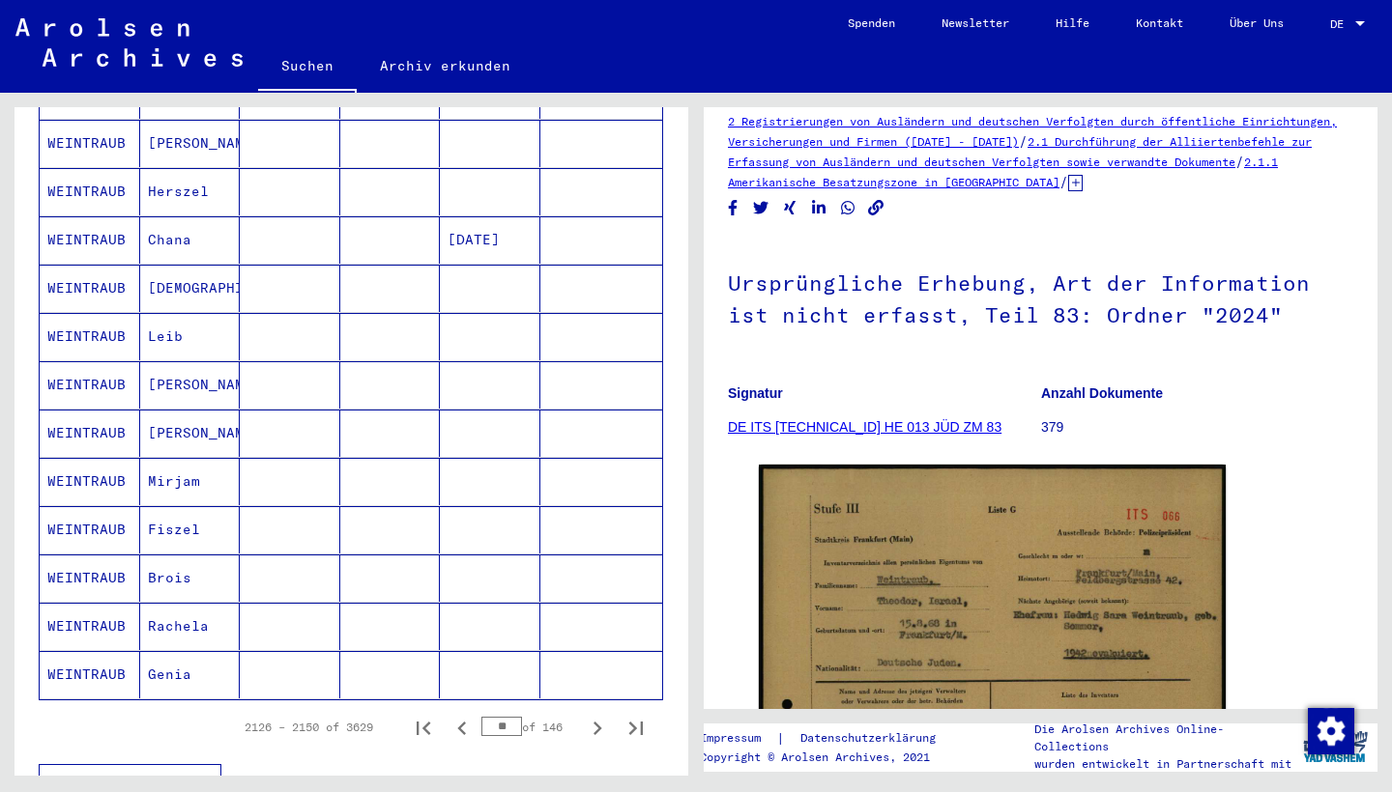
scroll to position [921, 0]
click at [596, 696] on icon "Next page" at bounding box center [597, 728] width 9 height 14
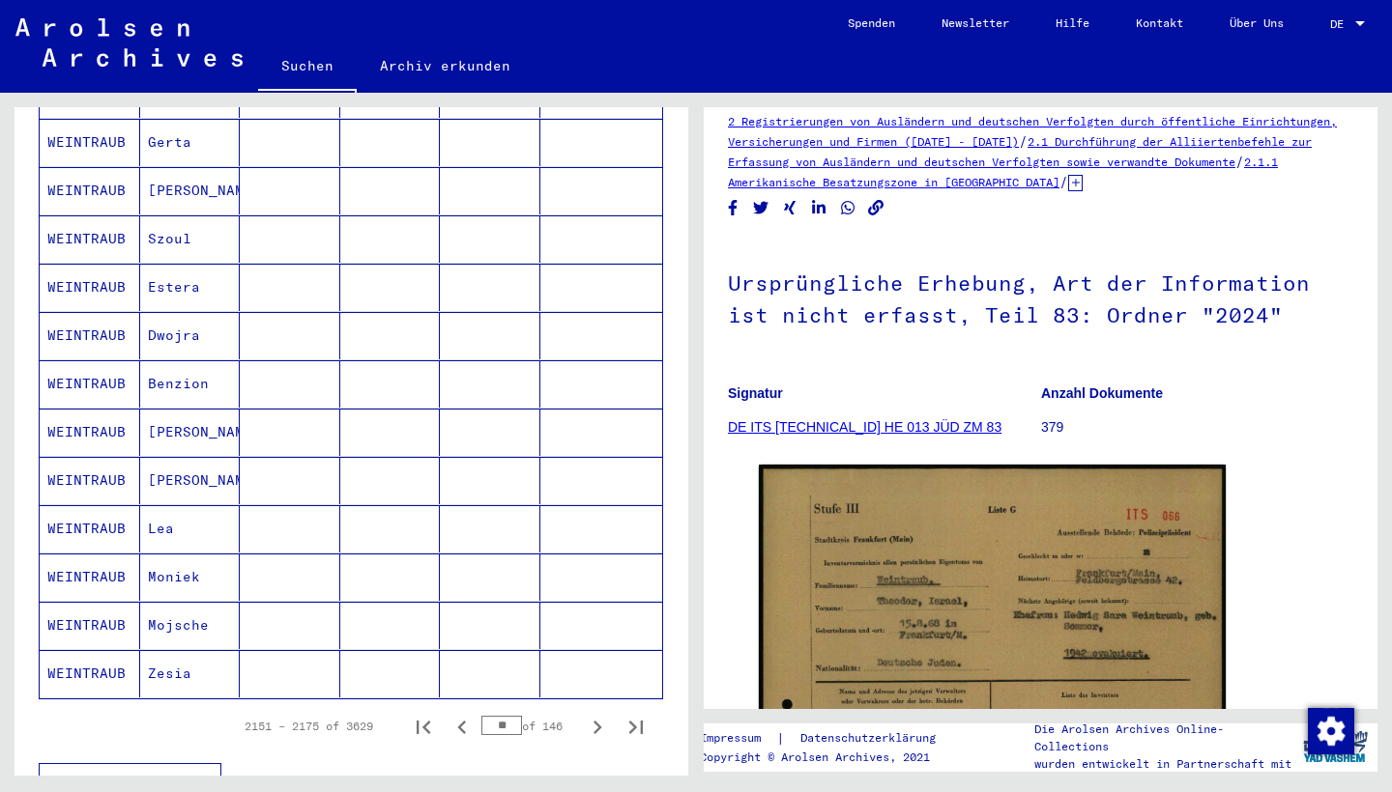
scroll to position [926, 0]
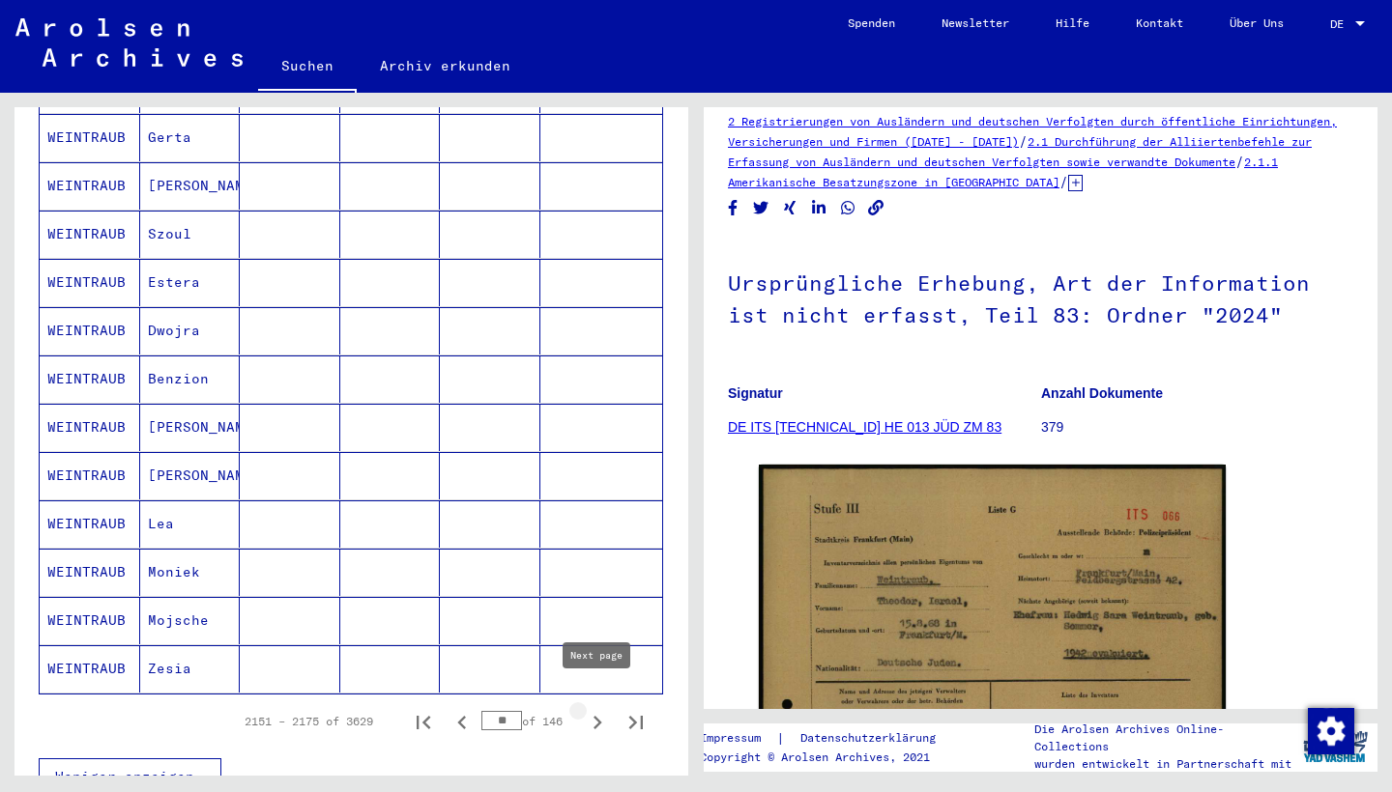
click at [593, 696] on icon "Next page" at bounding box center [597, 722] width 27 height 27
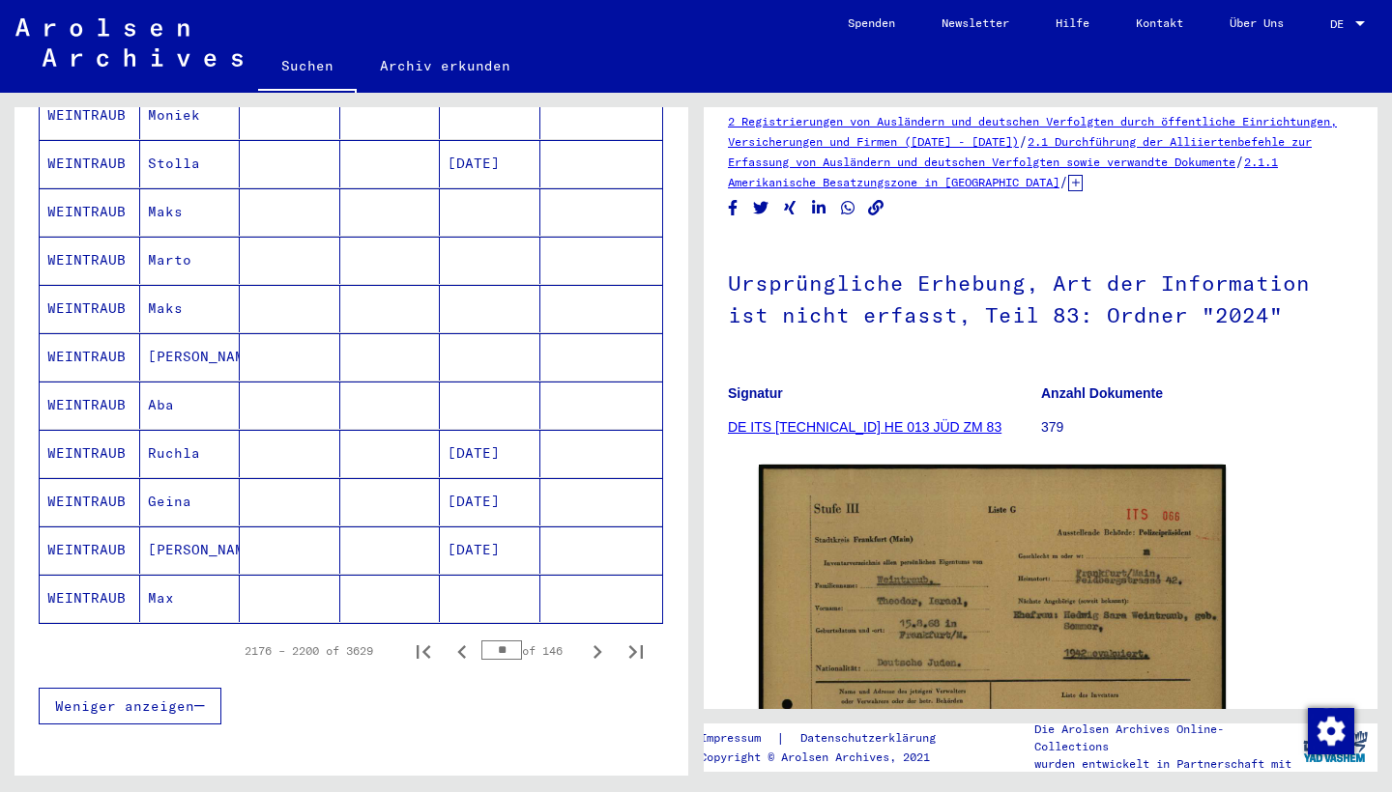
scroll to position [997, 0]
click at [593, 638] on icon "Next page" at bounding box center [597, 651] width 27 height 27
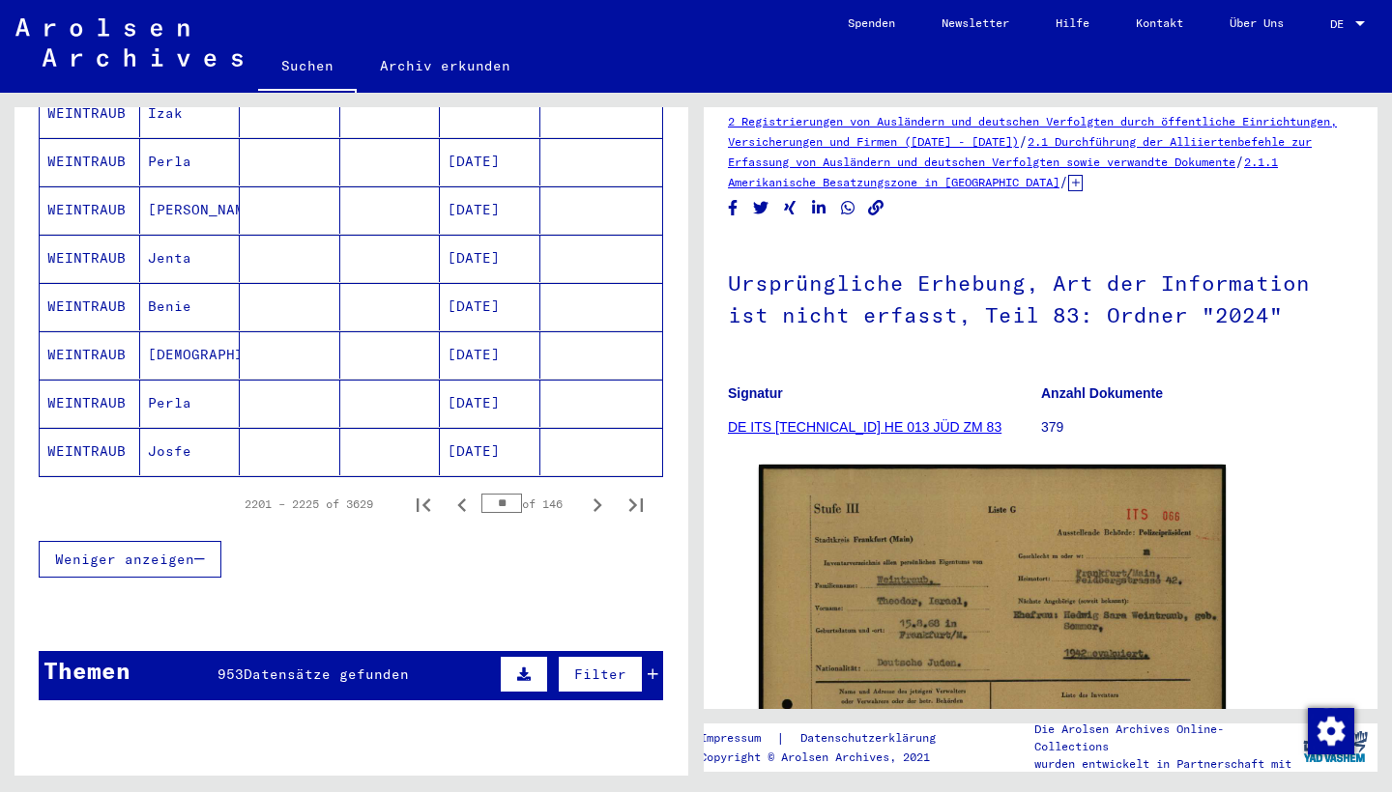
scroll to position [1145, 0]
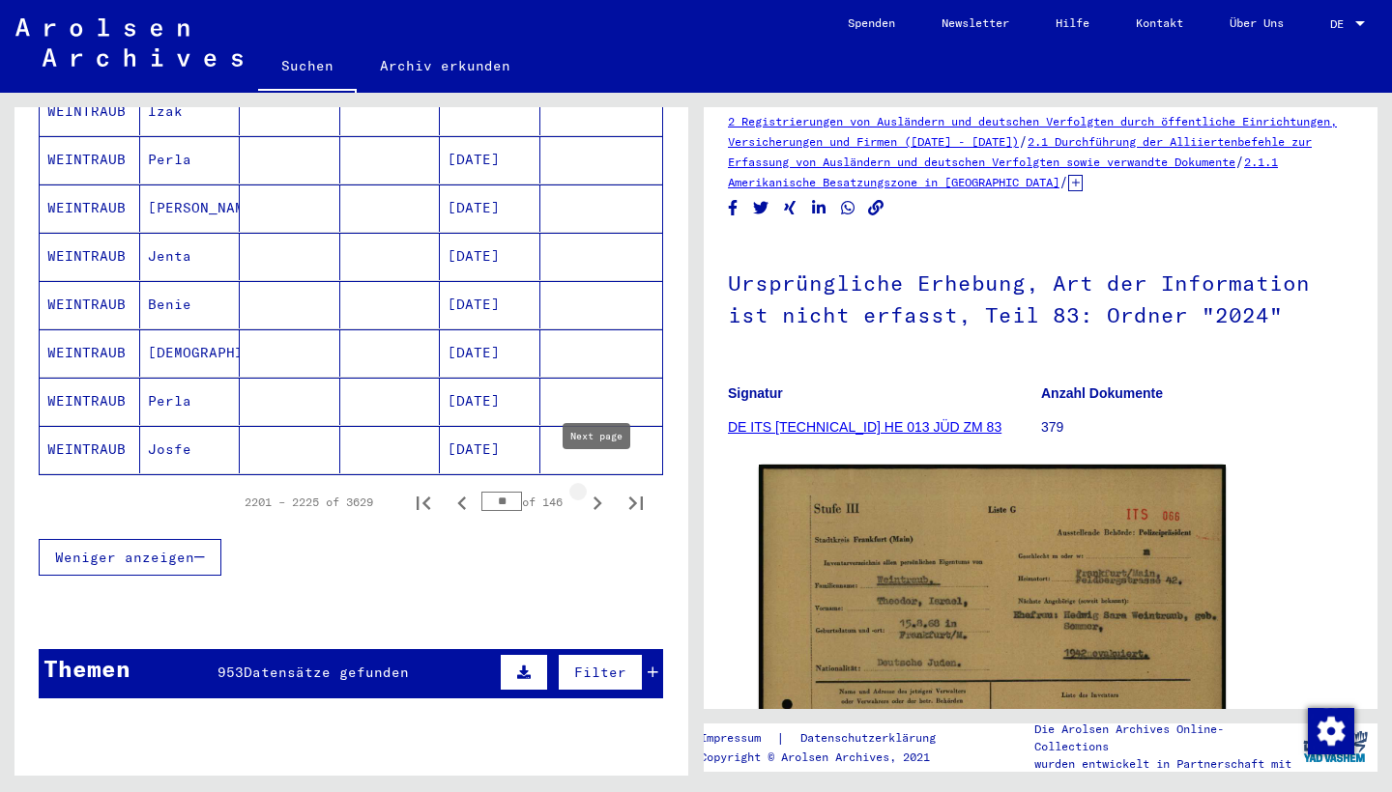
click at [598, 490] on icon "Next page" at bounding box center [597, 503] width 27 height 27
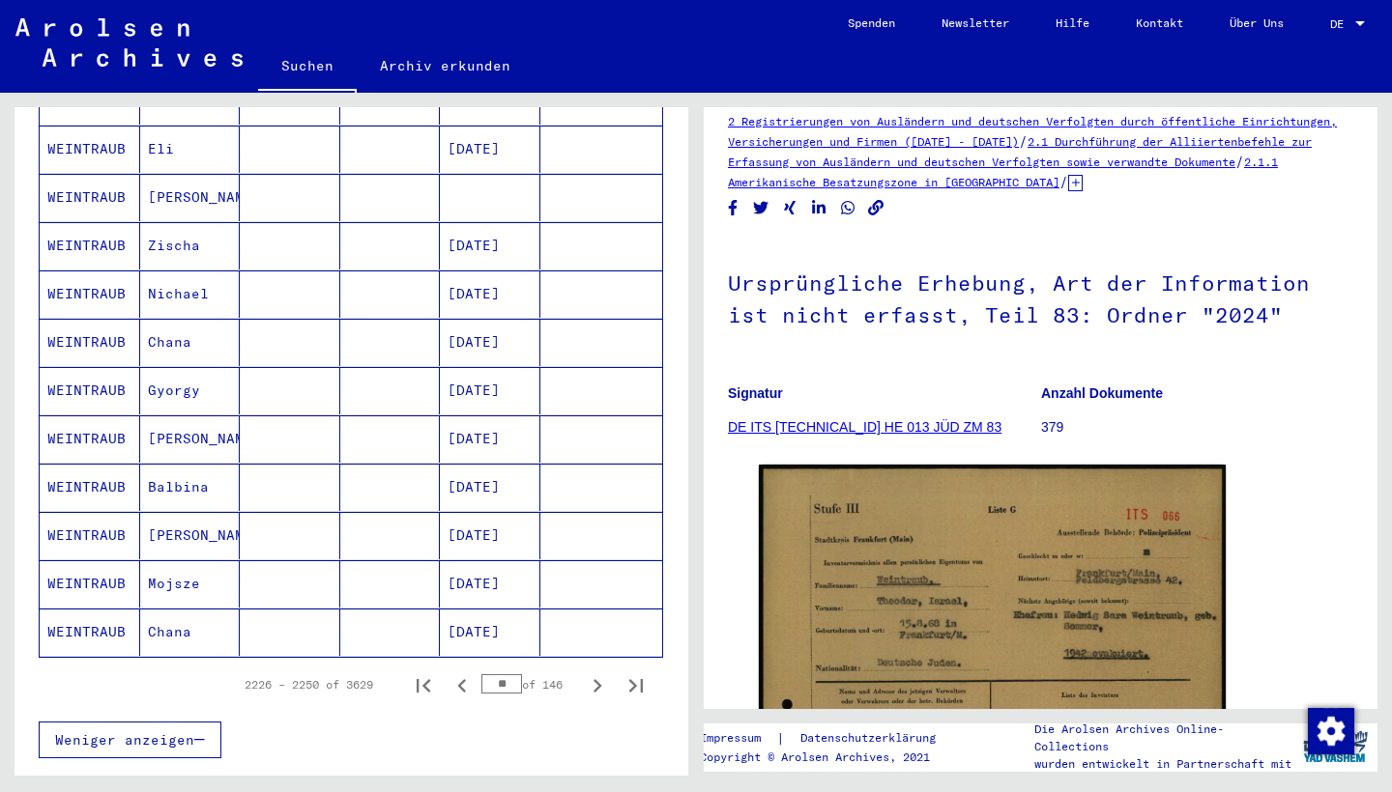
scroll to position [970, 0]
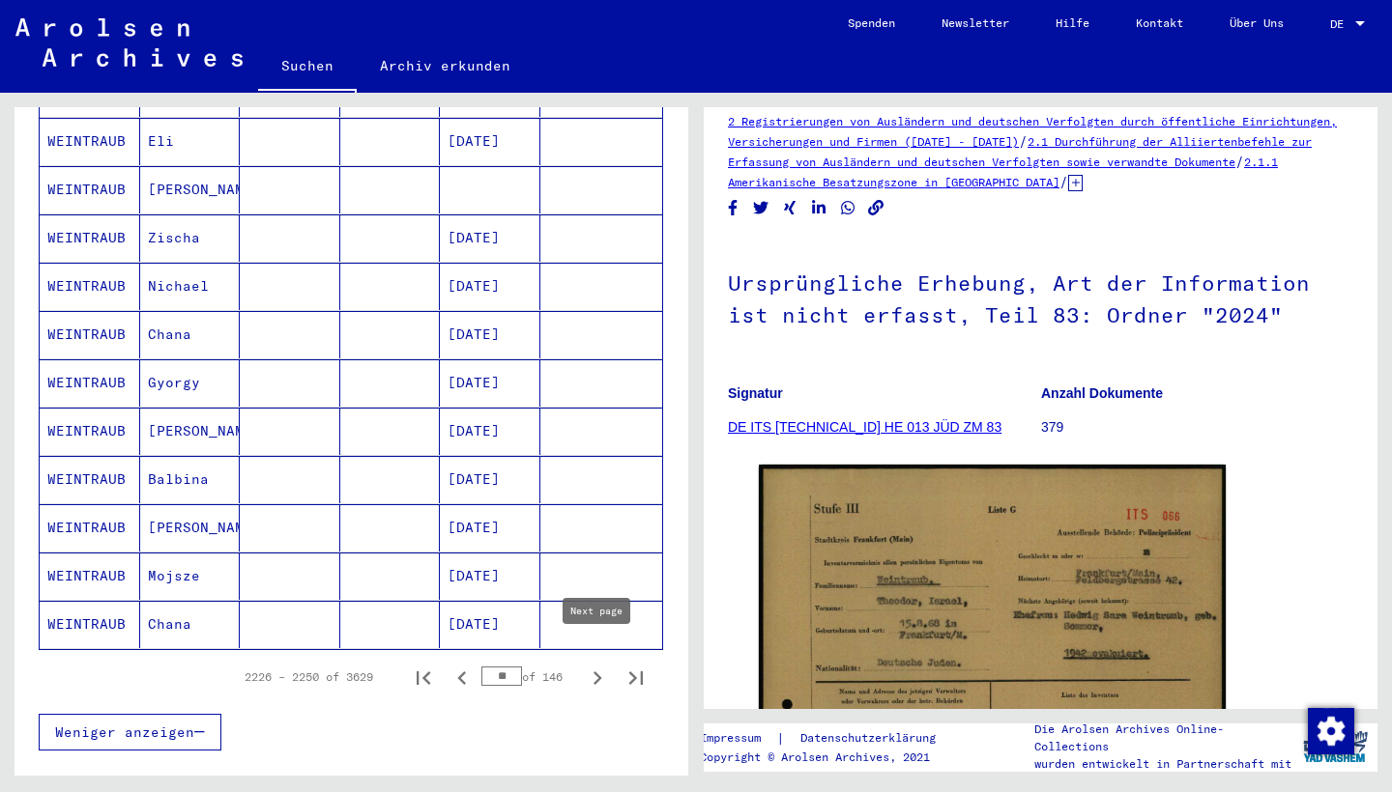
click at [597, 672] on icon "Next page" at bounding box center [597, 679] width 9 height 14
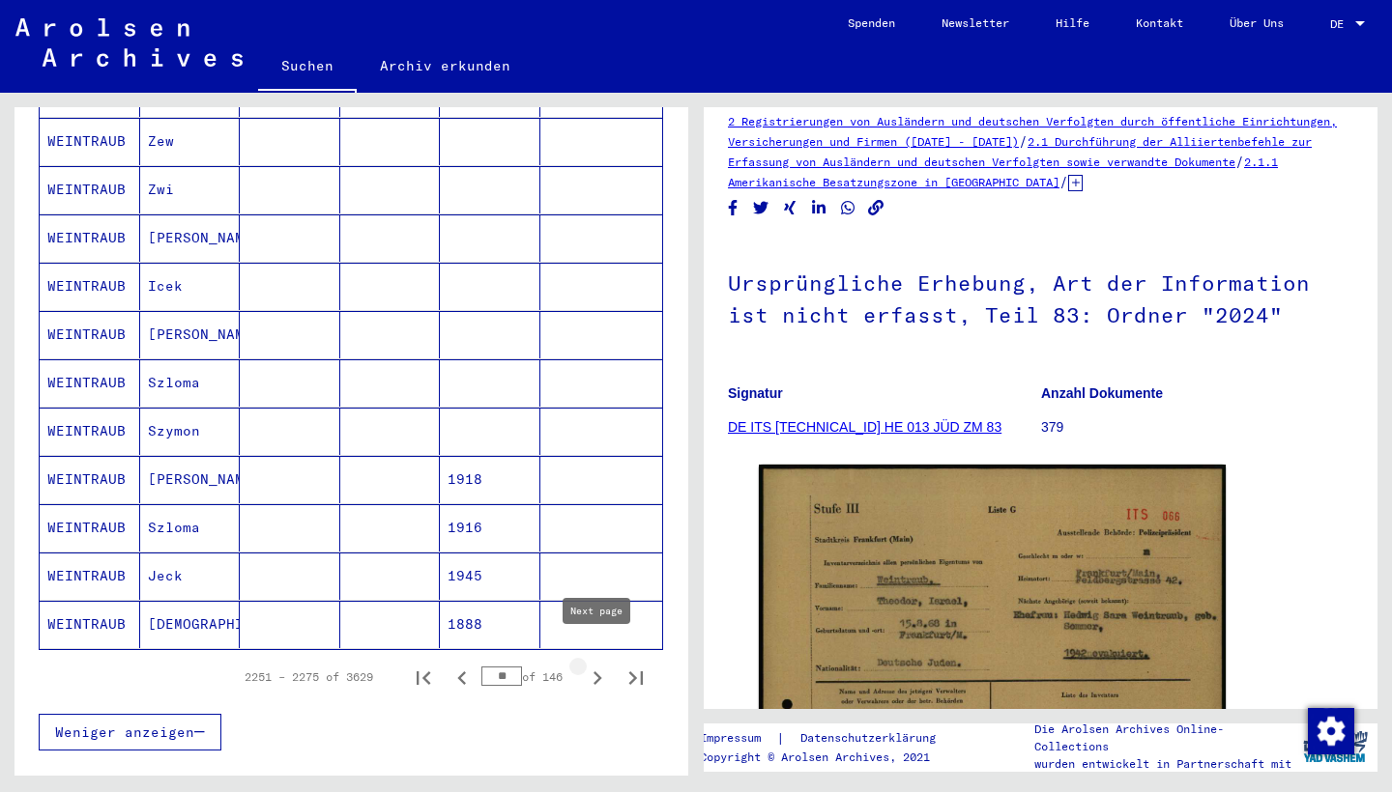
click at [592, 665] on icon "Next page" at bounding box center [597, 678] width 27 height 27
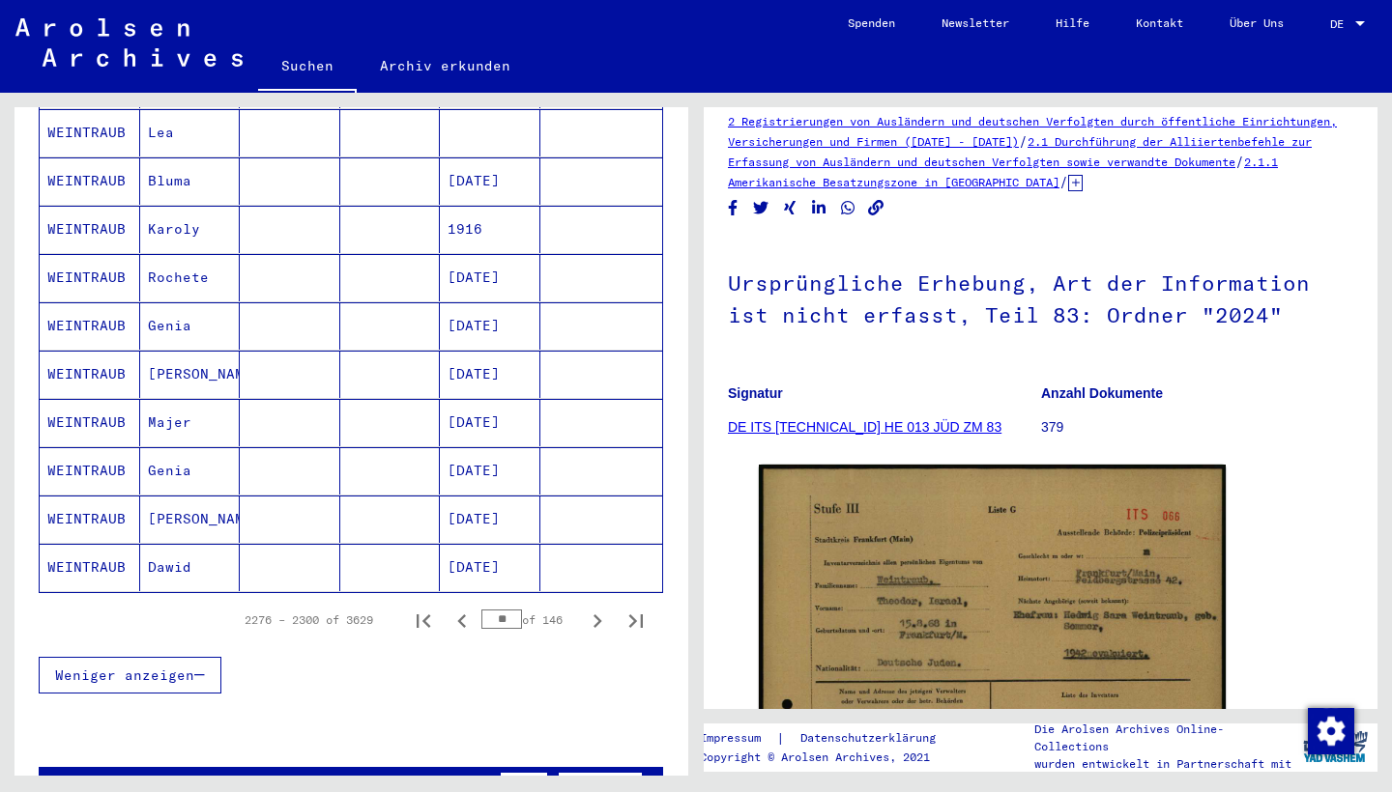
scroll to position [1028, 0]
click at [599, 614] on icon "Next page" at bounding box center [597, 621] width 9 height 14
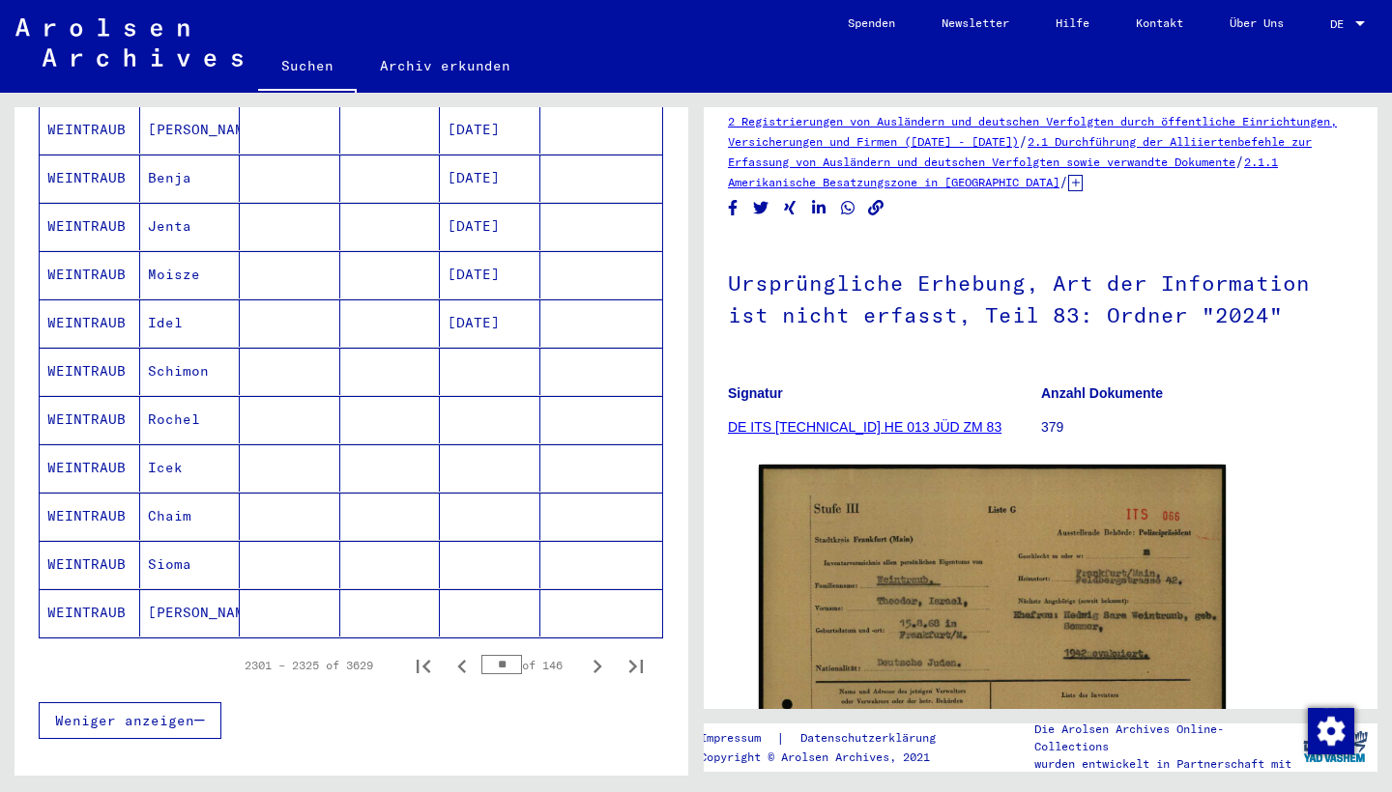
scroll to position [983, 0]
click at [596, 659] on icon "Next page" at bounding box center [597, 666] width 9 height 14
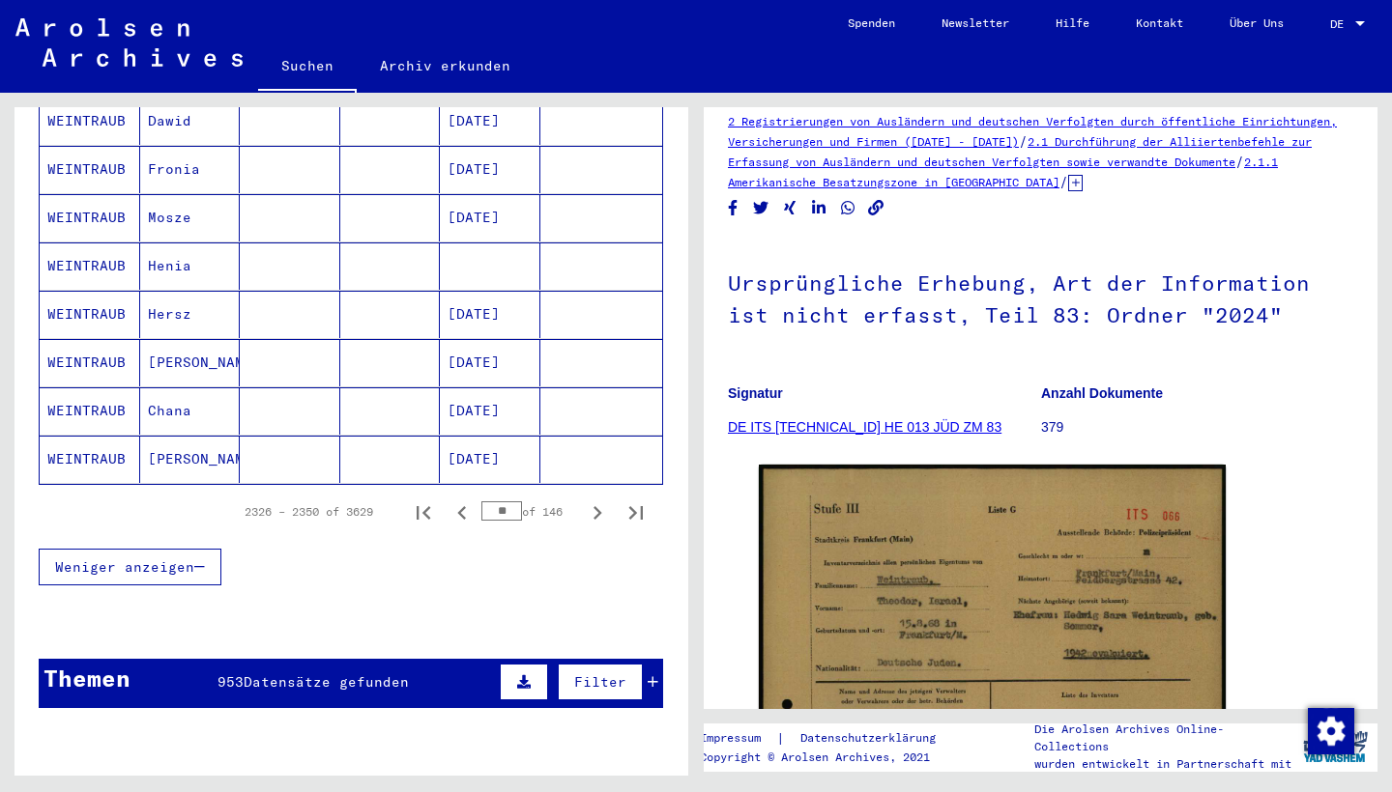
scroll to position [1138, 0]
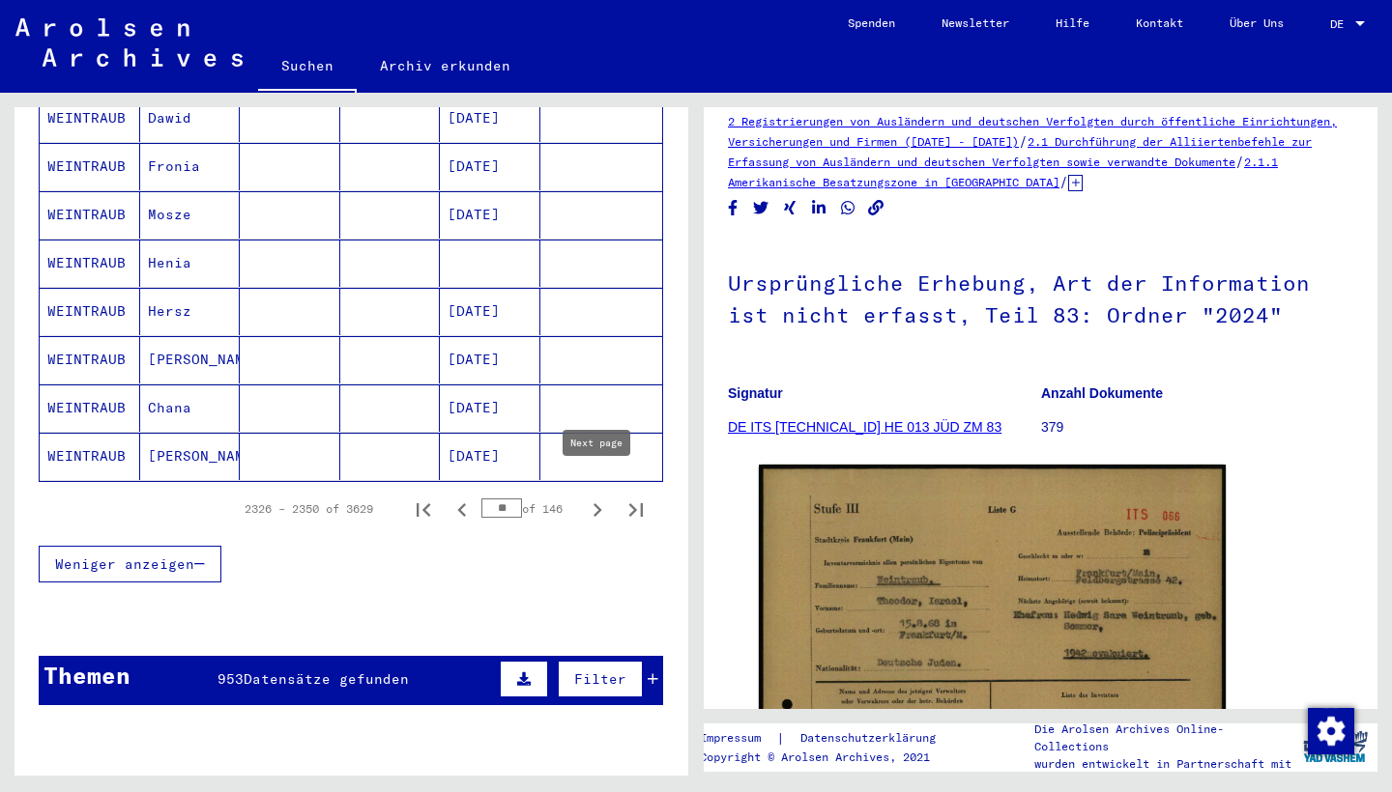
click at [597, 503] on icon "Next page" at bounding box center [597, 510] width 9 height 14
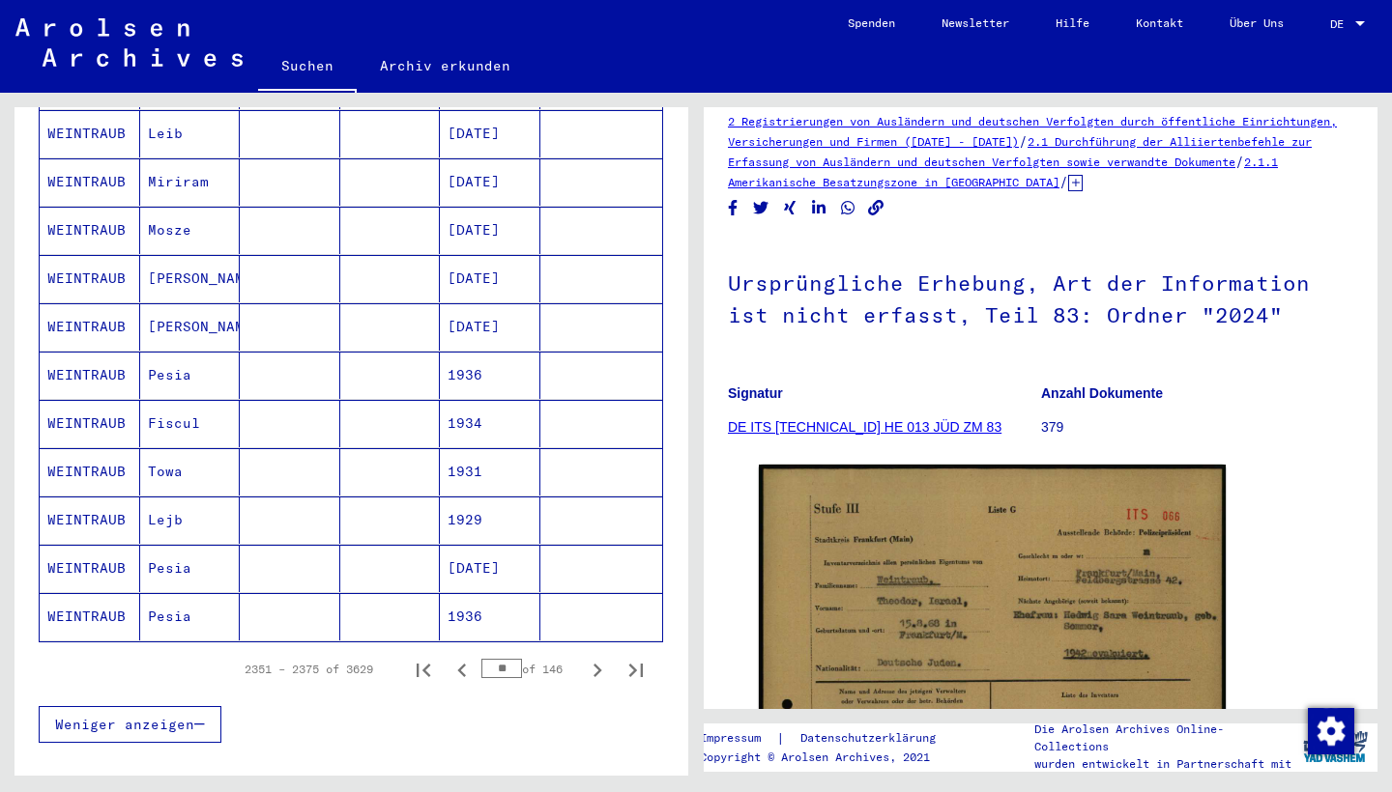
scroll to position [979, 0]
click at [593, 656] on icon "Next page" at bounding box center [597, 669] width 27 height 27
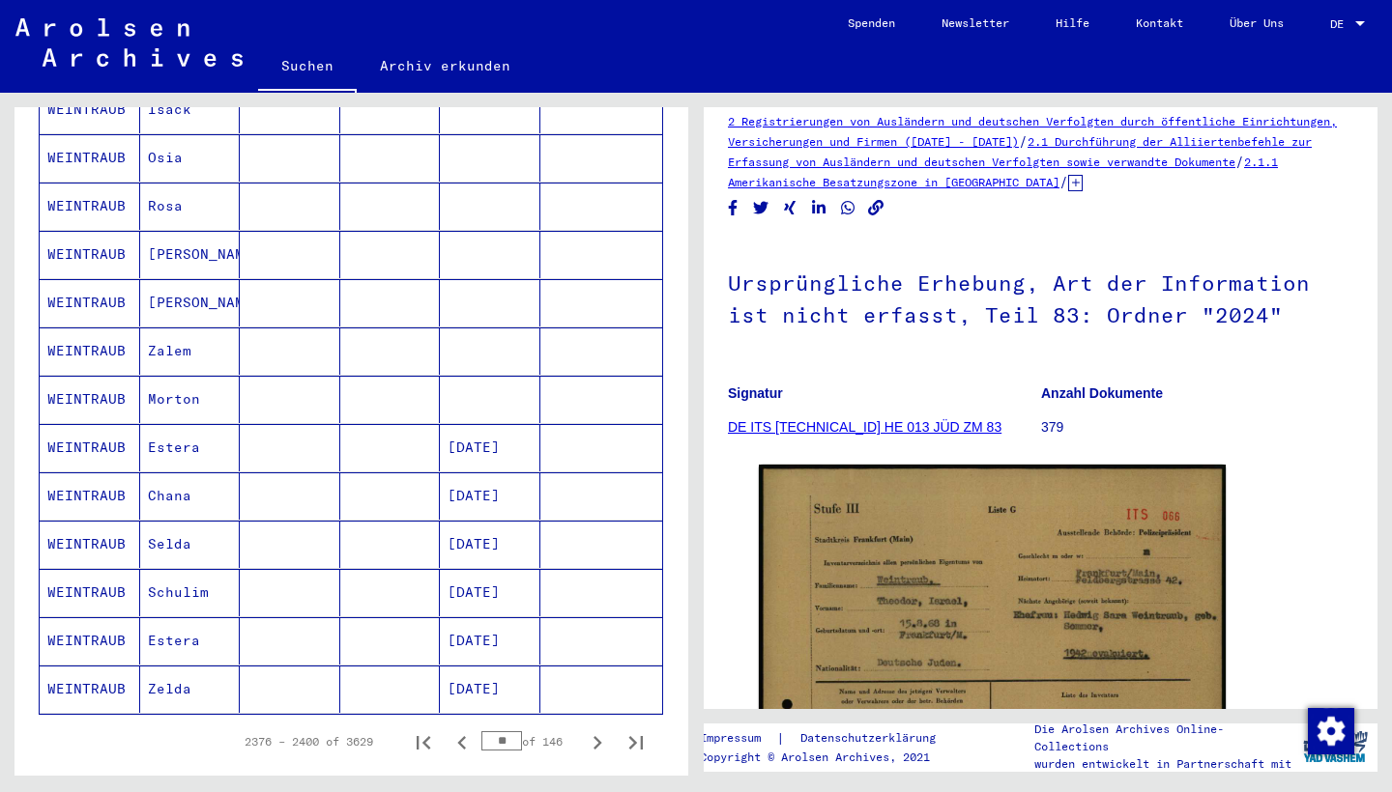
scroll to position [924, 0]
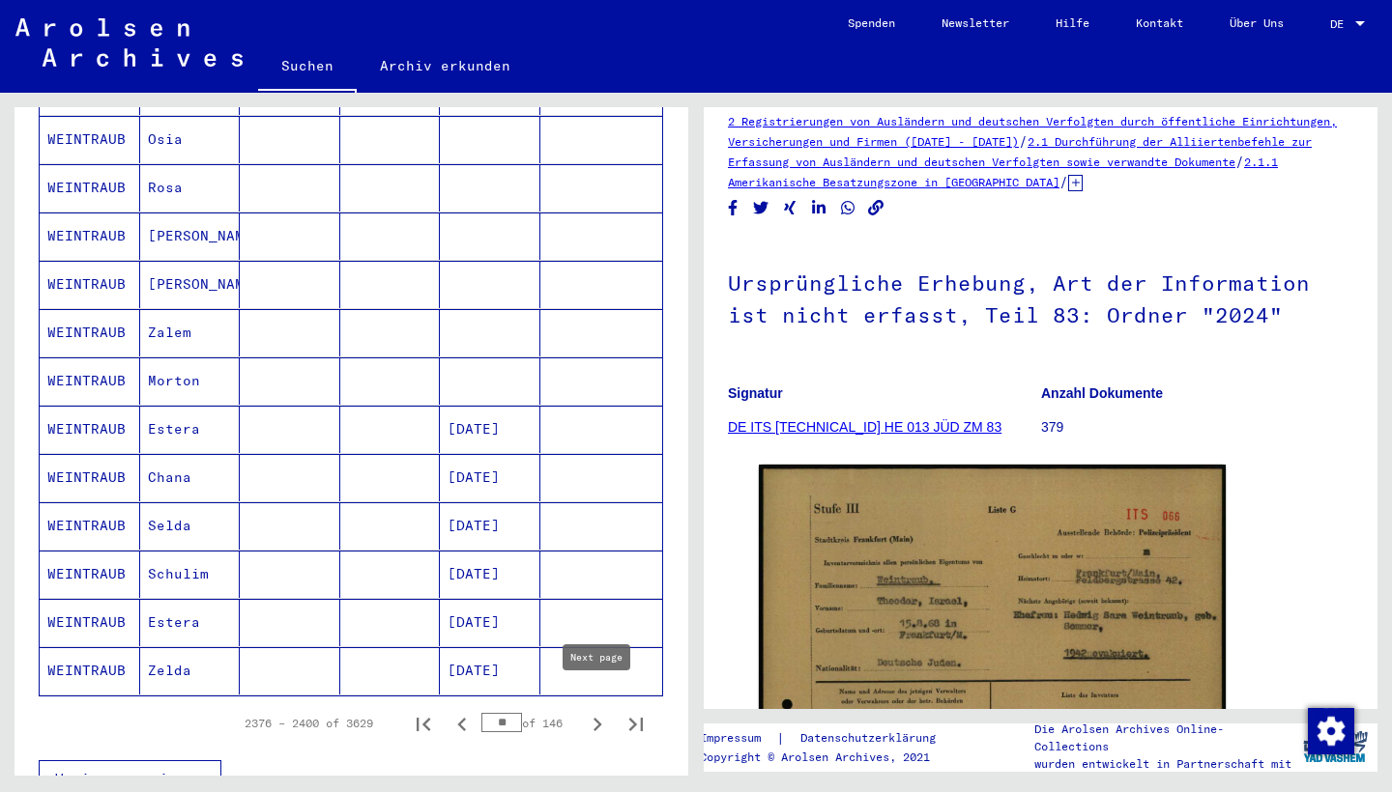
click at [595, 696] on icon "Next page" at bounding box center [597, 725] width 9 height 14
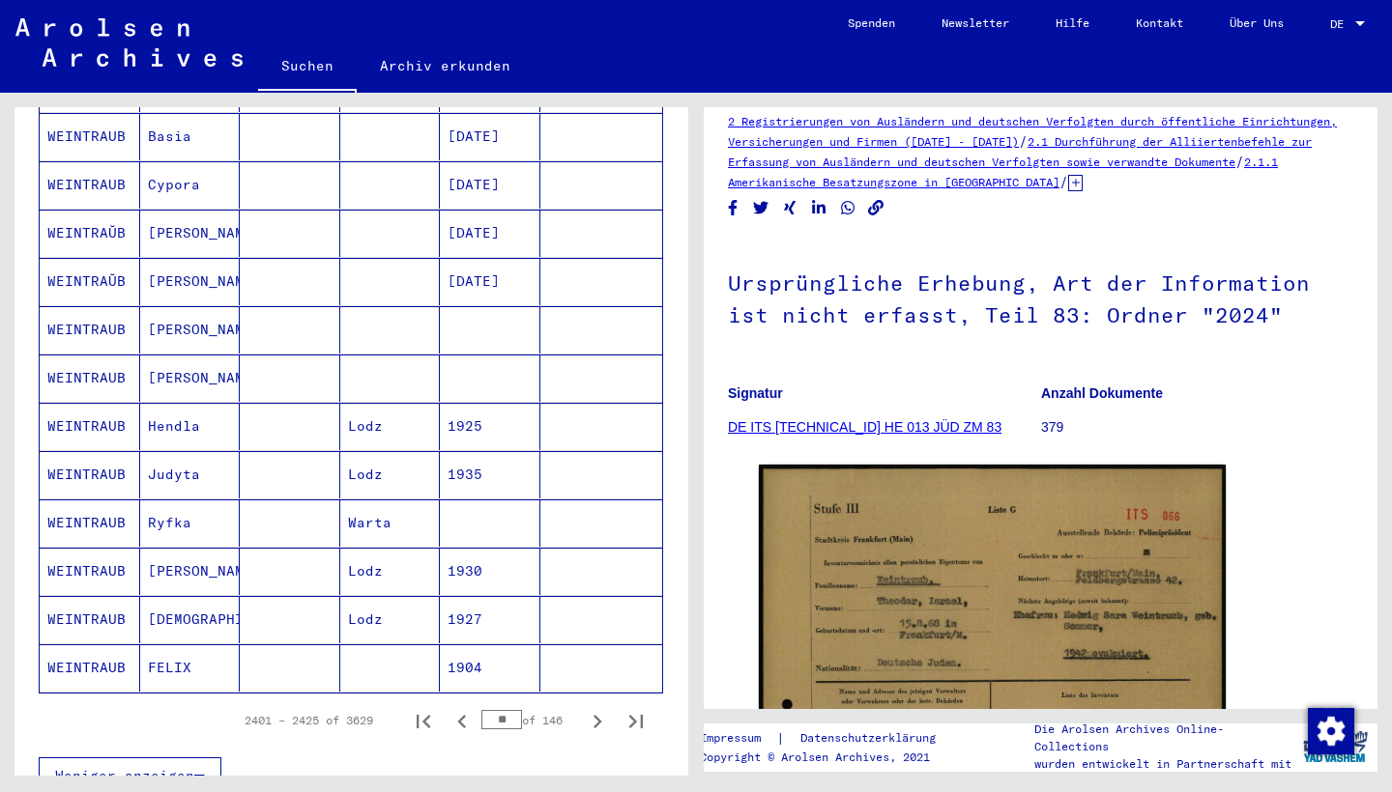
scroll to position [934, 0]
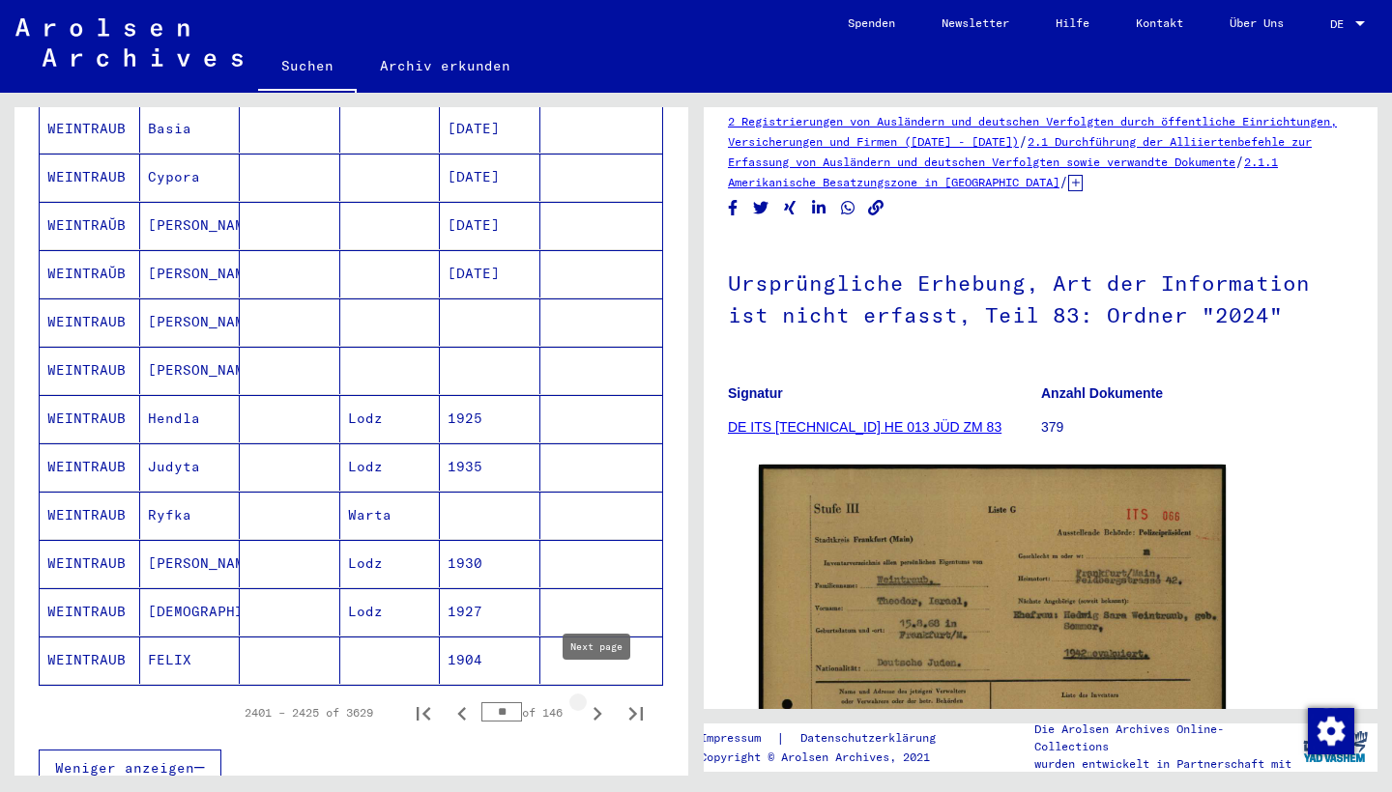
click at [593, 696] on icon "Next page" at bounding box center [597, 714] width 27 height 27
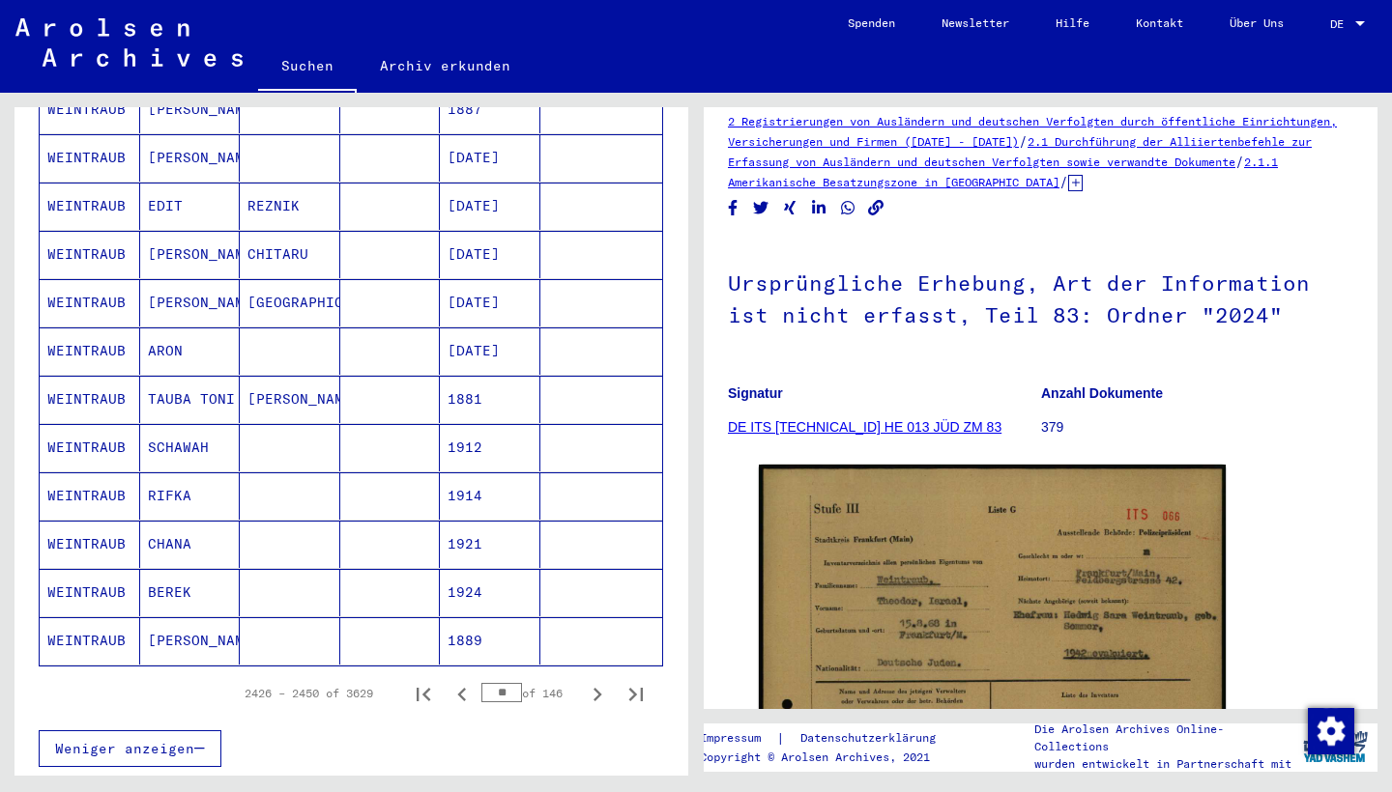
scroll to position [956, 0]
click at [599, 686] on icon "Next page" at bounding box center [597, 693] width 9 height 14
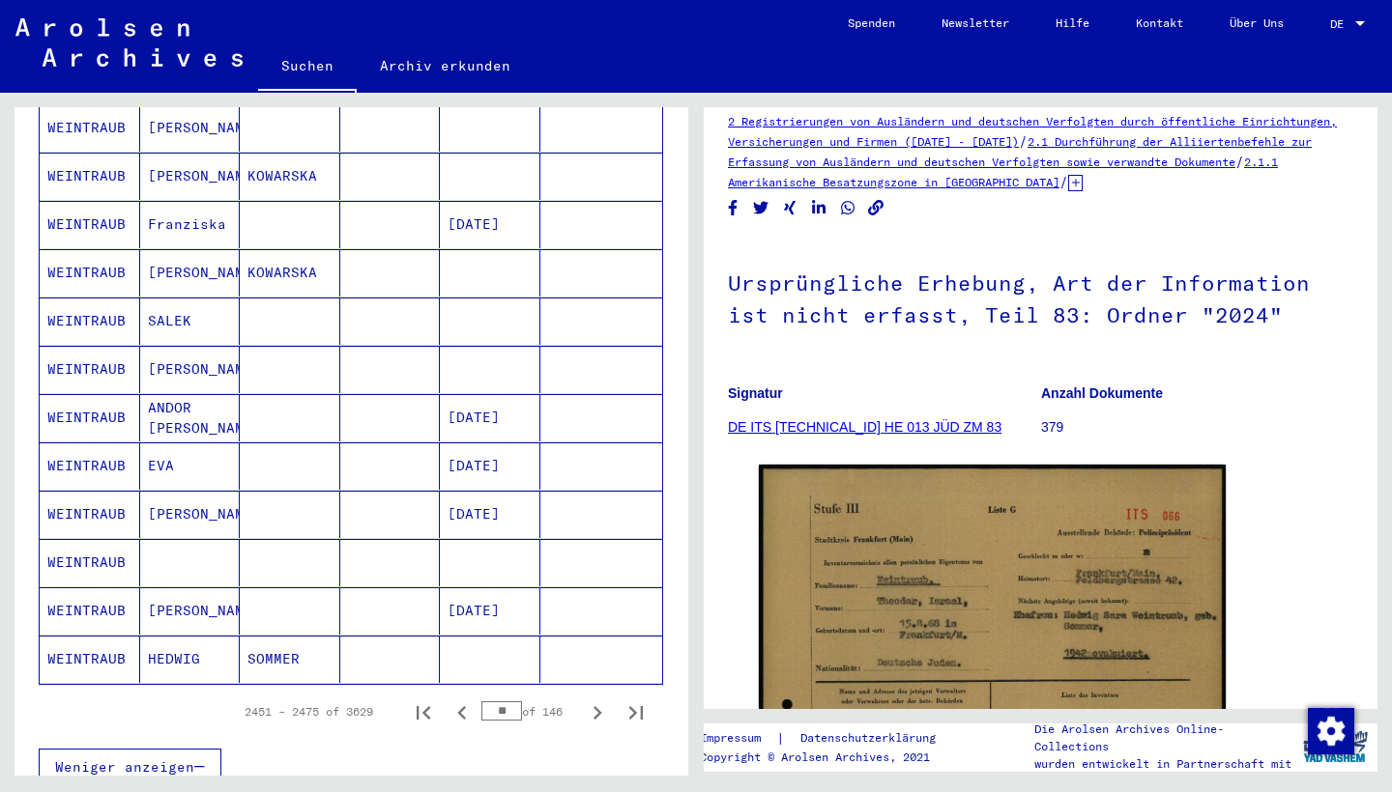
scroll to position [936, 0]
click at [599, 692] on button "Next page" at bounding box center [597, 711] width 39 height 39
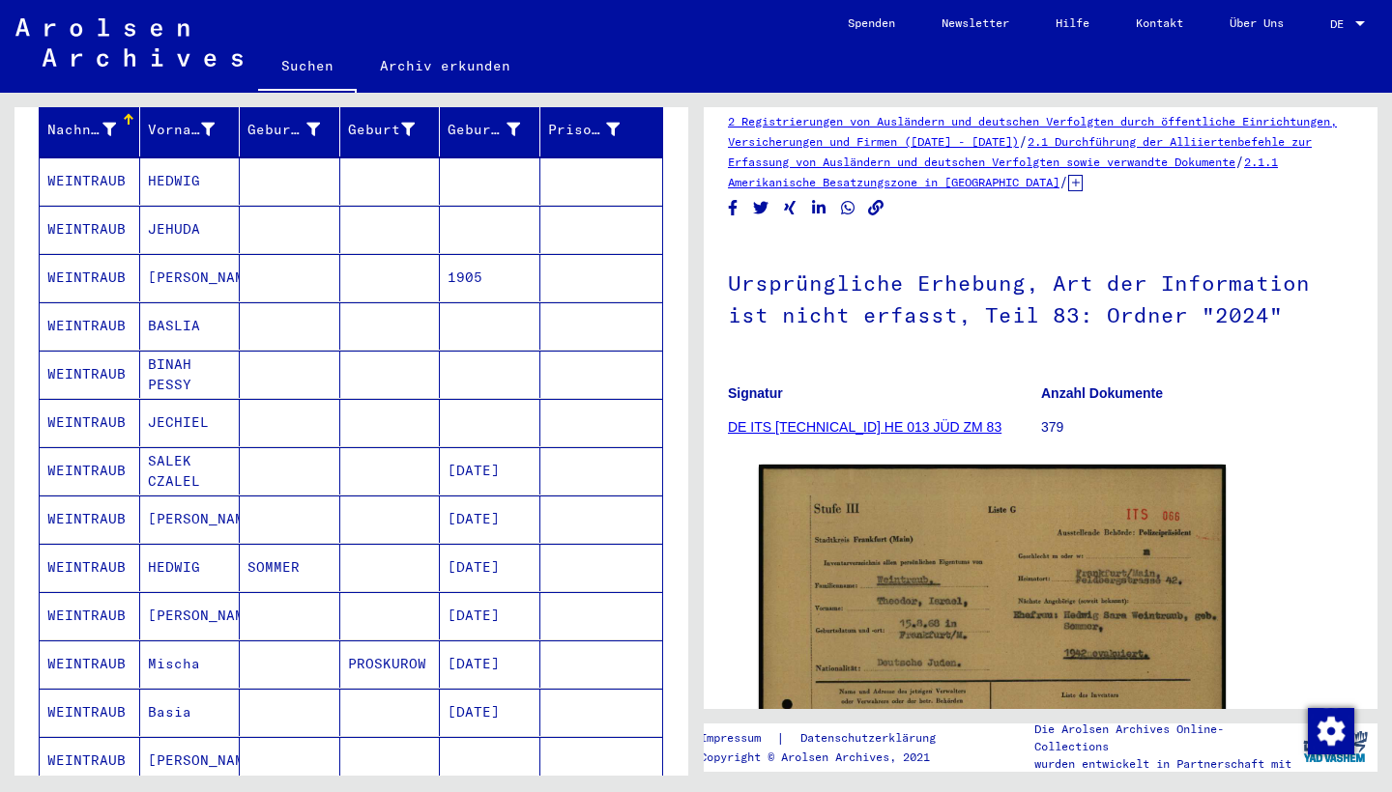
scroll to position [252, 0]
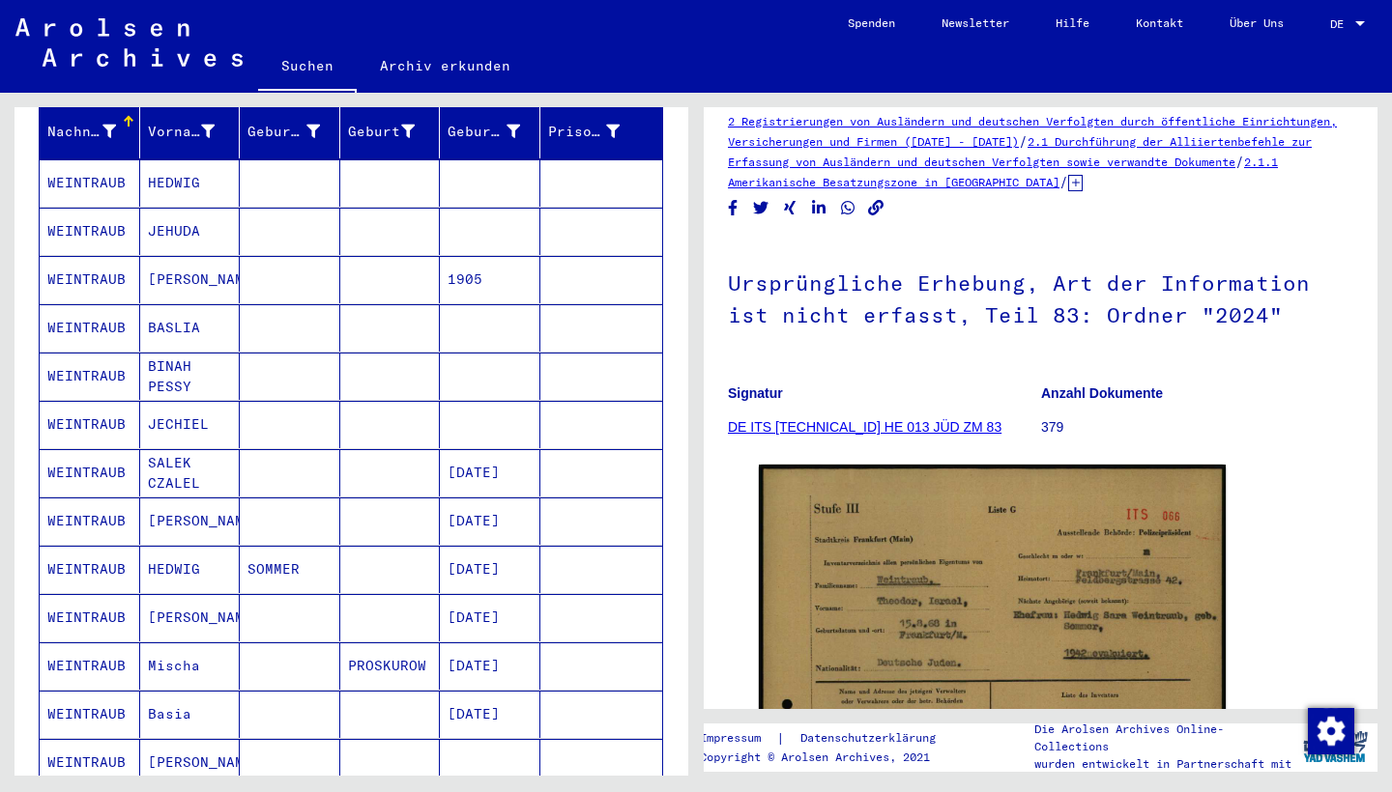
click at [183, 168] on mat-cell "HEDWIG" at bounding box center [190, 182] width 100 height 47
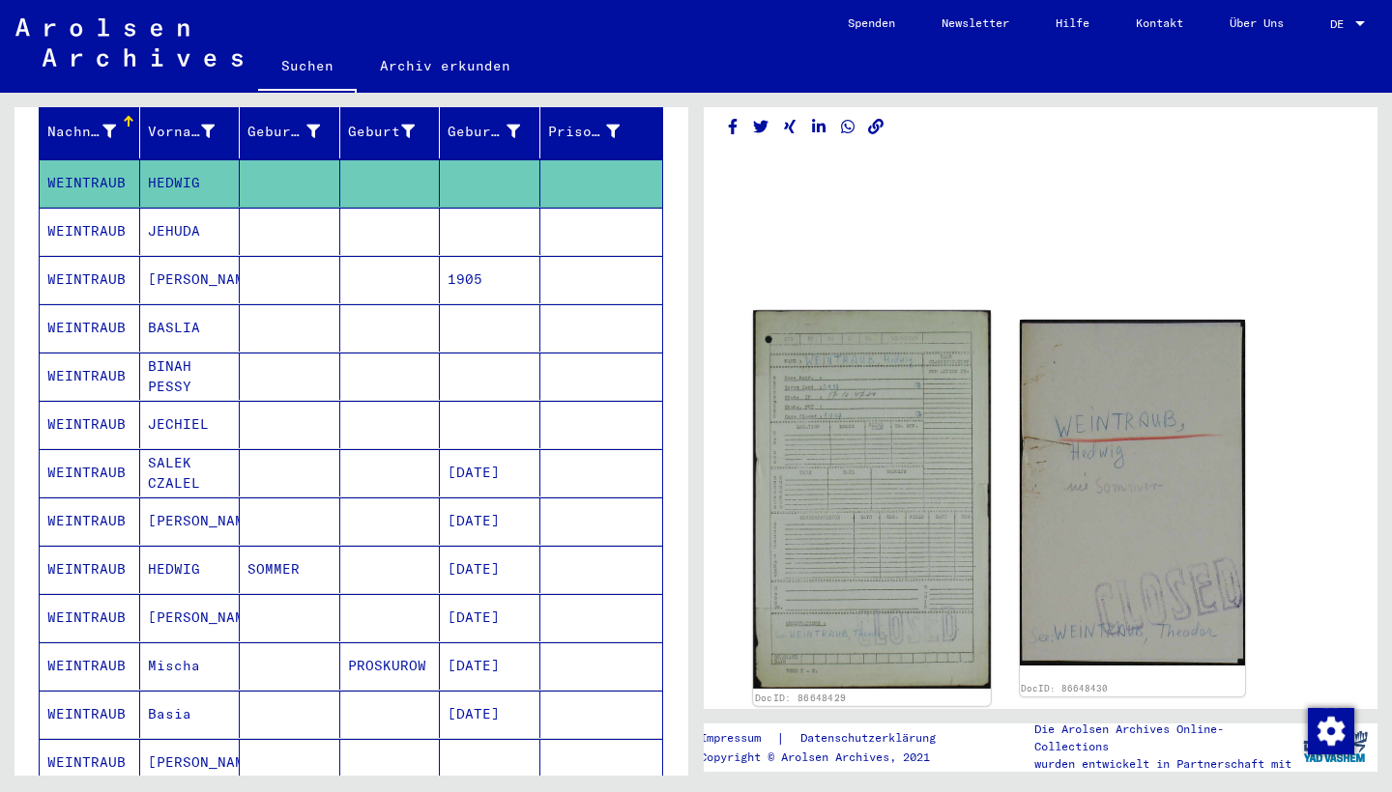
click at [763, 452] on img at bounding box center [871, 499] width 237 height 379
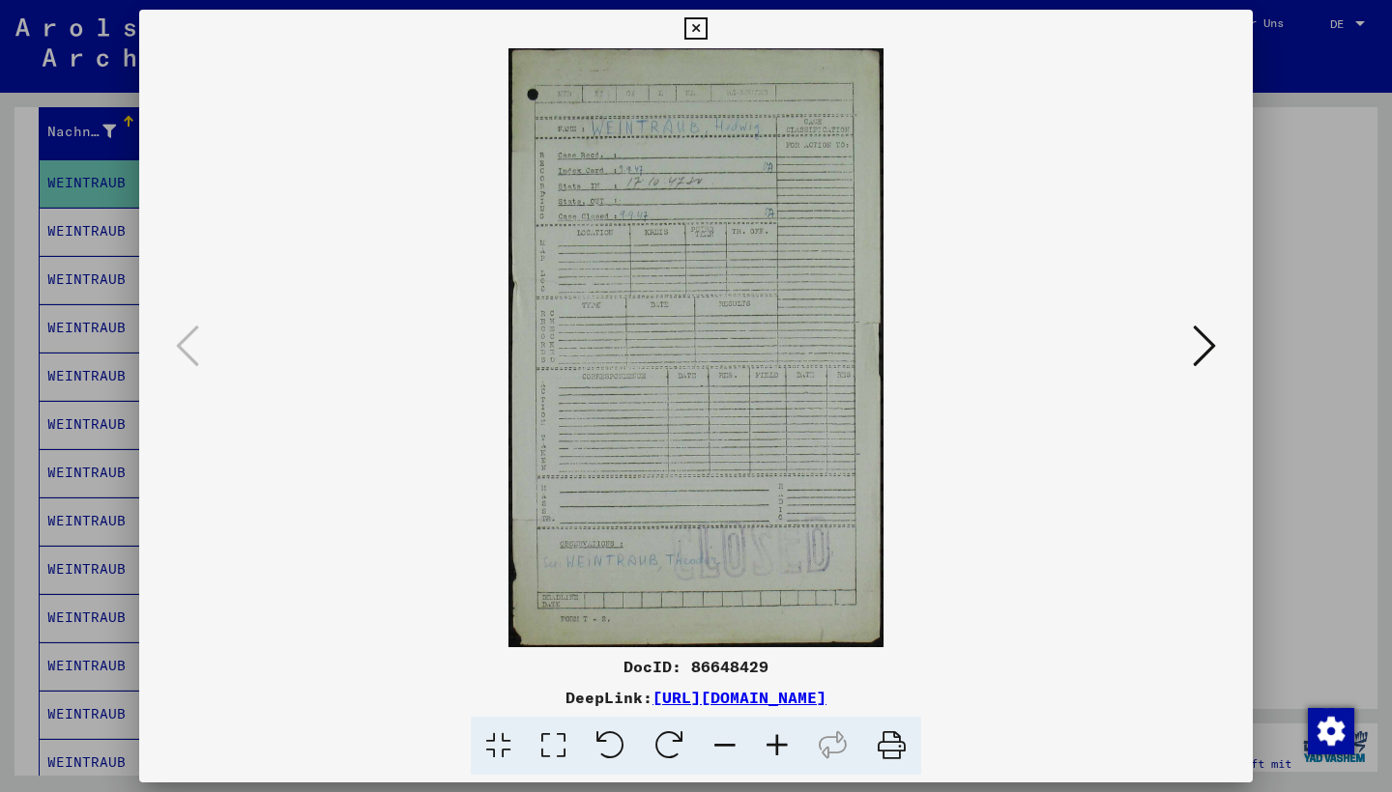
click at [706, 26] on icon at bounding box center [695, 28] width 22 height 23
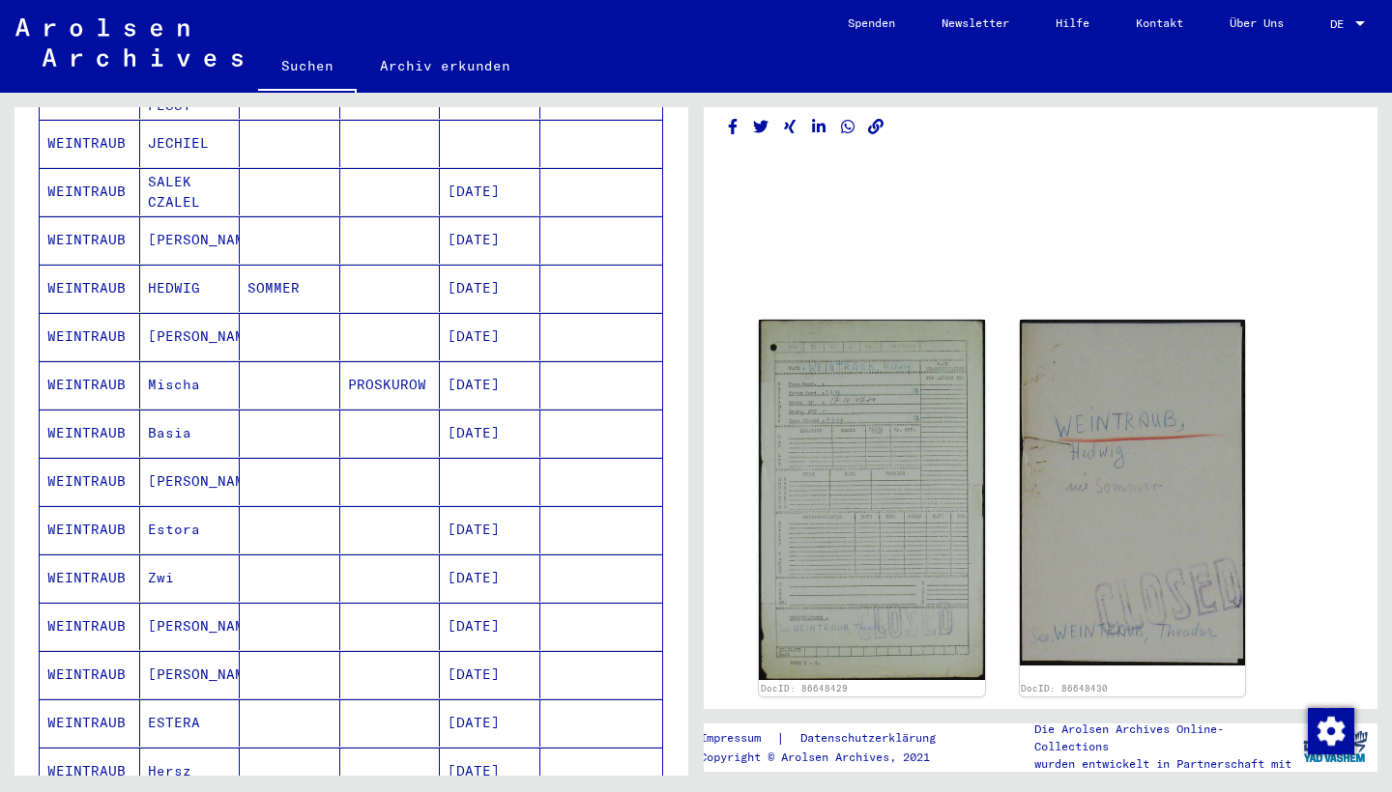
scroll to position [534, 0]
click at [366, 215] on mat-cell at bounding box center [390, 238] width 100 height 47
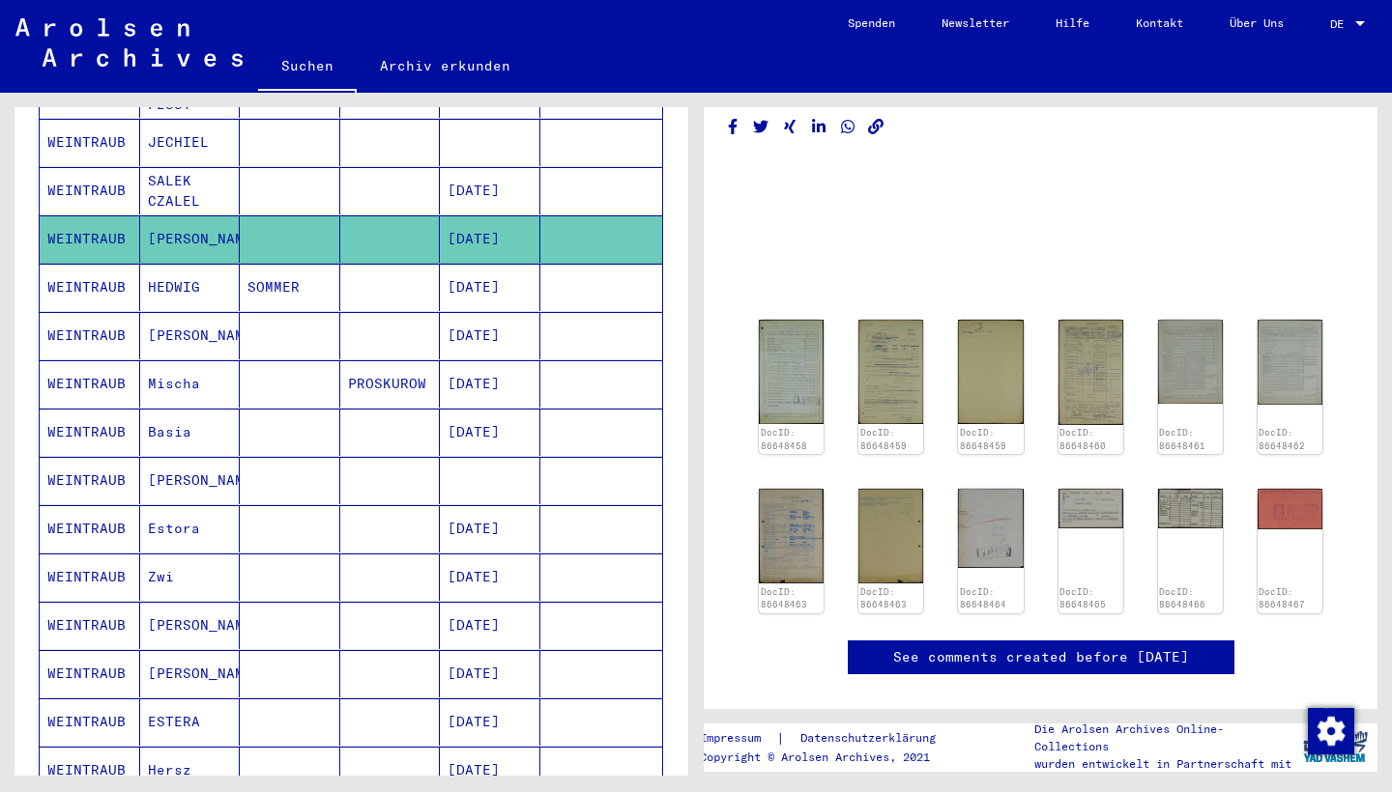
click at [360, 264] on mat-cell at bounding box center [390, 287] width 100 height 47
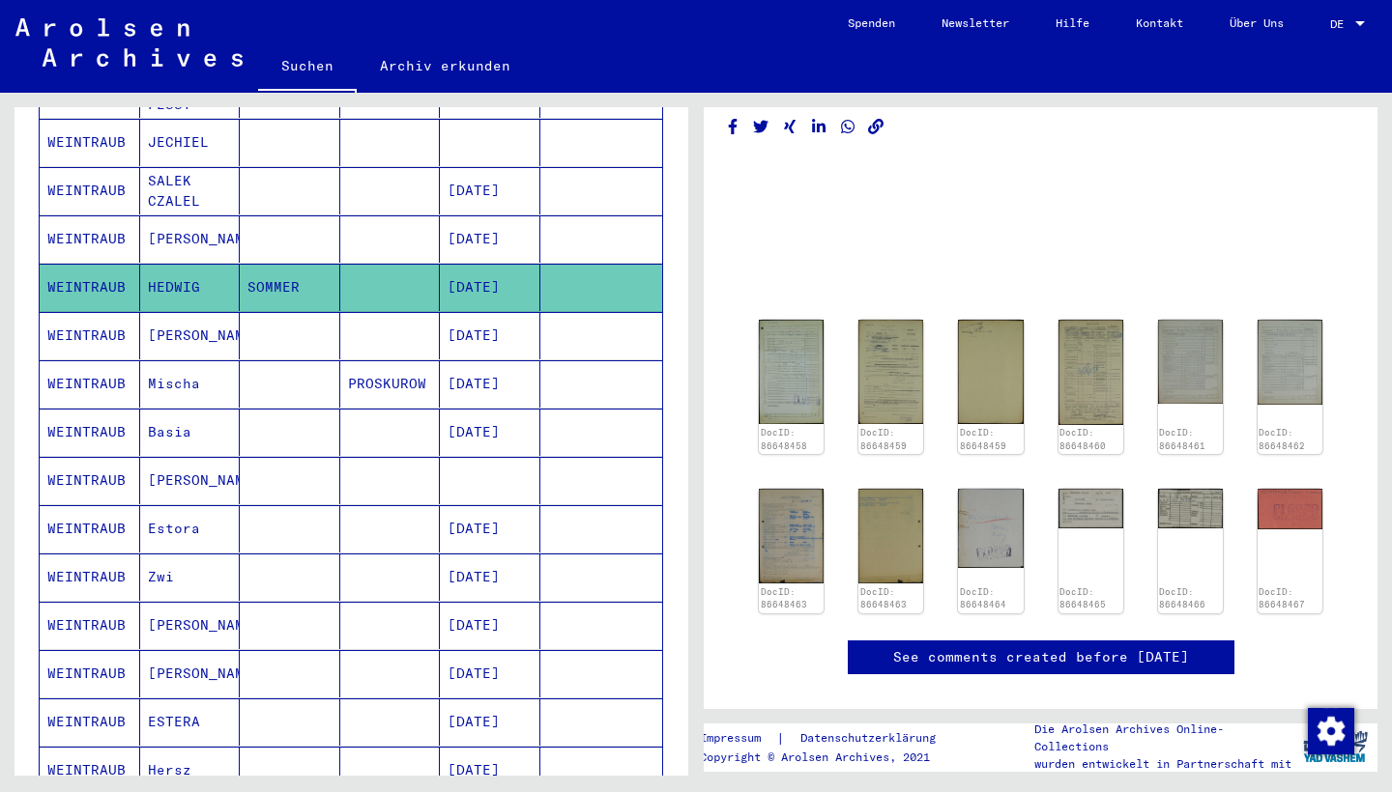
click at [360, 264] on mat-cell at bounding box center [390, 287] width 100 height 47
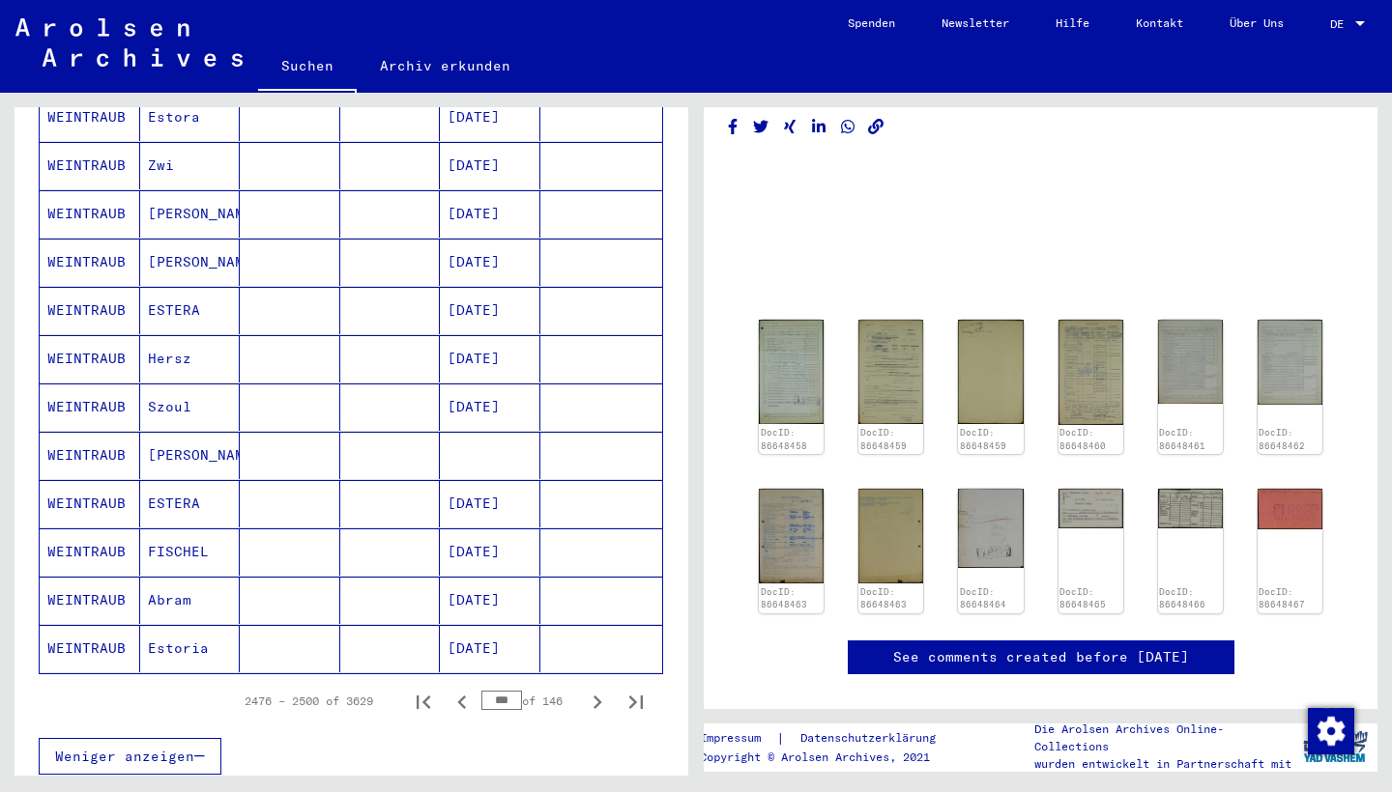
scroll to position [949, 0]
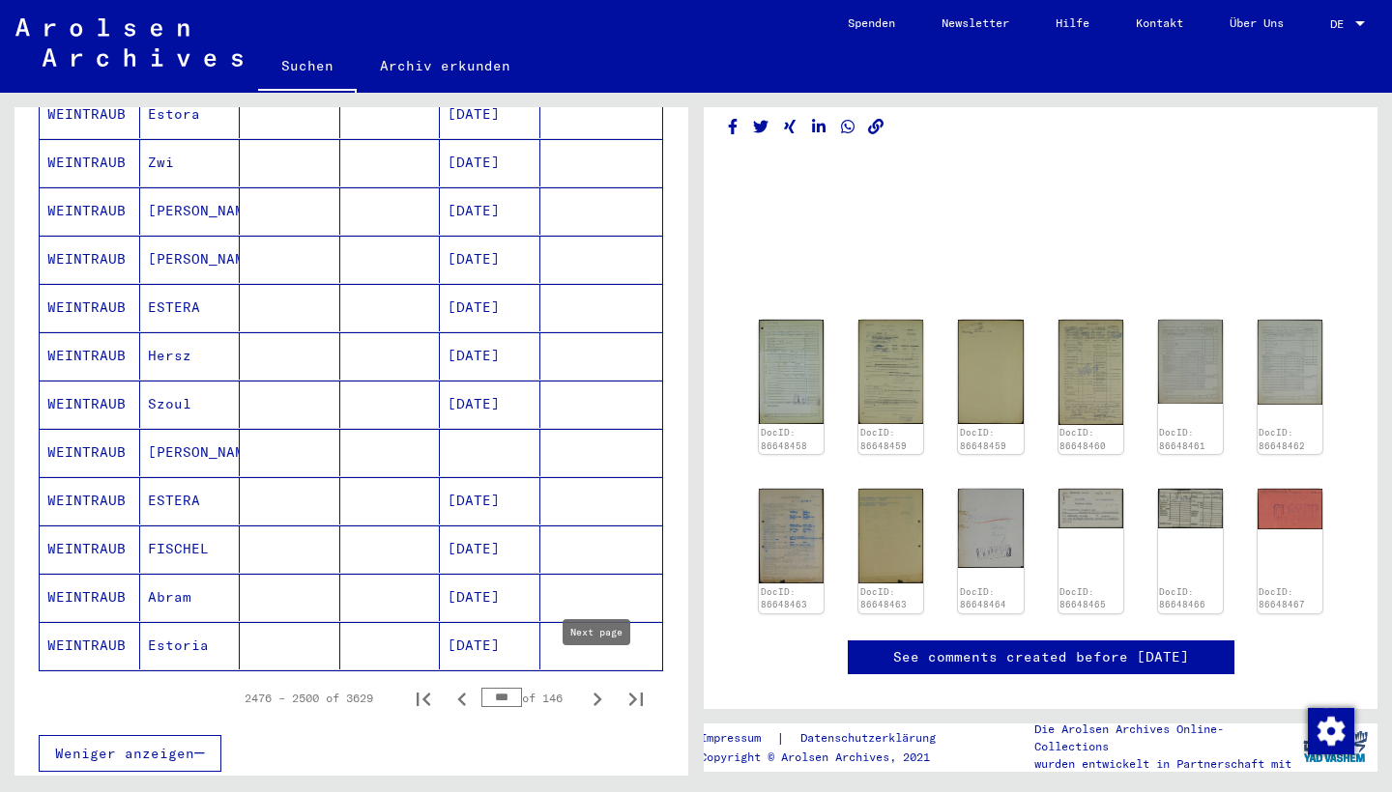
click at [591, 686] on icon "Next page" at bounding box center [597, 699] width 27 height 27
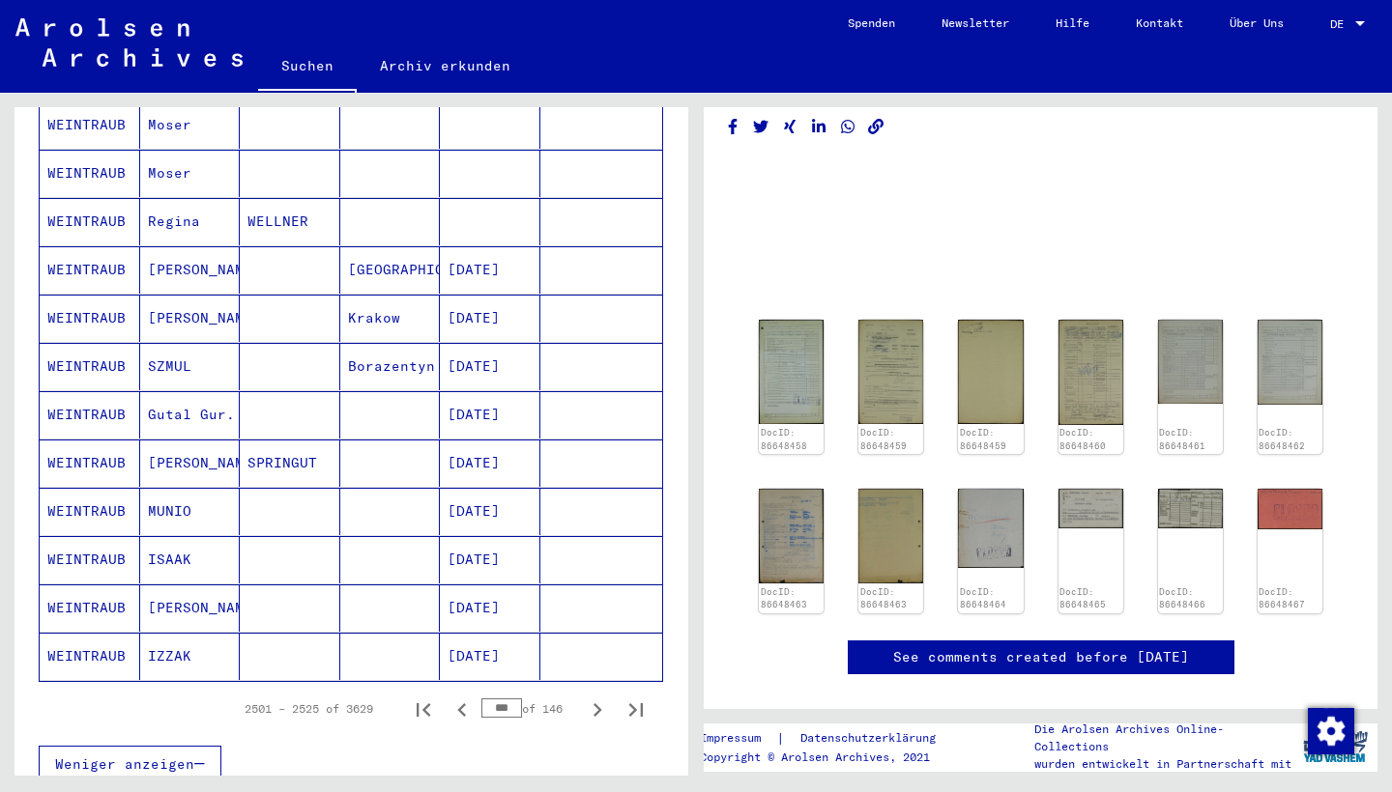
scroll to position [944, 0]
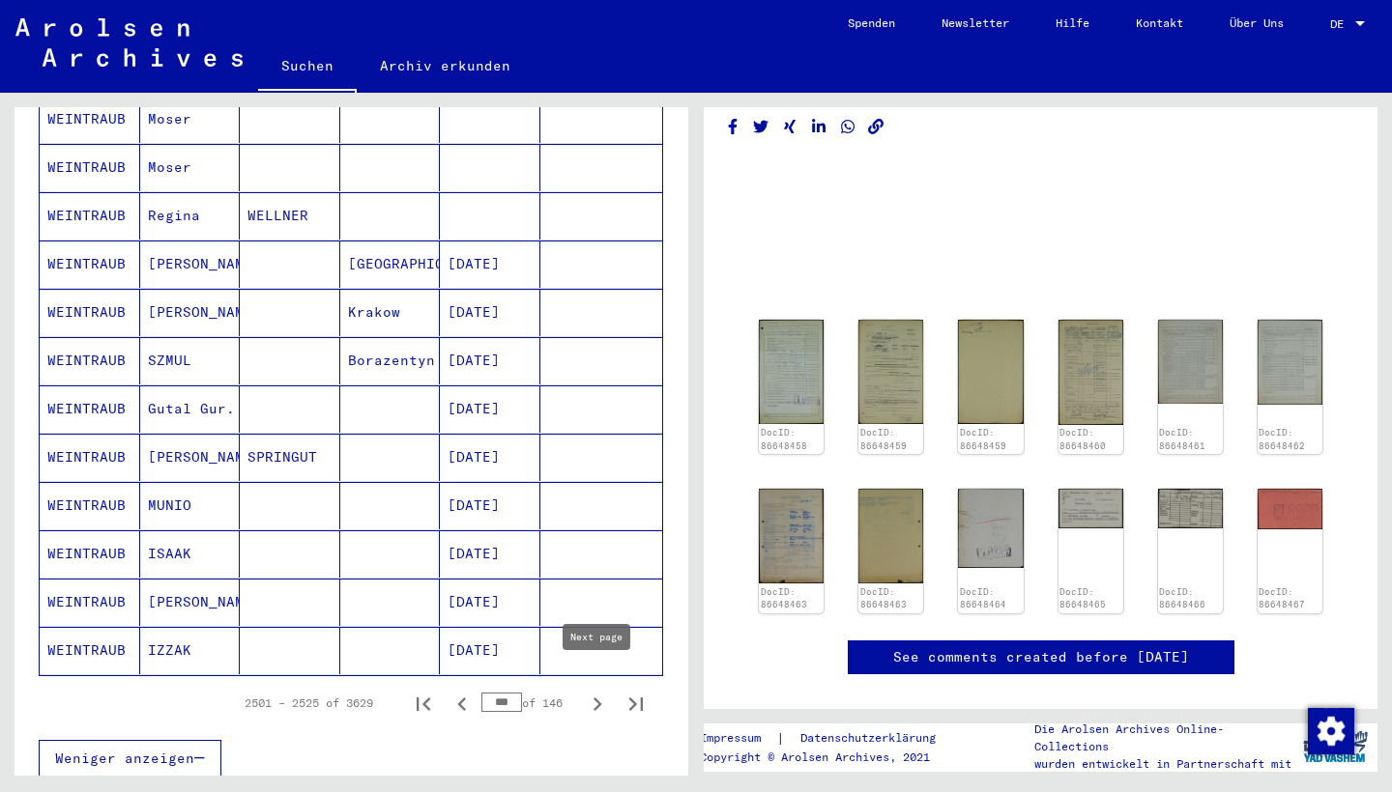
click at [593, 691] on icon "Next page" at bounding box center [597, 704] width 27 height 27
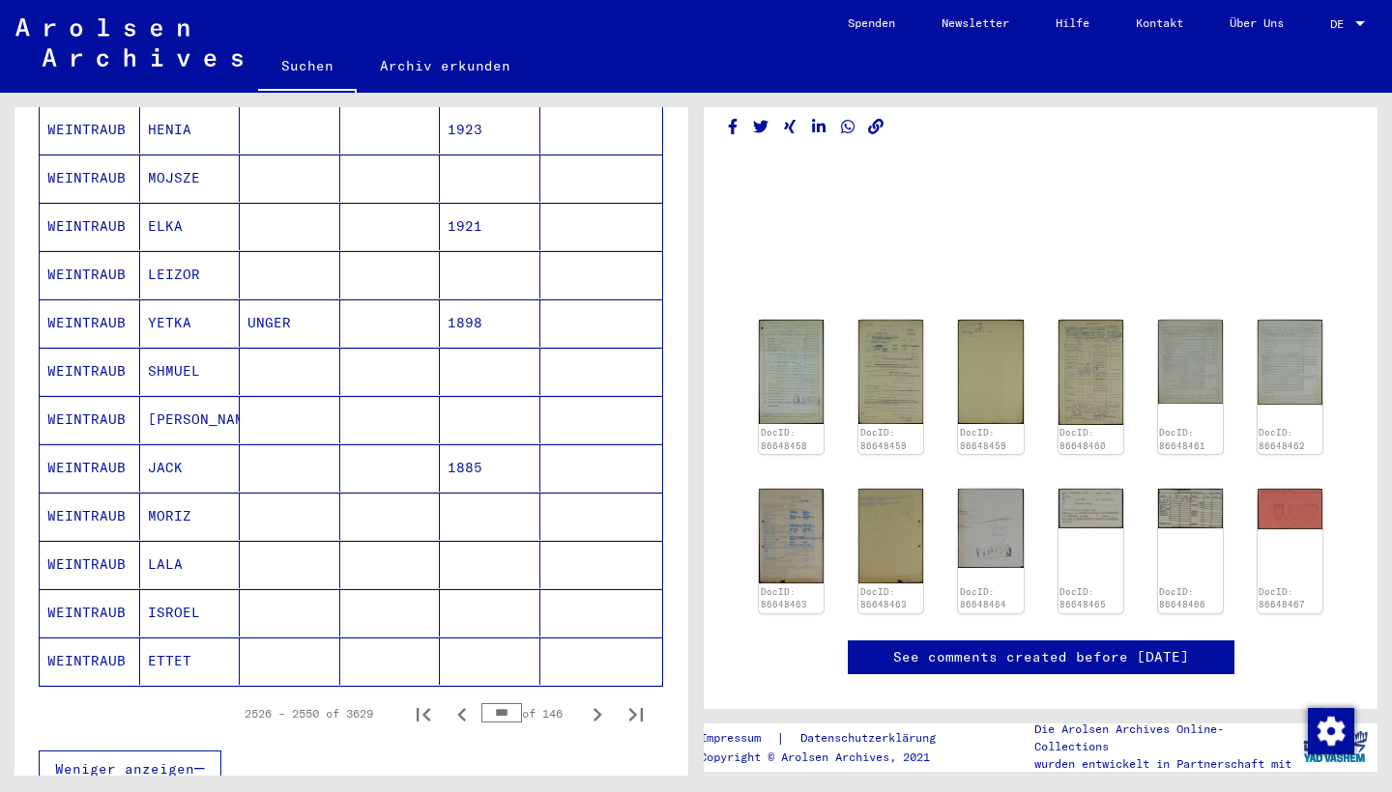
scroll to position [939, 0]
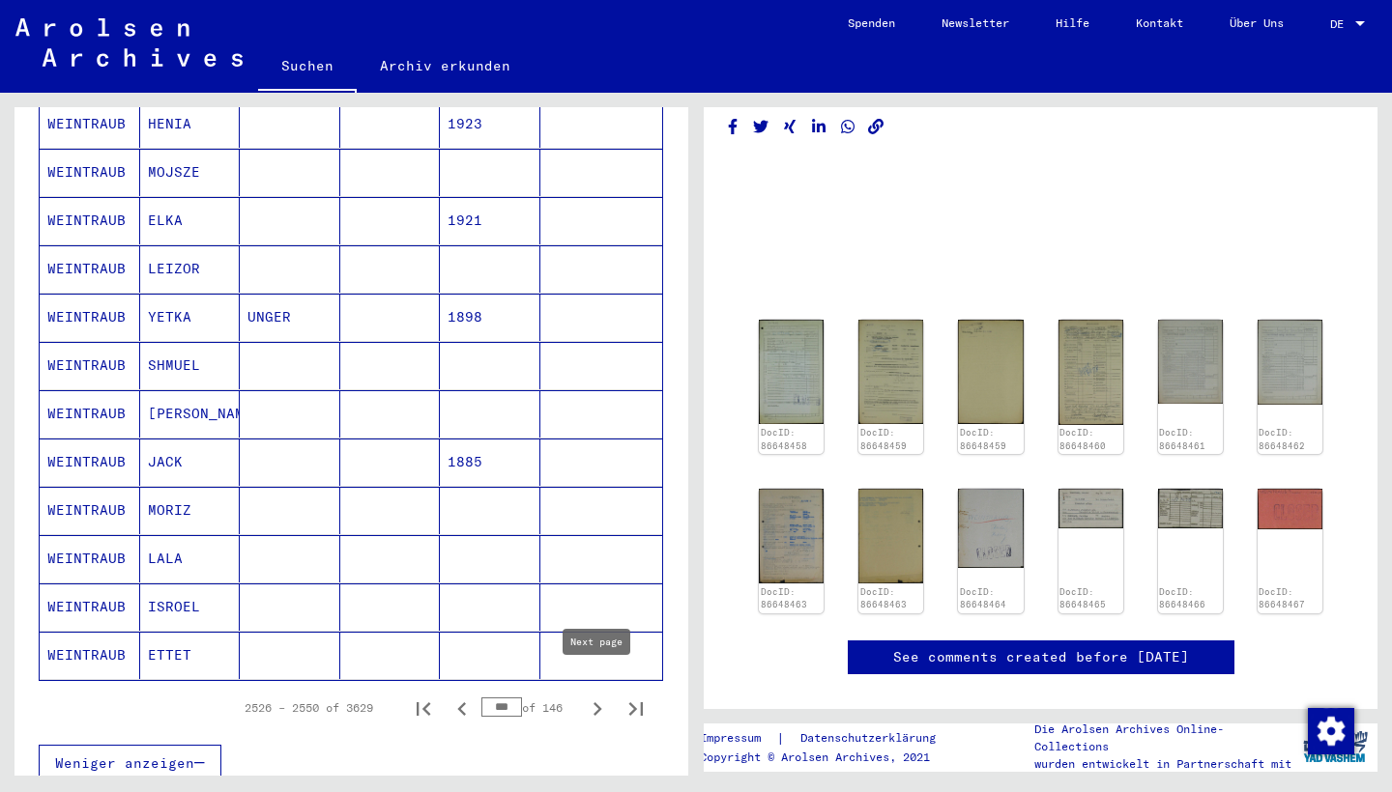
click at [592, 696] on icon "Next page" at bounding box center [597, 709] width 27 height 27
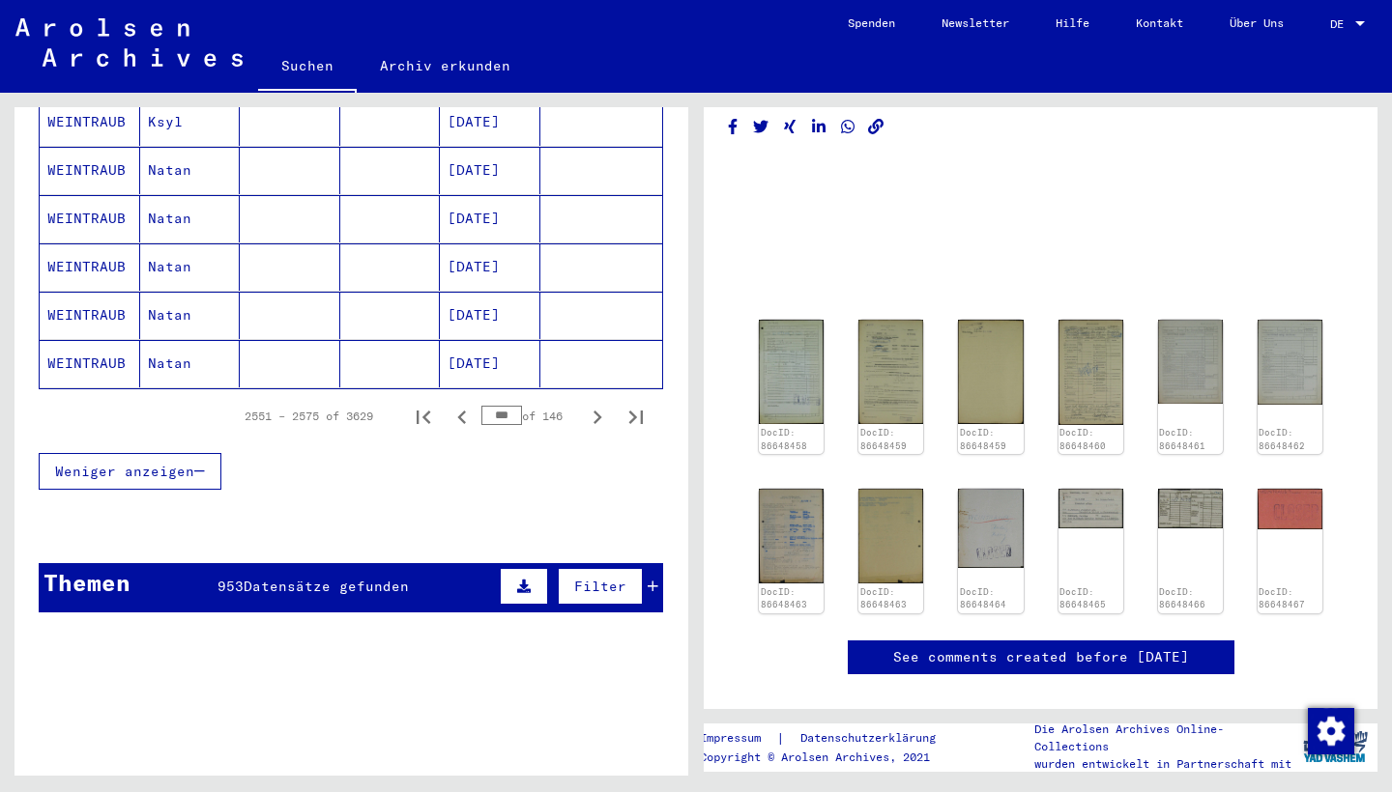
scroll to position [1239, 0]
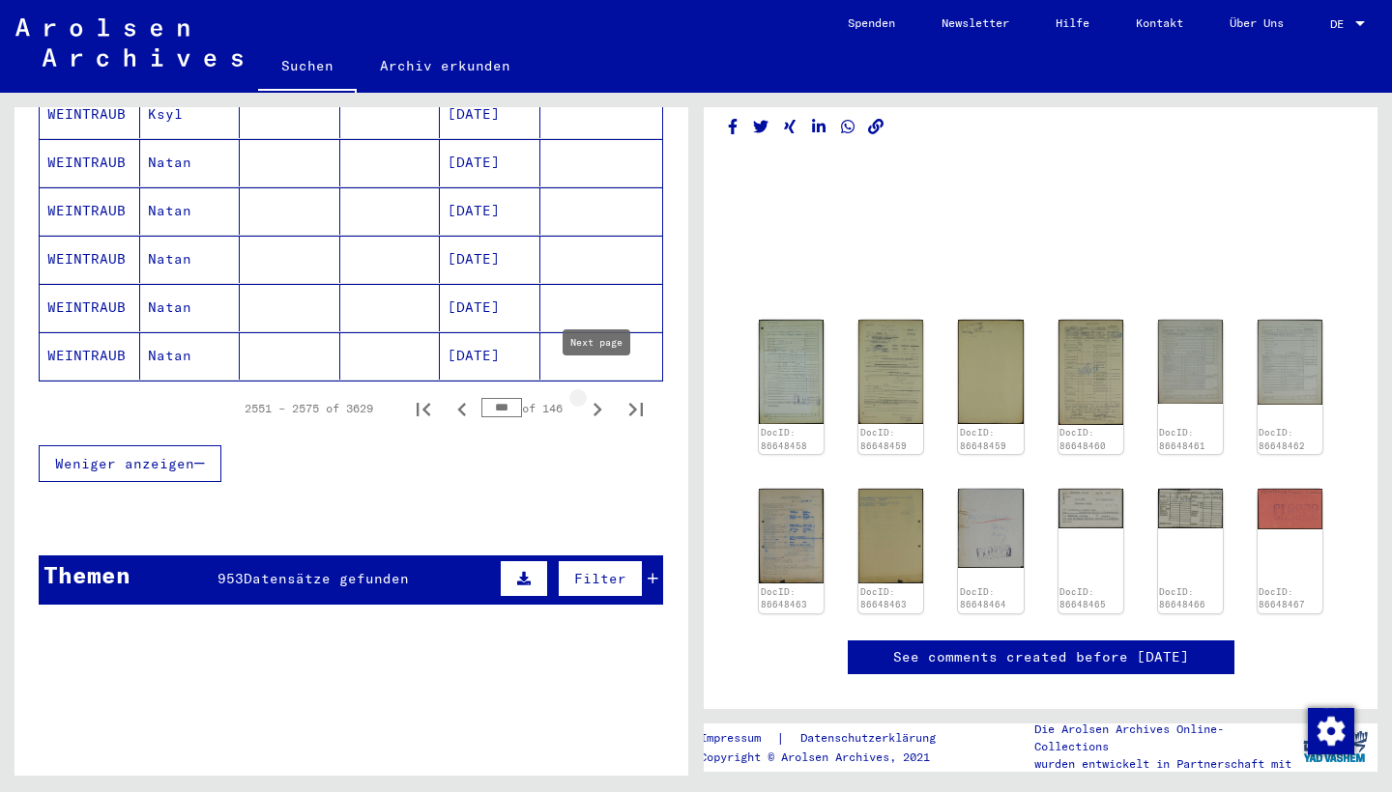
click at [597, 396] on icon "Next page" at bounding box center [597, 409] width 27 height 27
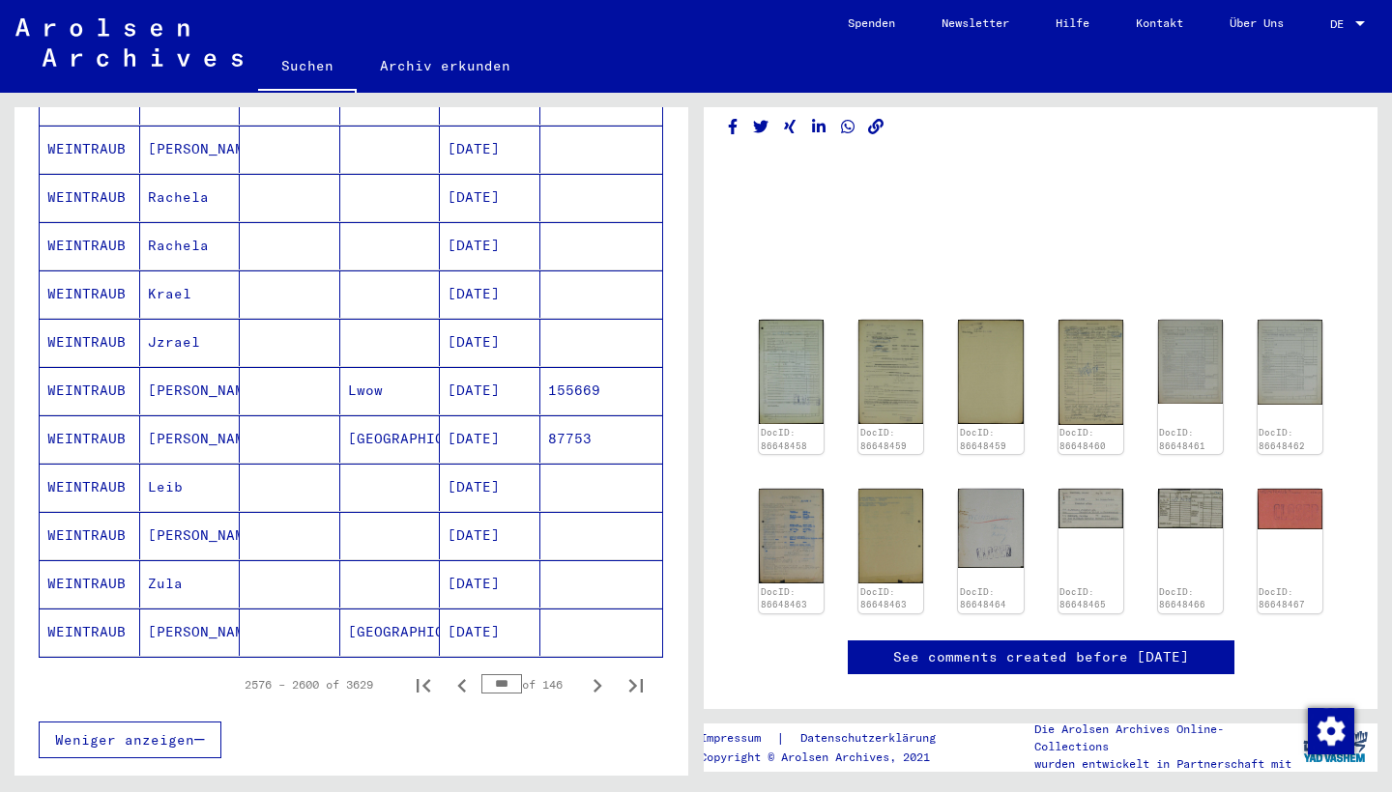
scroll to position [968, 0]
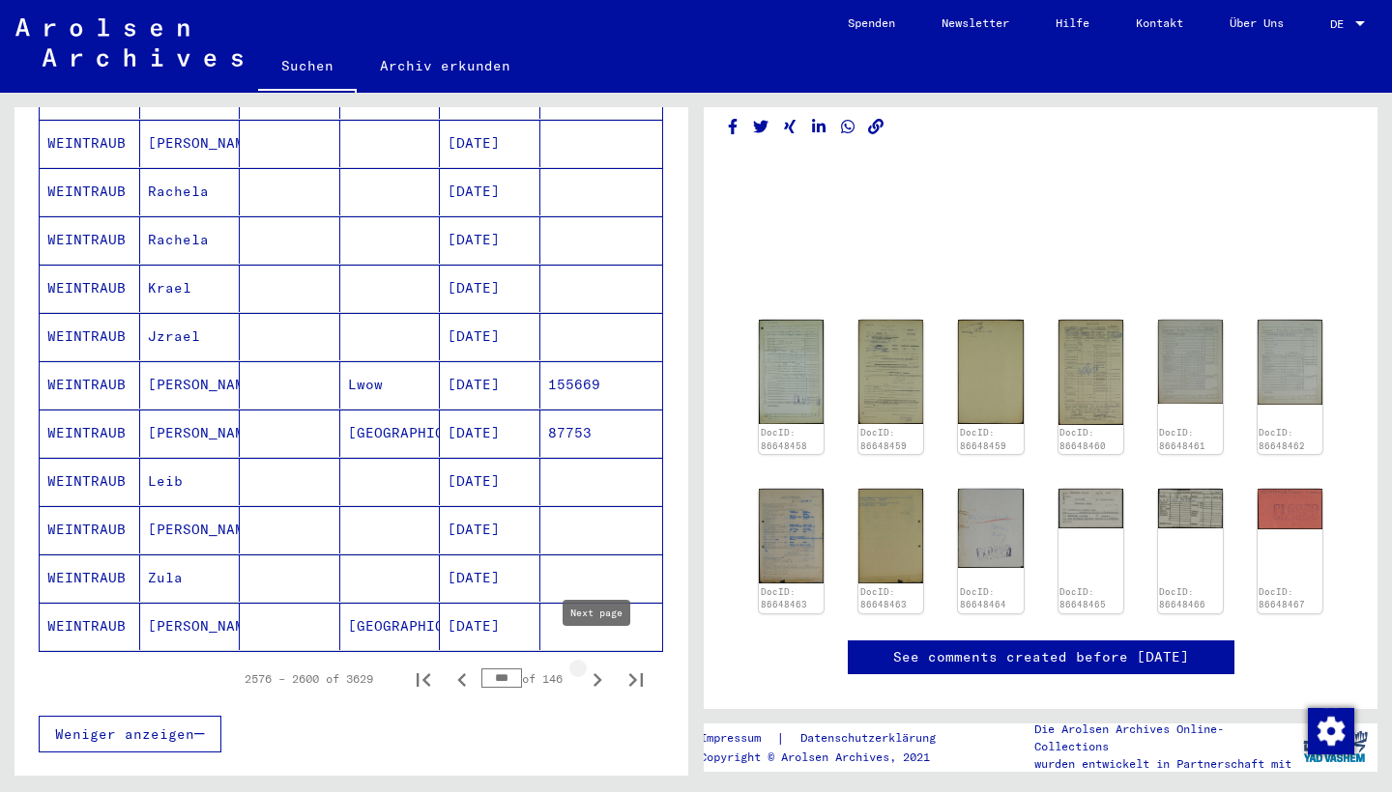
click at [591, 667] on icon "Next page" at bounding box center [597, 680] width 27 height 27
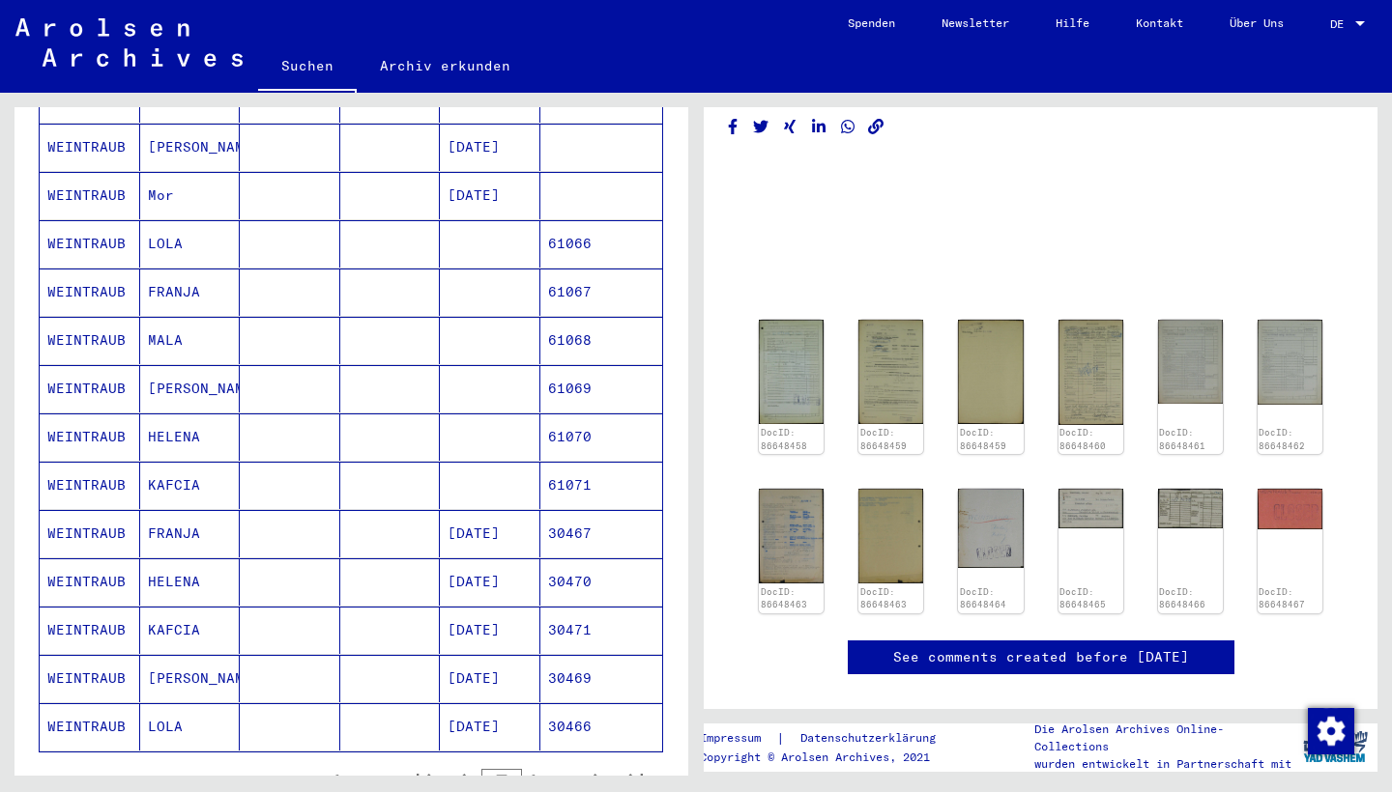
scroll to position [897, 0]
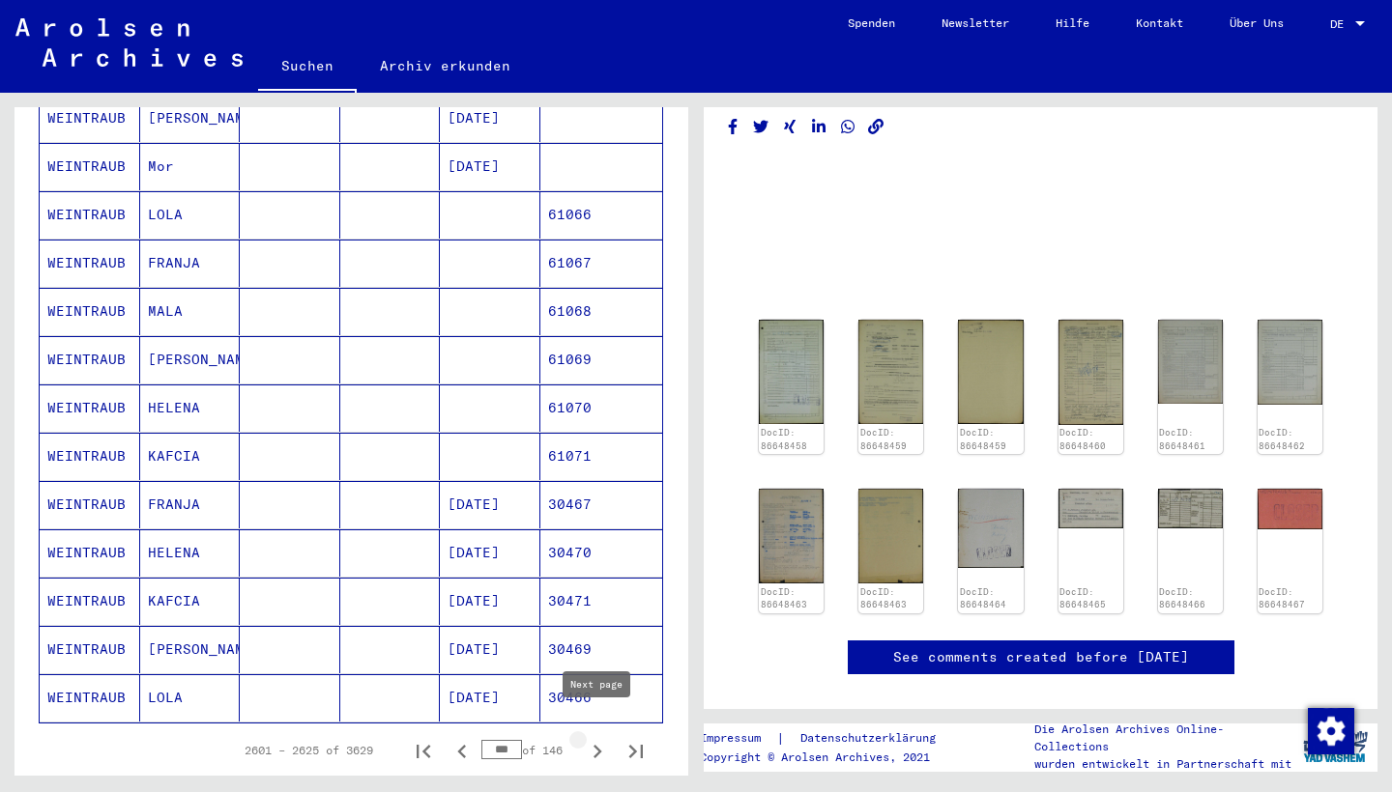
click at [598, 696] on icon "Next page" at bounding box center [597, 752] width 9 height 14
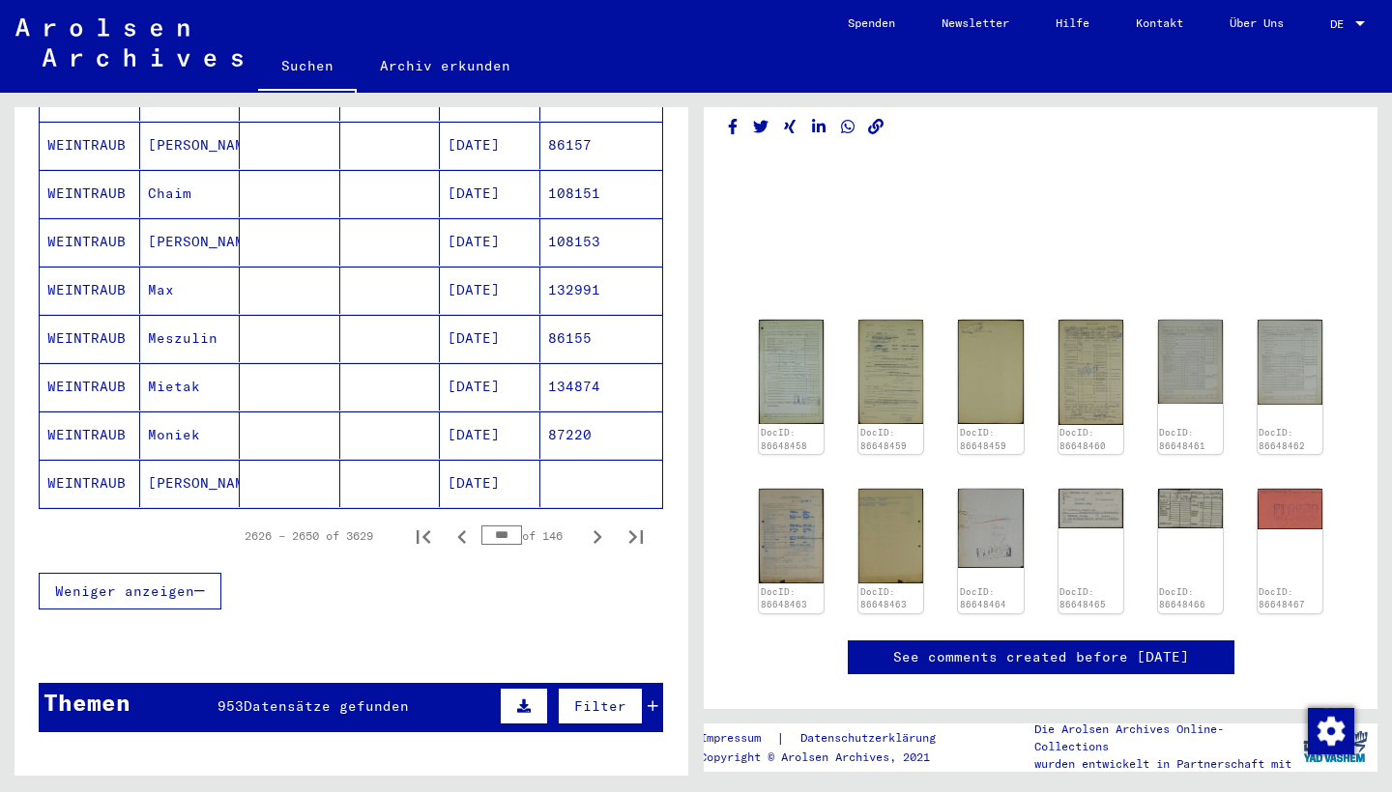
scroll to position [1117, 0]
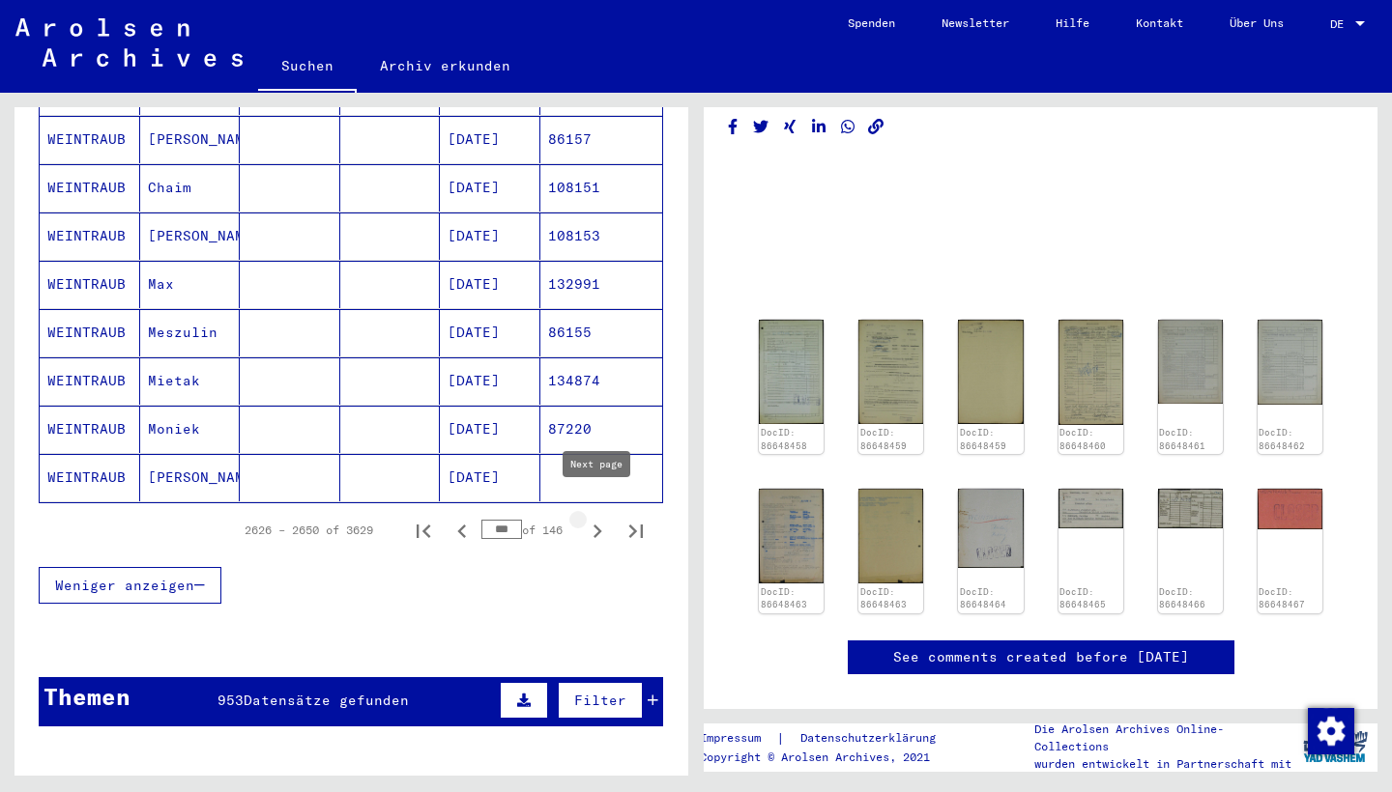
click at [588, 518] on icon "Next page" at bounding box center [597, 531] width 27 height 27
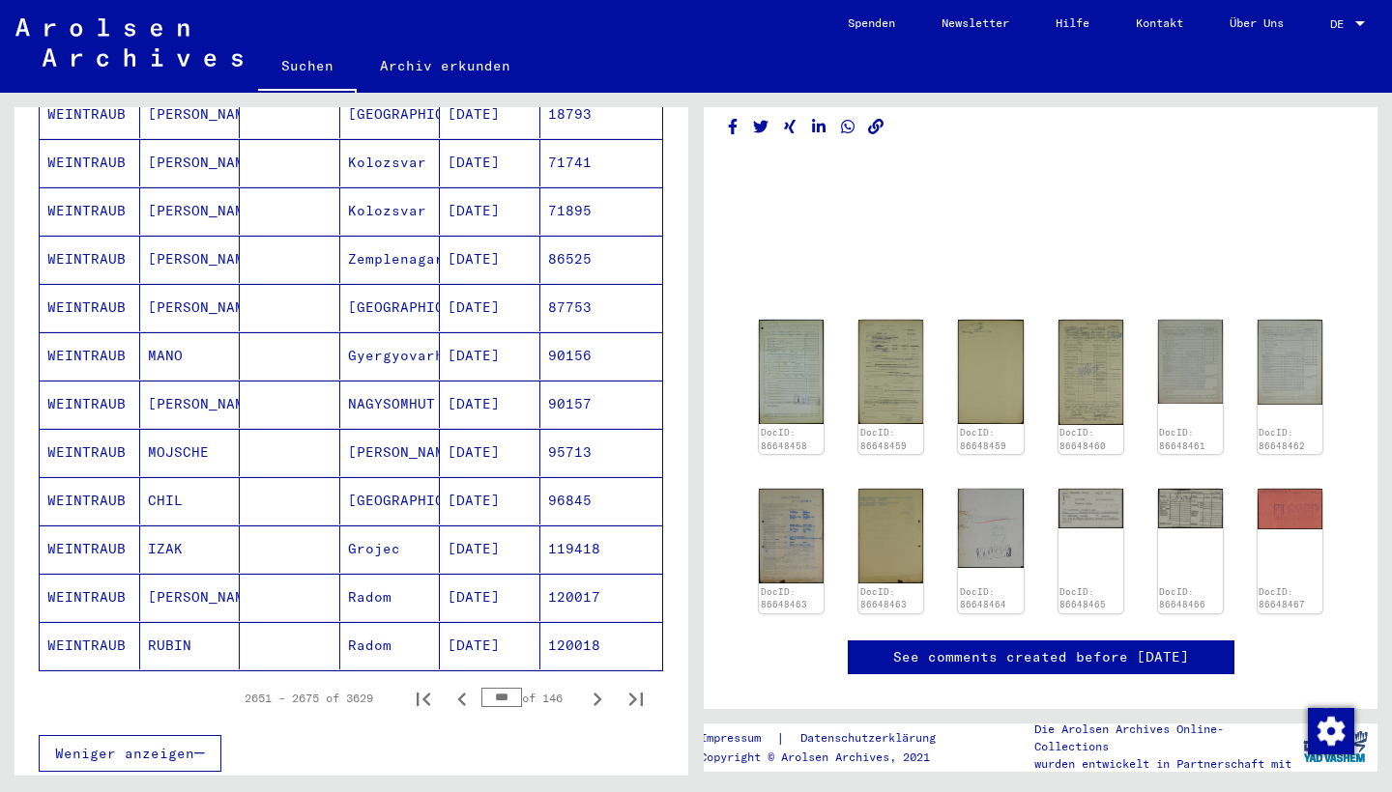
scroll to position [951, 0]
click at [598, 684] on icon "Next page" at bounding box center [597, 697] width 27 height 27
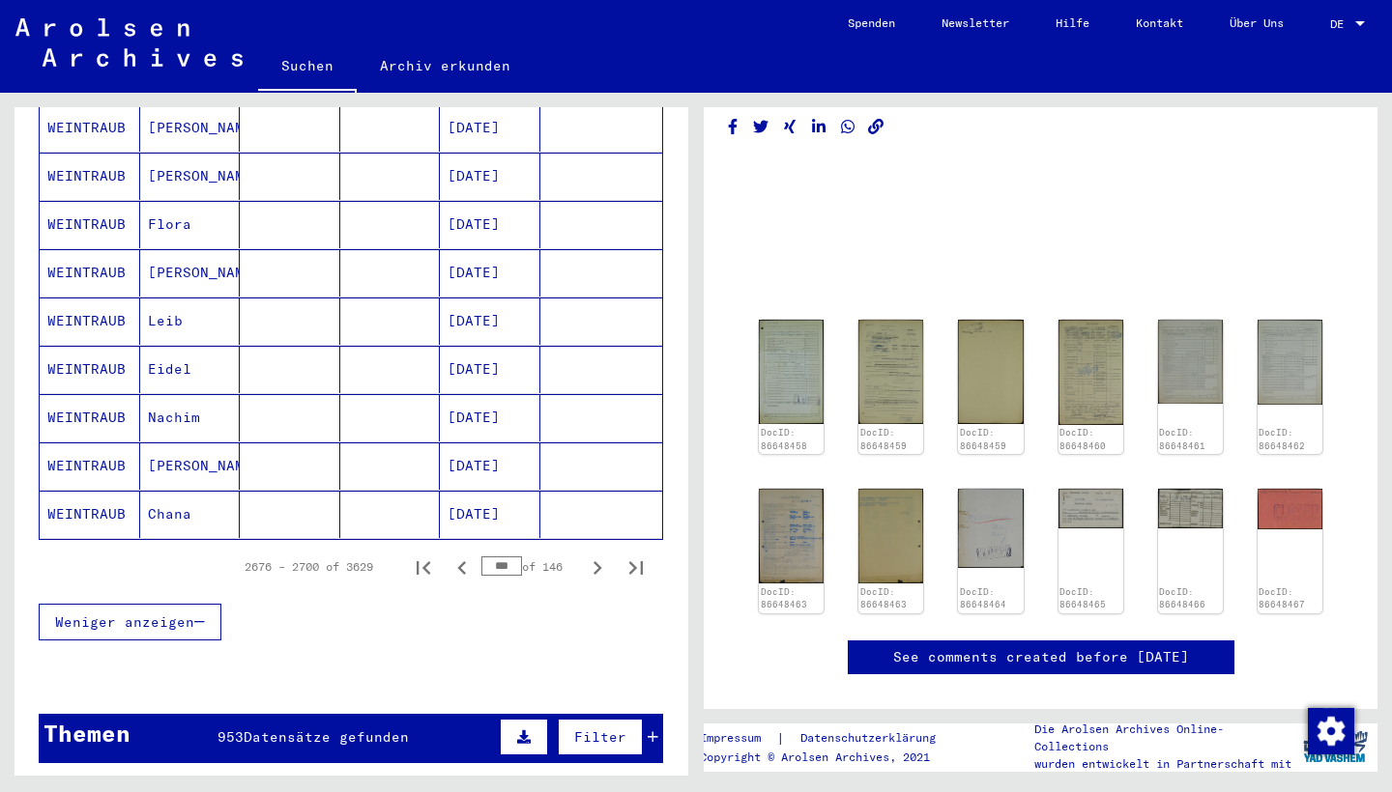
scroll to position [1103, 0]
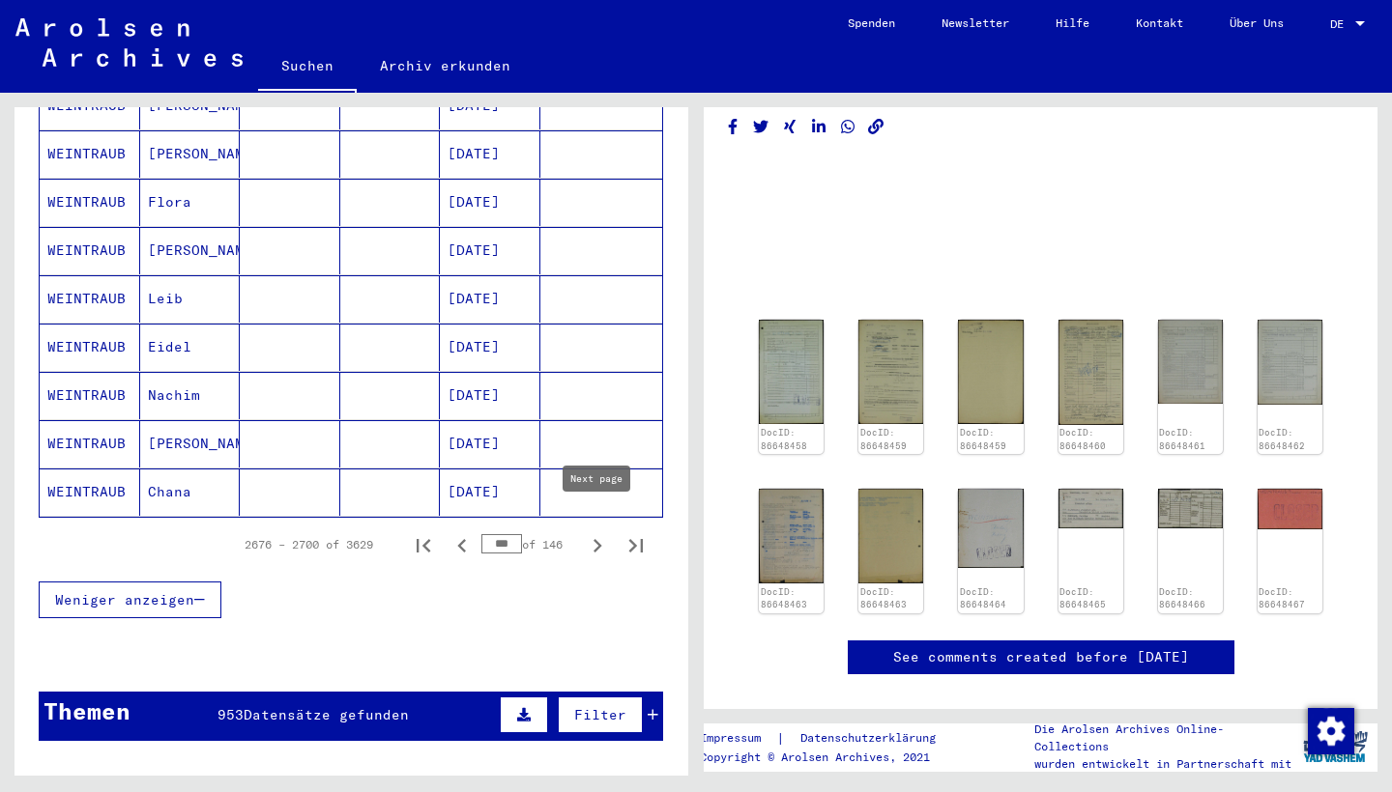
click at [591, 532] on icon "Next page" at bounding box center [597, 545] width 27 height 27
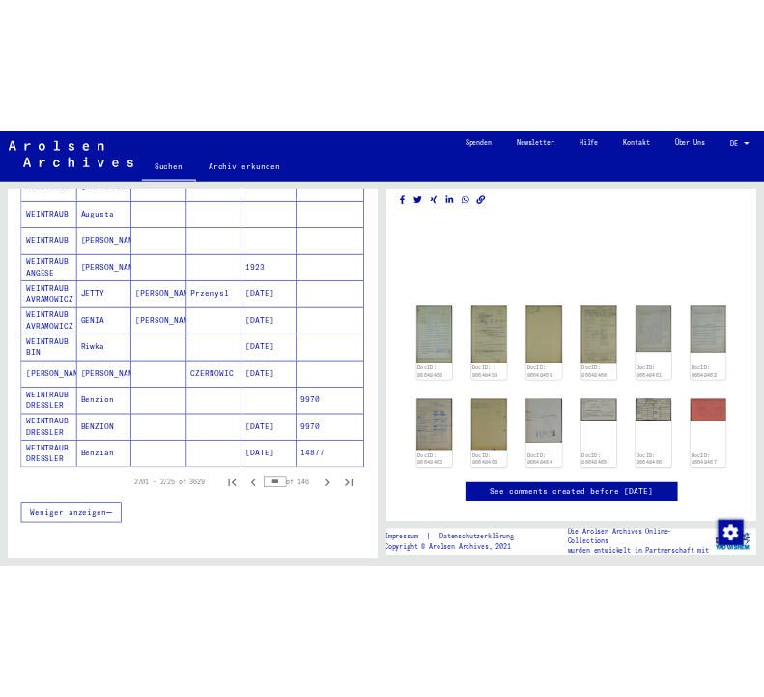
scroll to position [1009, 0]
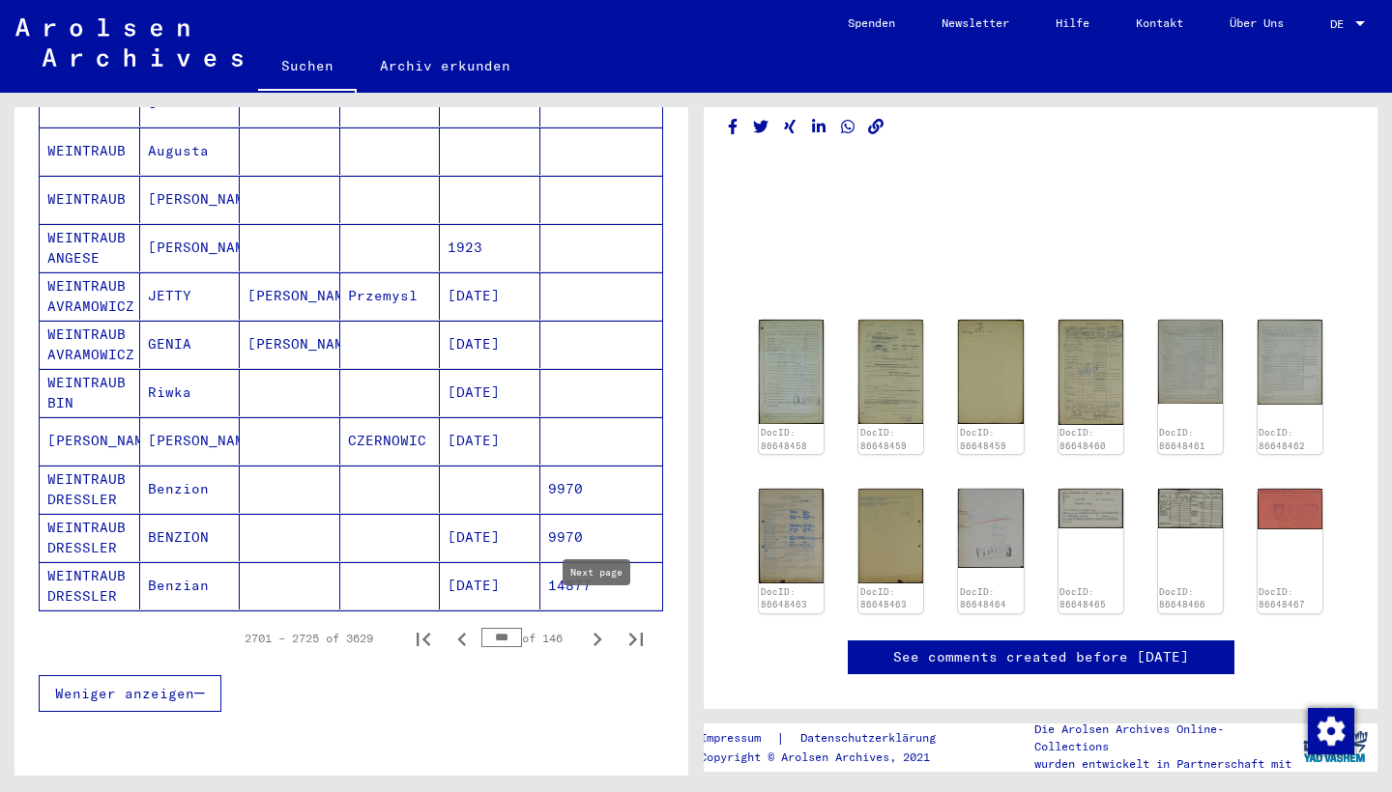
click at [605, 626] on icon "Next page" at bounding box center [597, 639] width 27 height 27
type input "***"
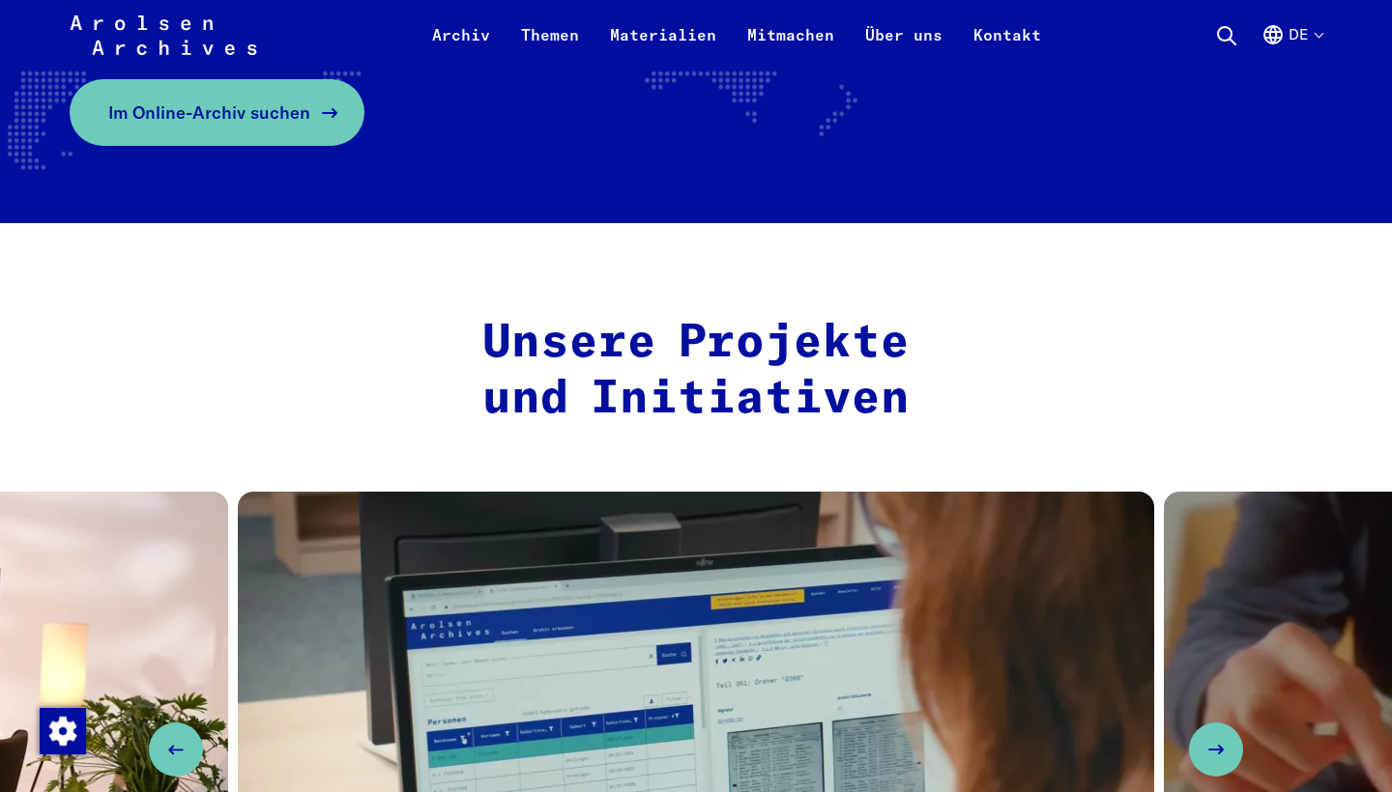
scroll to position [577, 0]
click at [243, 107] on span "Im Online-Archiv suchen" at bounding box center [209, 113] width 202 height 26
